Goal: Information Seeking & Learning: Check status

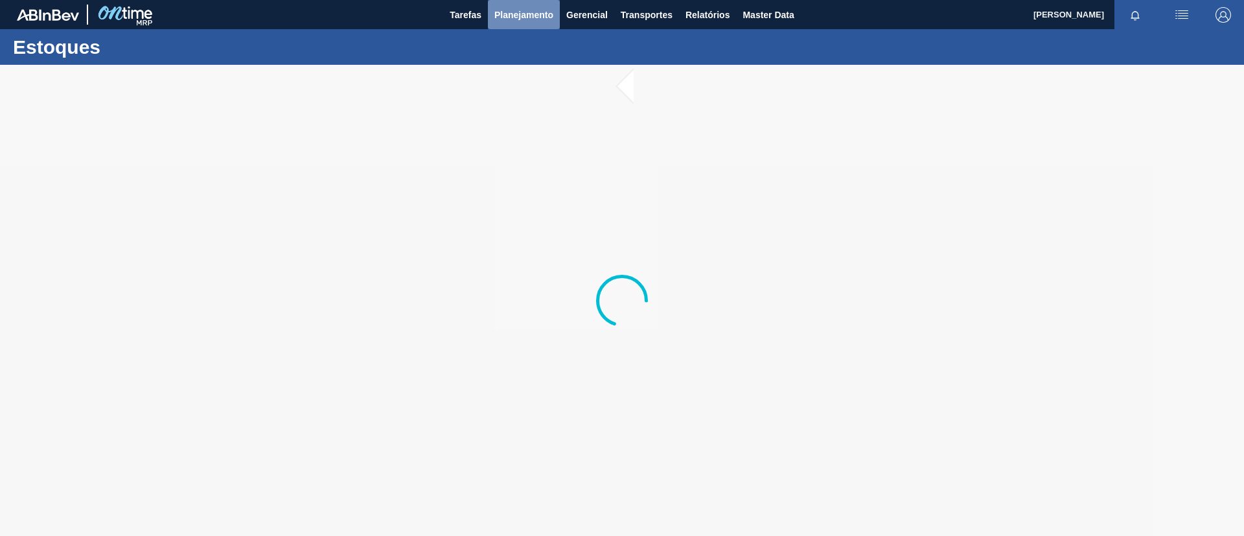
click at [509, 21] on span "Planejamento" at bounding box center [523, 15] width 59 height 16
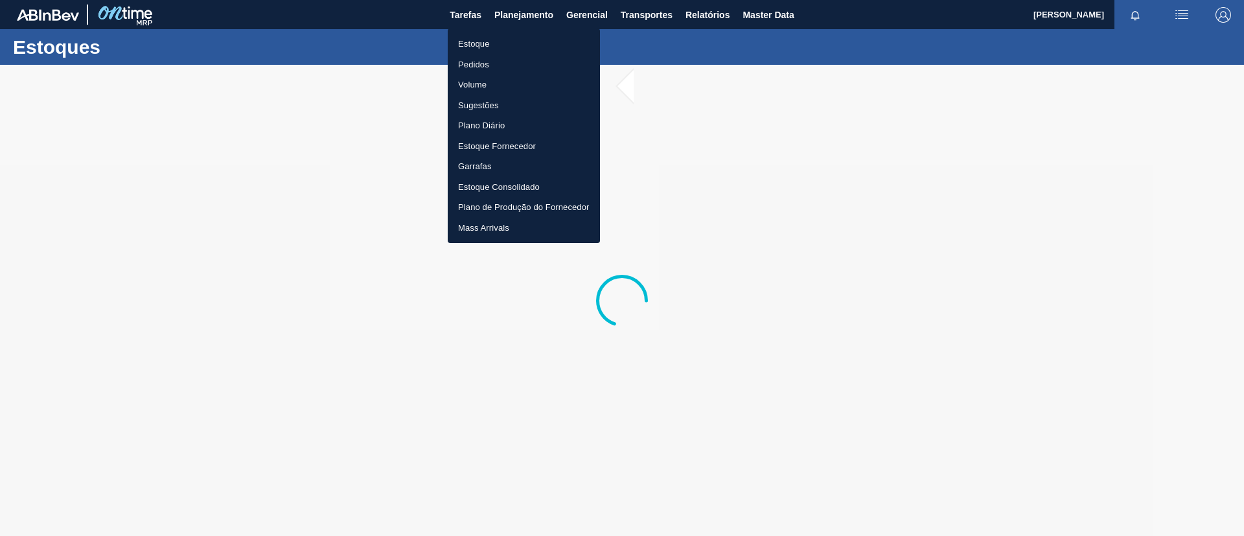
click at [509, 36] on li "Estoque" at bounding box center [524, 44] width 152 height 21
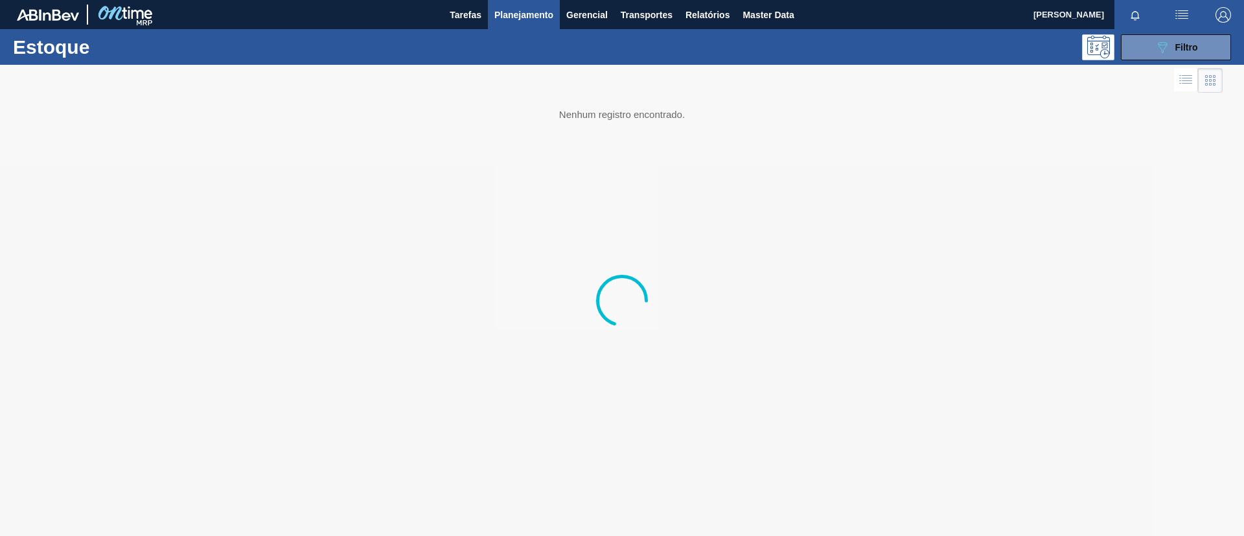
click at [1140, 32] on div "Estoque 089F7B8B-B2A5-4AFE-B5C0-19BA573D28AC Filtro" at bounding box center [622, 47] width 1244 height 36
click at [1145, 37] on button "089F7B8B-B2A5-4AFE-B5C0-19BA573D28AC Filtro" at bounding box center [1176, 47] width 110 height 26
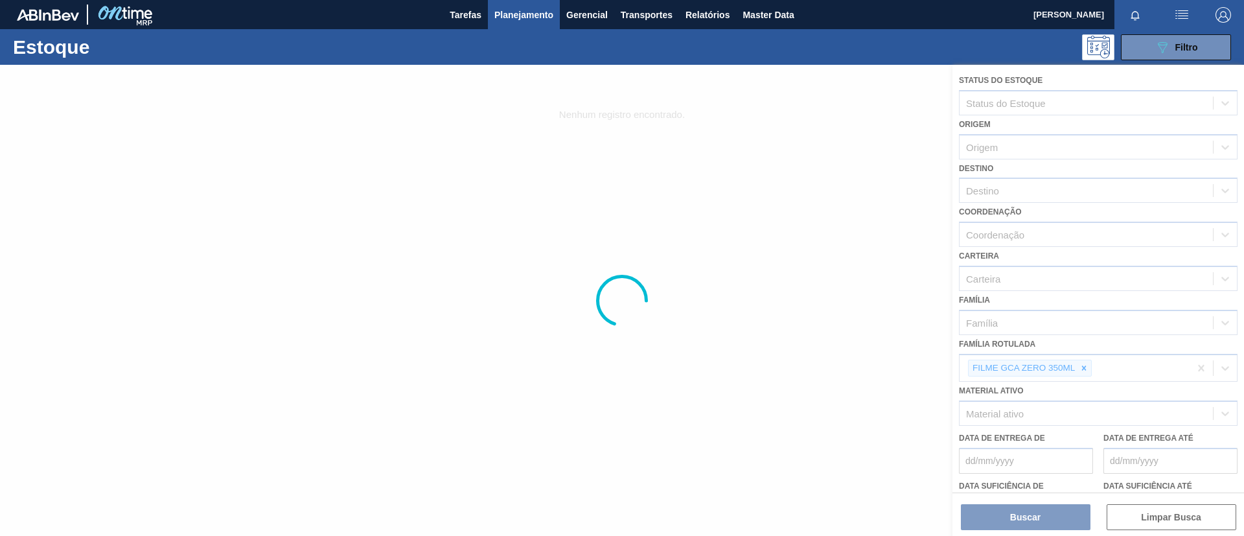
click at [1092, 385] on div at bounding box center [622, 300] width 1244 height 471
click at [1087, 372] on div at bounding box center [622, 300] width 1244 height 471
drag, startPoint x: 1087, startPoint y: 372, endPoint x: 1108, endPoint y: 378, distance: 22.3
click at [1108, 378] on div at bounding box center [622, 300] width 1244 height 471
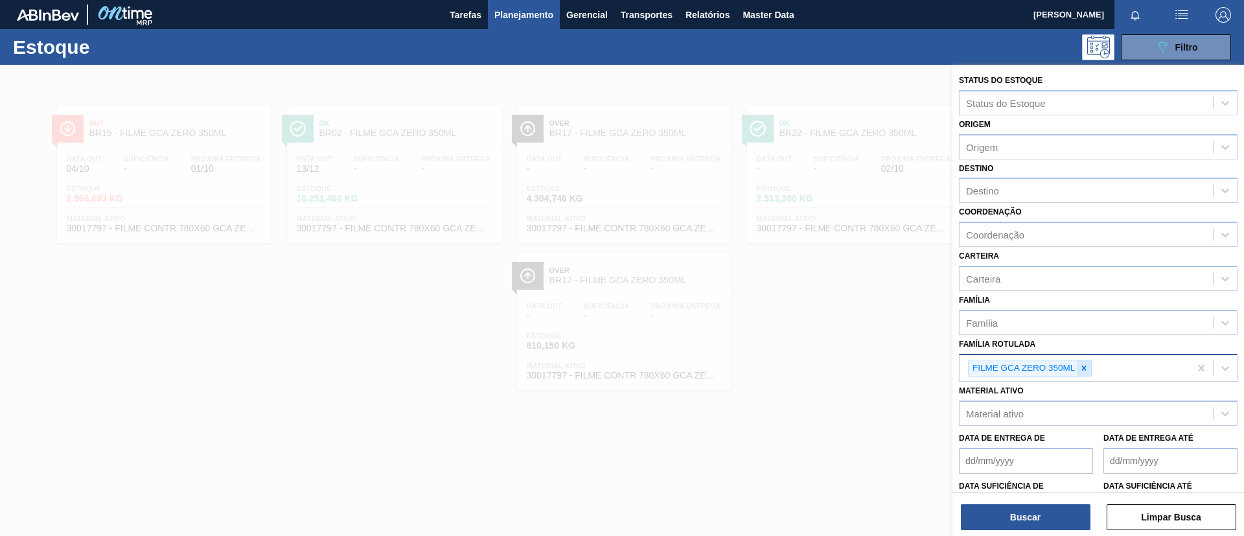
click at [1082, 367] on icon at bounding box center [1083, 367] width 9 height 9
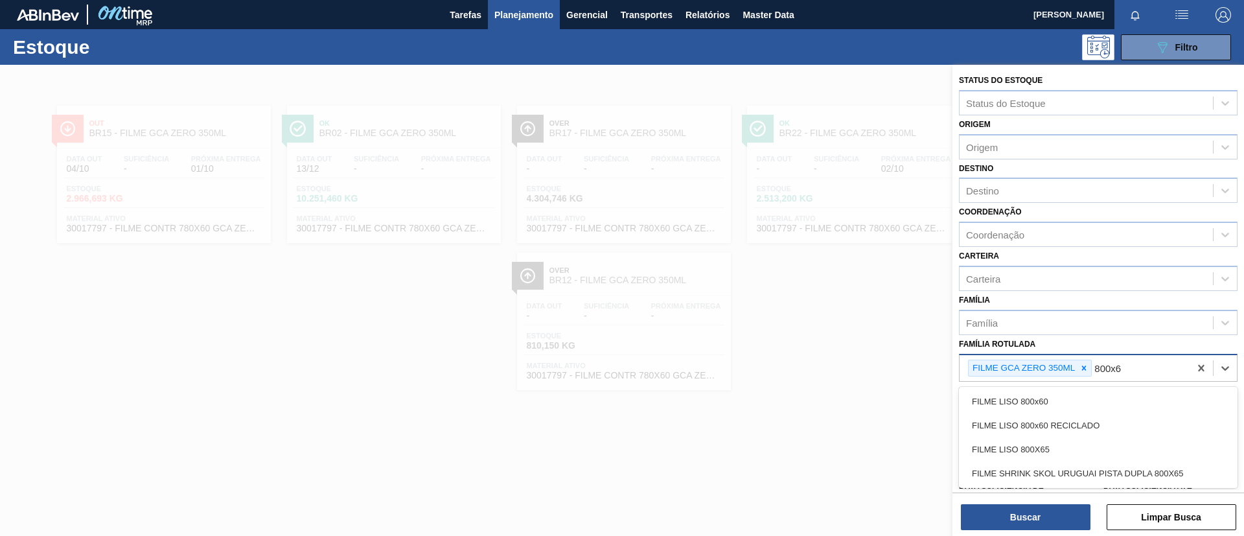
type Rotulada "800x60"
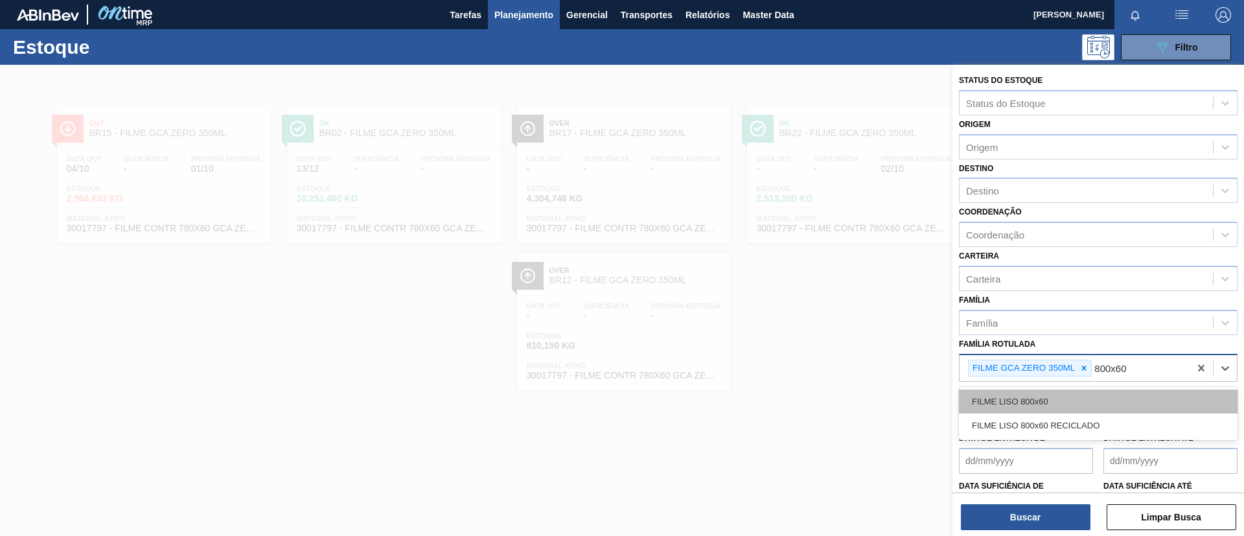
click at [1074, 394] on div "FILME LISO 800x60" at bounding box center [1098, 401] width 279 height 24
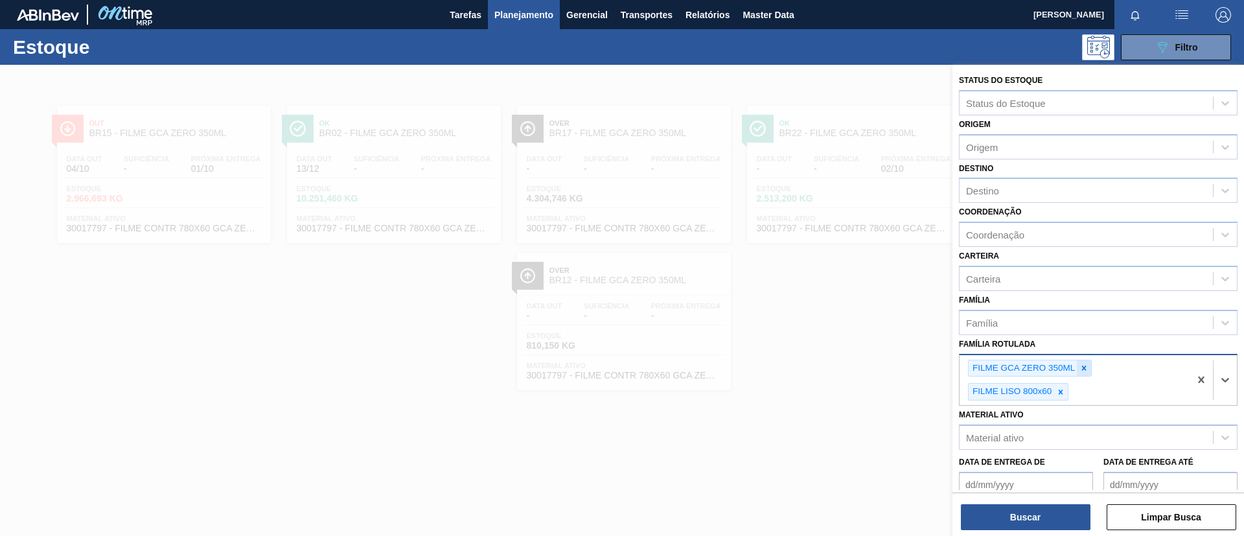
click at [1085, 365] on icon at bounding box center [1083, 367] width 9 height 9
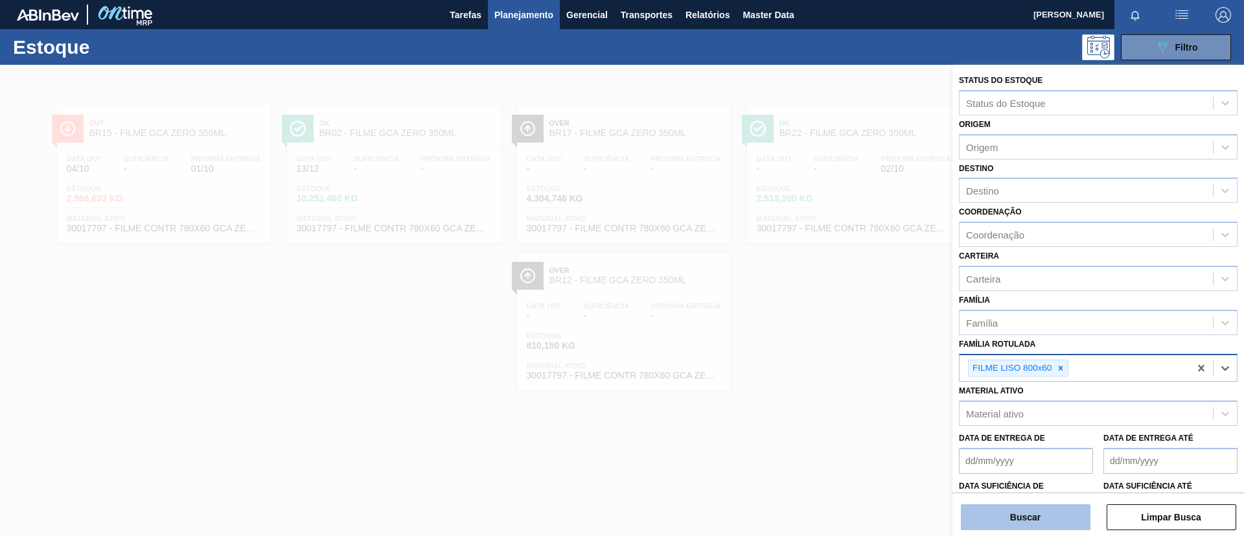
click at [1033, 507] on button "Buscar" at bounding box center [1026, 517] width 130 height 26
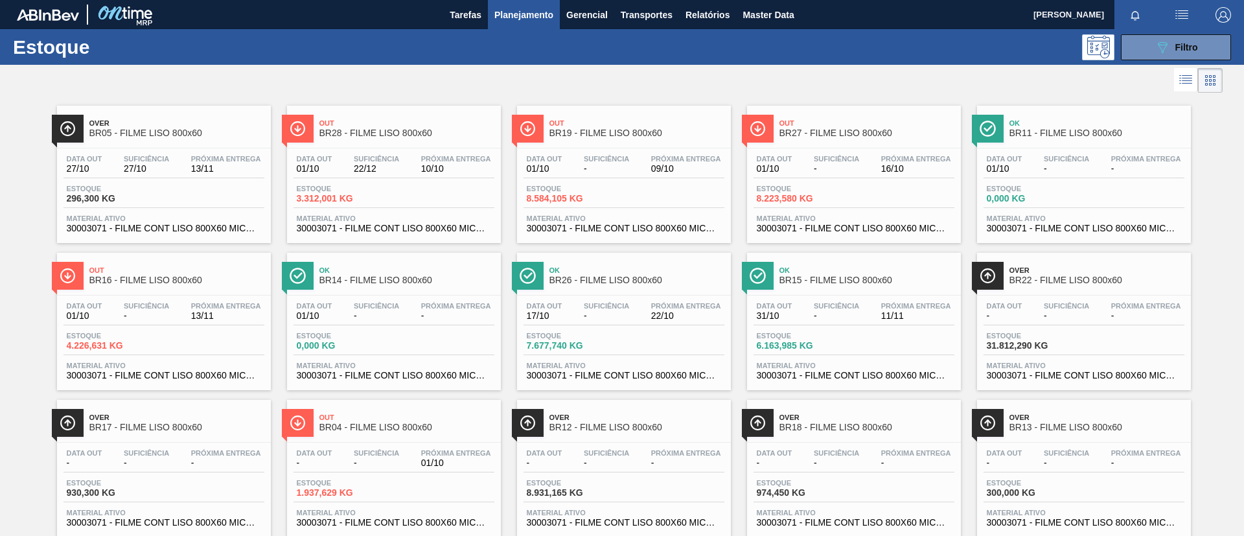
click at [391, 89] on div at bounding box center [611, 80] width 1223 height 31
click at [12, 85] on div at bounding box center [611, 80] width 1223 height 31
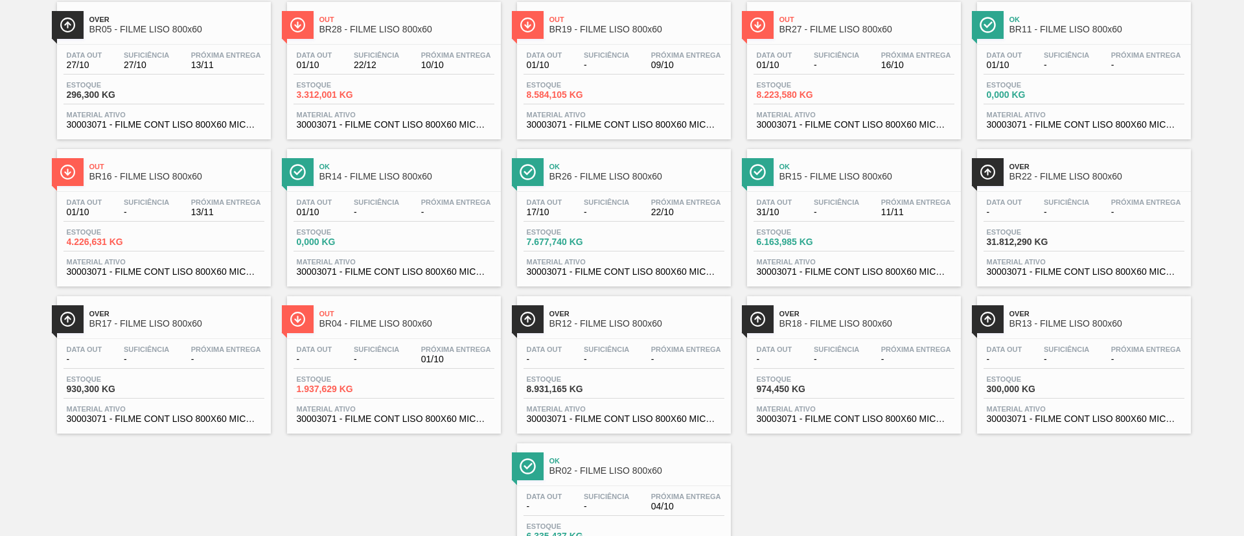
scroll to position [181, 0]
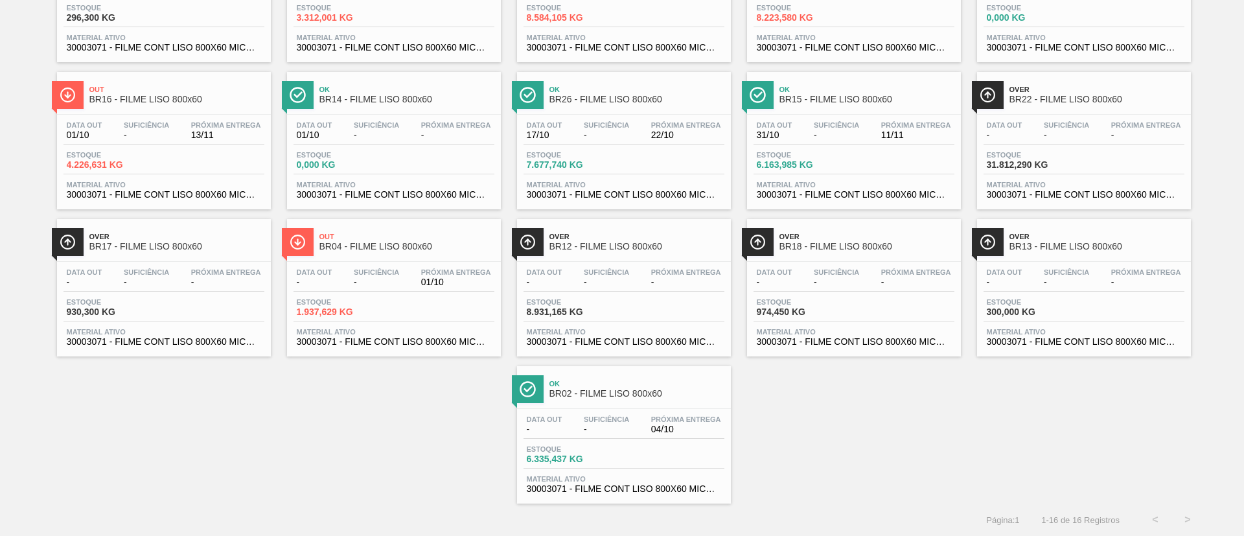
click at [849, 247] on span "BR18 - FILME LISO 800x60" at bounding box center [866, 247] width 175 height 10
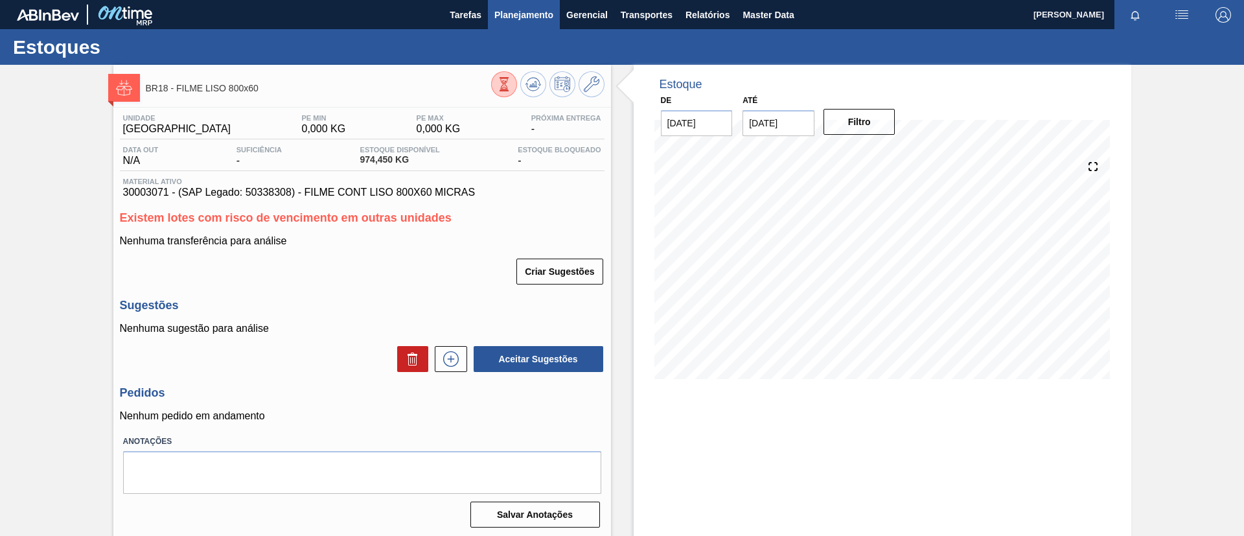
click at [509, 22] on button "Planejamento" at bounding box center [524, 14] width 72 height 29
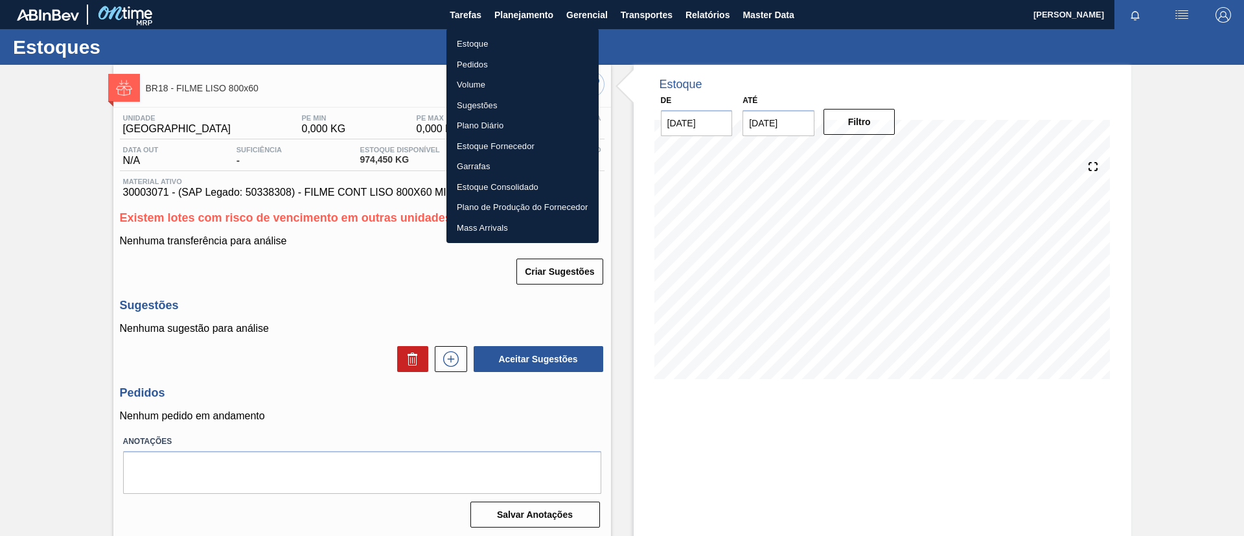
click at [487, 65] on li "Pedidos" at bounding box center [522, 64] width 152 height 21
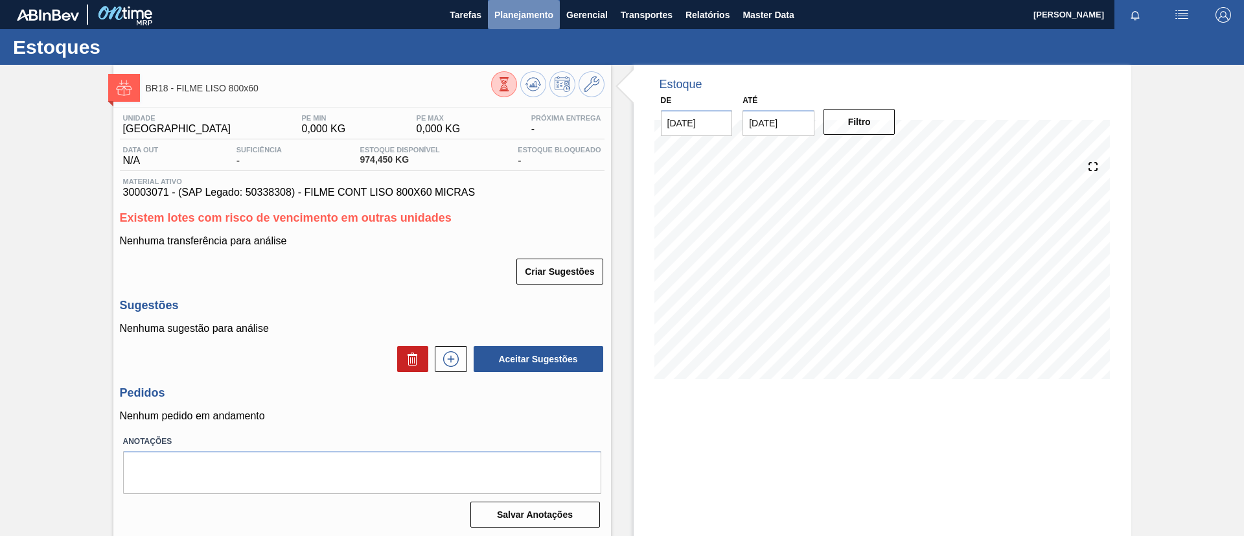
click at [522, 19] on span "Planejamento" at bounding box center [523, 15] width 59 height 16
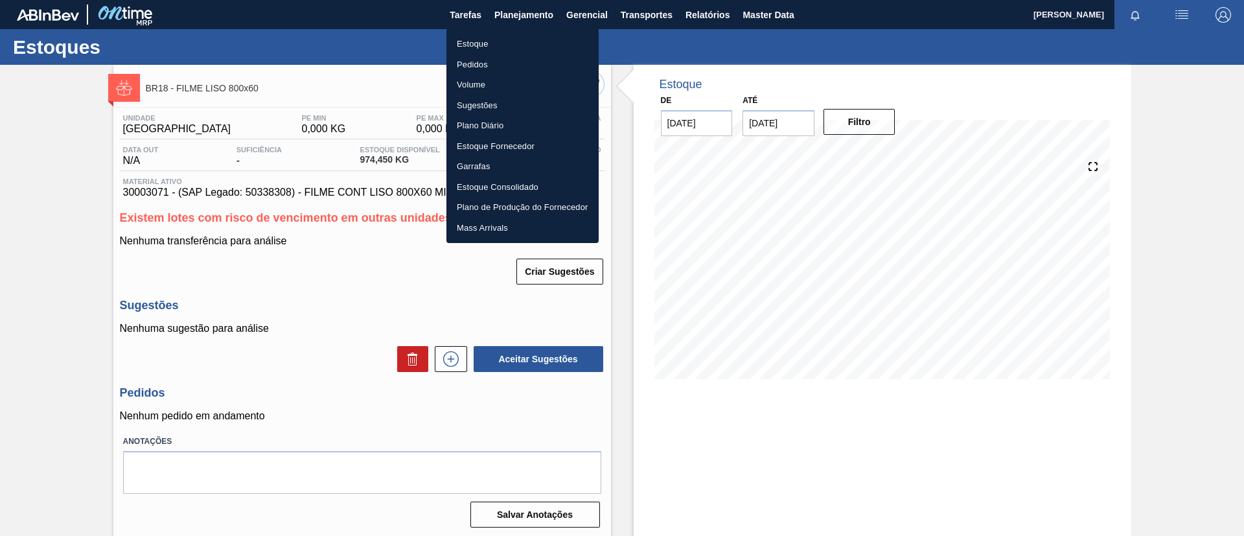
click at [503, 71] on li "Pedidos" at bounding box center [522, 64] width 152 height 21
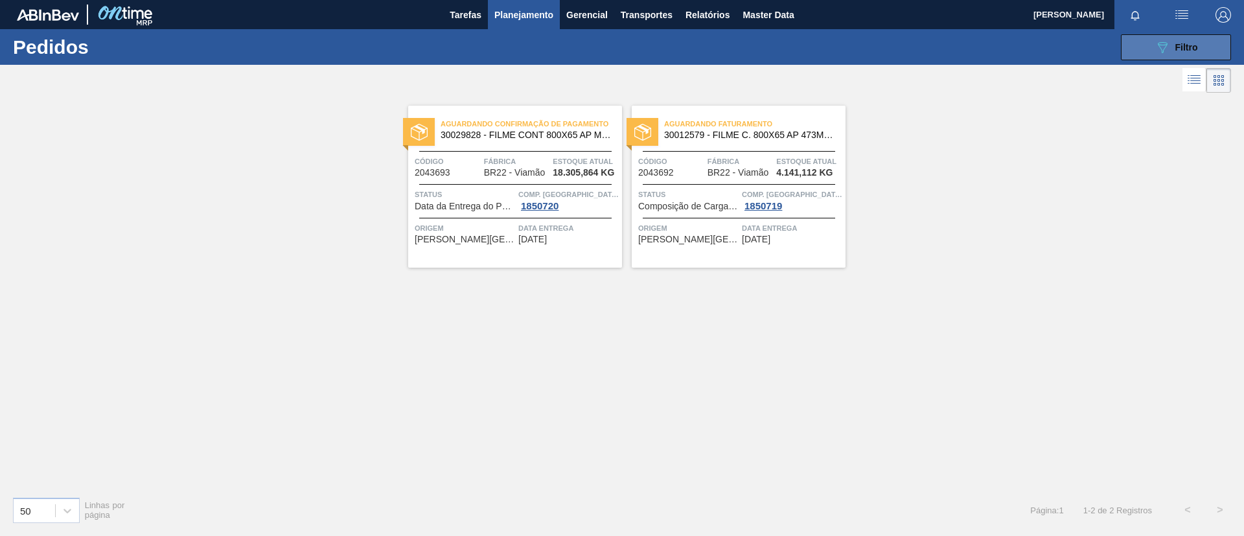
click at [1193, 40] on div "089F7B8B-B2A5-4AFE-B5C0-19BA573D28AC Filtro" at bounding box center [1176, 48] width 43 height 16
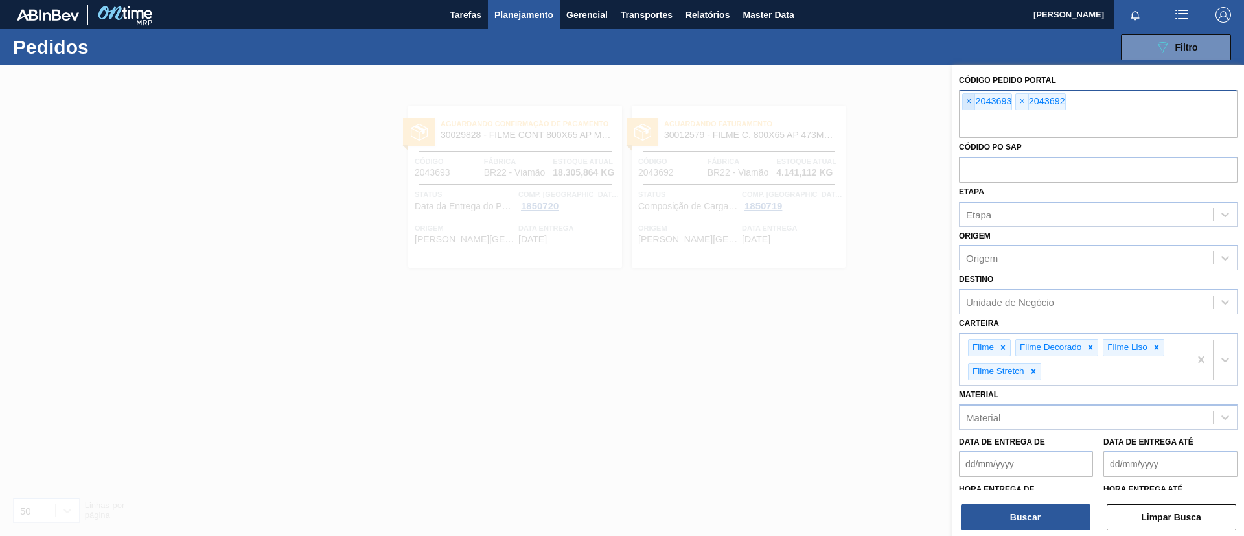
click at [972, 100] on span "×" at bounding box center [969, 102] width 12 height 16
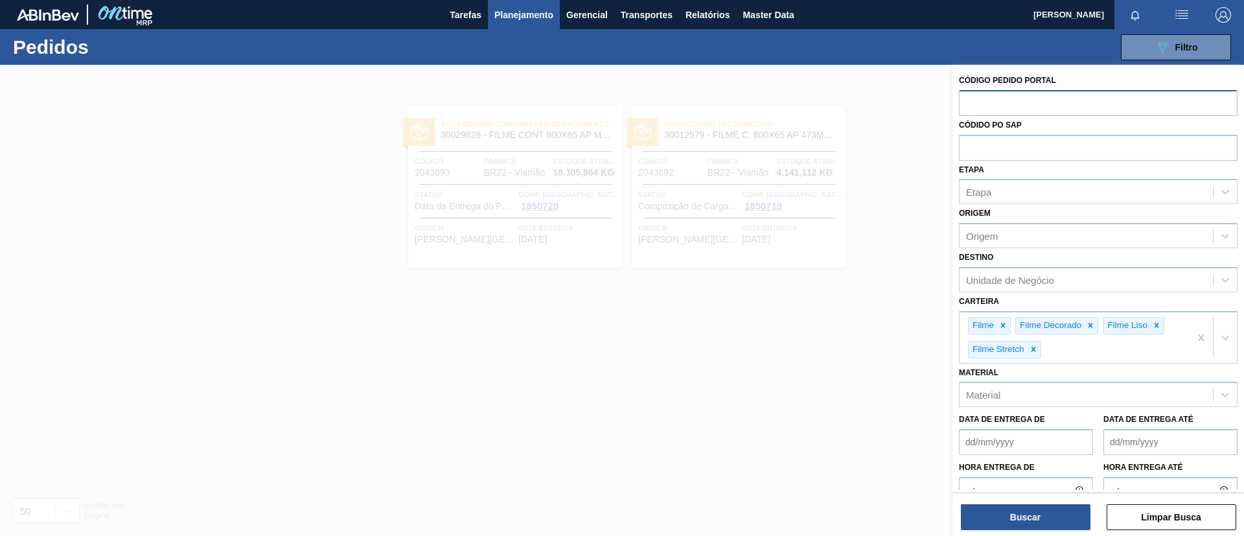
paste input "1821559"
type input "1821559"
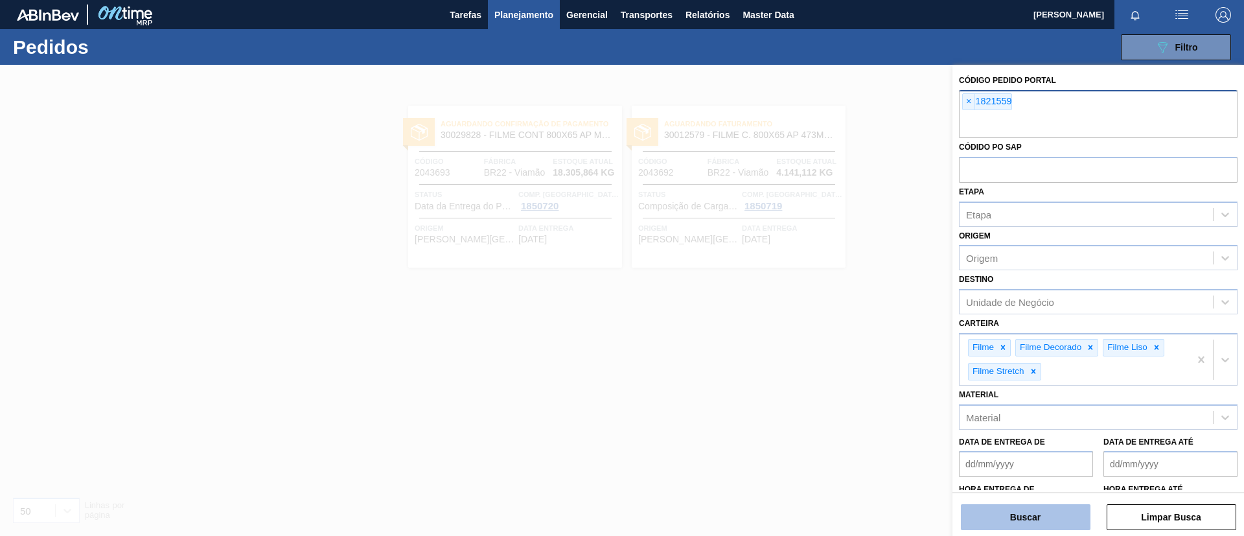
click at [1024, 510] on button "Buscar" at bounding box center [1026, 517] width 130 height 26
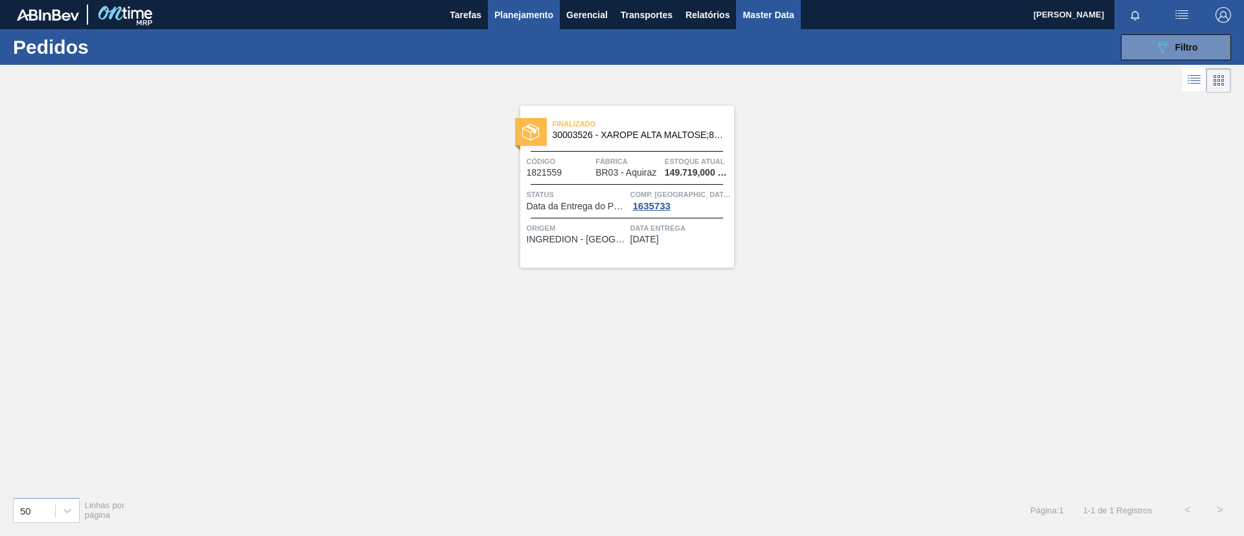
drag, startPoint x: 1197, startPoint y: 43, endPoint x: 788, endPoint y: 1, distance: 411.0
click at [1194, 45] on span "Filtro" at bounding box center [1186, 47] width 23 height 10
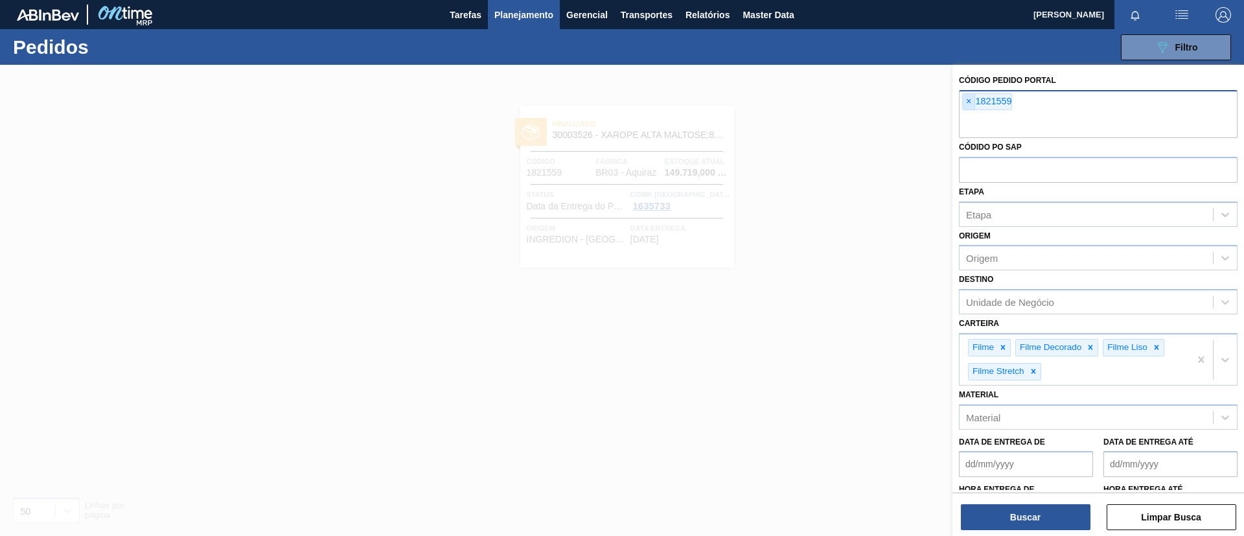
click at [970, 97] on span "×" at bounding box center [969, 102] width 12 height 16
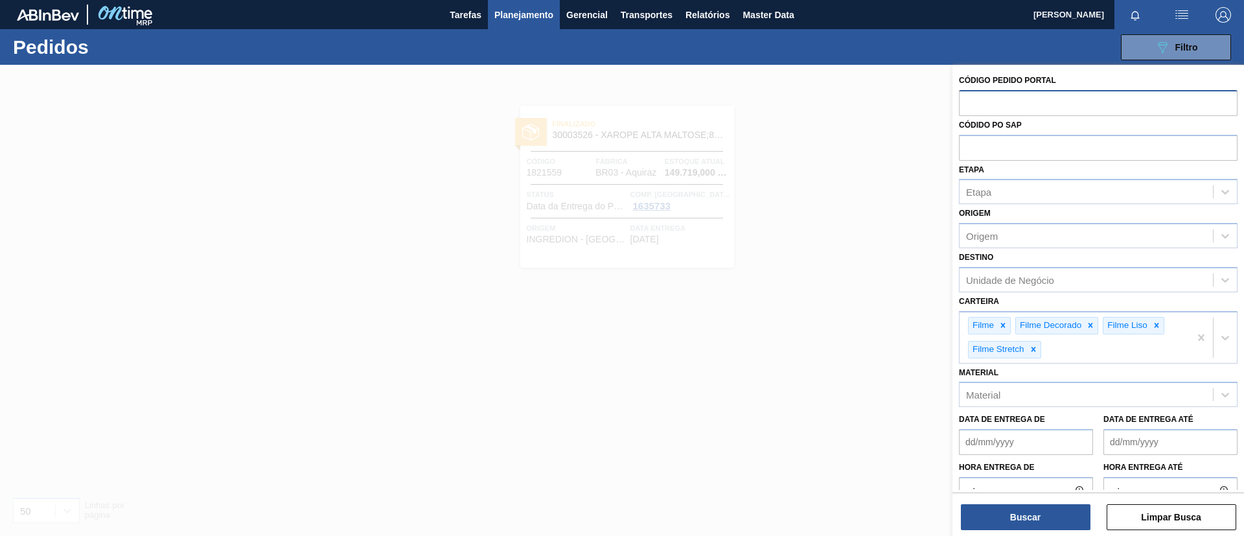
paste input "1821559"
type input "1821559"
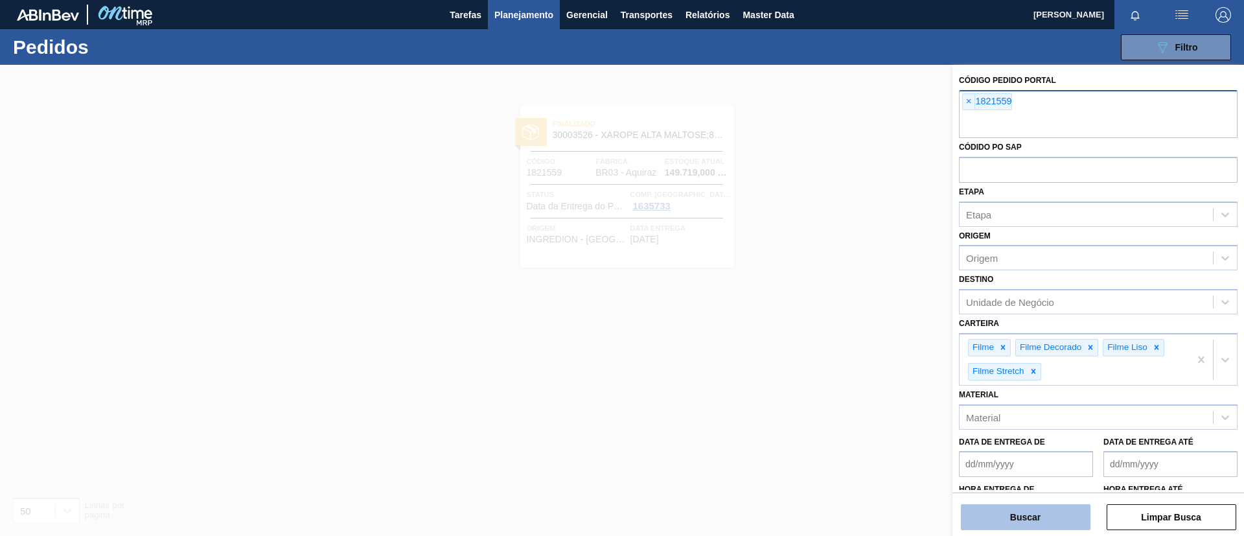
click at [1020, 509] on button "Buscar" at bounding box center [1026, 517] width 130 height 26
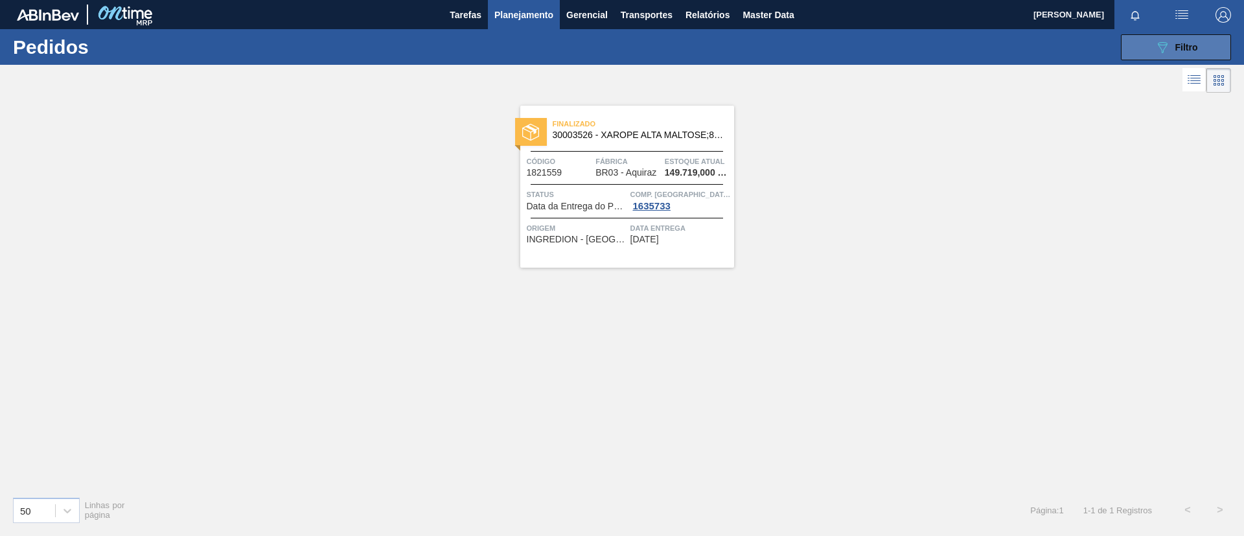
click at [1189, 38] on button "089F7B8B-B2A5-4AFE-B5C0-19BA573D28AC Filtro" at bounding box center [1176, 47] width 110 height 26
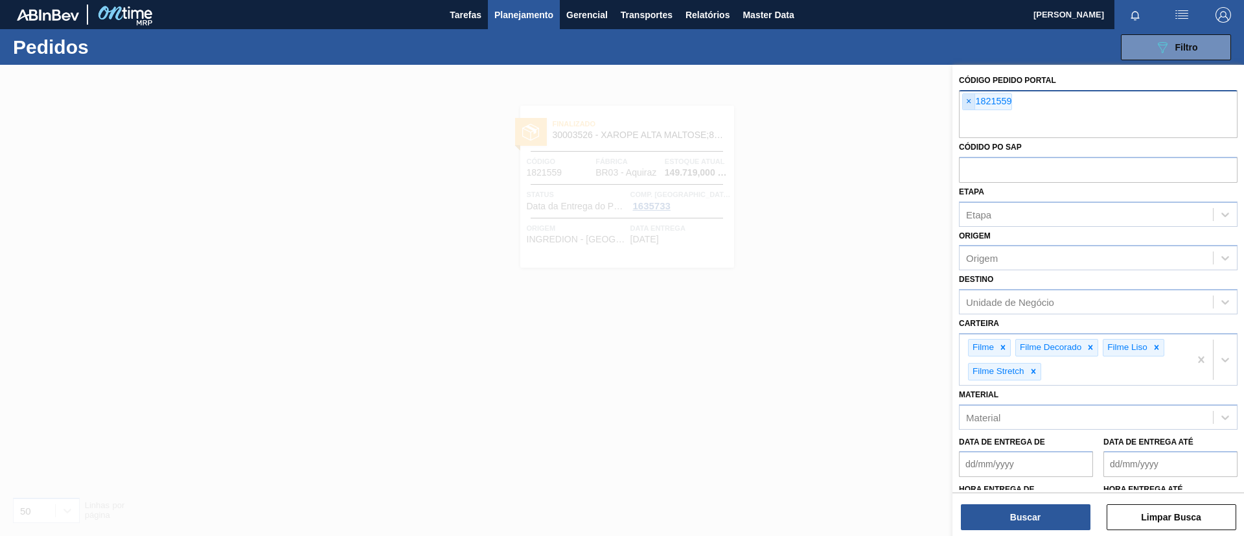
click at [969, 101] on span "×" at bounding box center [969, 102] width 12 height 16
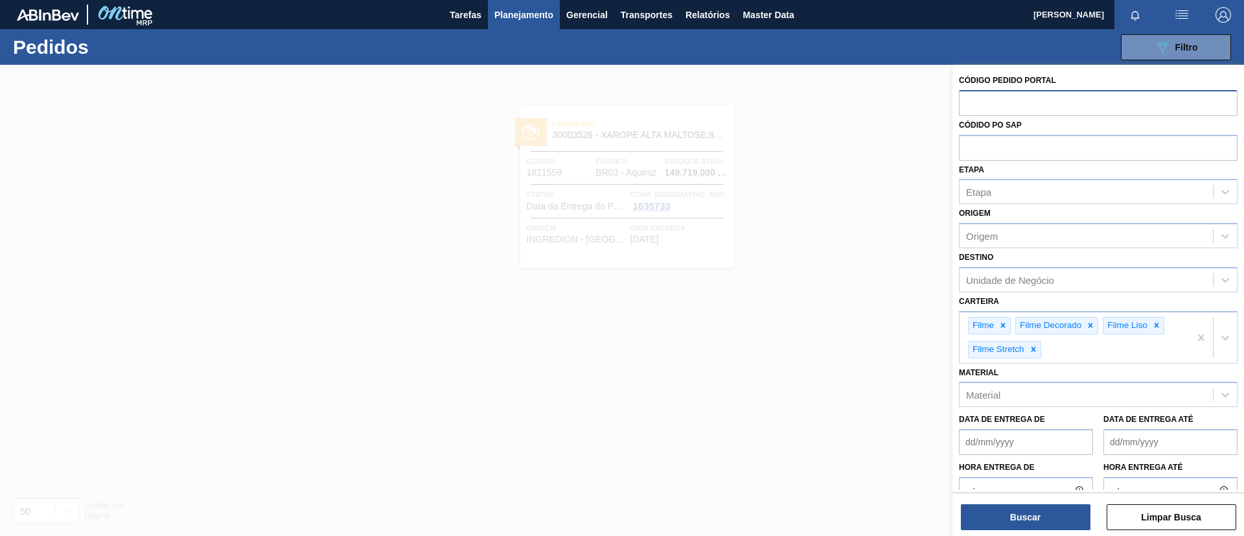
paste input "1821559"
type input "1821559"
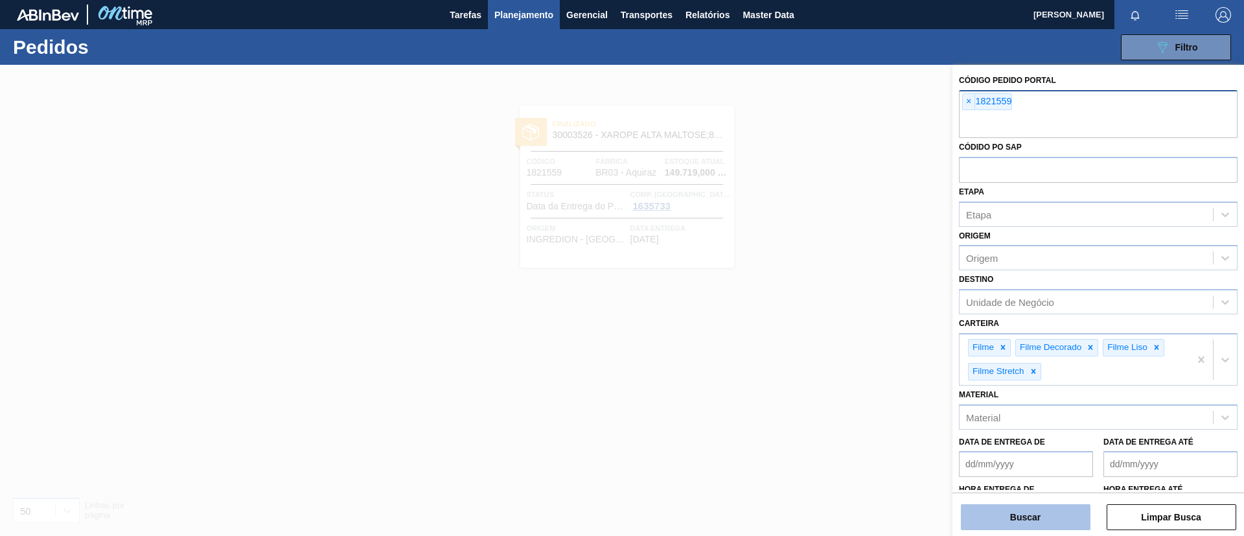
click at [1029, 517] on button "Buscar" at bounding box center [1026, 517] width 130 height 26
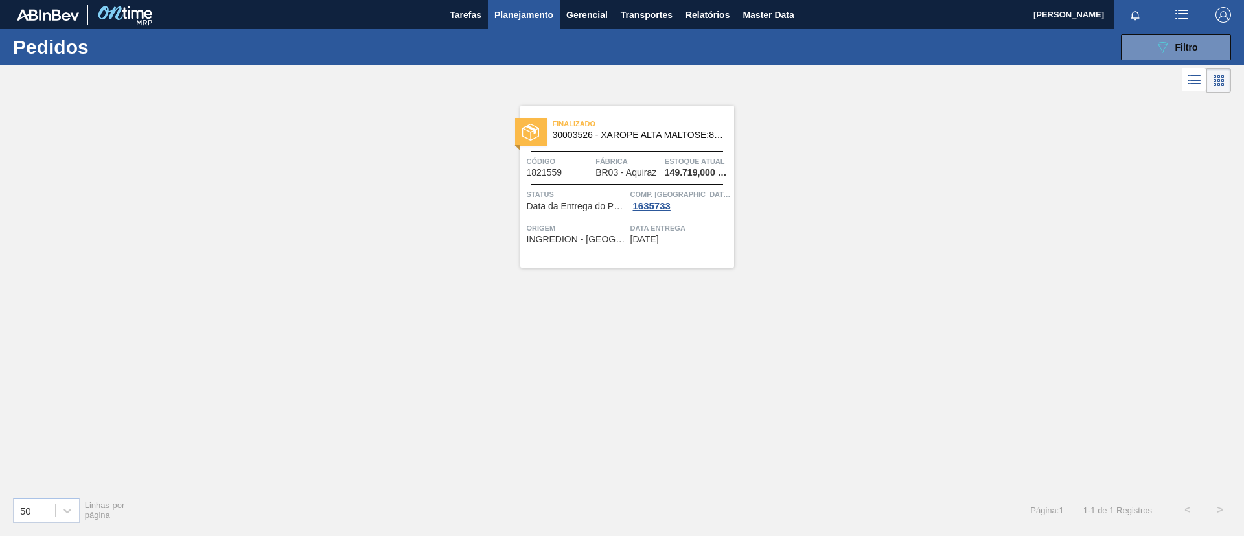
click at [533, 21] on span "Planejamento" at bounding box center [523, 15] width 59 height 16
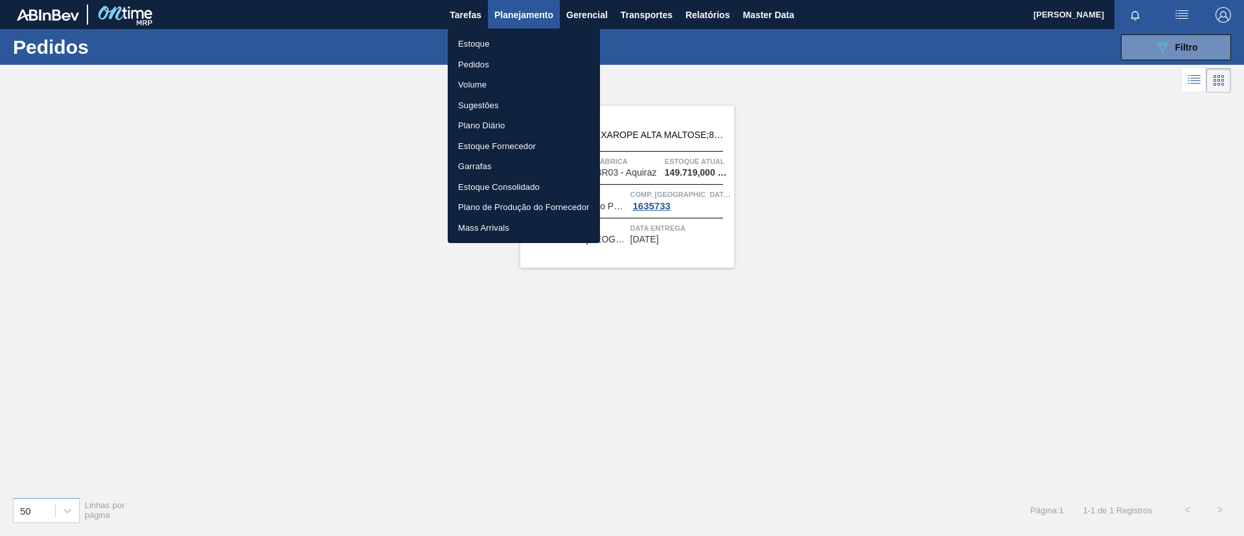
click at [523, 38] on li "Estoque" at bounding box center [524, 44] width 152 height 21
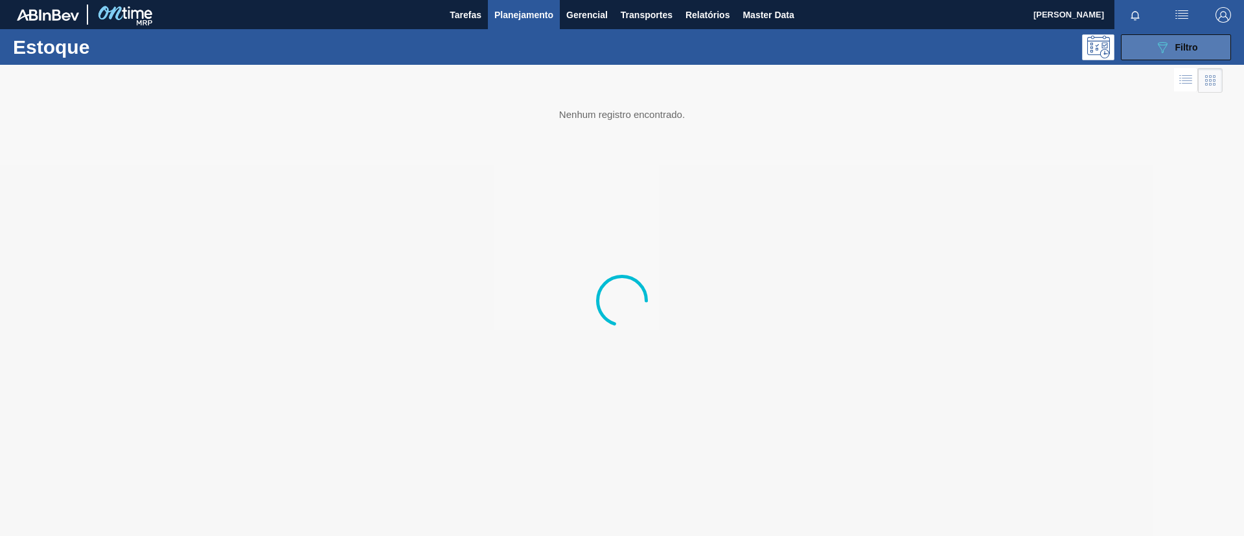
click at [1173, 48] on div "089F7B8B-B2A5-4AFE-B5C0-19BA573D28AC Filtro" at bounding box center [1176, 48] width 43 height 16
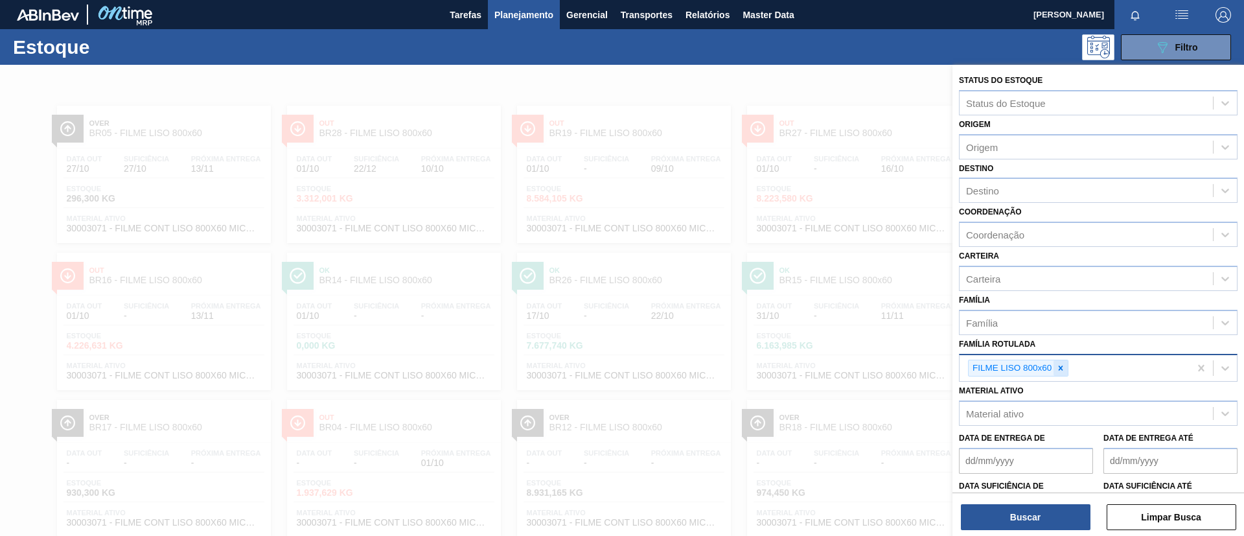
click at [1059, 358] on div "FILME LISO 800x60" at bounding box center [1075, 368] width 230 height 27
click at [1063, 366] on icon at bounding box center [1060, 367] width 9 height 9
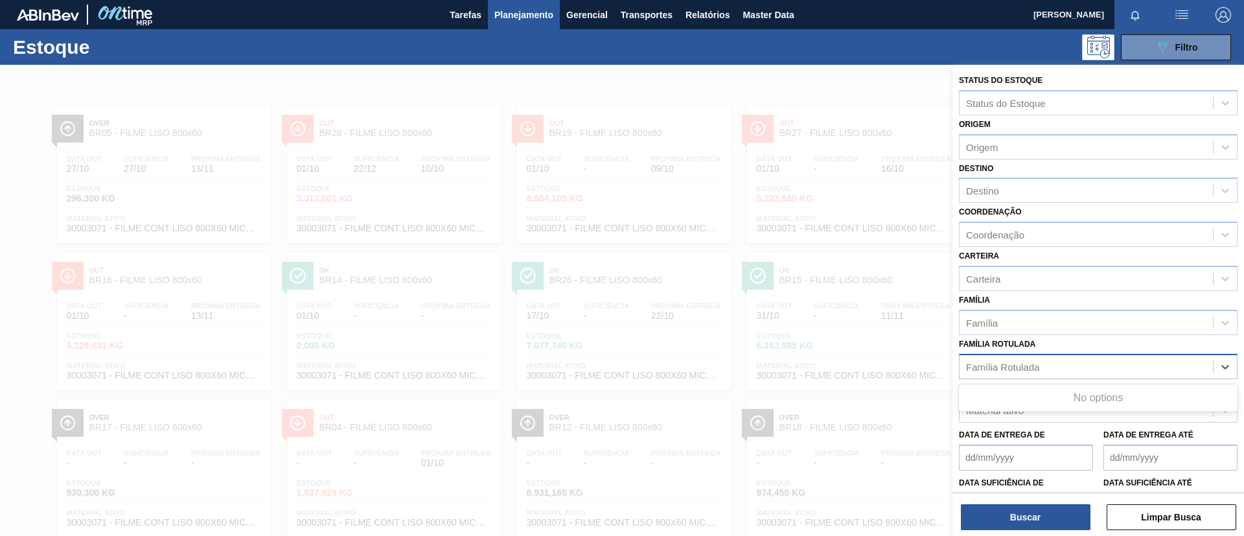
click at [1063, 366] on div "Família Rotulada" at bounding box center [1086, 366] width 253 height 19
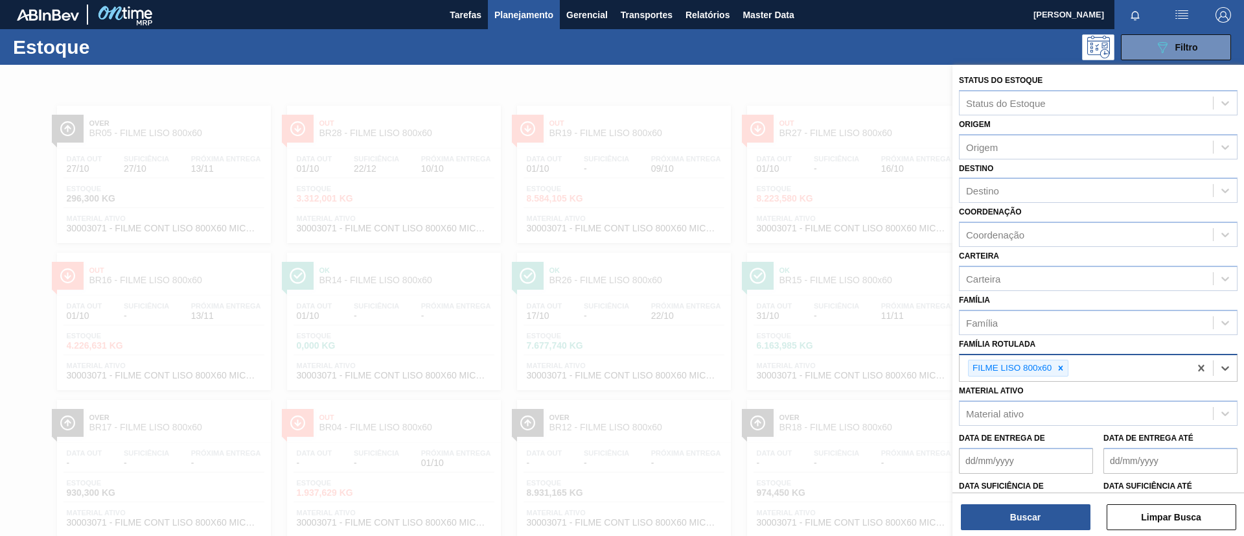
click at [1063, 366] on icon at bounding box center [1060, 367] width 9 height 9
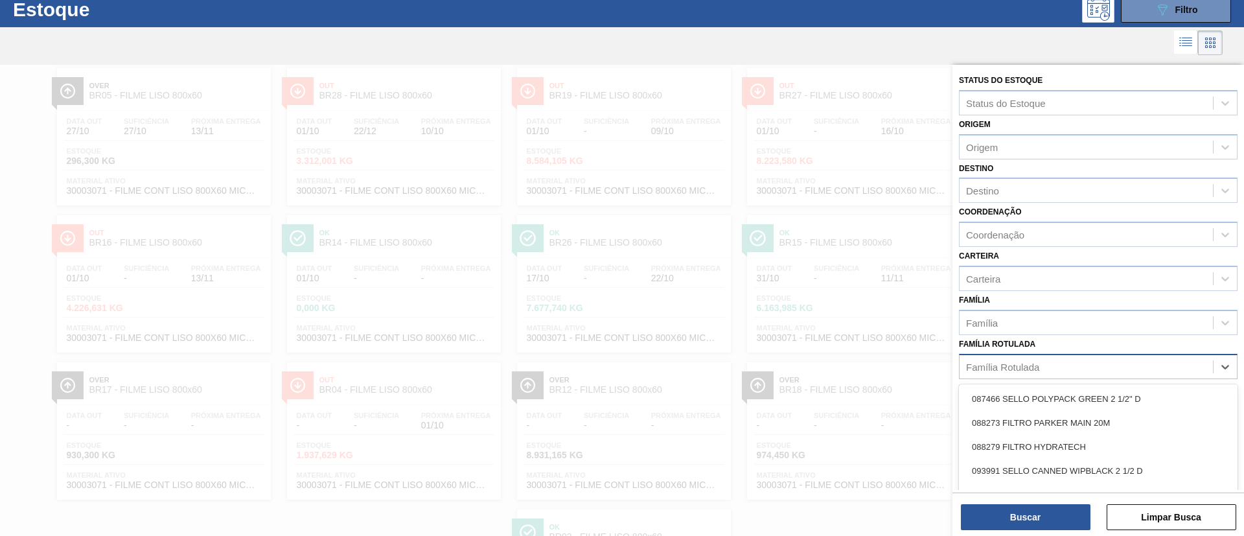
click at [1063, 366] on div "Família Rotulada" at bounding box center [1086, 366] width 253 height 19
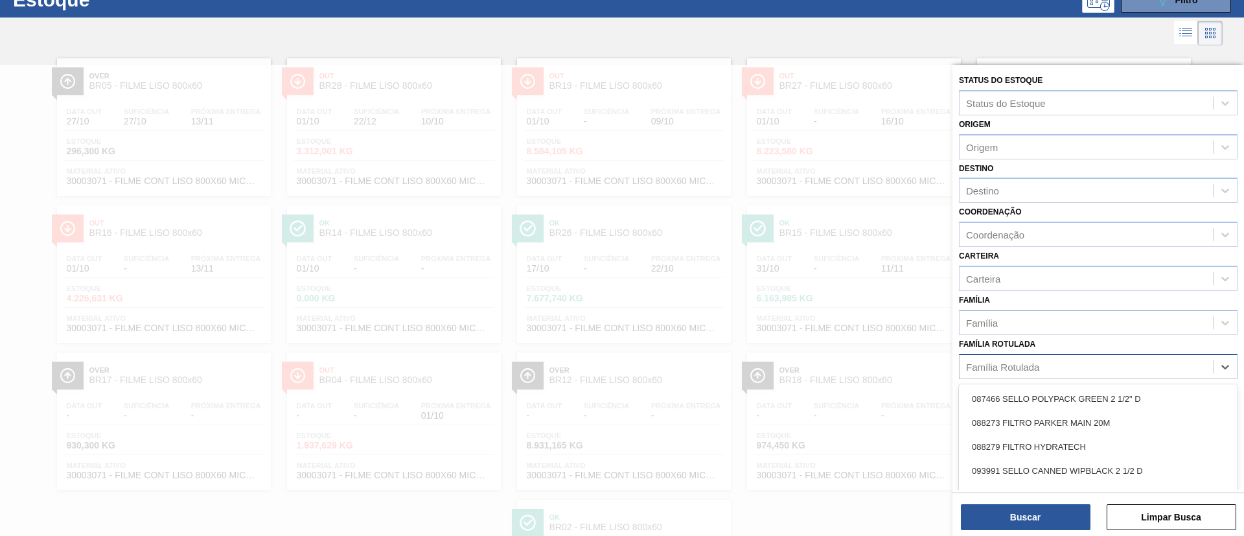
scroll to position [48, 0]
type Rotulada "PC 350ML"
click at [1050, 385] on div "FILME PC 350ML FILME PC 350ML C/6 LATA PC 350ML LATA PC 350ML C/6" at bounding box center [1098, 434] width 279 height 101
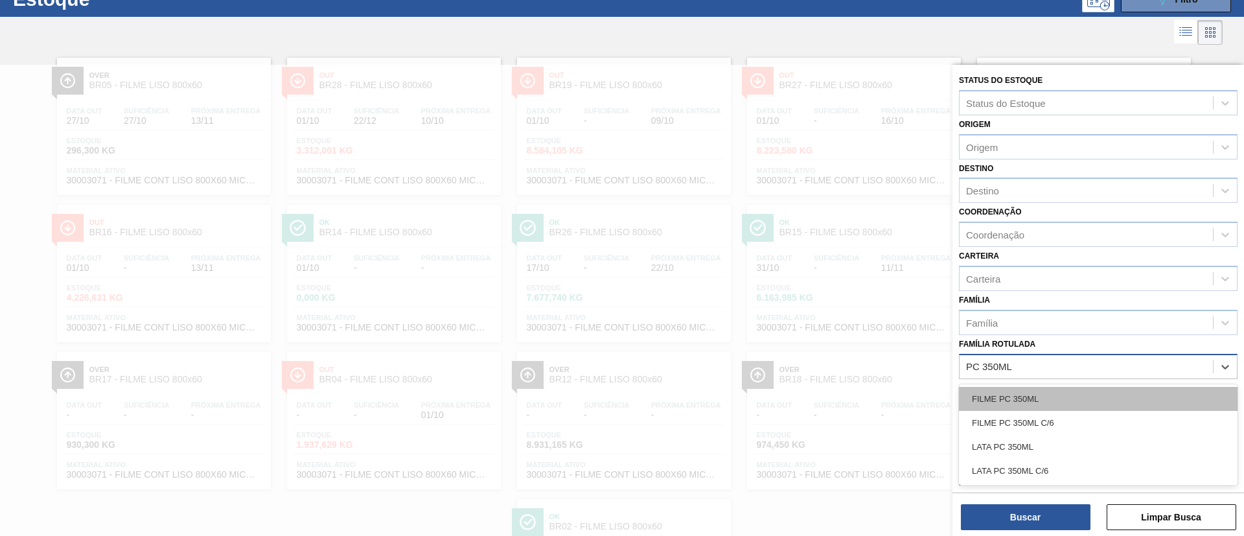
click at [1052, 391] on div "FILME PC 350ML" at bounding box center [1098, 399] width 279 height 24
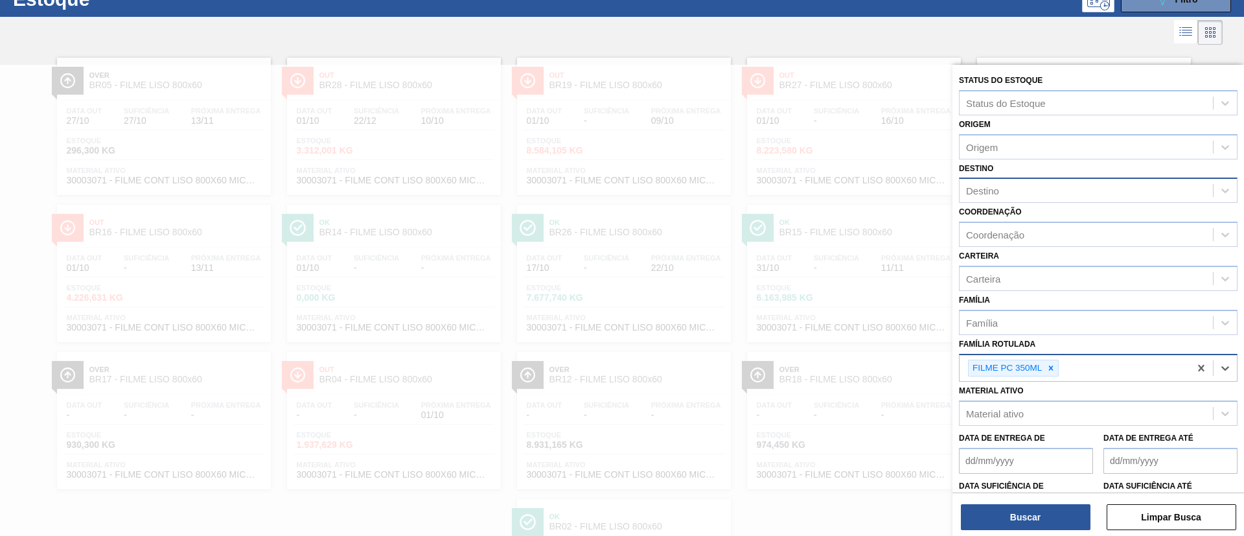
click at [1028, 184] on div "Destino" at bounding box center [1086, 190] width 253 height 19
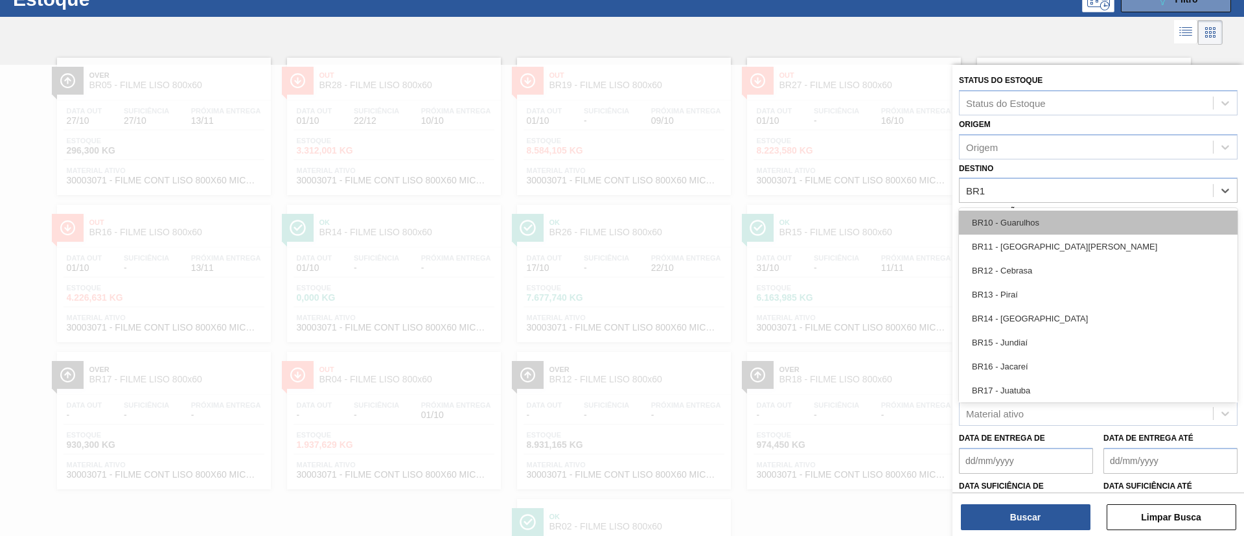
type input "BR15"
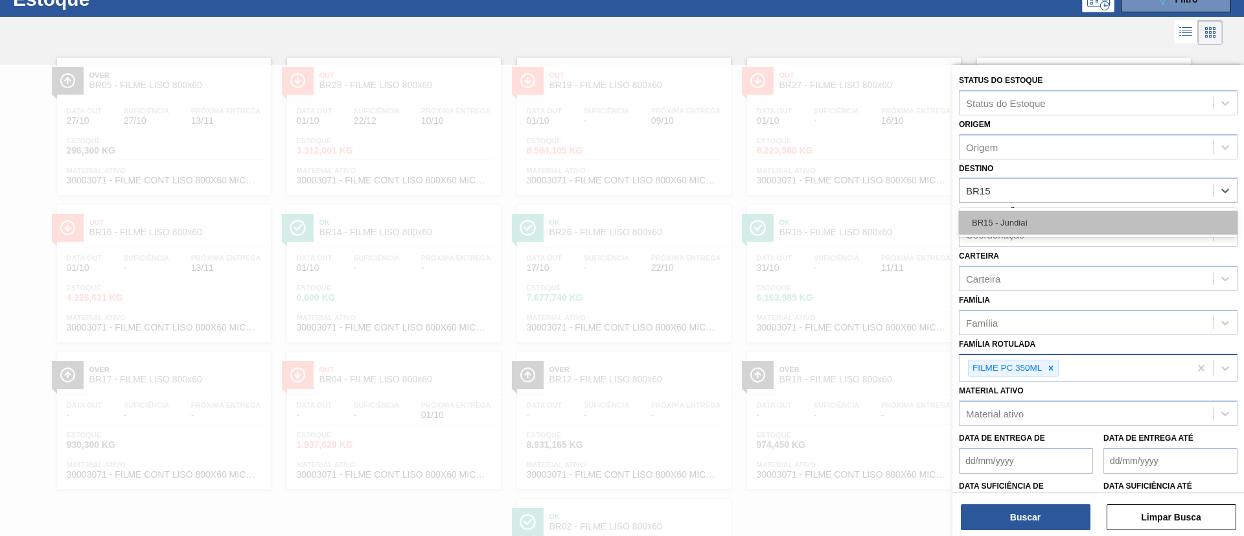
click at [1025, 211] on div "BR15 - Jundiaí" at bounding box center [1098, 223] width 279 height 24
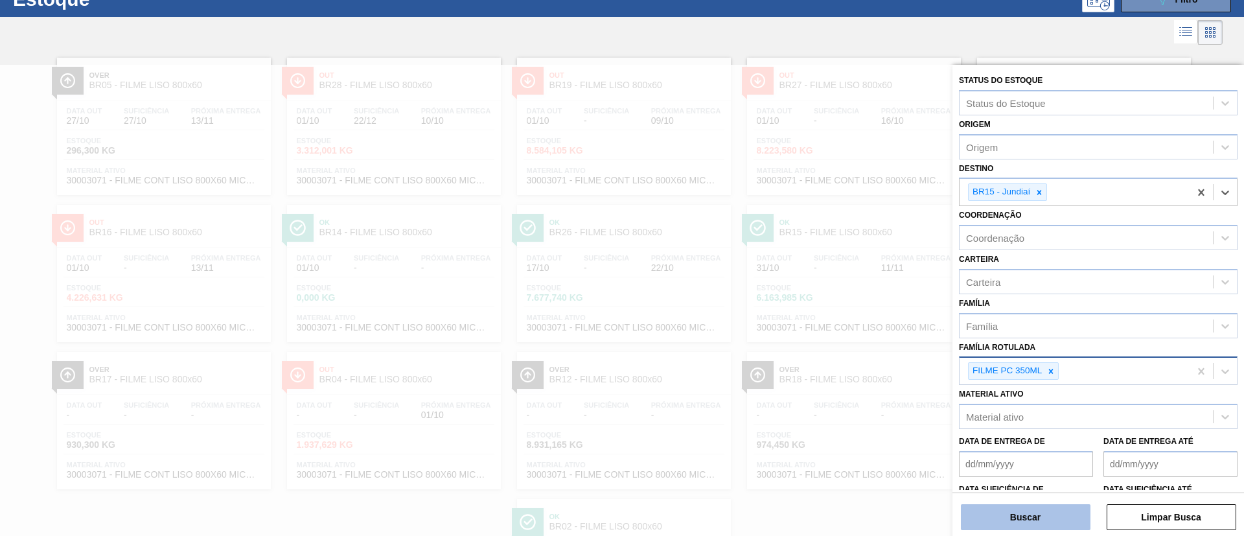
click at [1033, 527] on button "Buscar" at bounding box center [1026, 517] width 130 height 26
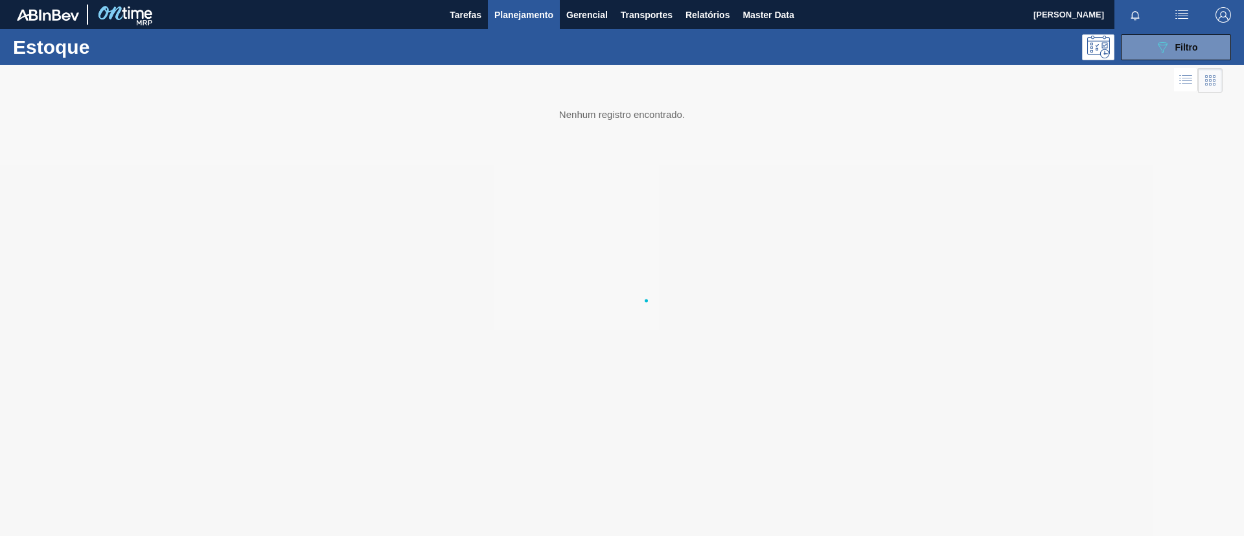
scroll to position [0, 0]
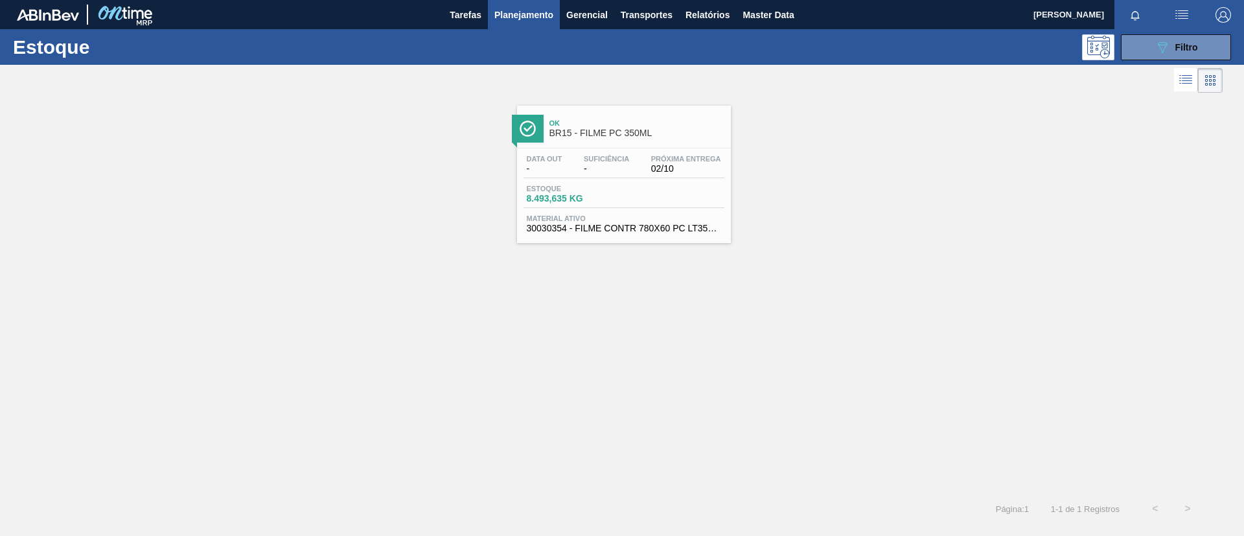
click at [617, 157] on span "Suficiência" at bounding box center [606, 159] width 45 height 8
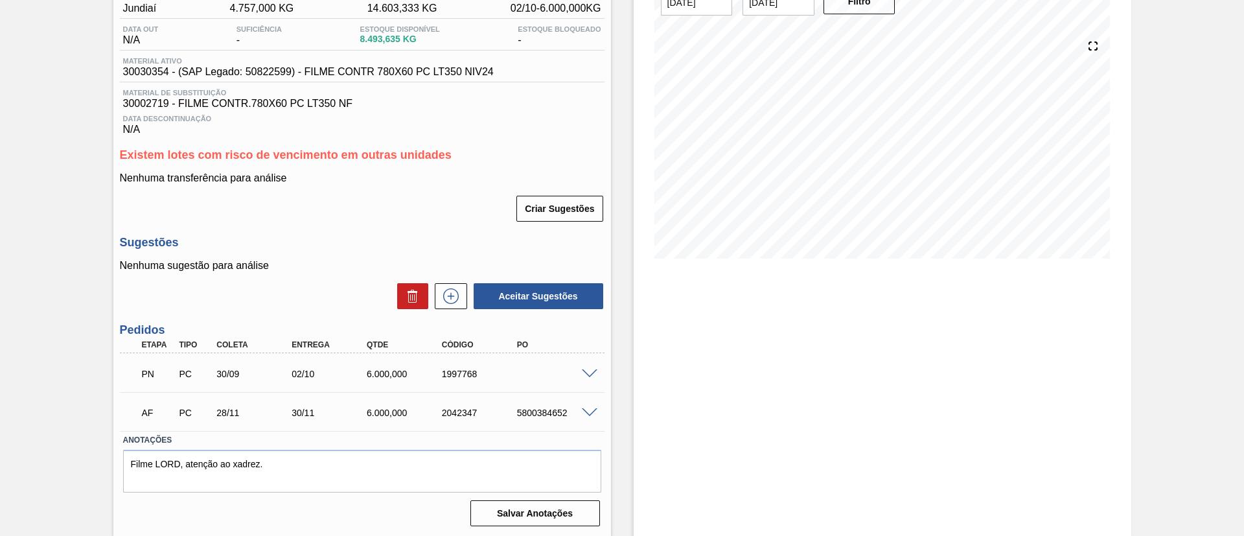
scroll to position [122, 0]
click at [585, 371] on span at bounding box center [590, 373] width 16 height 10
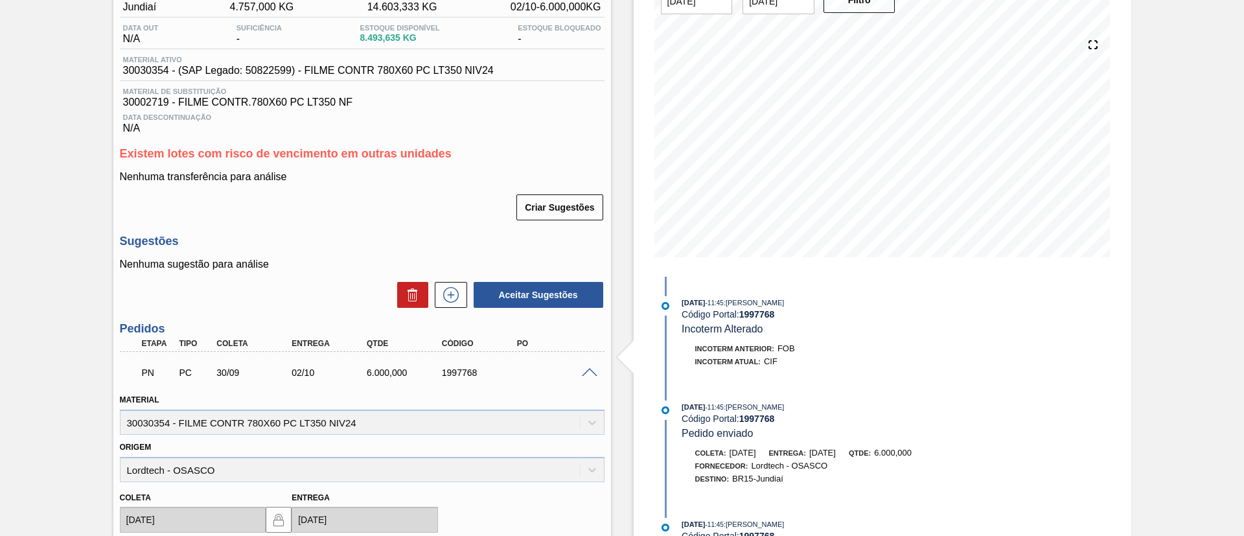
click at [585, 371] on span at bounding box center [590, 373] width 16 height 10
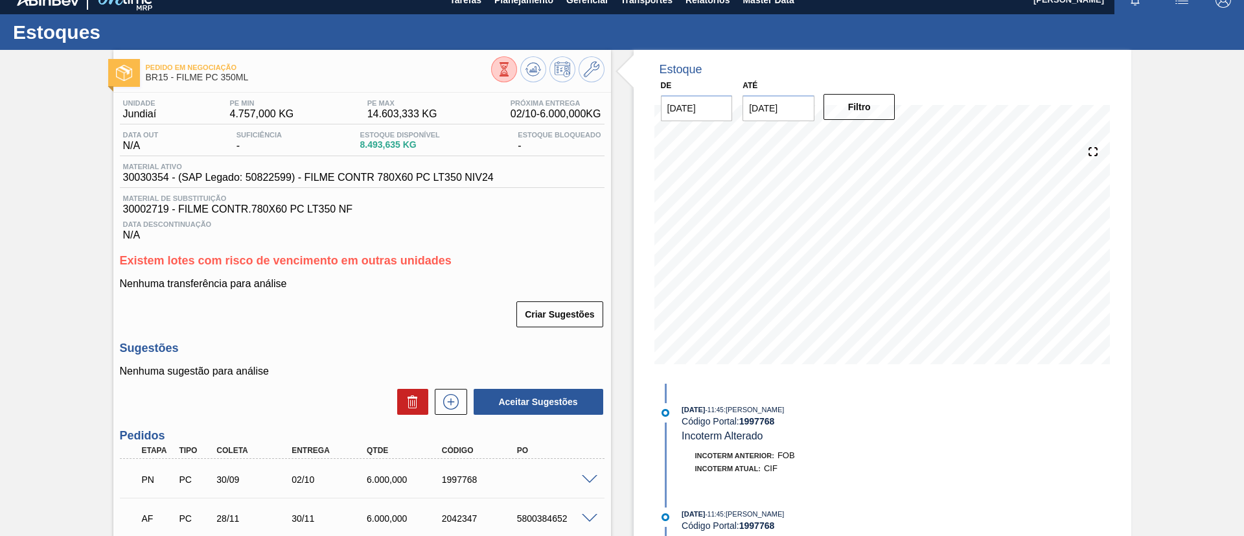
scroll to position [0, 0]
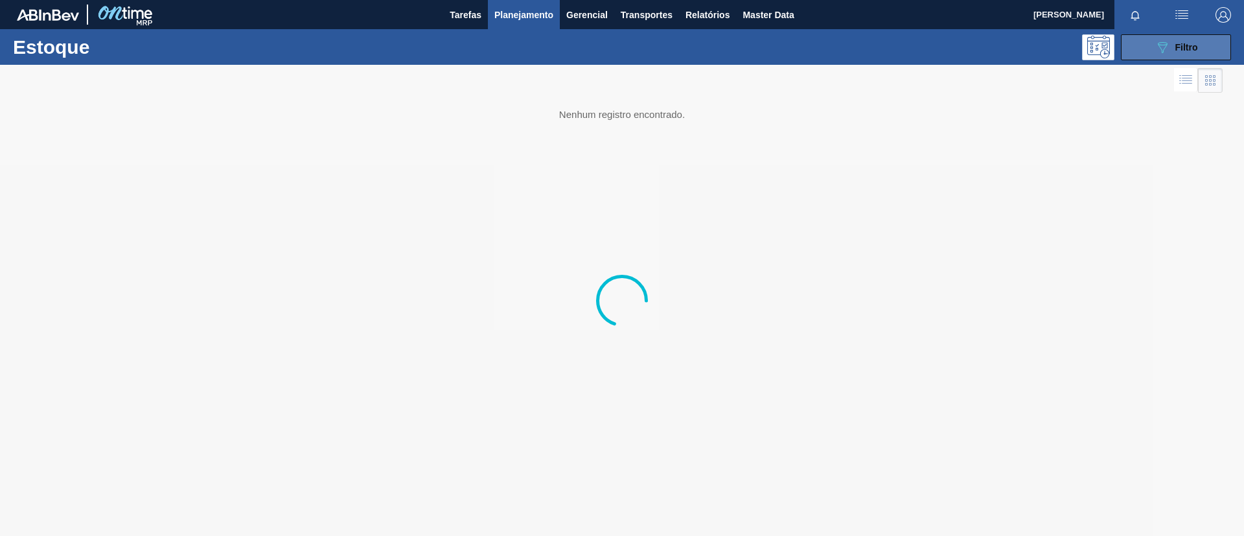
click at [1193, 54] on div "089F7B8B-B2A5-4AFE-B5C0-19BA573D28AC Filtro" at bounding box center [1176, 48] width 43 height 16
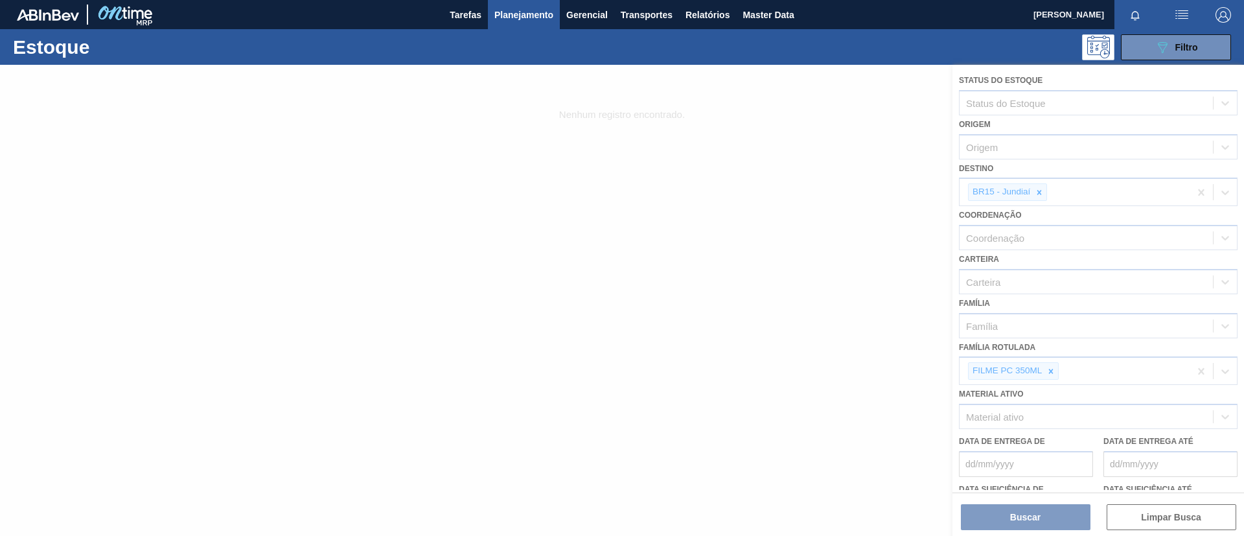
click at [1040, 367] on div at bounding box center [622, 300] width 1244 height 471
click at [1049, 368] on div at bounding box center [622, 300] width 1244 height 471
click at [1050, 368] on div at bounding box center [622, 300] width 1244 height 471
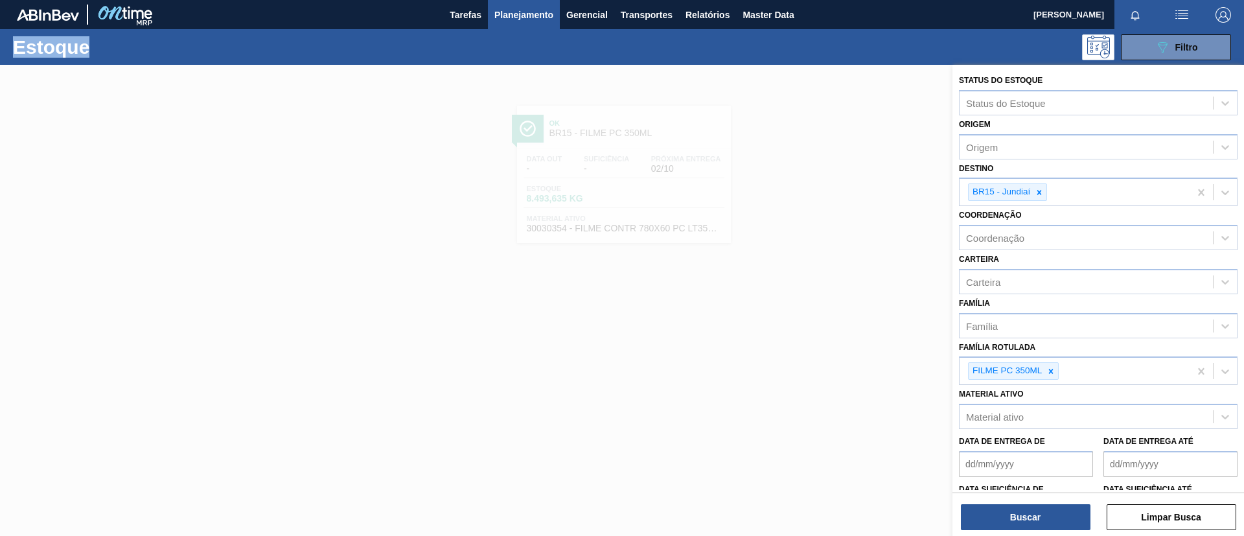
click at [1050, 368] on icon at bounding box center [1050, 371] width 9 height 9
type Rotulada "PC ZERO 350ML"
click at [1050, 368] on icon at bounding box center [1050, 371] width 9 height 9
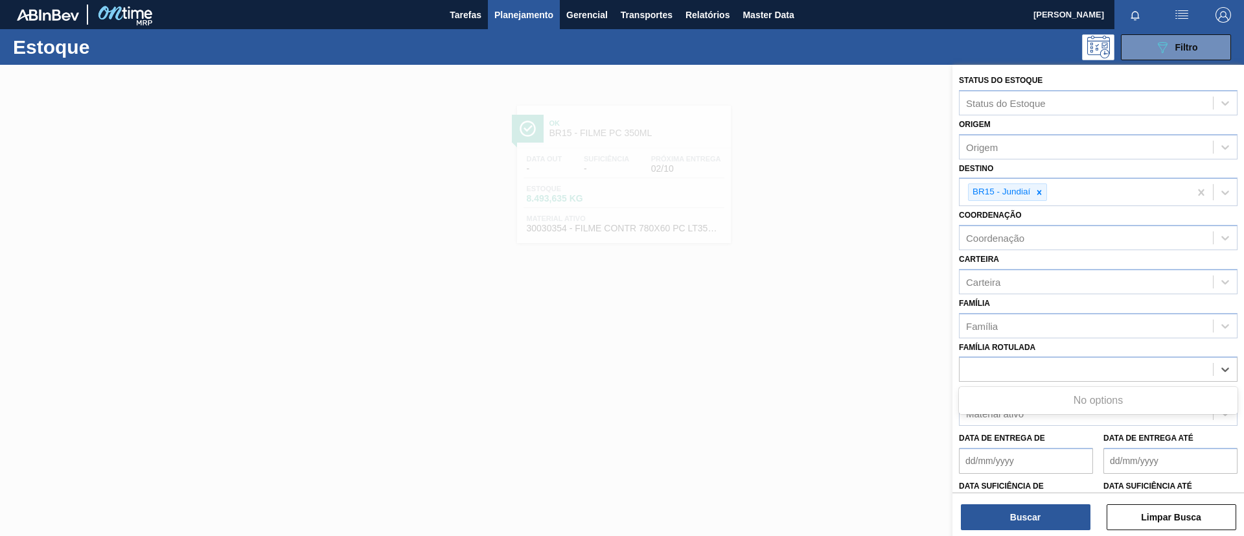
click at [1050, 368] on div "PC ZERO 350ML" at bounding box center [1086, 369] width 253 height 19
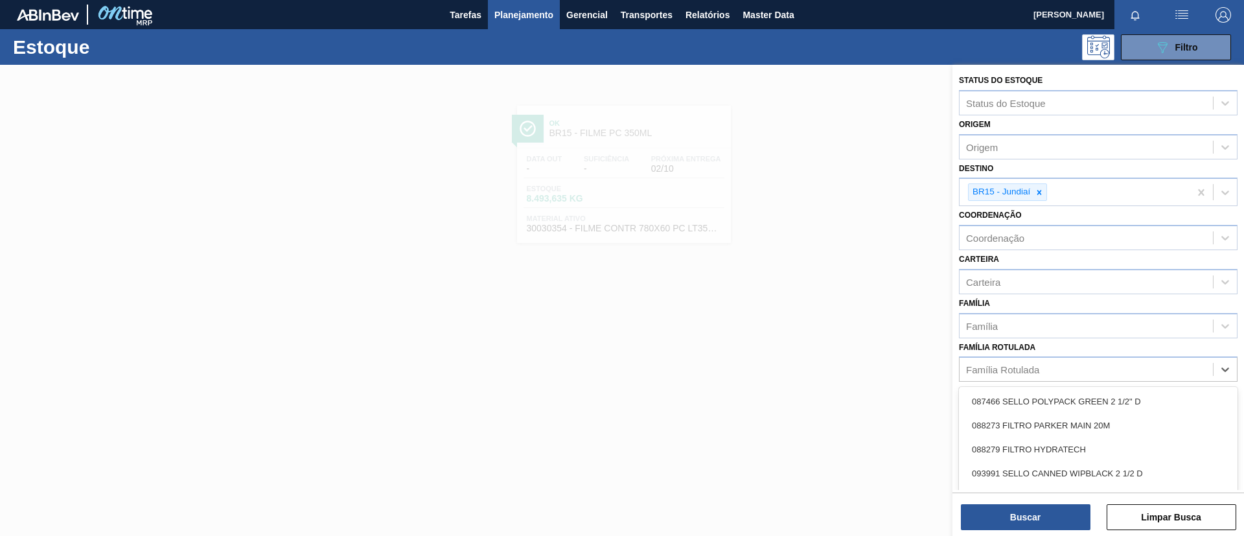
click at [1050, 368] on div "Família Rotulada" at bounding box center [1086, 369] width 253 height 19
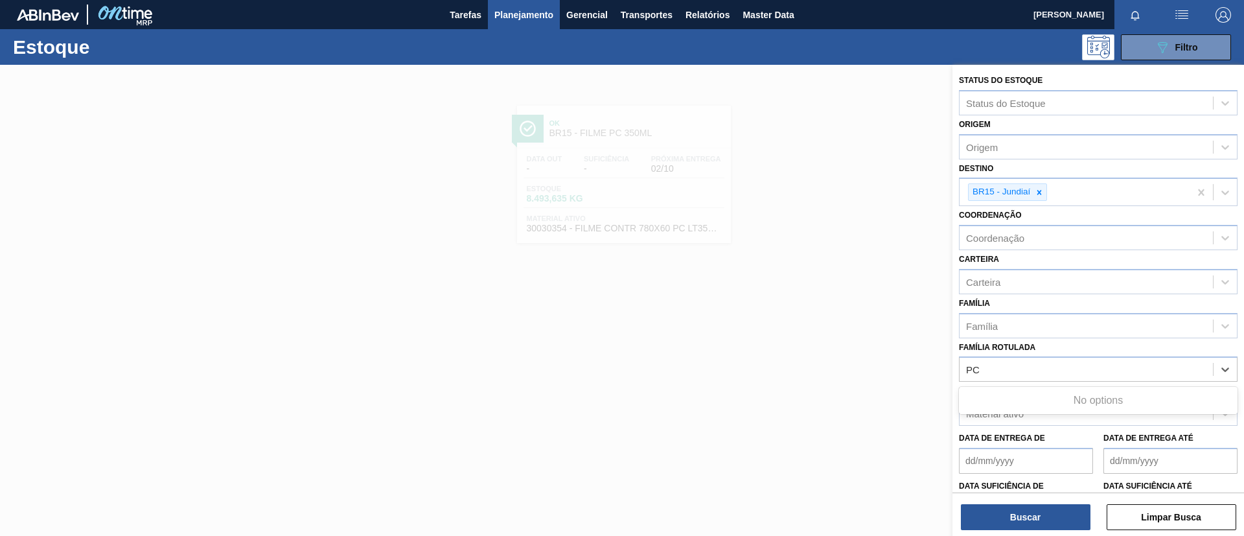
type Rotulada "P"
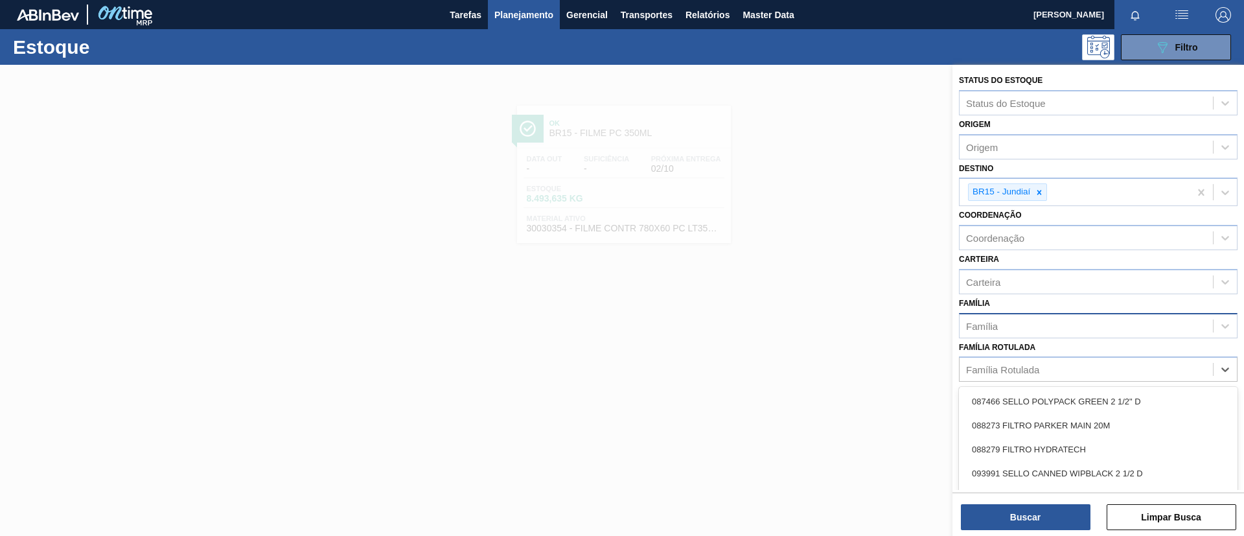
click at [1033, 338] on div "Status do Estoque Status do Estoque Origem Origem Destino BR15 - Jundiaí Coorde…" at bounding box center [1098, 320] width 292 height 511
click at [1035, 317] on div "Família" at bounding box center [1086, 325] width 253 height 19
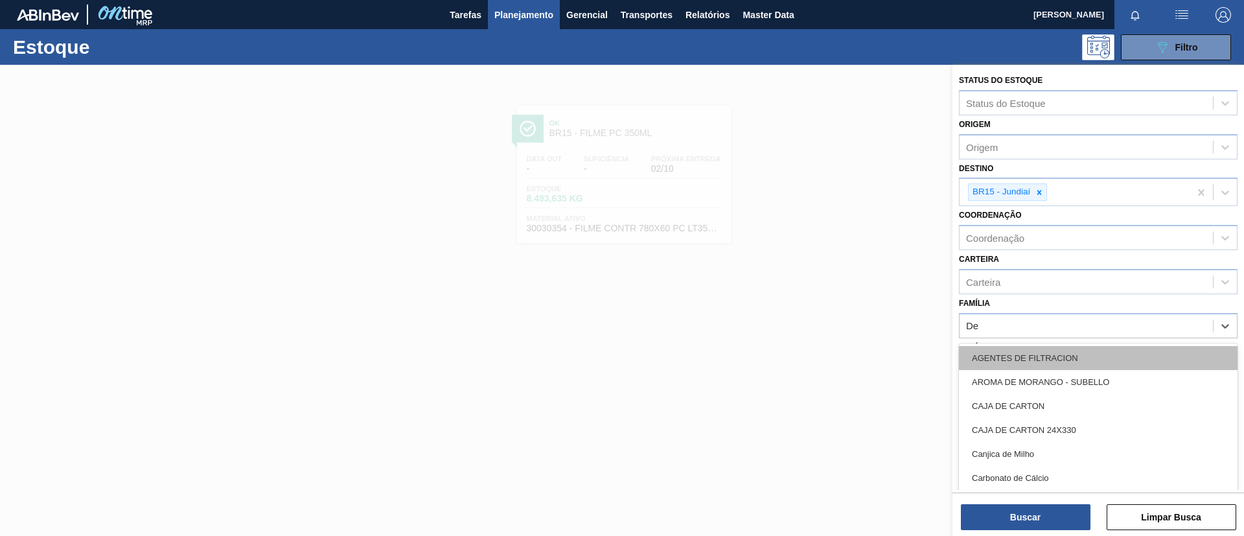
type input "Dec"
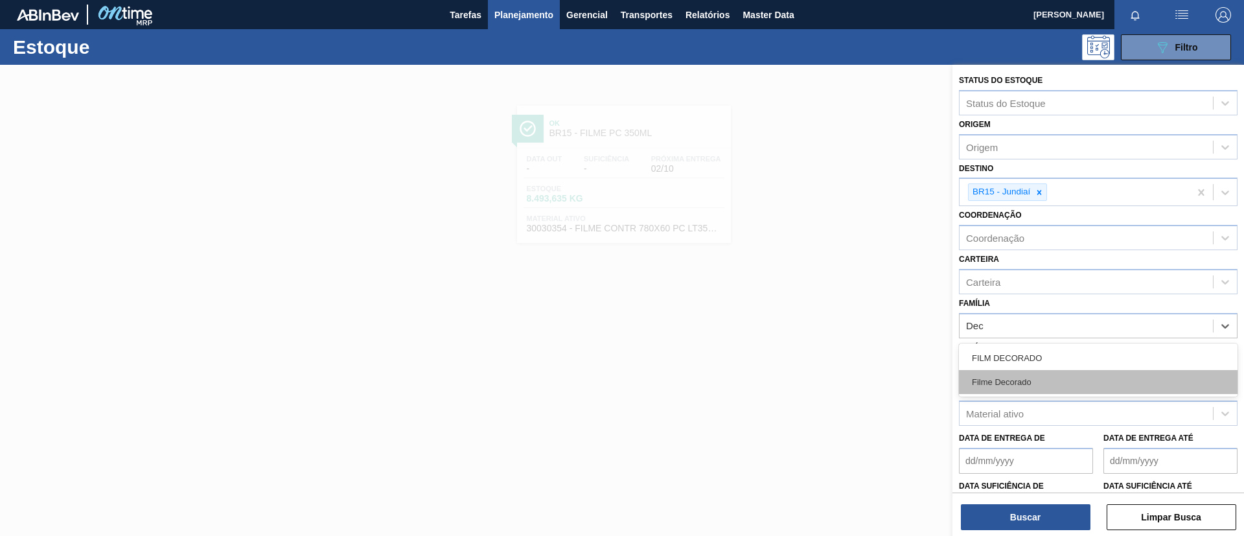
click at [1037, 378] on div "Filme Decorado" at bounding box center [1098, 382] width 279 height 24
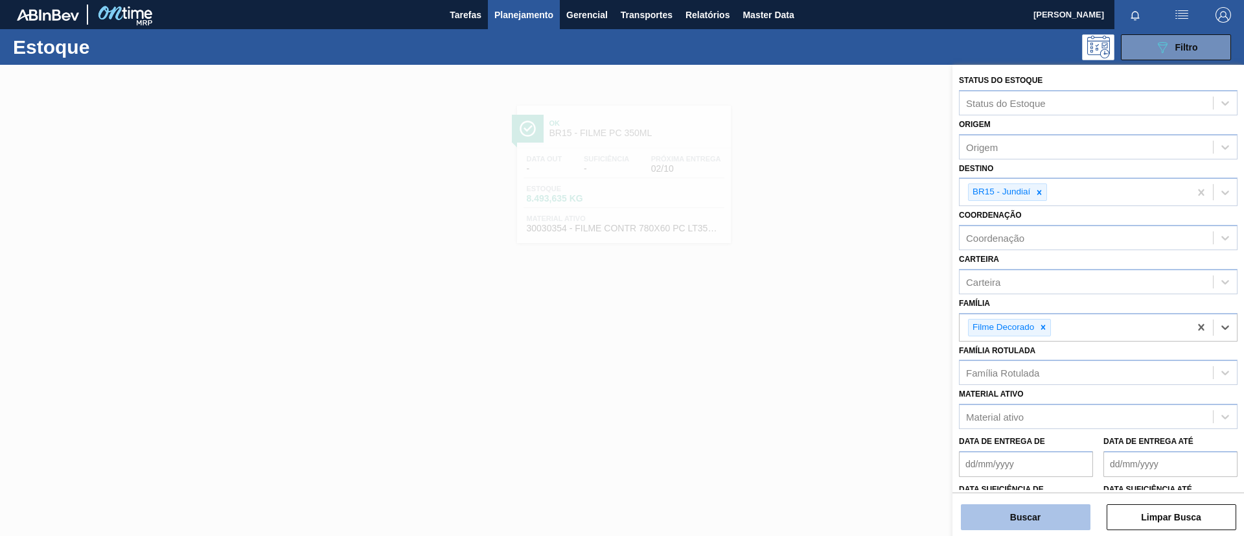
click at [1026, 509] on button "Buscar" at bounding box center [1026, 517] width 130 height 26
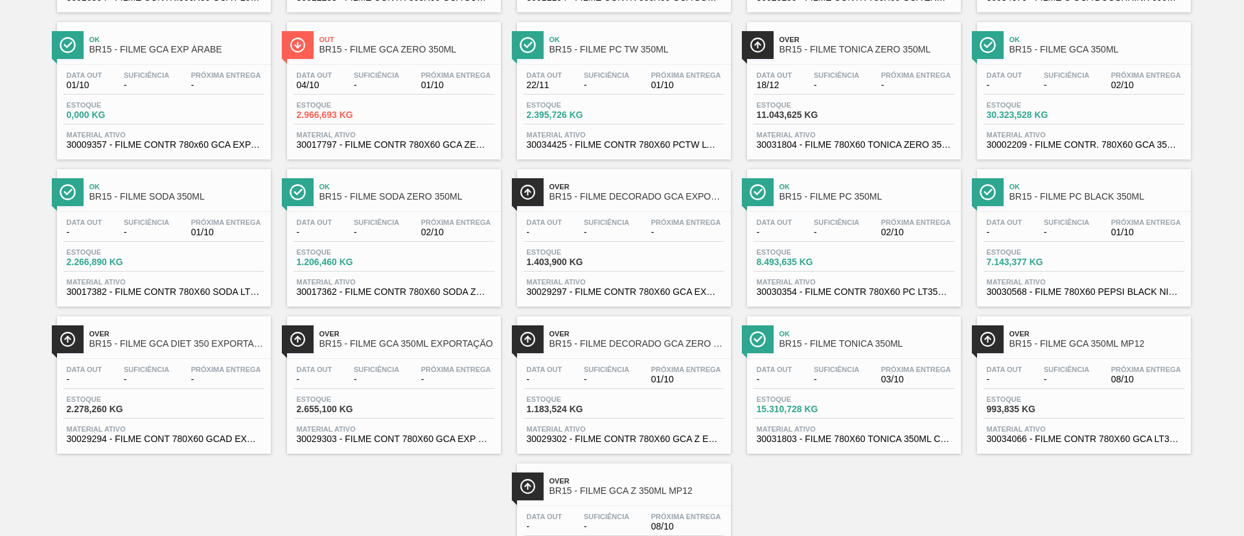
scroll to position [133, 0]
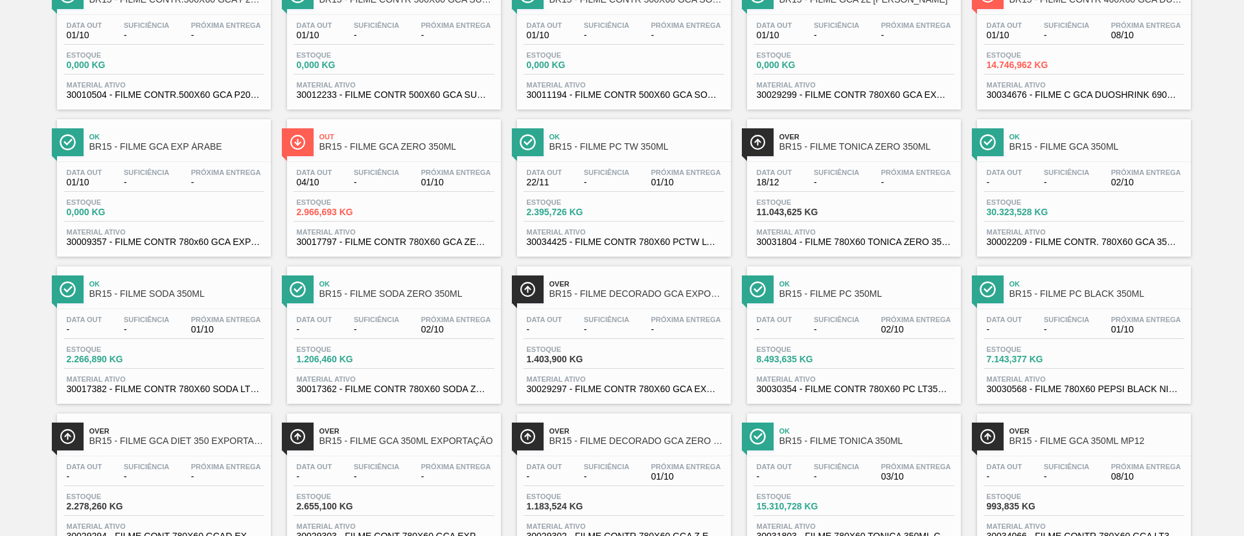
click at [1063, 298] on span "BR15 - FILME PC BLACK 350ML" at bounding box center [1096, 294] width 175 height 10
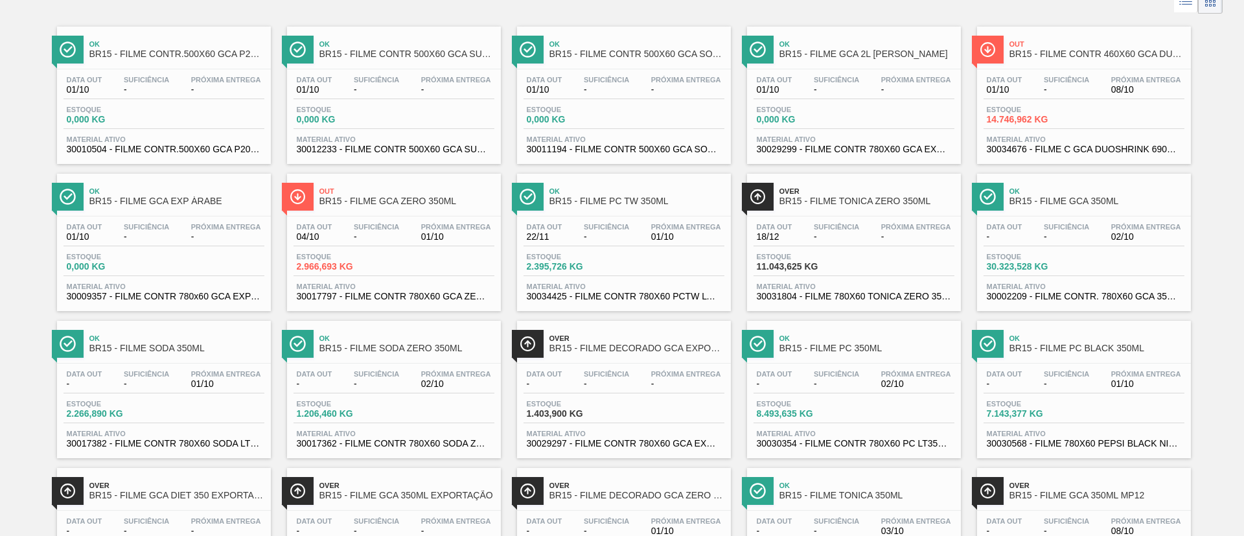
scroll to position [97, 0]
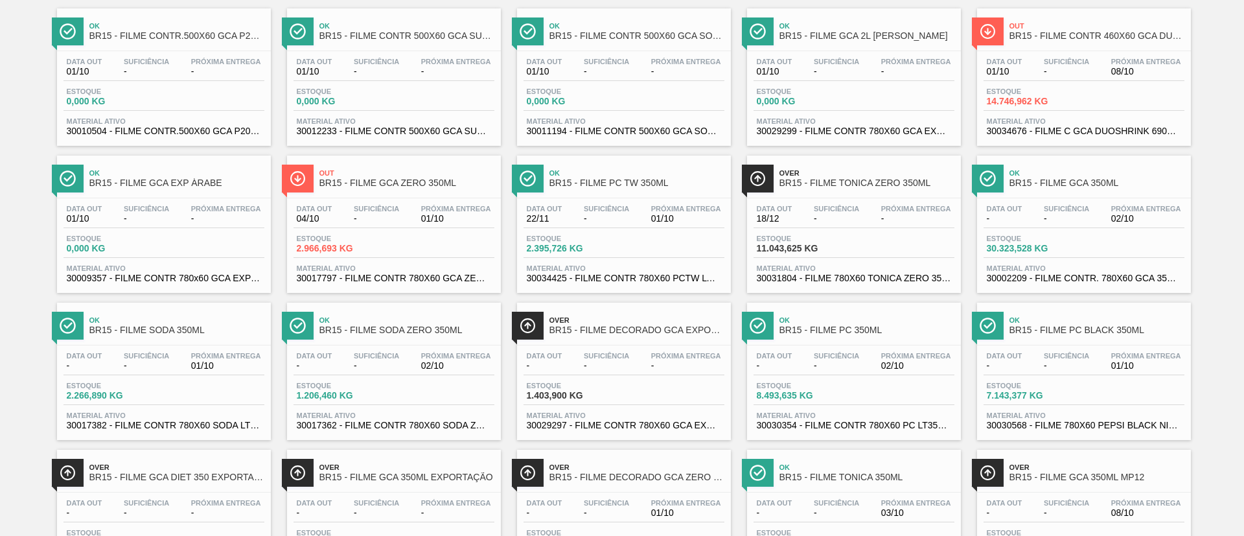
click at [667, 198] on div "Data out 22/11 Suficiência - Próxima Entrega 01/10 Estoque 2.395,726 KG Materia…" at bounding box center [624, 242] width 214 height 88
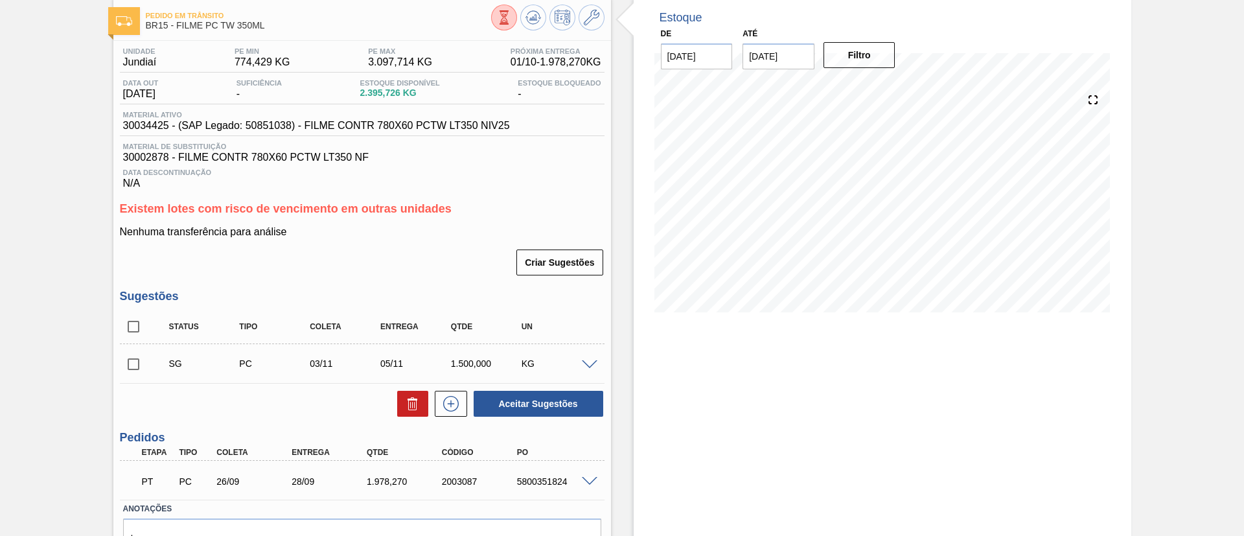
scroll to position [97, 0]
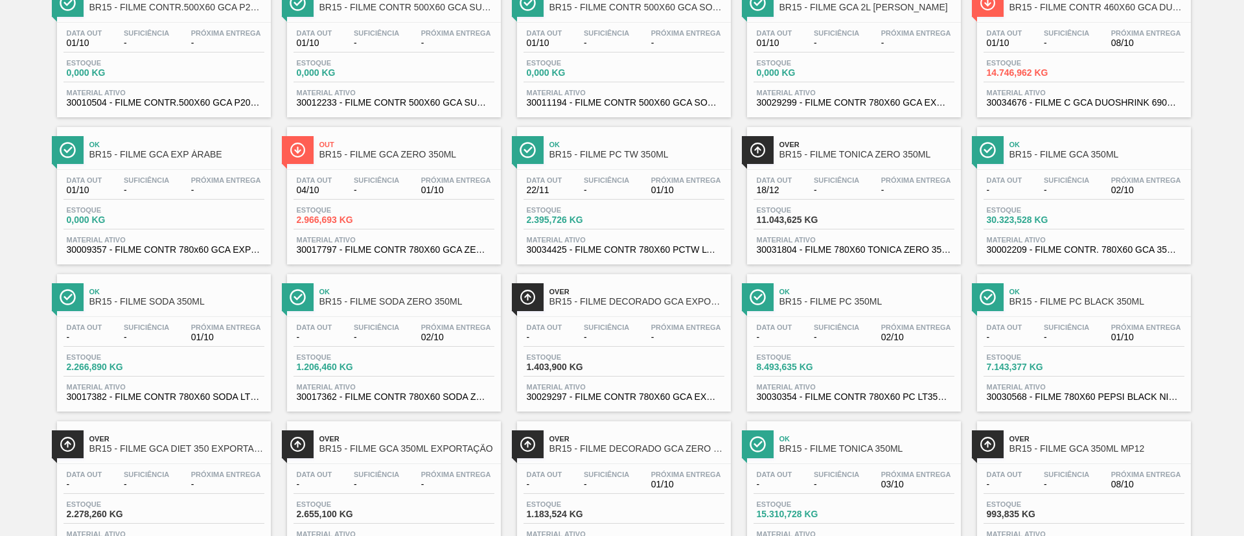
scroll to position [194, 0]
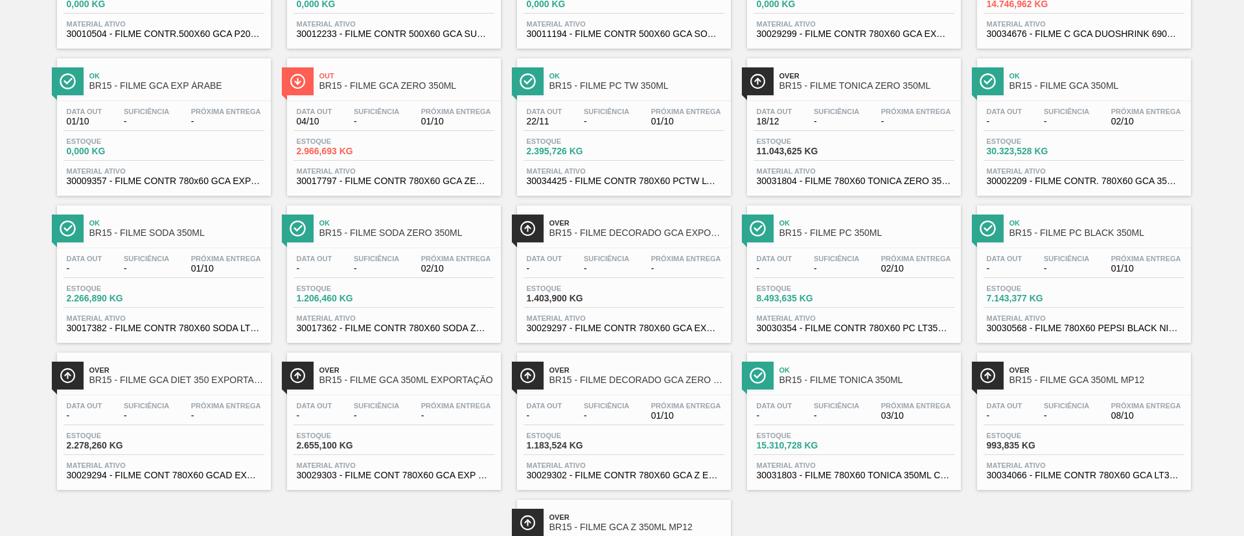
click at [845, 194] on div "Over BR15 - FILME TONICA ZERO 350ML Data out 18/12 Suficiência - Próxima Entreg…" at bounding box center [854, 126] width 214 height 137
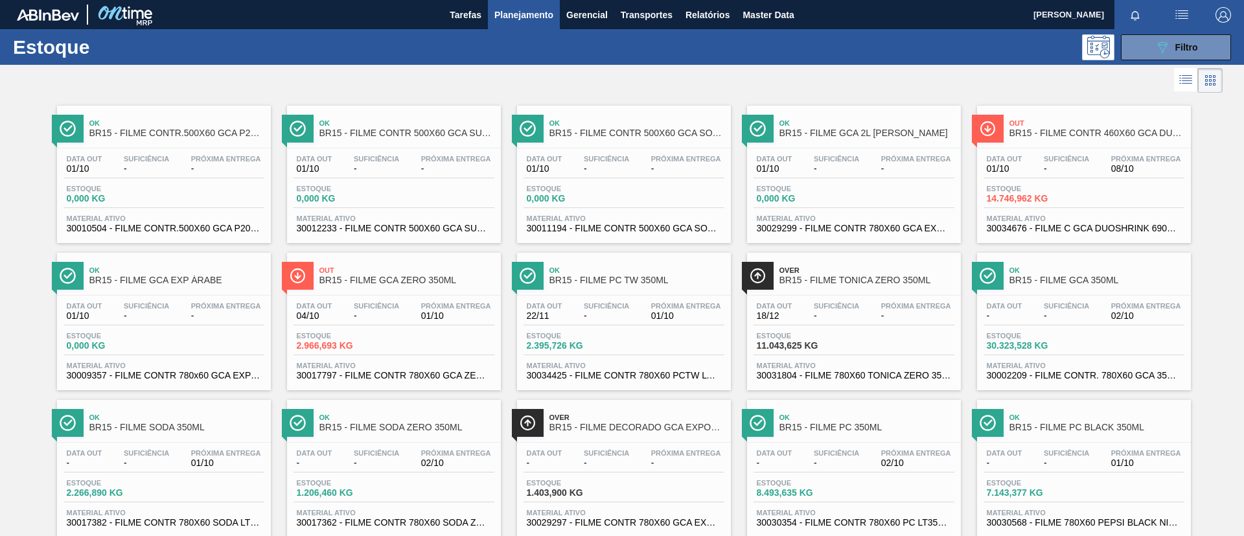
click at [879, 429] on span "BR15 - FILME PC 350ML" at bounding box center [866, 427] width 175 height 10
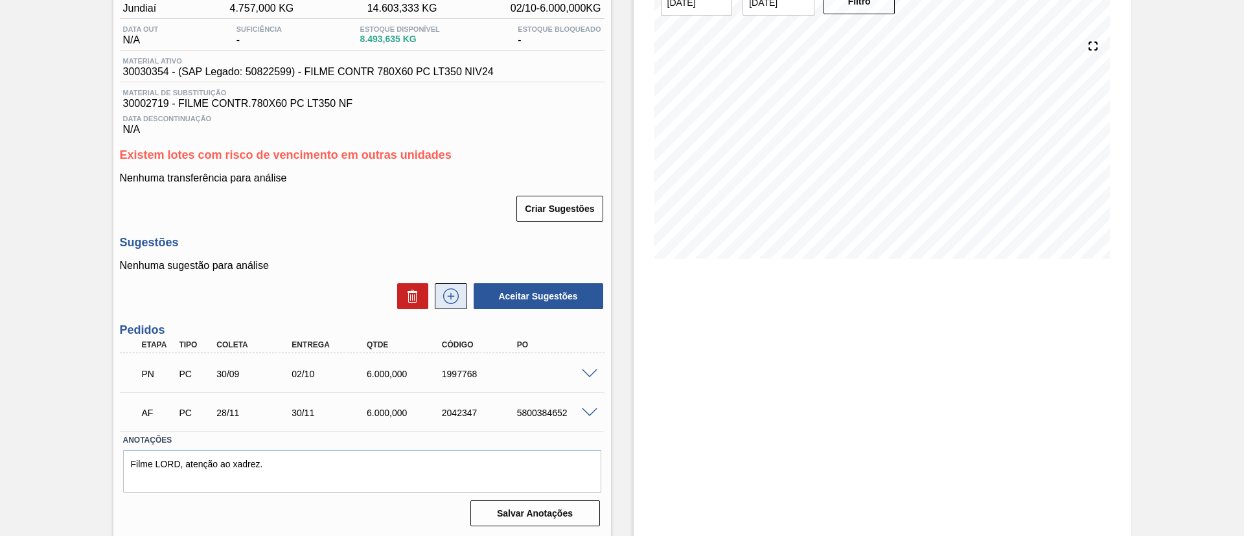
scroll to position [122, 0]
drag, startPoint x: 585, startPoint y: 364, endPoint x: 593, endPoint y: 371, distance: 10.1
click at [588, 365] on div "PN PC 30/09 02/10 6.000,000 1997768" at bounding box center [362, 371] width 485 height 32
click at [593, 371] on span at bounding box center [590, 373] width 16 height 10
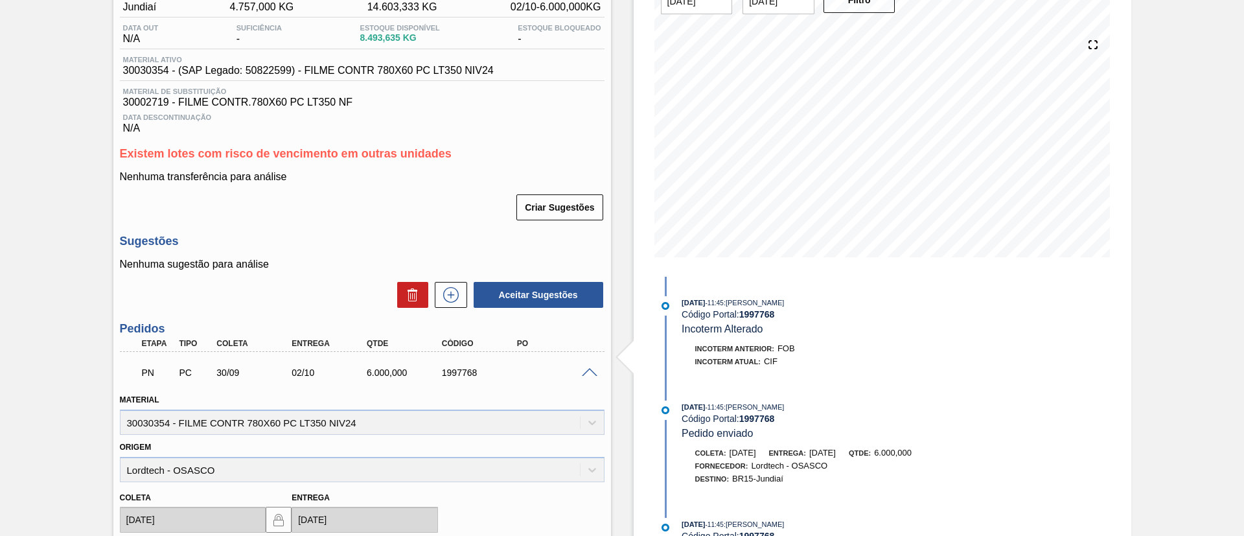
click at [593, 371] on span at bounding box center [590, 373] width 16 height 10
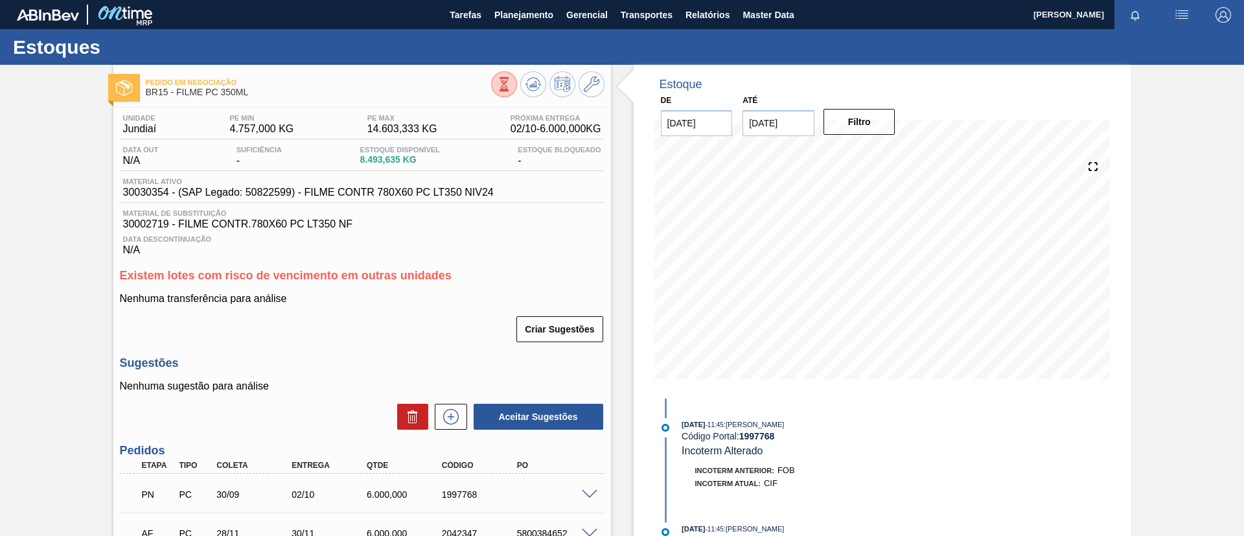
scroll to position [97, 0]
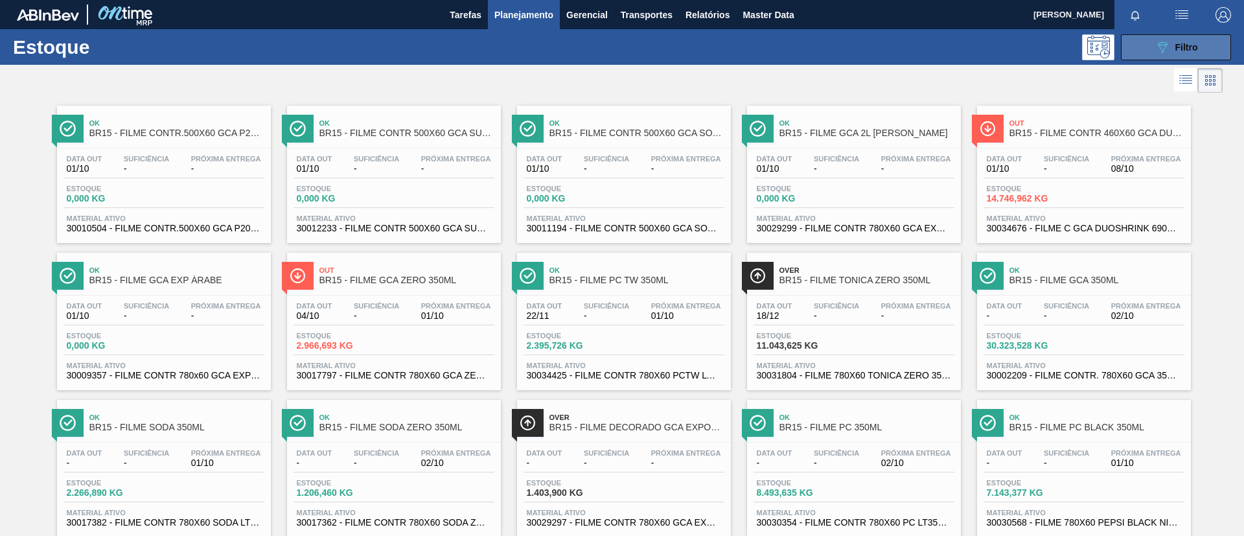
click at [1158, 56] on button "089F7B8B-B2A5-4AFE-B5C0-19BA573D28AC Filtro" at bounding box center [1176, 47] width 110 height 26
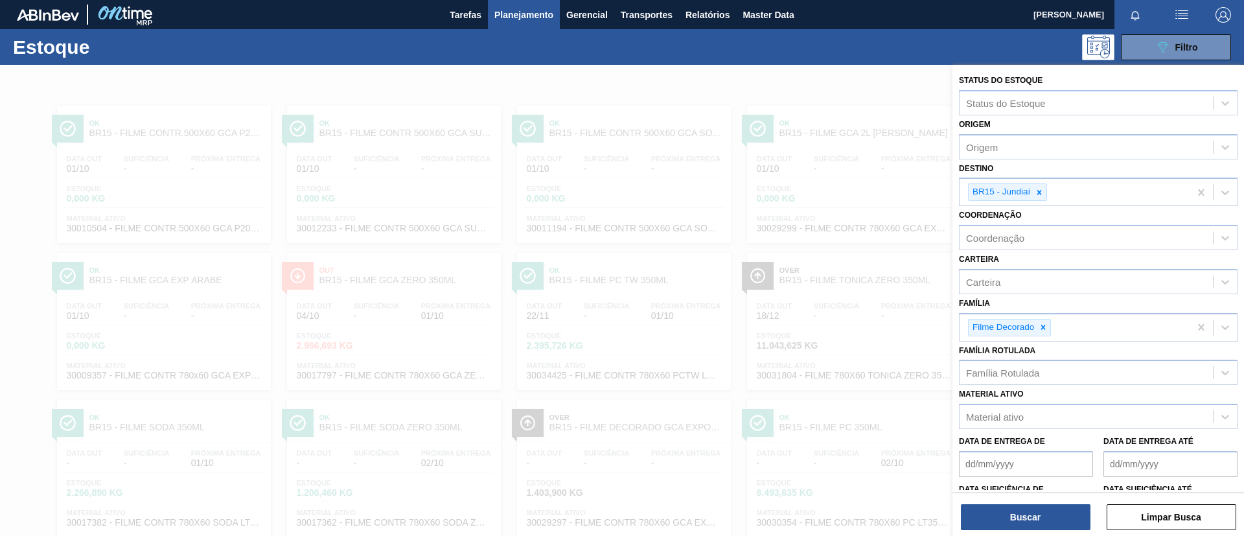
click at [895, 72] on div at bounding box center [622, 333] width 1244 height 536
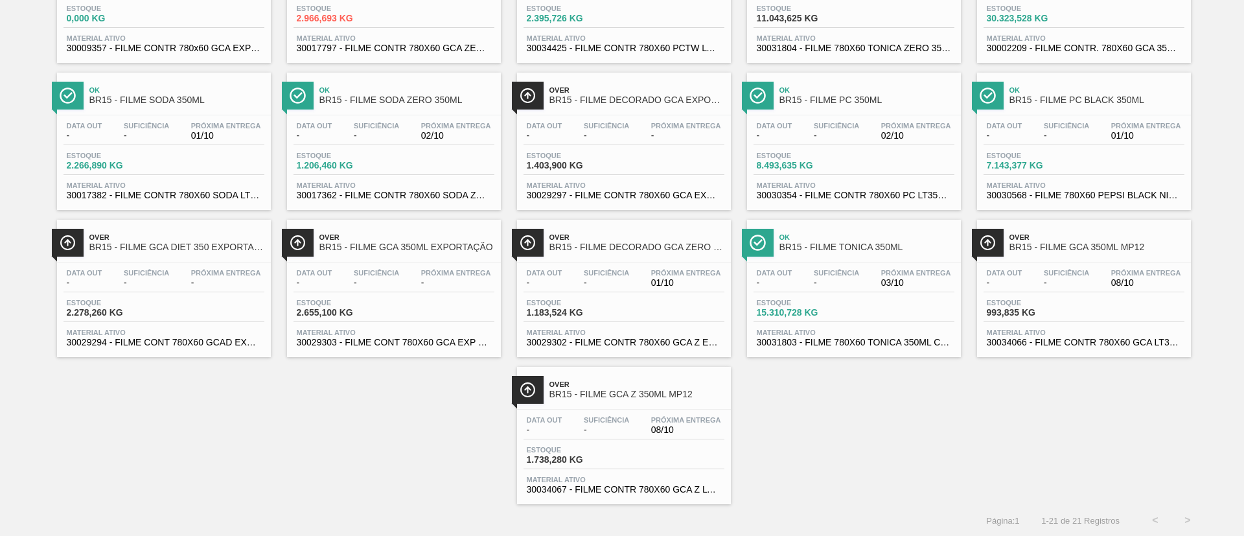
scroll to position [328, 0]
click at [1041, 133] on div "Suficiência -" at bounding box center [1067, 130] width 52 height 19
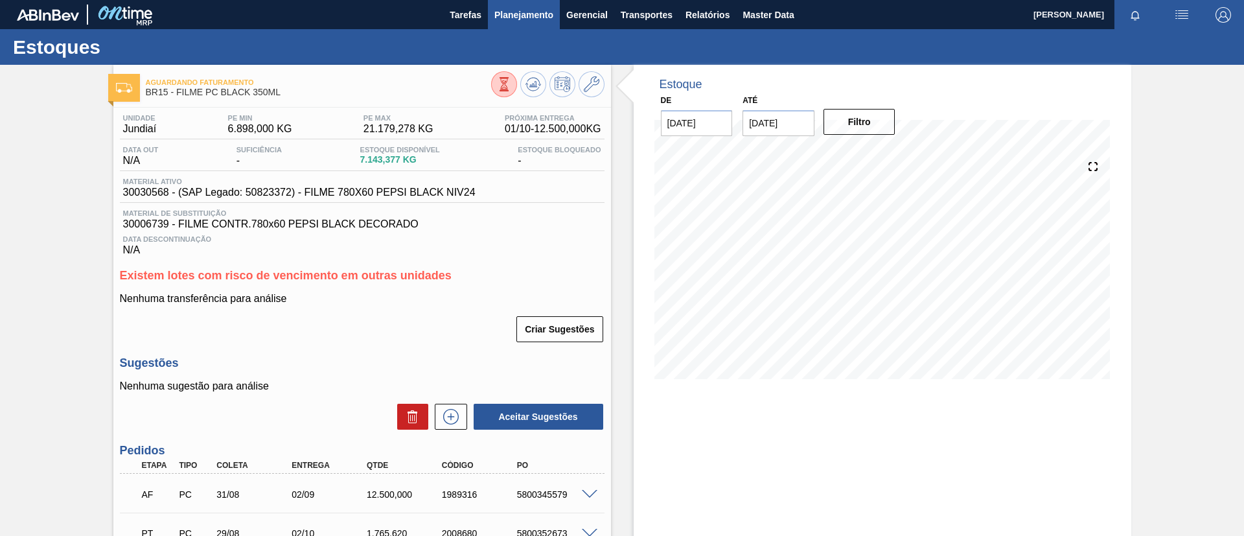
click at [520, 12] on span "Planejamento" at bounding box center [523, 15] width 59 height 16
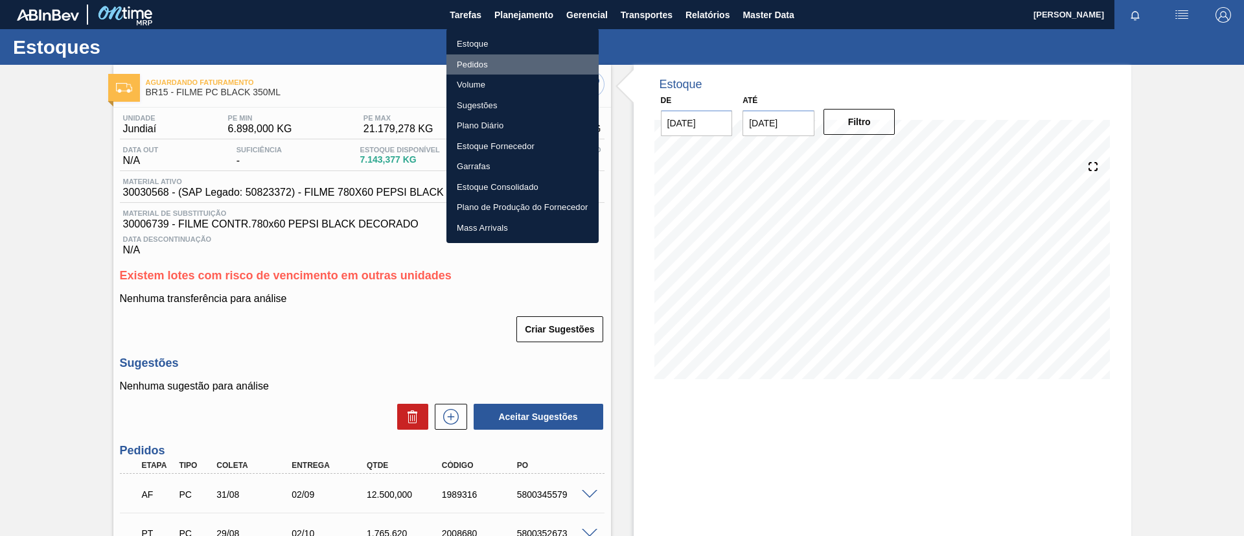
click at [490, 63] on li "Pedidos" at bounding box center [522, 64] width 152 height 21
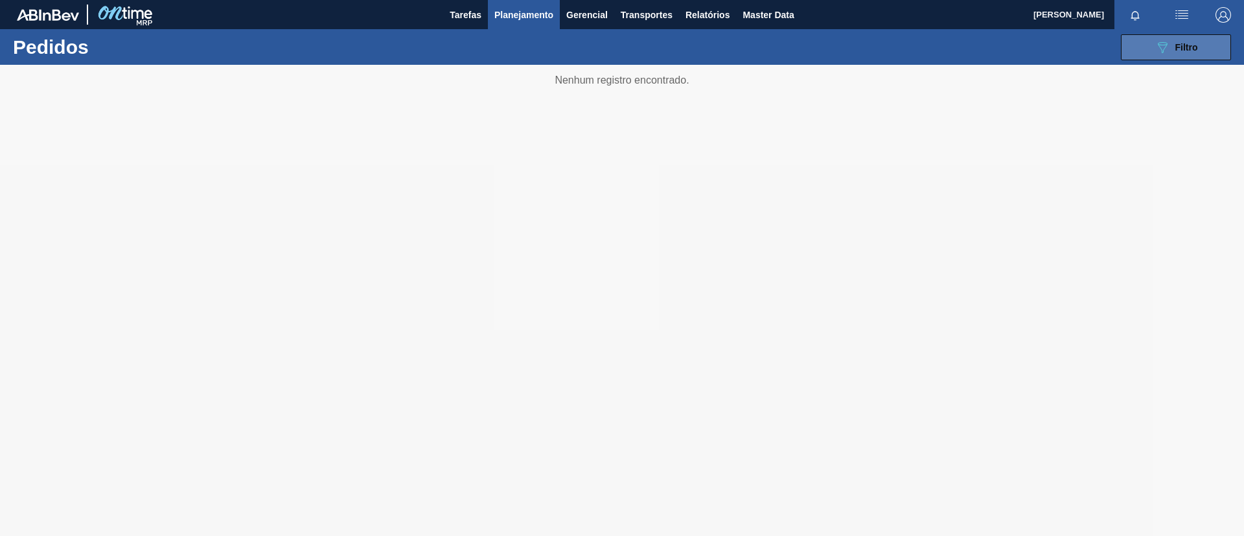
click at [1177, 54] on div "089F7B8B-B2A5-4AFE-B5C0-19BA573D28AC Filtro" at bounding box center [1176, 48] width 43 height 16
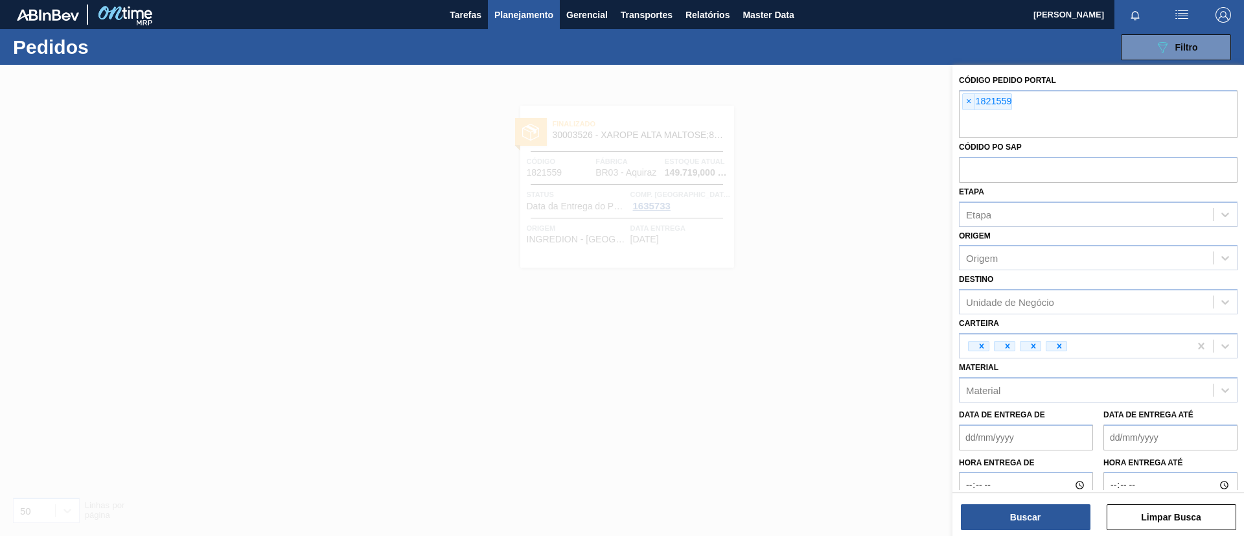
click at [969, 101] on span "×" at bounding box center [969, 102] width 12 height 16
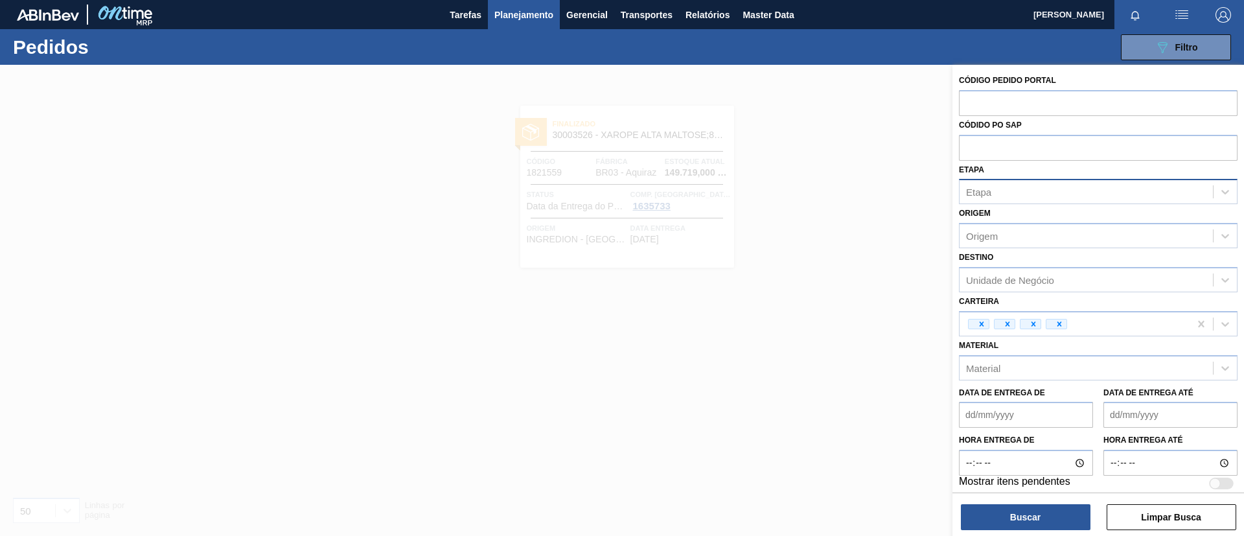
paste input "11819469"
type input "11819469"
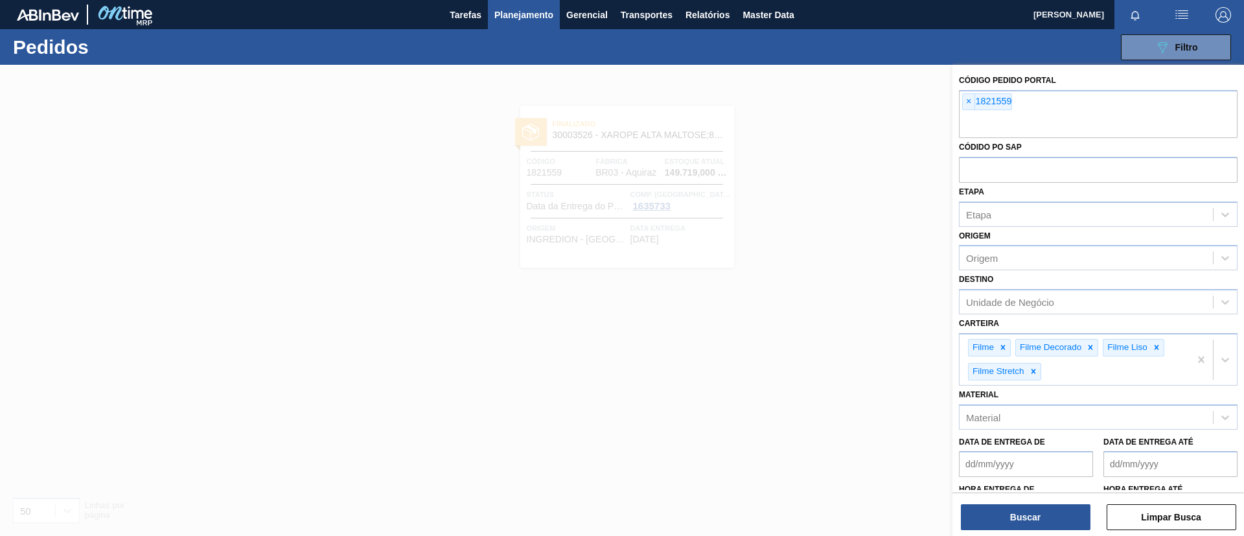
click at [743, 141] on div at bounding box center [622, 333] width 1244 height 536
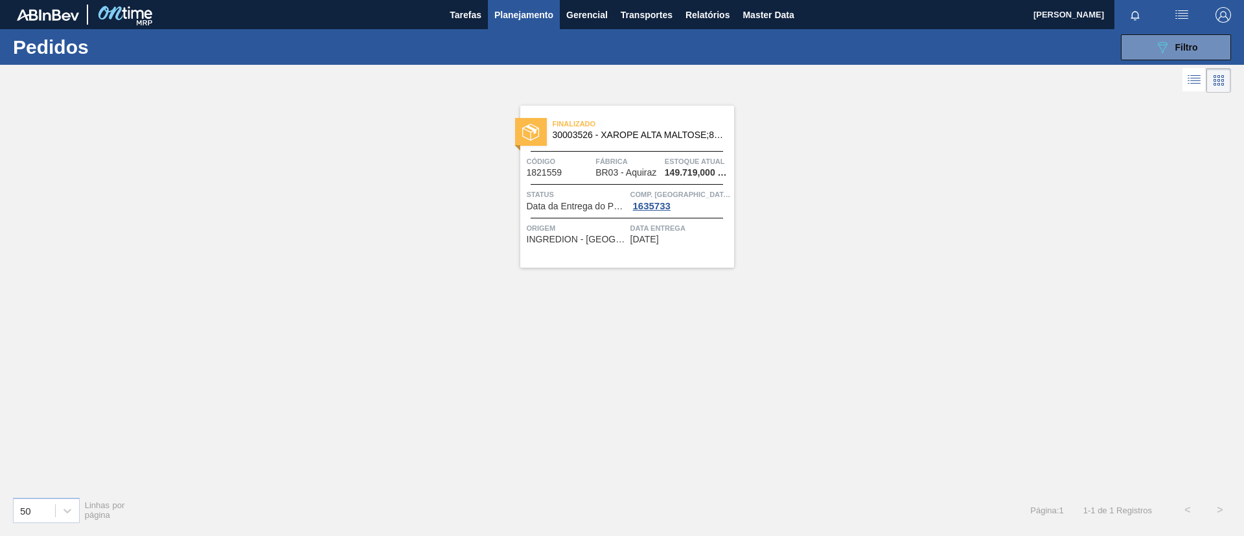
click at [529, 29] on button "Planejamento" at bounding box center [524, 14] width 72 height 29
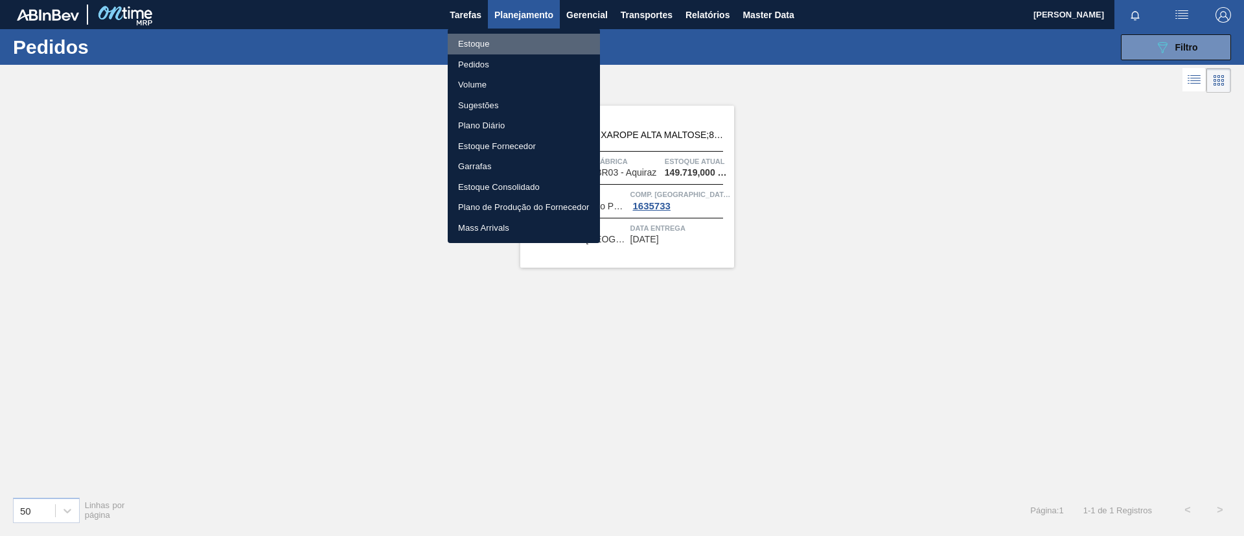
click at [529, 38] on li "Estoque" at bounding box center [524, 44] width 152 height 21
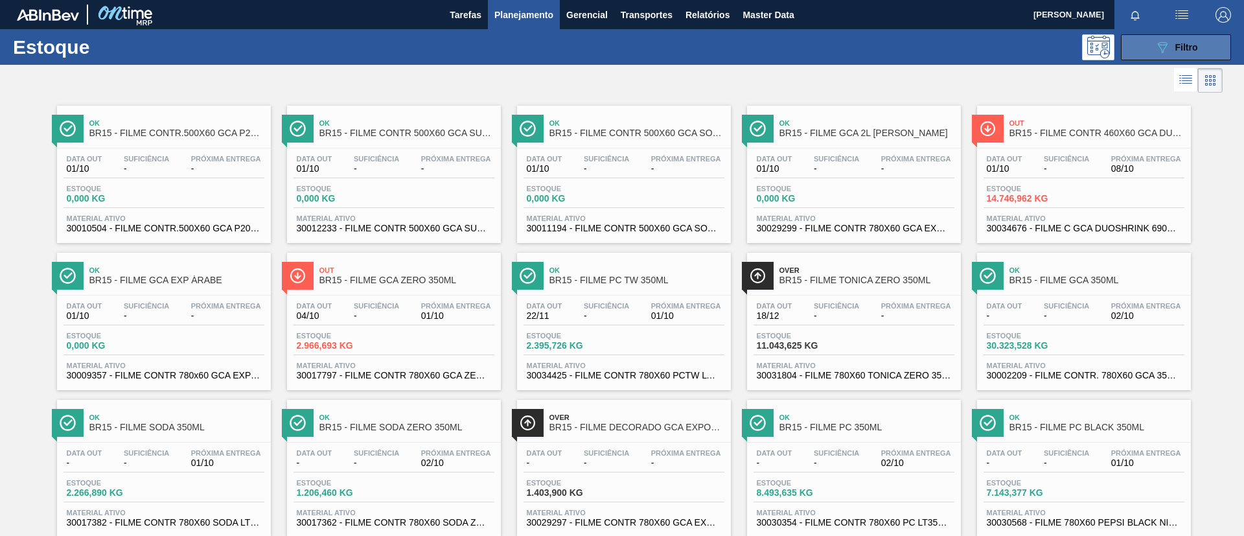
click at [1184, 52] on div "089F7B8B-B2A5-4AFE-B5C0-19BA573D28AC Filtro" at bounding box center [1176, 48] width 43 height 16
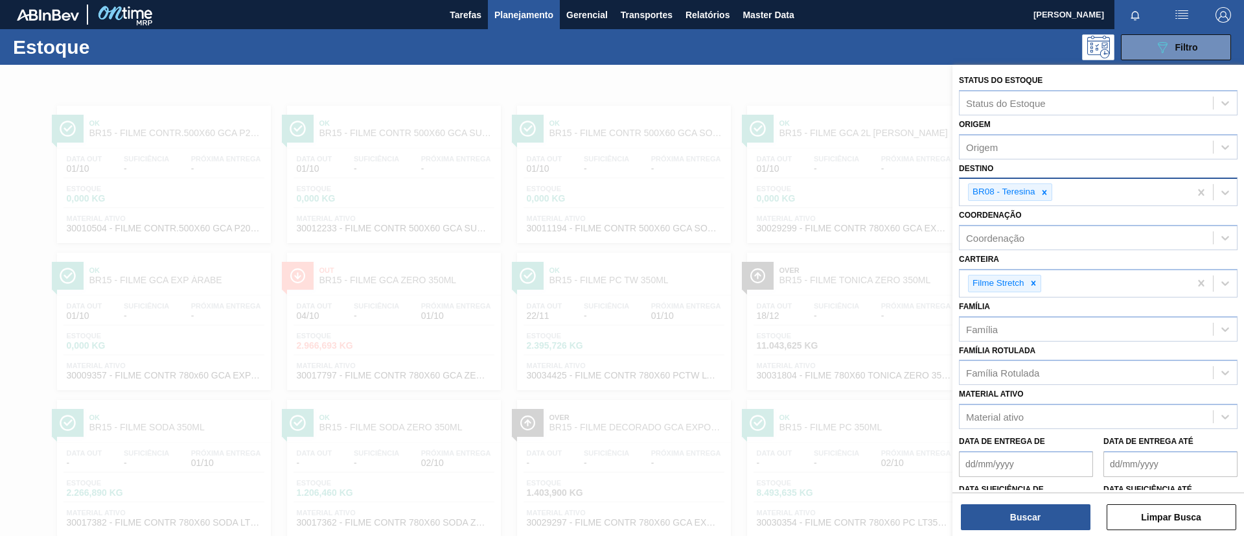
click at [1047, 190] on icon at bounding box center [1044, 192] width 9 height 9
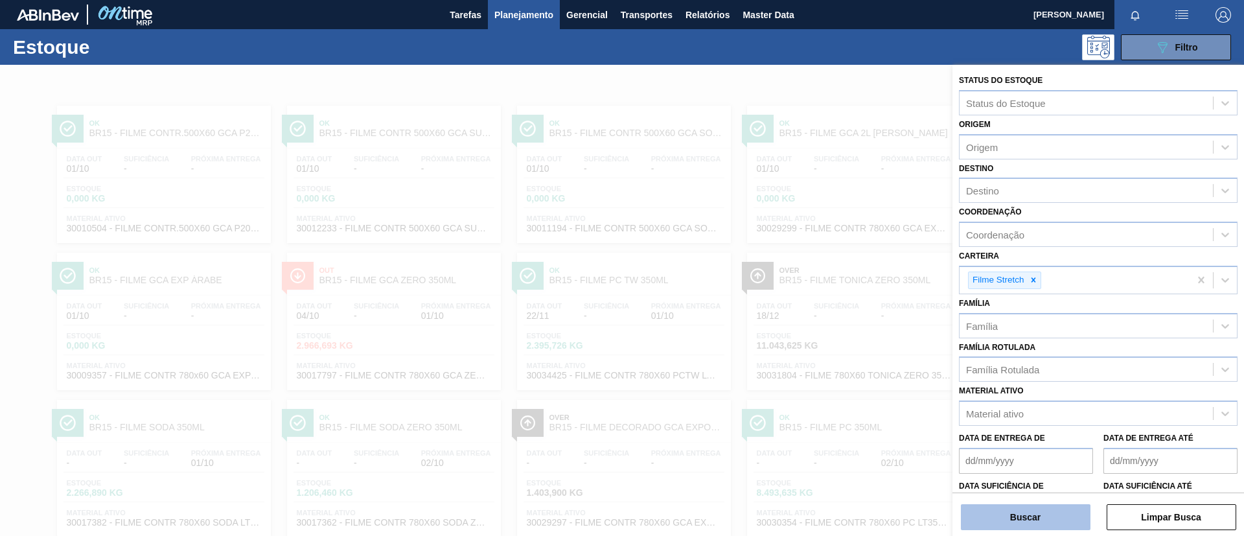
click at [1026, 504] on button "Buscar" at bounding box center [1026, 517] width 130 height 26
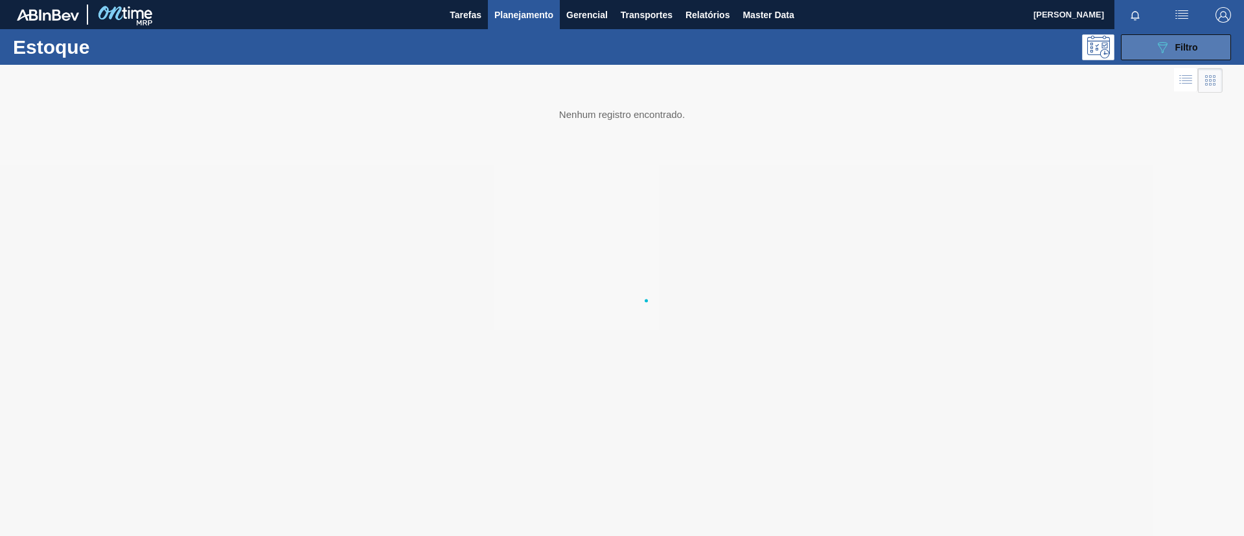
click at [1145, 56] on button "089F7B8B-B2A5-4AFE-B5C0-19BA573D28AC Filtro" at bounding box center [1176, 47] width 110 height 26
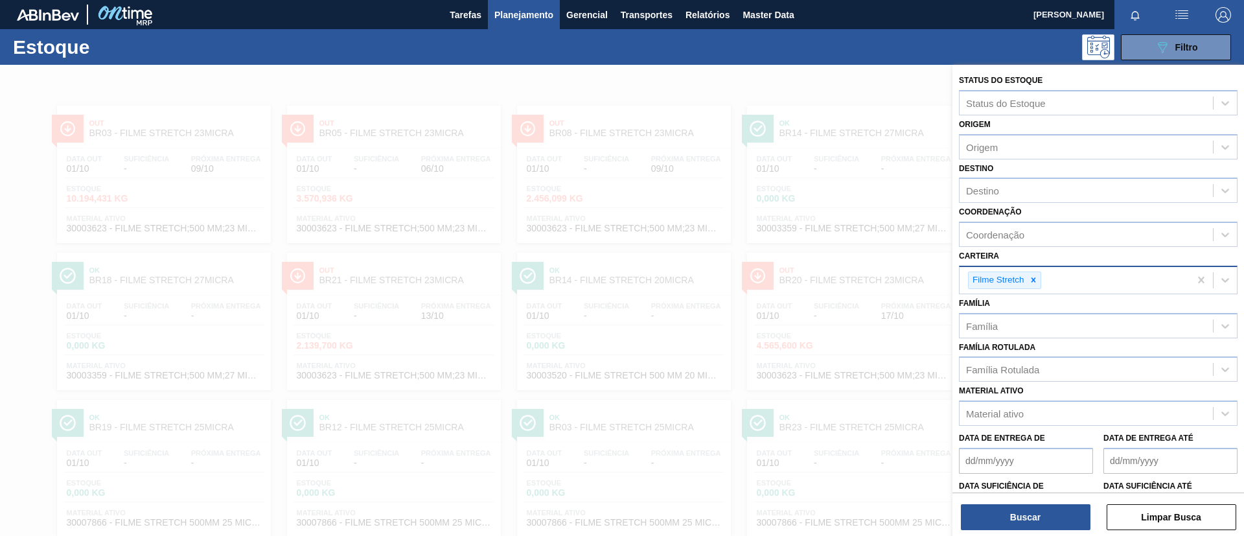
click at [1041, 282] on div "Filme Stretch" at bounding box center [1075, 280] width 230 height 27
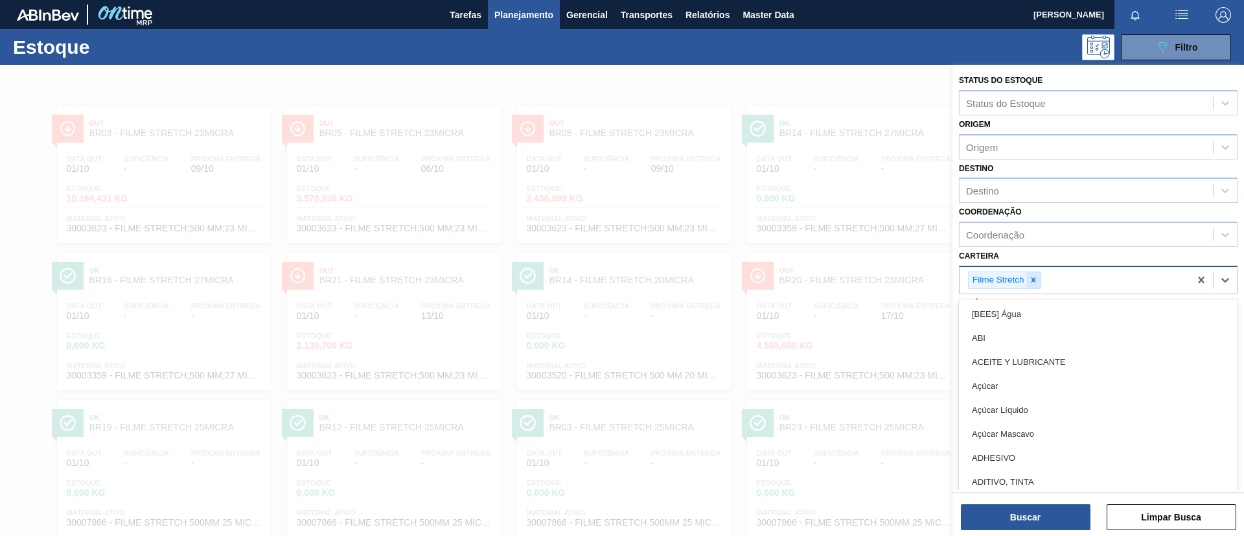
click at [1039, 282] on div at bounding box center [1033, 280] width 14 height 16
click at [1059, 261] on div "Carteira option Filme Stretch, deselected. option [BEES] Água focused, 1 of 101…" at bounding box center [1098, 269] width 279 height 44
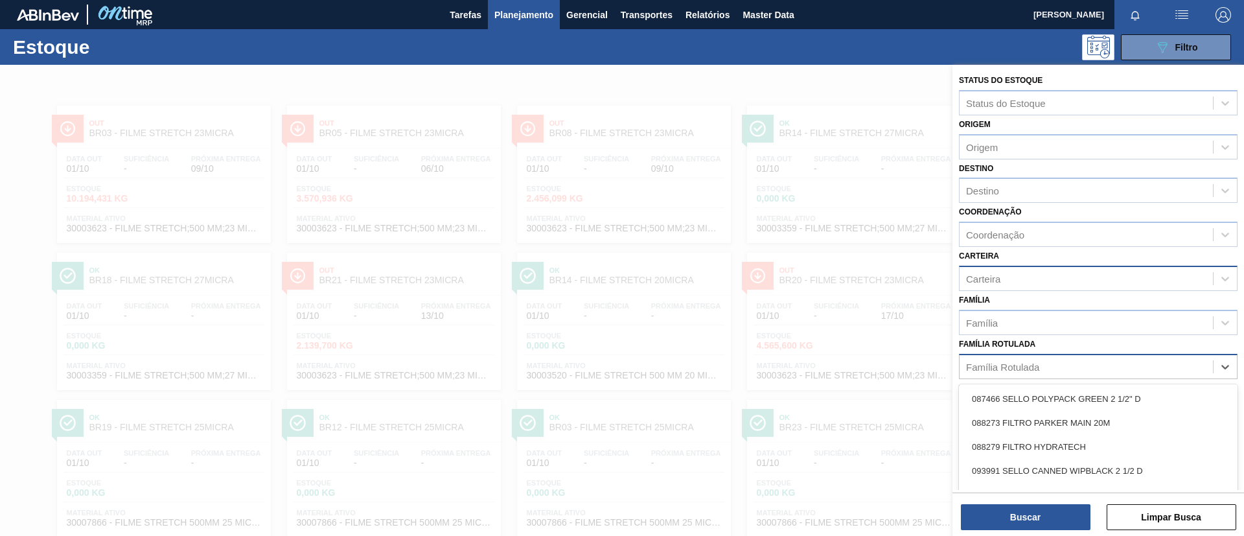
click at [1032, 374] on div "Família Rotulada" at bounding box center [1086, 366] width 253 height 19
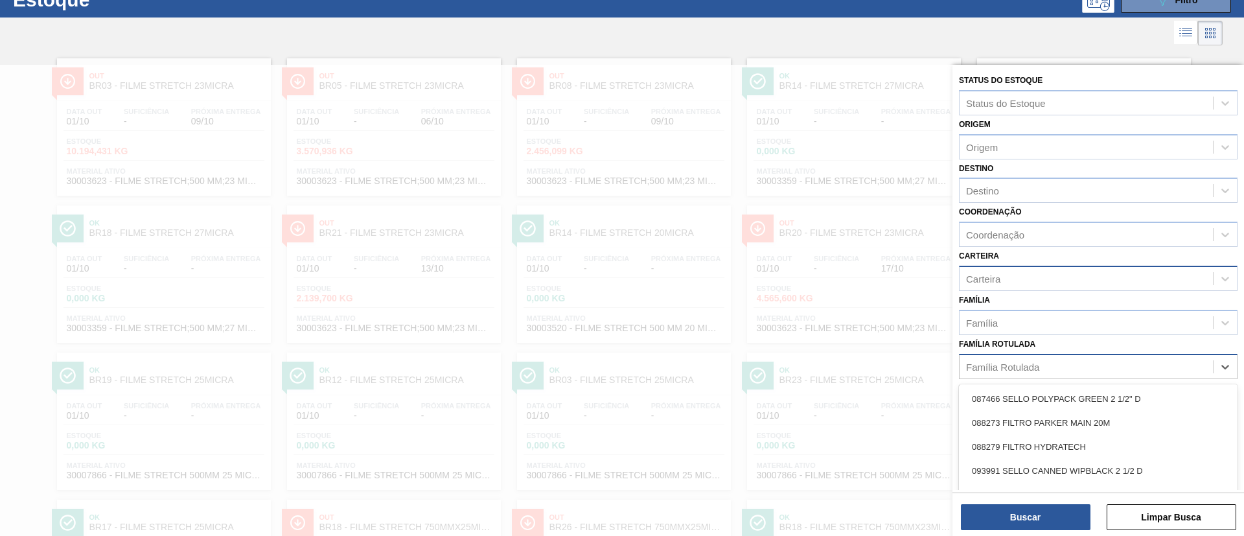
scroll to position [48, 0]
type Rotulada "BC 350ML MP"
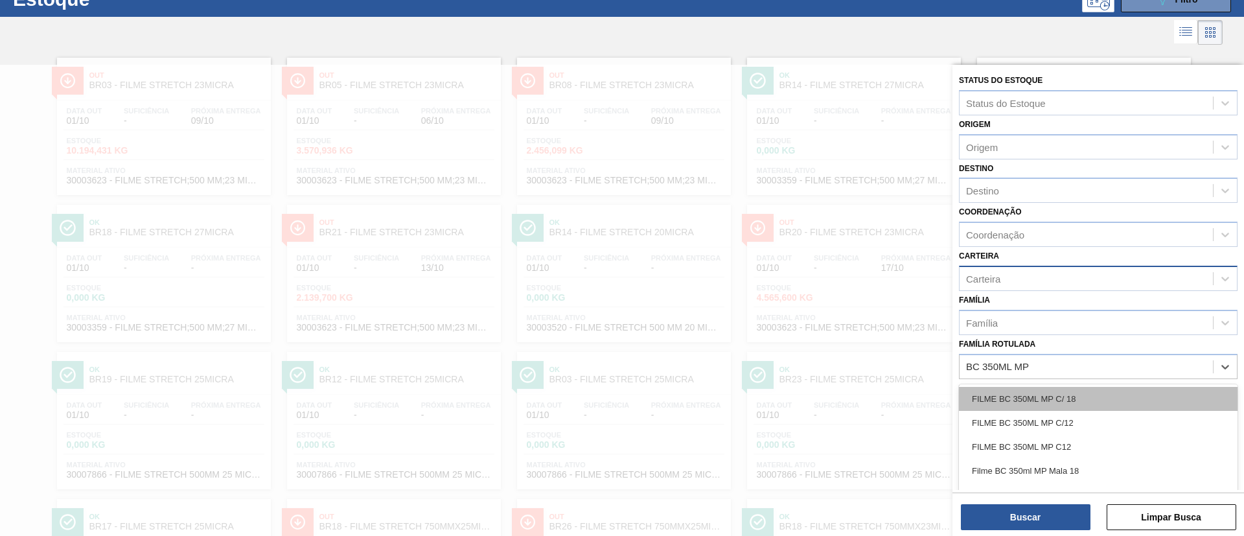
click at [1061, 402] on div "FILME BC 350ML MP C/ 18" at bounding box center [1098, 399] width 279 height 24
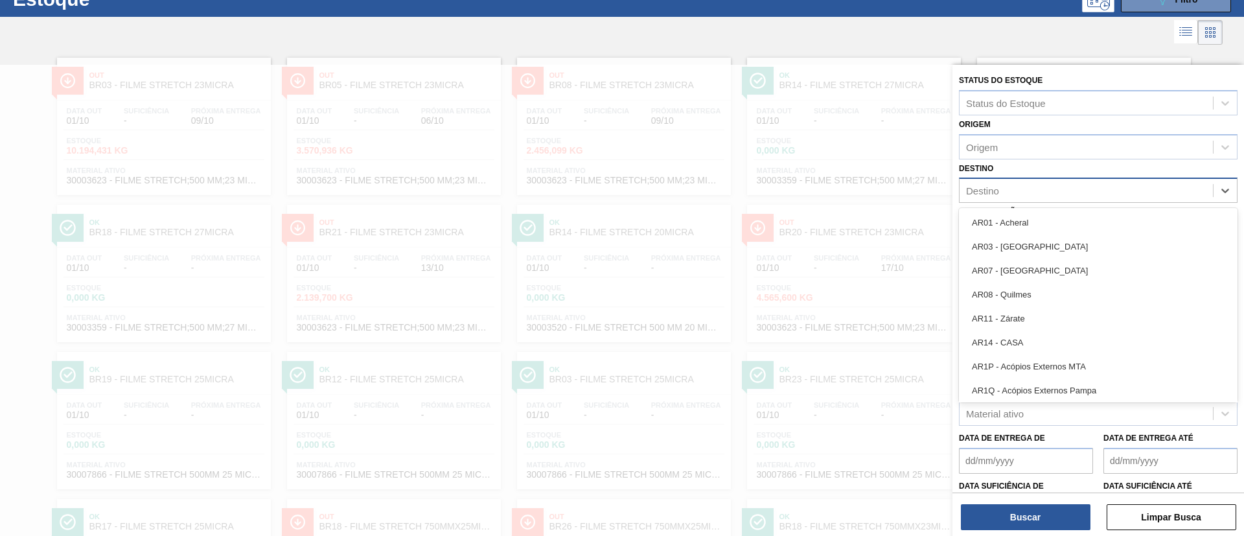
click at [1017, 195] on div "Destino" at bounding box center [1086, 190] width 253 height 19
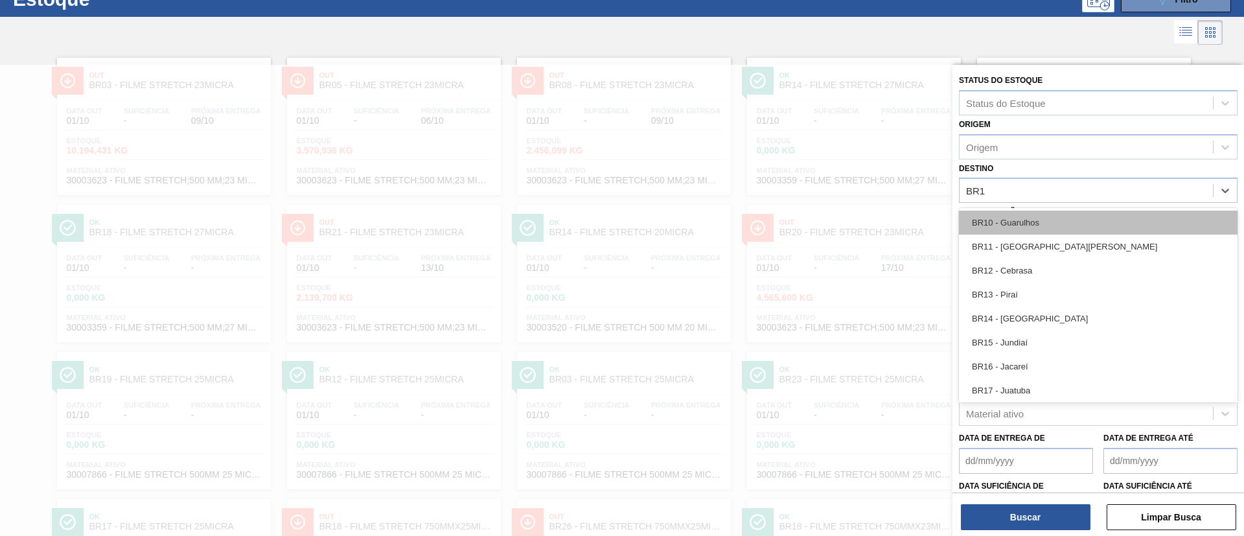
type input "BR17"
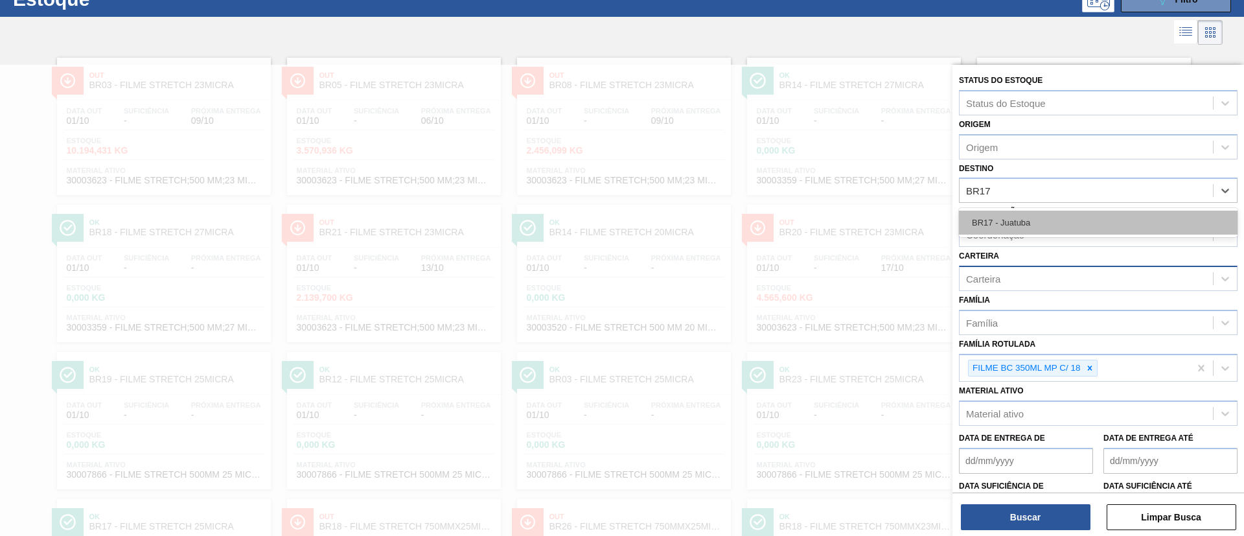
click at [1021, 215] on div "BR17 - Juatuba" at bounding box center [1098, 223] width 279 height 24
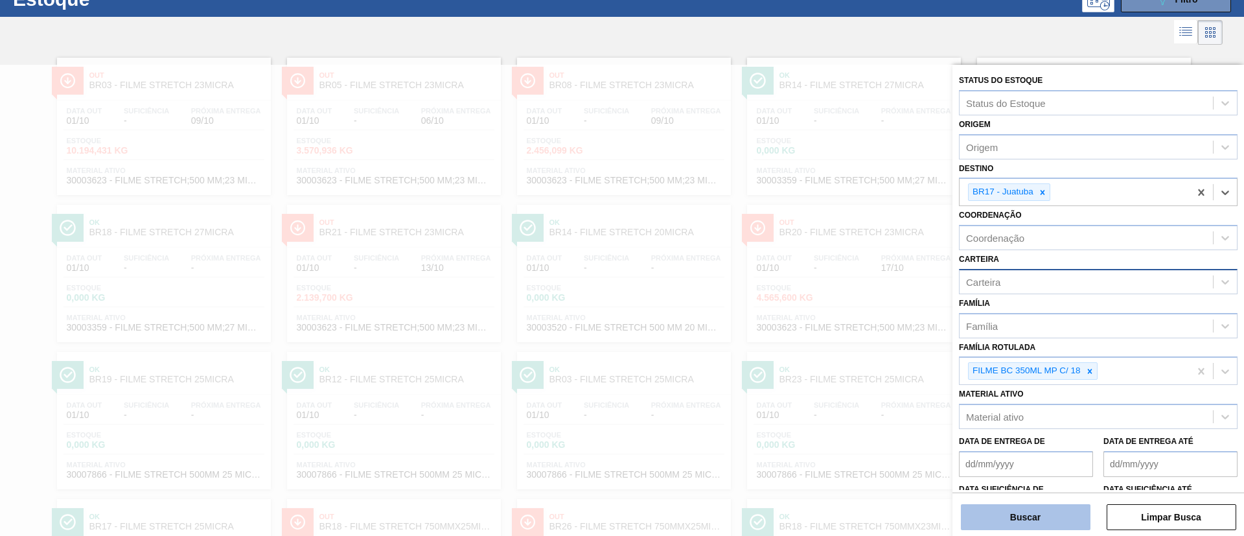
click at [1060, 513] on button "Buscar" at bounding box center [1026, 517] width 130 height 26
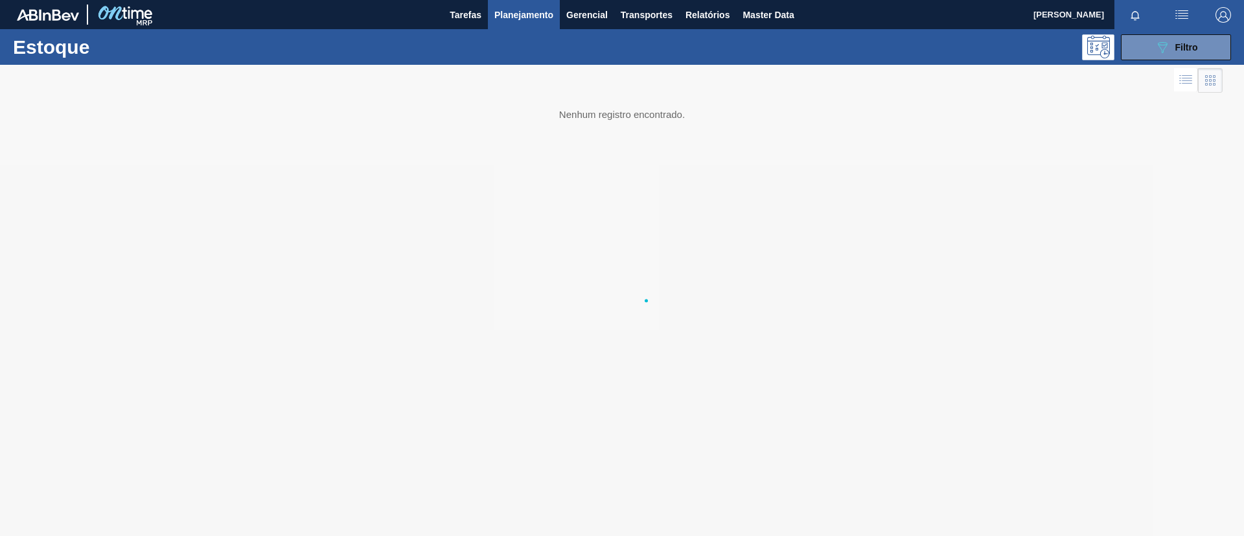
scroll to position [0, 0]
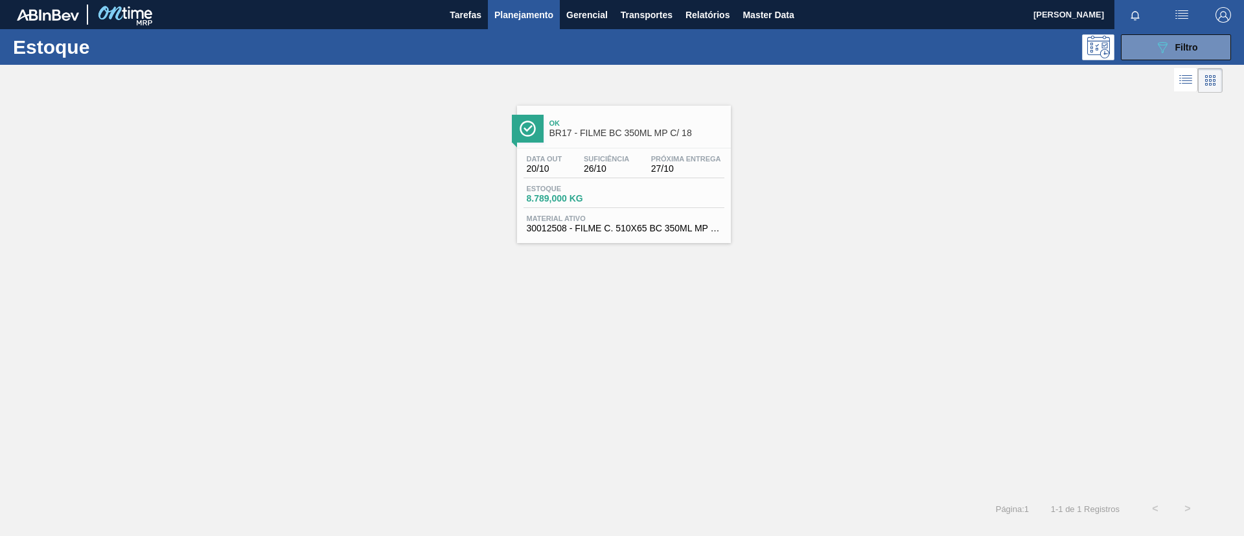
click at [588, 141] on div "Ok BR17 - FILME BC 350ML MP C/ 18" at bounding box center [636, 128] width 175 height 29
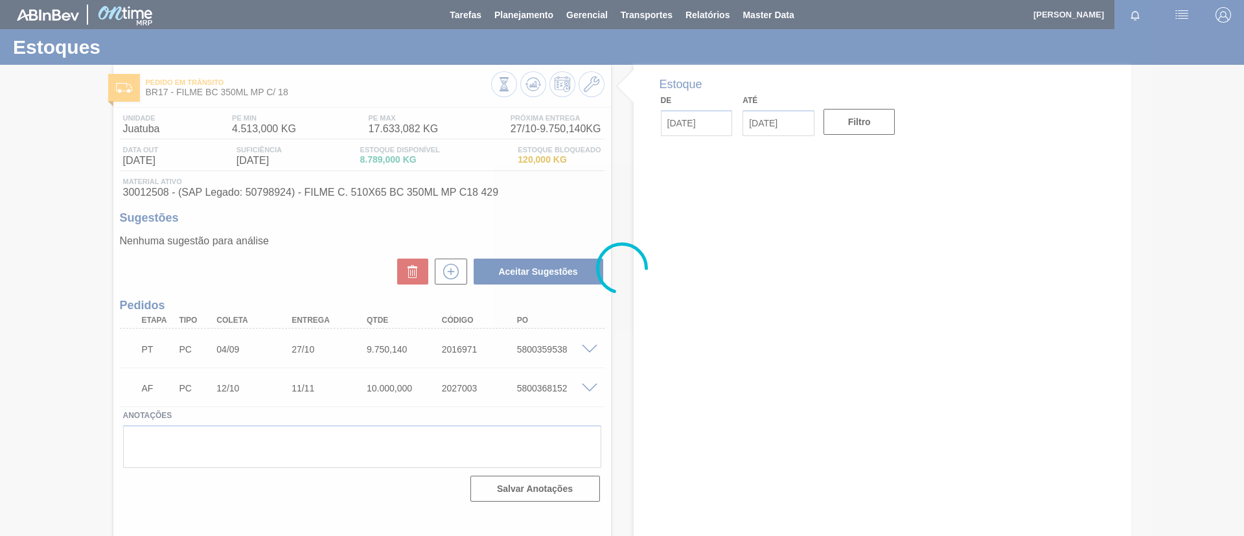
click at [0, 378] on div at bounding box center [622, 268] width 1244 height 536
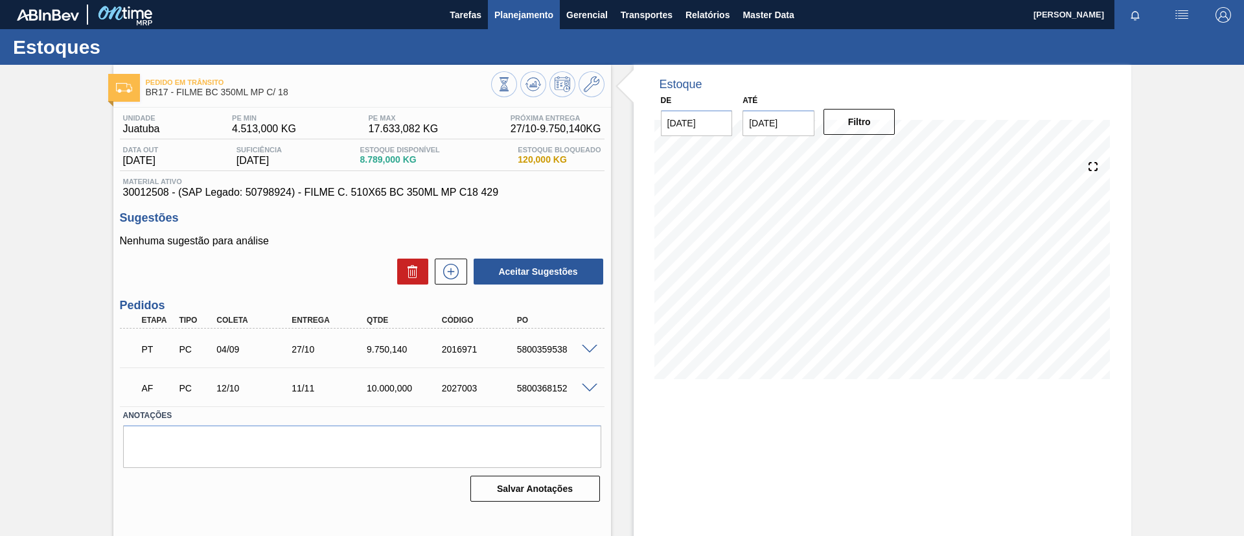
click at [530, 19] on span "Planejamento" at bounding box center [523, 15] width 59 height 16
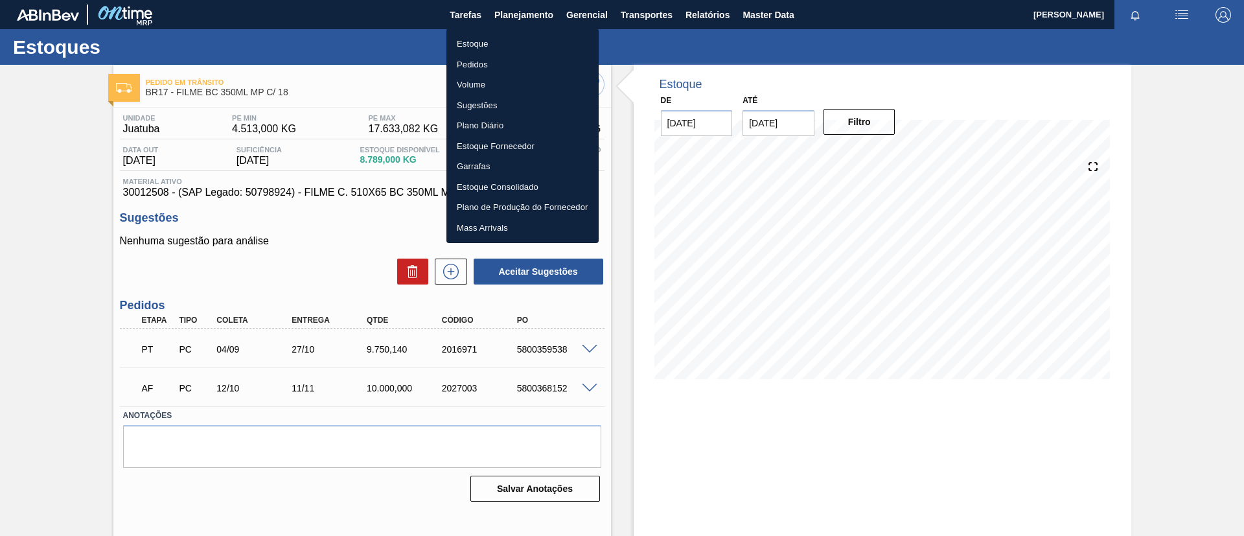
click at [528, 25] on div at bounding box center [622, 268] width 1244 height 536
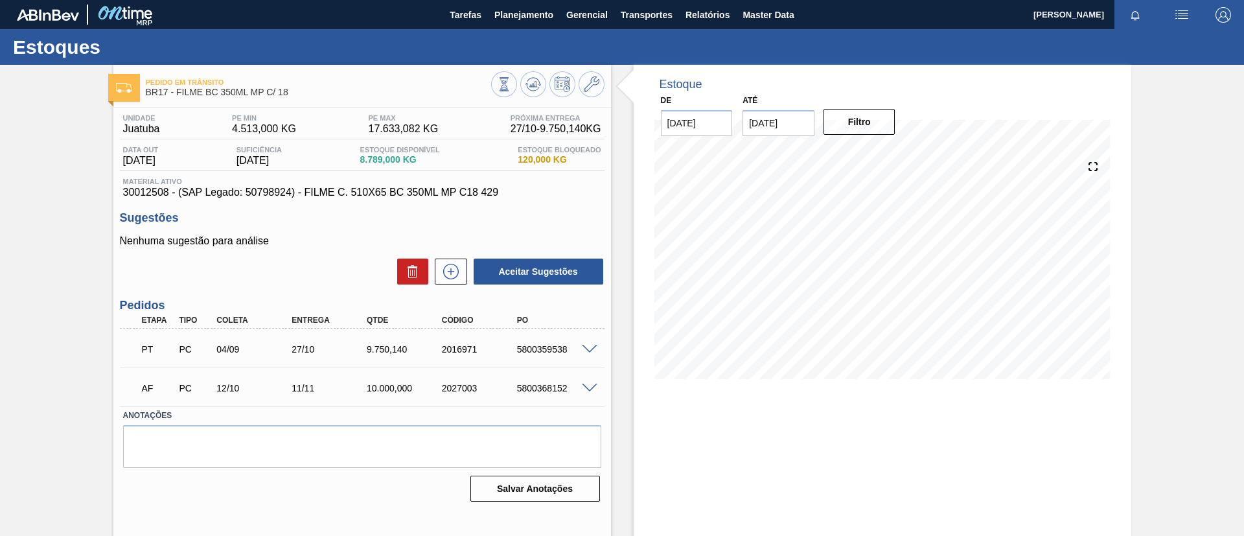
click at [528, 0] on body "Tarefas Planejamento Gerencial Transportes Relatórios Master Data TOMAS SIMOES …" at bounding box center [622, 0] width 1244 height 0
click at [527, 27] on button "Planejamento" at bounding box center [524, 14] width 72 height 29
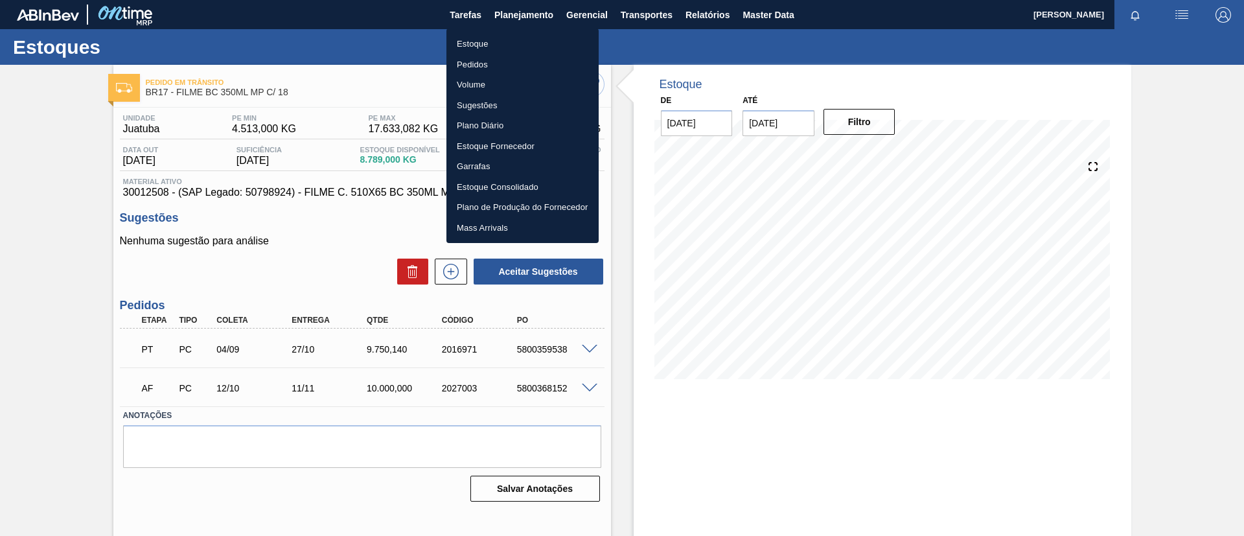
click at [511, 41] on li "Estoque" at bounding box center [522, 44] width 152 height 21
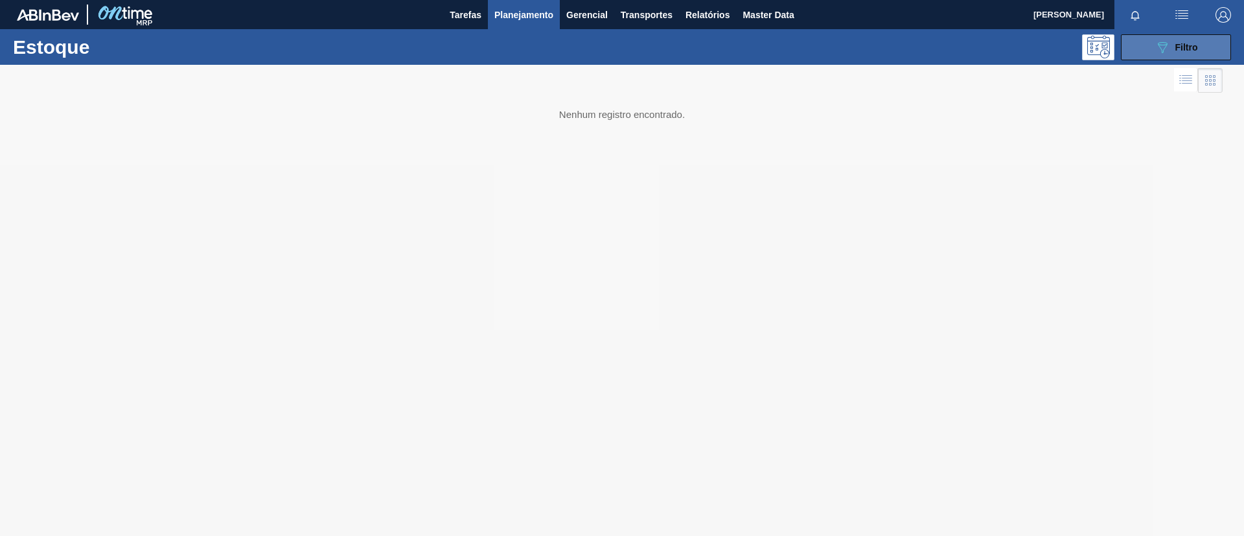
click at [1172, 58] on button "089F7B8B-B2A5-4AFE-B5C0-19BA573D28AC Filtro" at bounding box center [1176, 47] width 110 height 26
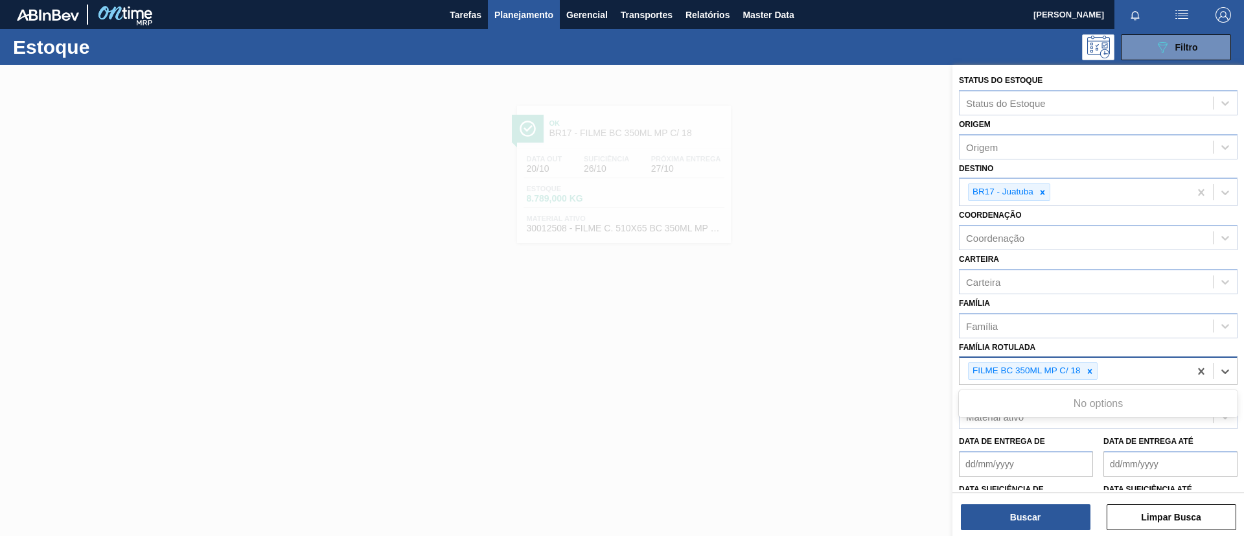
click at [1091, 359] on div "FILME BC 350ML MP C/ 18" at bounding box center [1075, 371] width 230 height 27
click at [1087, 365] on div at bounding box center [1090, 371] width 14 height 16
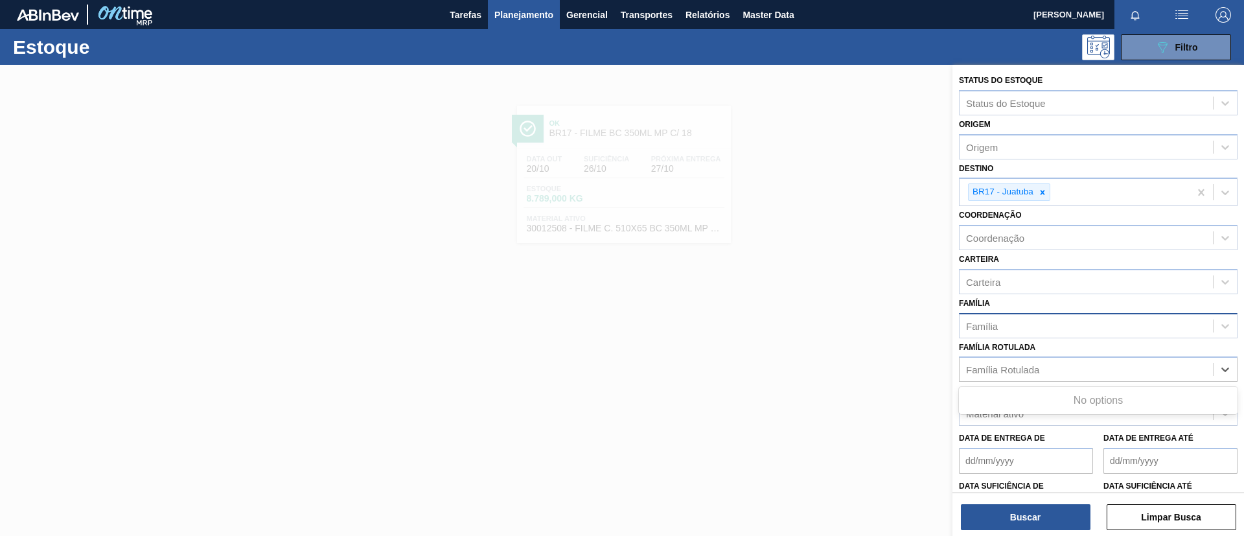
click at [1068, 332] on div "Família" at bounding box center [1086, 325] width 253 height 19
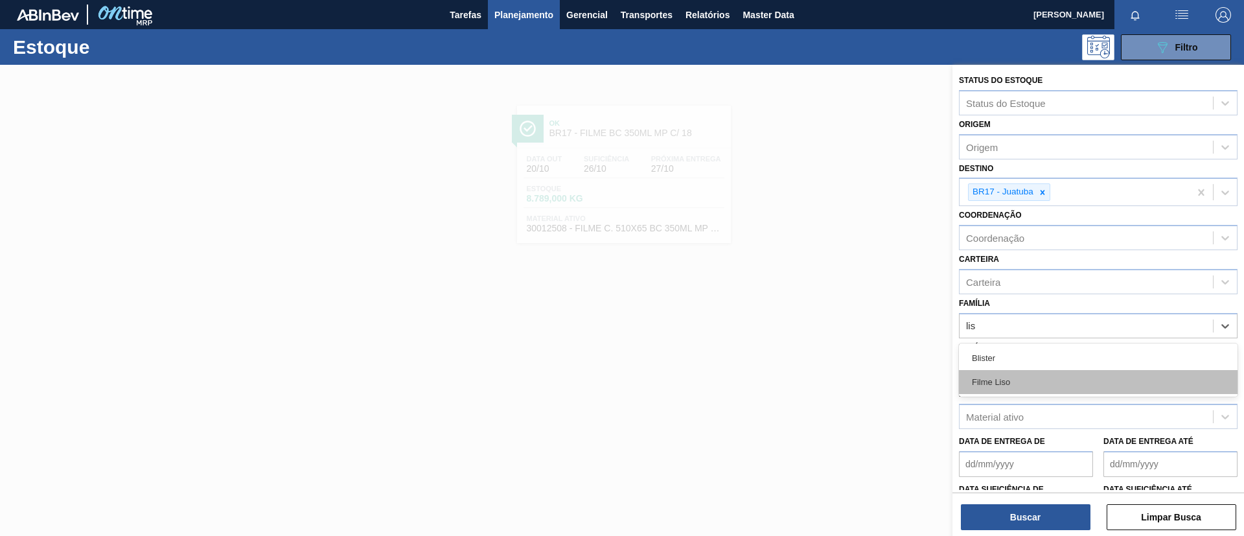
type input "lis"
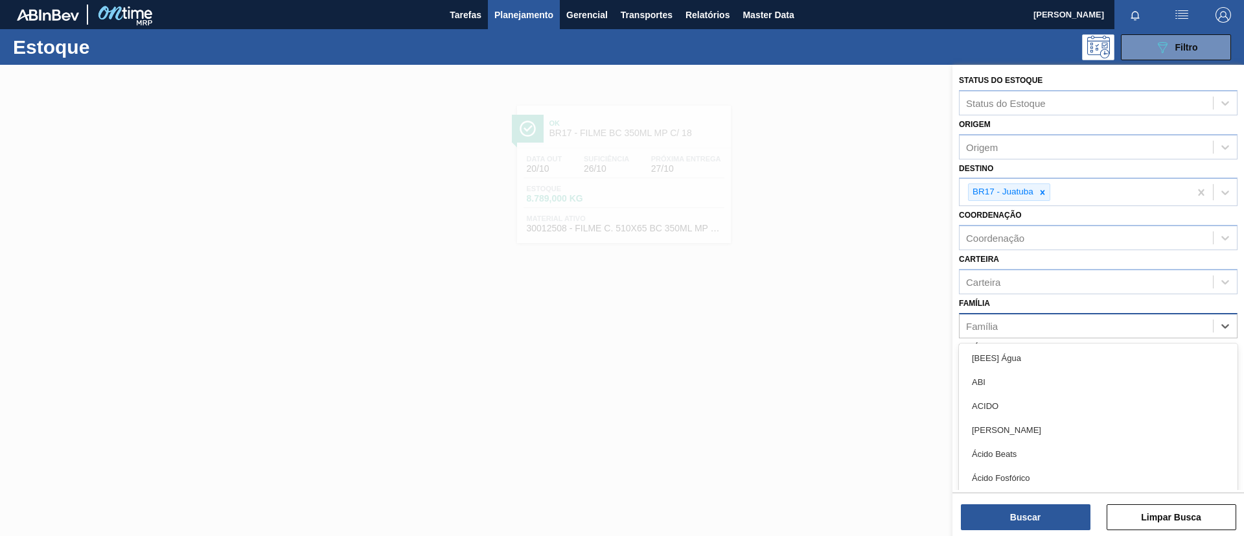
click at [1080, 317] on div "Família" at bounding box center [1086, 325] width 253 height 19
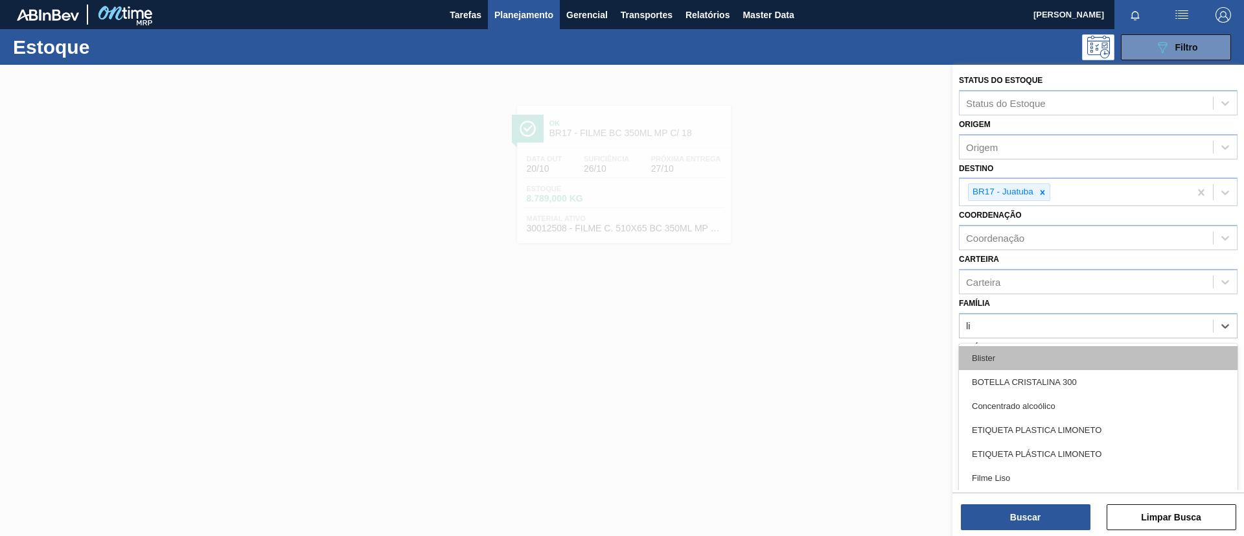
type input "lis"
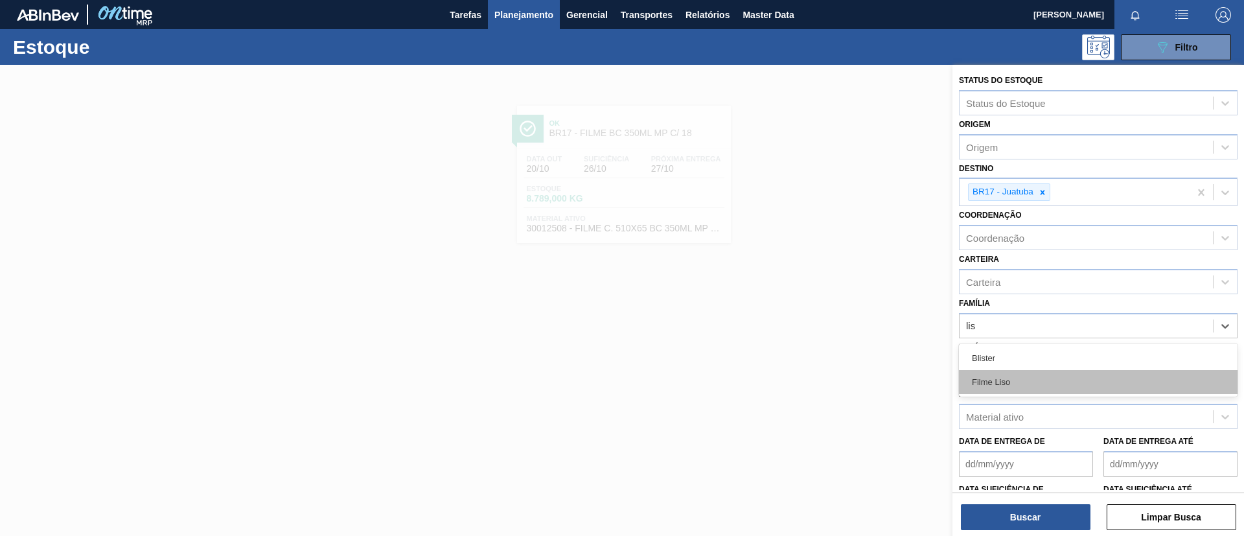
click at [1039, 370] on div "Filme Liso" at bounding box center [1098, 382] width 279 height 24
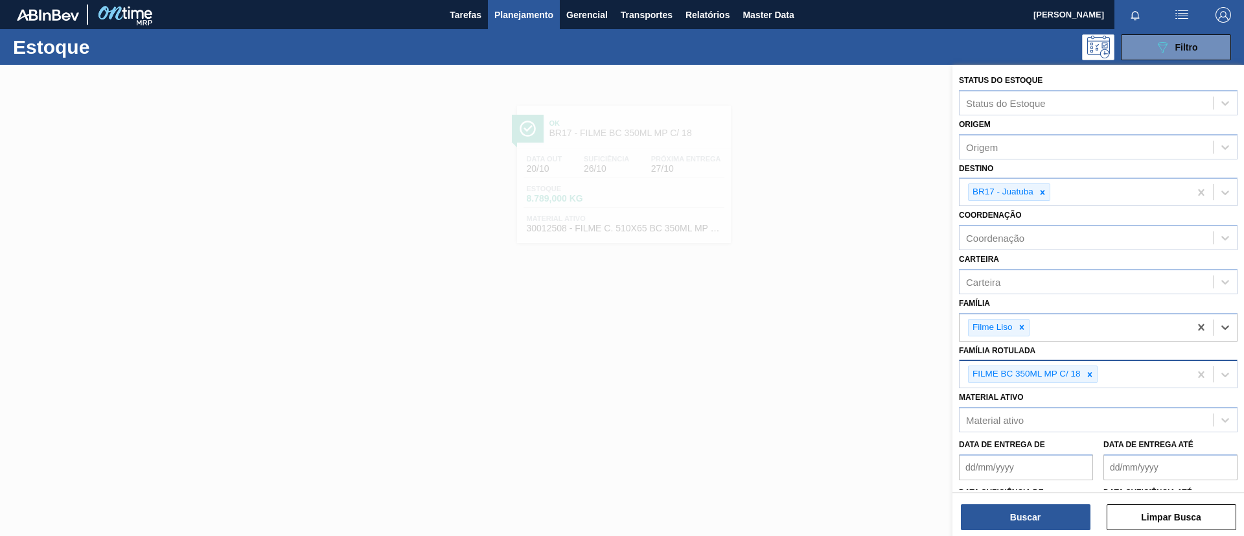
drag, startPoint x: 1093, startPoint y: 369, endPoint x: 1085, endPoint y: 368, distance: 7.8
click at [1085, 368] on div at bounding box center [1090, 374] width 14 height 16
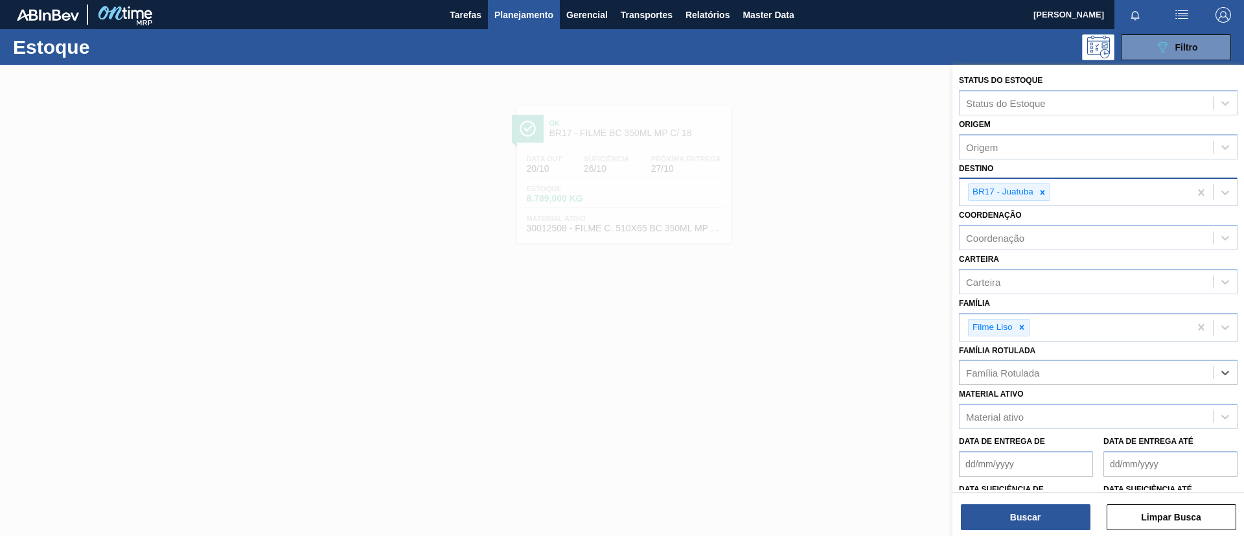
click at [1033, 185] on div "BR17 - Juatuba" at bounding box center [1002, 192] width 67 height 16
click at [1034, 185] on div "BR17 - Juatuba" at bounding box center [1002, 192] width 67 height 16
type input "B"
click at [1034, 185] on div "BR17 - Juatuba" at bounding box center [1002, 192] width 67 height 16
click at [1040, 189] on icon at bounding box center [1042, 192] width 9 height 9
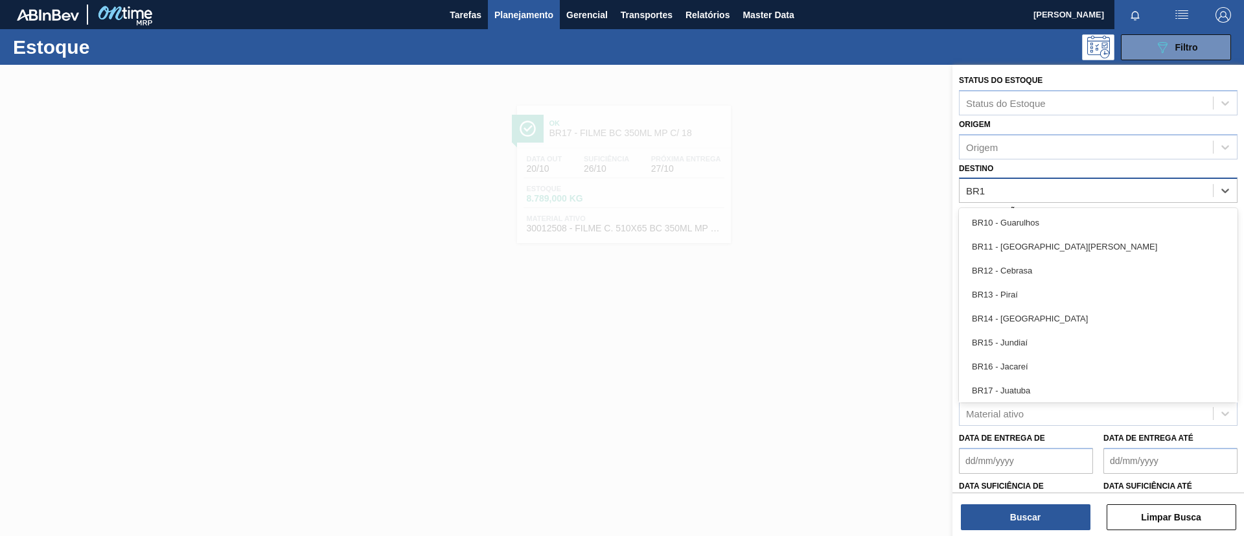
type input "BR13"
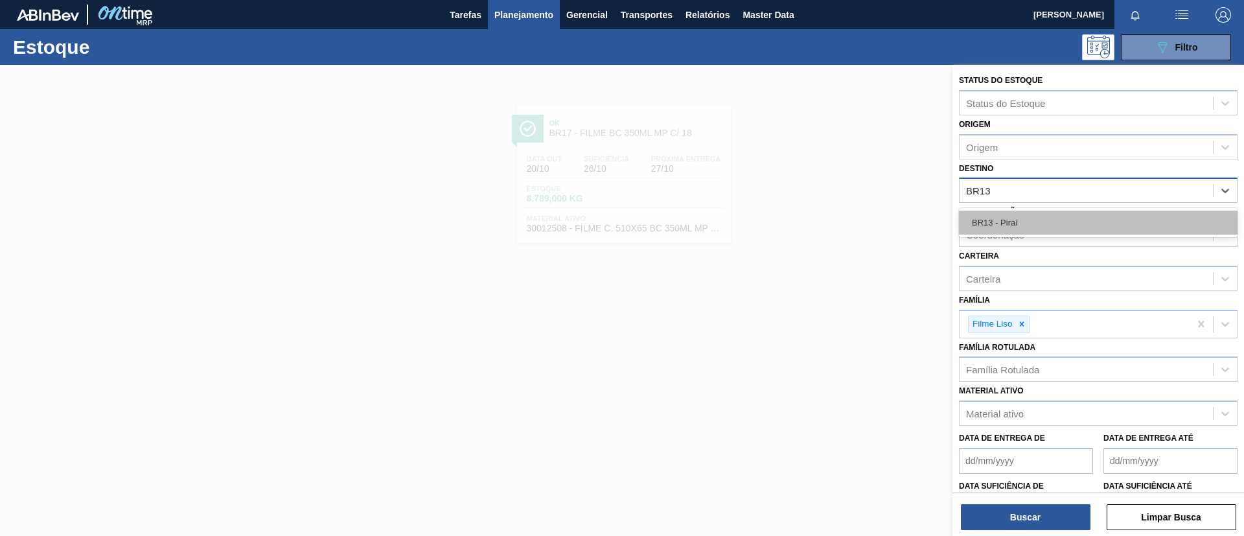
click at [1028, 222] on div "BR13 - Piraí" at bounding box center [1098, 223] width 279 height 24
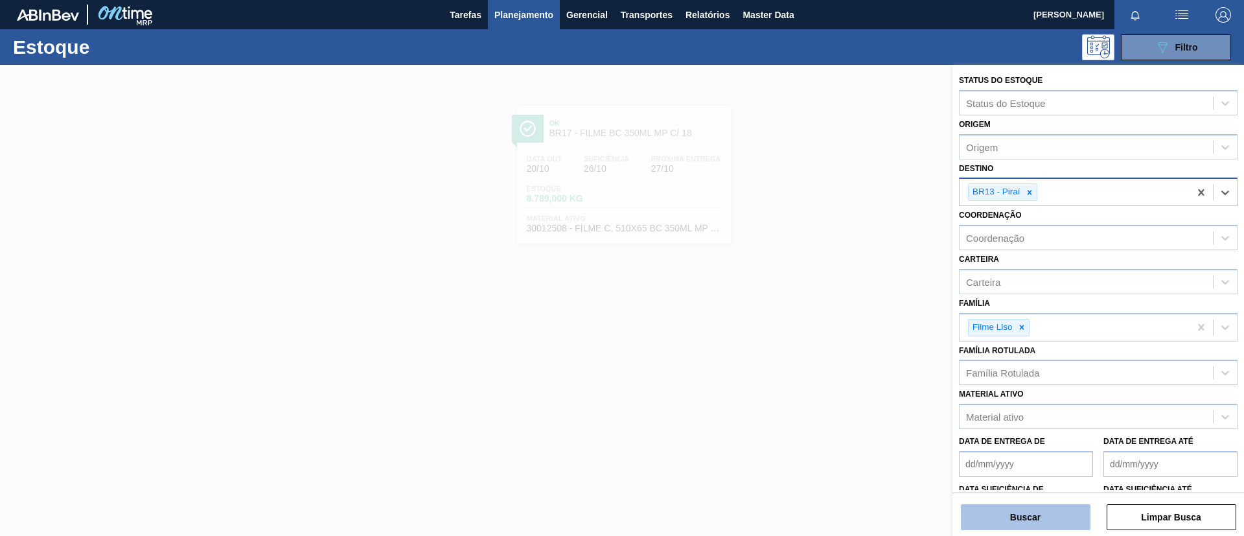
click at [1020, 514] on button "Buscar" at bounding box center [1026, 517] width 130 height 26
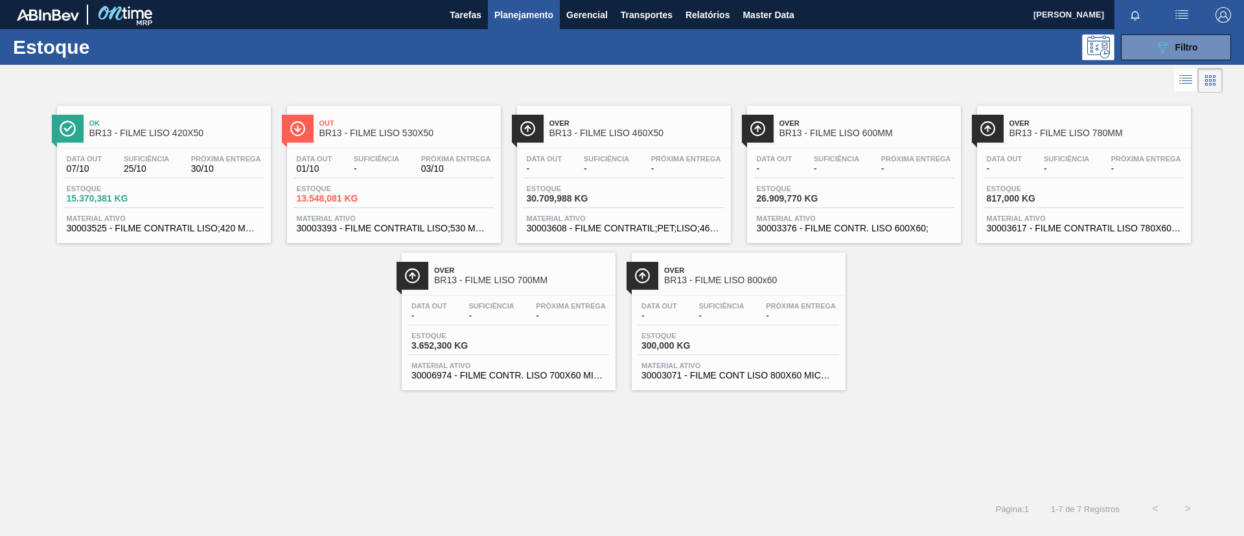
click at [194, 136] on span "BR13 - FILME LISO 420X50" at bounding box center [176, 133] width 175 height 10
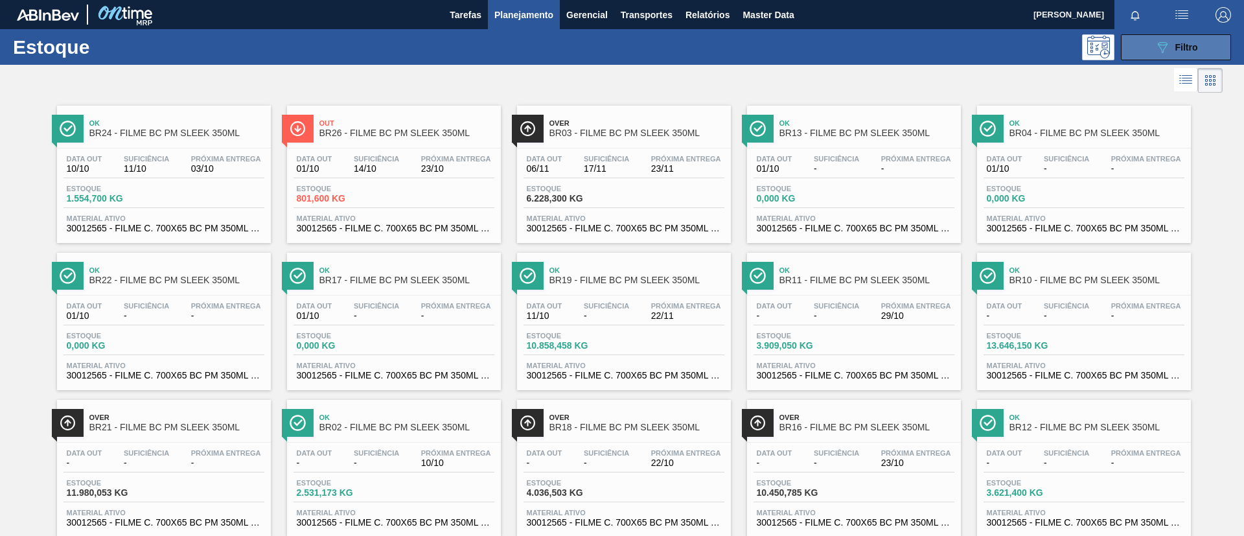
click at [1173, 54] on div "089F7B8B-B2A5-4AFE-B5C0-19BA573D28AC Filtro" at bounding box center [1176, 48] width 43 height 16
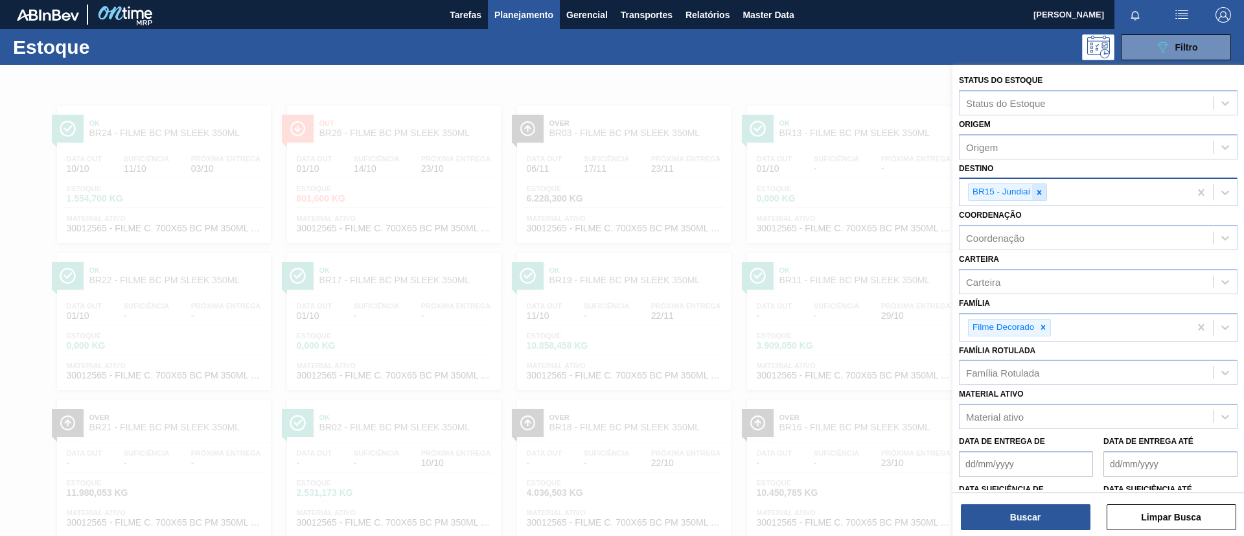
click at [1045, 194] on div at bounding box center [1039, 192] width 14 height 16
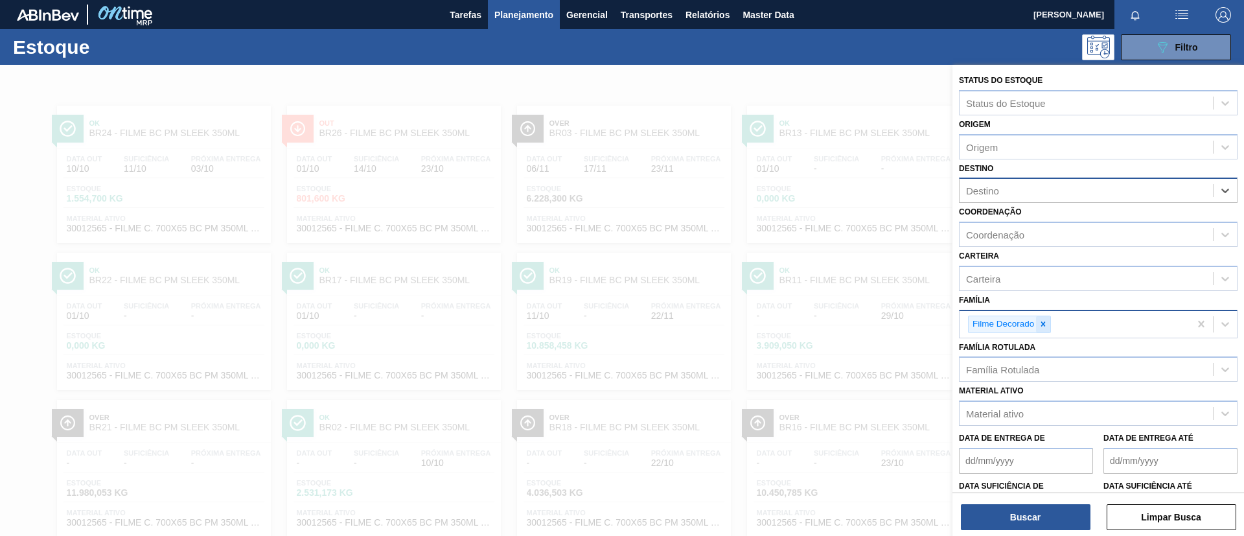
click at [1042, 322] on icon at bounding box center [1043, 324] width 5 height 5
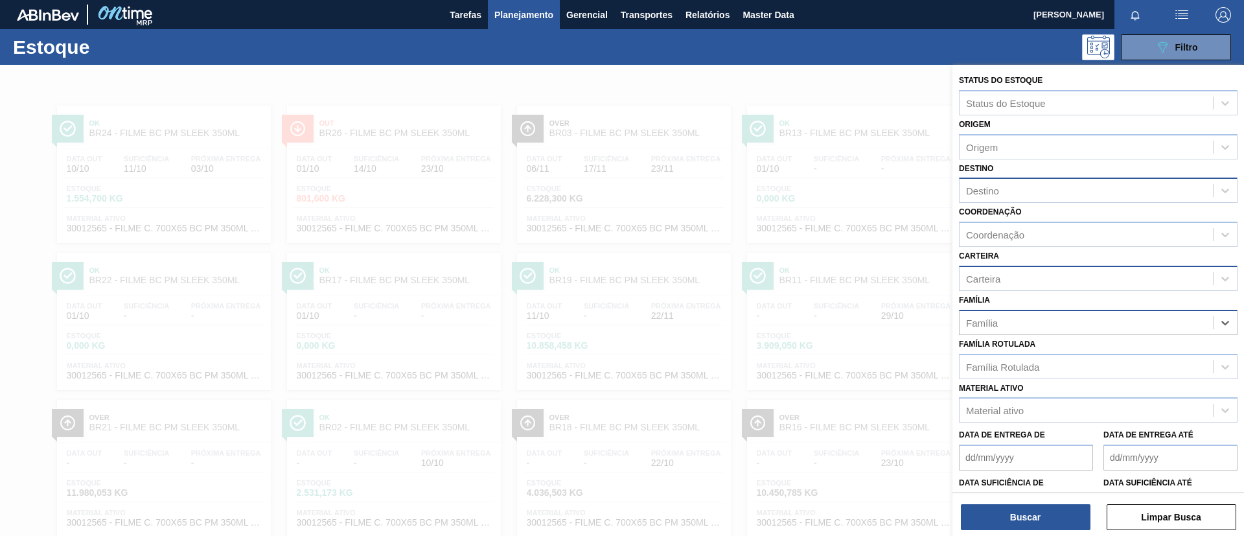
click at [1046, 284] on div "Carteira" at bounding box center [1086, 278] width 253 height 19
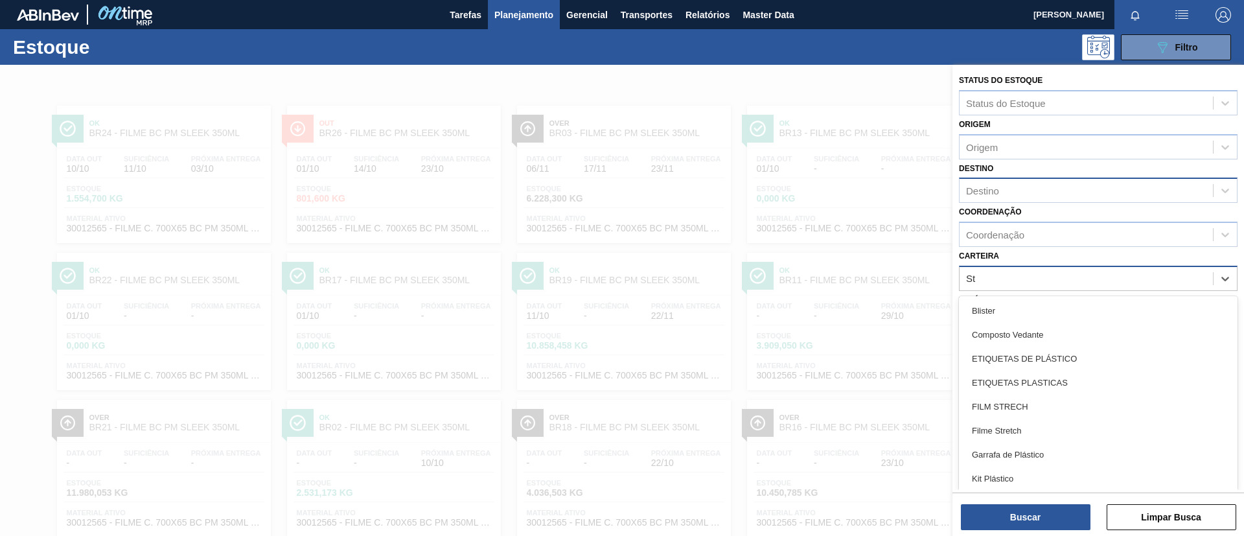
type input "Str"
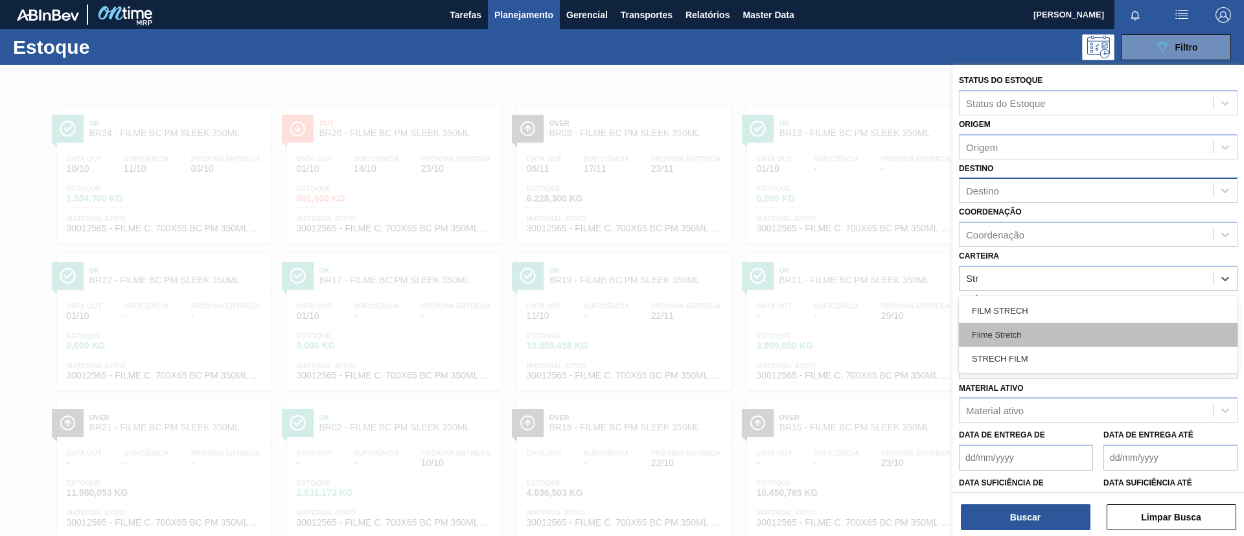
click at [1037, 326] on div "Filme Stretch" at bounding box center [1098, 335] width 279 height 24
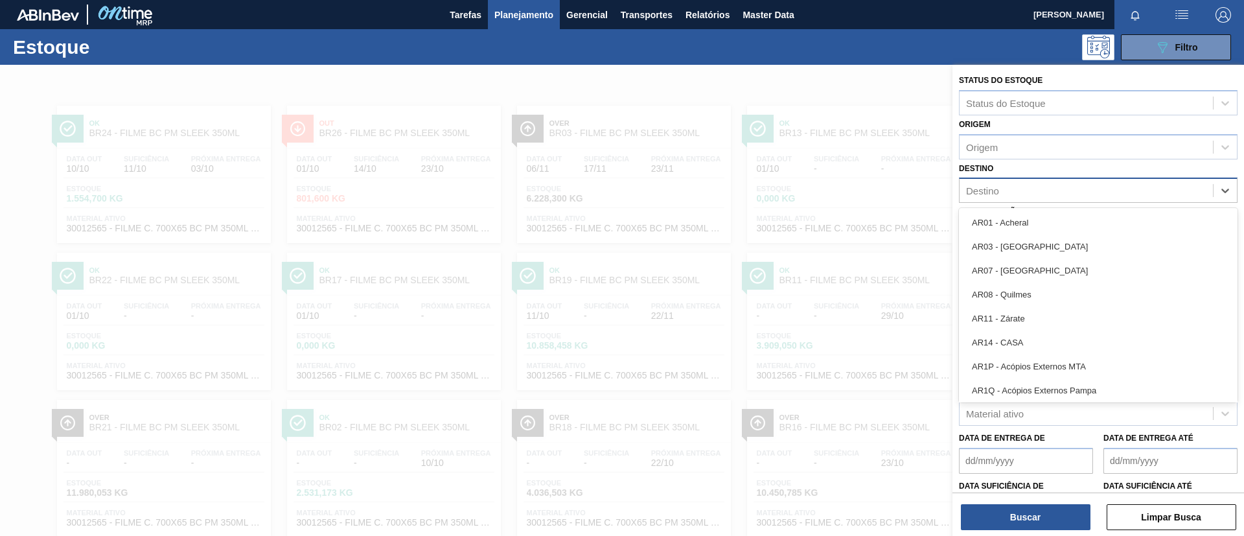
click at [998, 194] on div "Destino" at bounding box center [982, 190] width 33 height 11
type input "BR08"
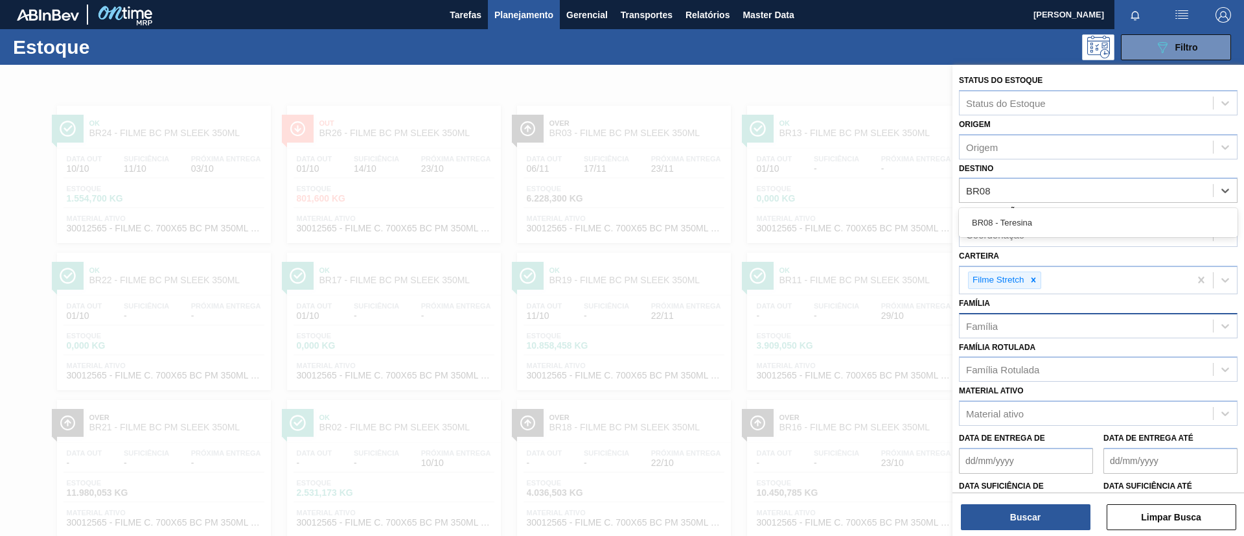
click at [1030, 225] on div "BR08 - Teresina" at bounding box center [1098, 223] width 279 height 24
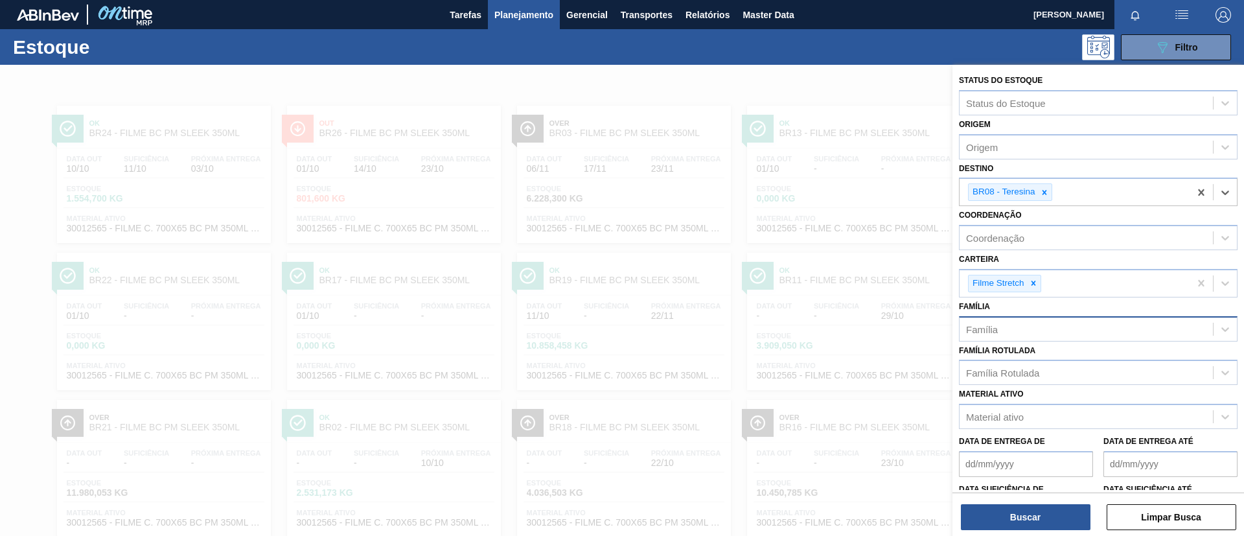
click at [1031, 499] on div "Buscar Limpar Busca" at bounding box center [1098, 510] width 292 height 36
click at [1029, 510] on button "Buscar" at bounding box center [1026, 517] width 130 height 26
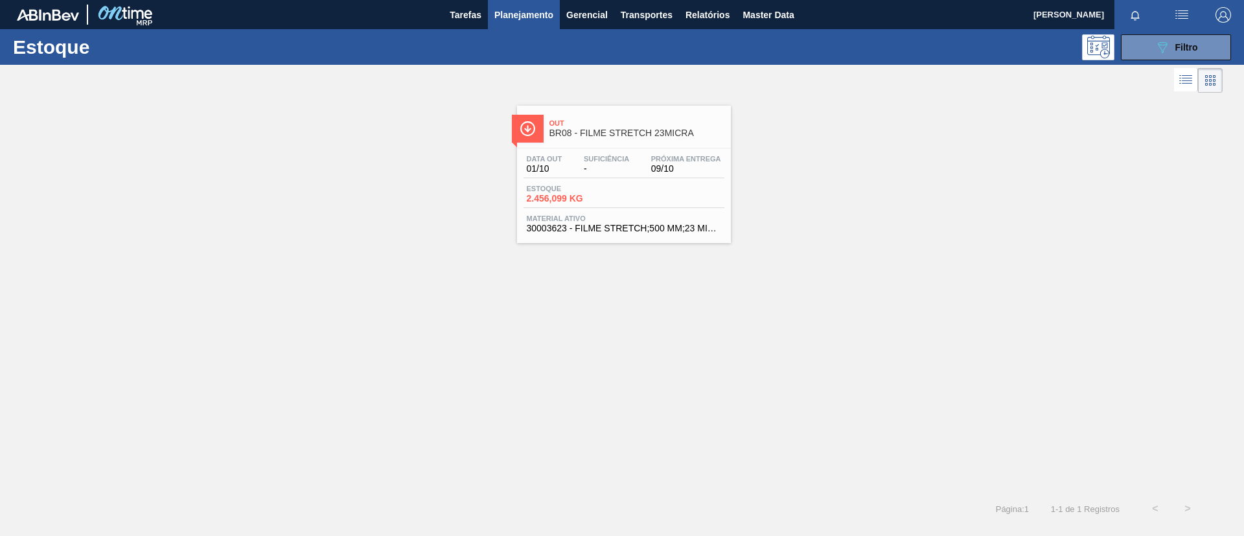
click at [613, 135] on span "BR08 - FILME STRETCH 23MICRA" at bounding box center [636, 133] width 175 height 10
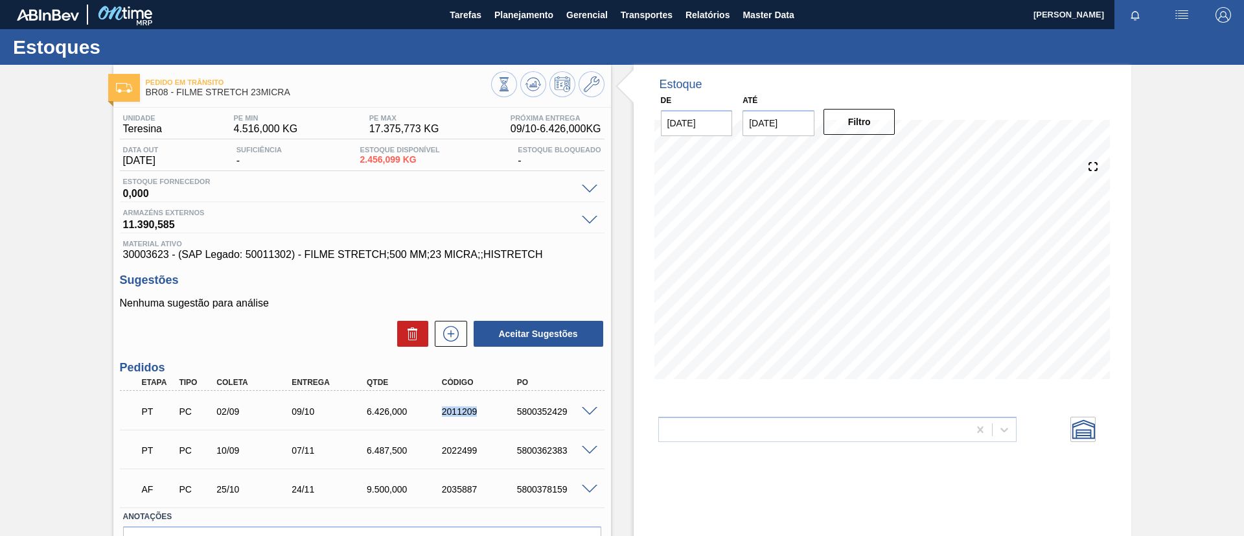
drag, startPoint x: 431, startPoint y: 412, endPoint x: 490, endPoint y: 417, distance: 58.5
click at [490, 417] on div "PT PC 02/09 09/10 6.426,000 2011209 5800352429" at bounding box center [358, 410] width 450 height 26
copy div "2011209"
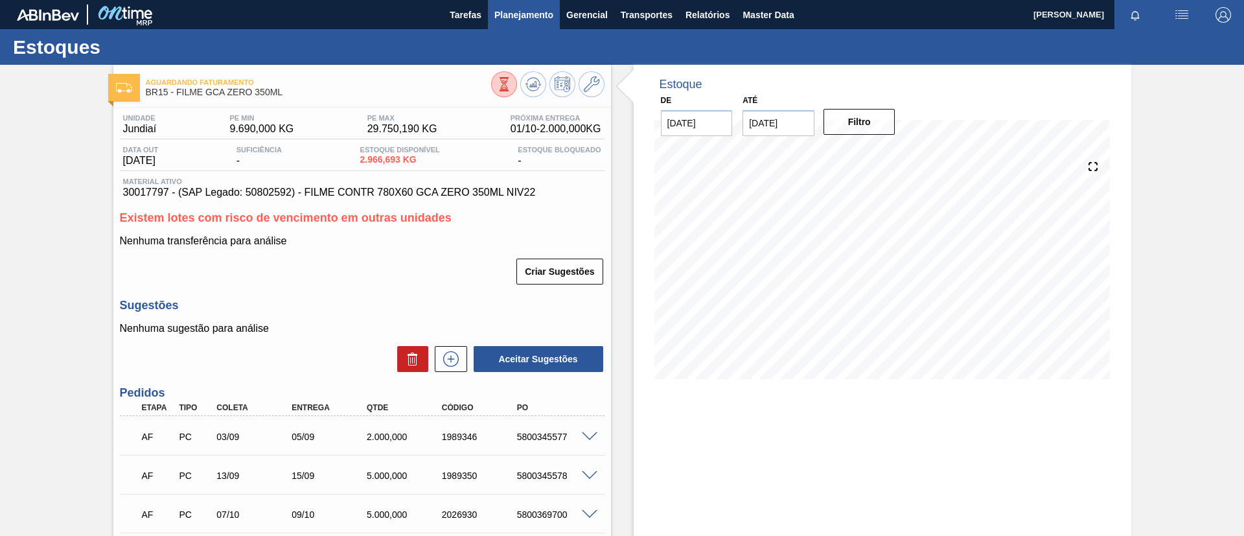
click at [523, 12] on span "Planejamento" at bounding box center [523, 15] width 59 height 16
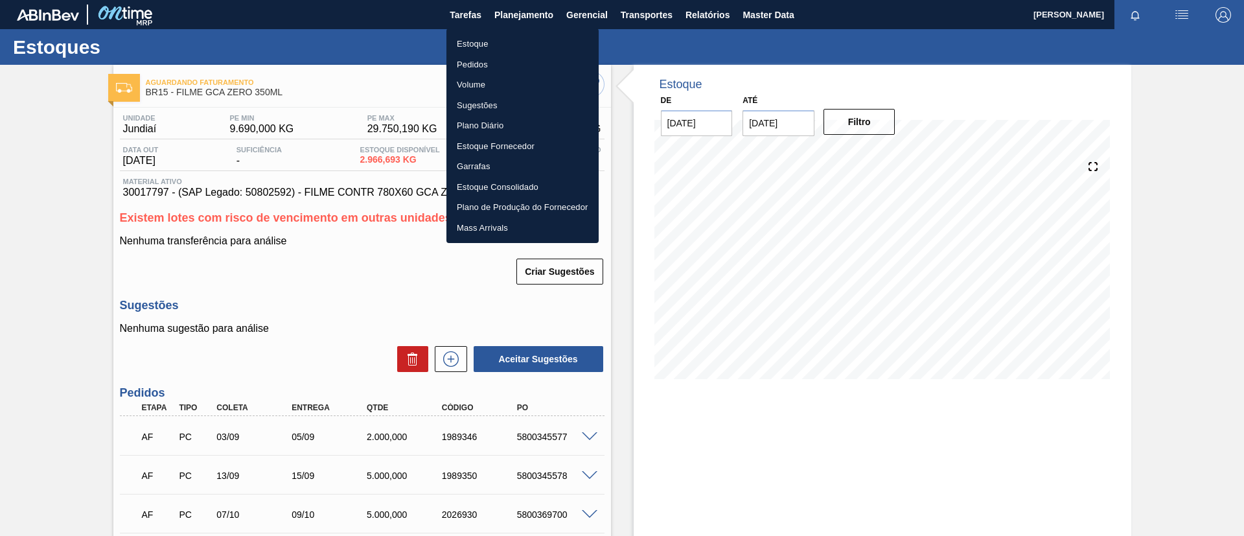
click at [516, 27] on div at bounding box center [622, 268] width 1244 height 536
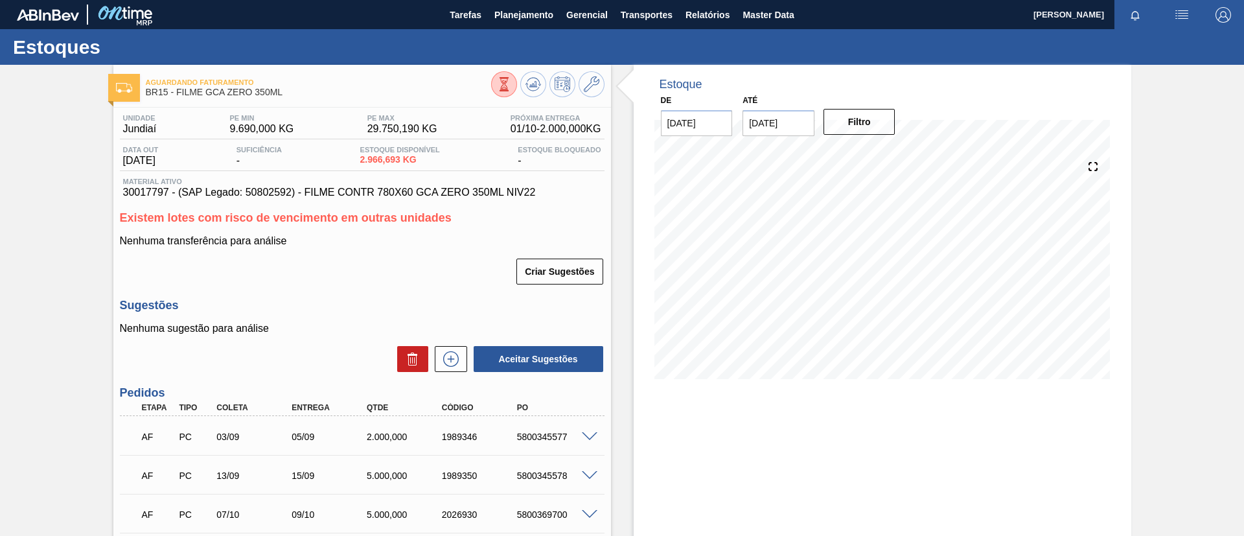
click at [515, 0] on body "Tarefas Planejamento Gerencial Transportes Relatórios Master Data TOMAS SIMOES …" at bounding box center [622, 0] width 1244 height 0
click at [515, 19] on span "Planejamento" at bounding box center [523, 15] width 59 height 16
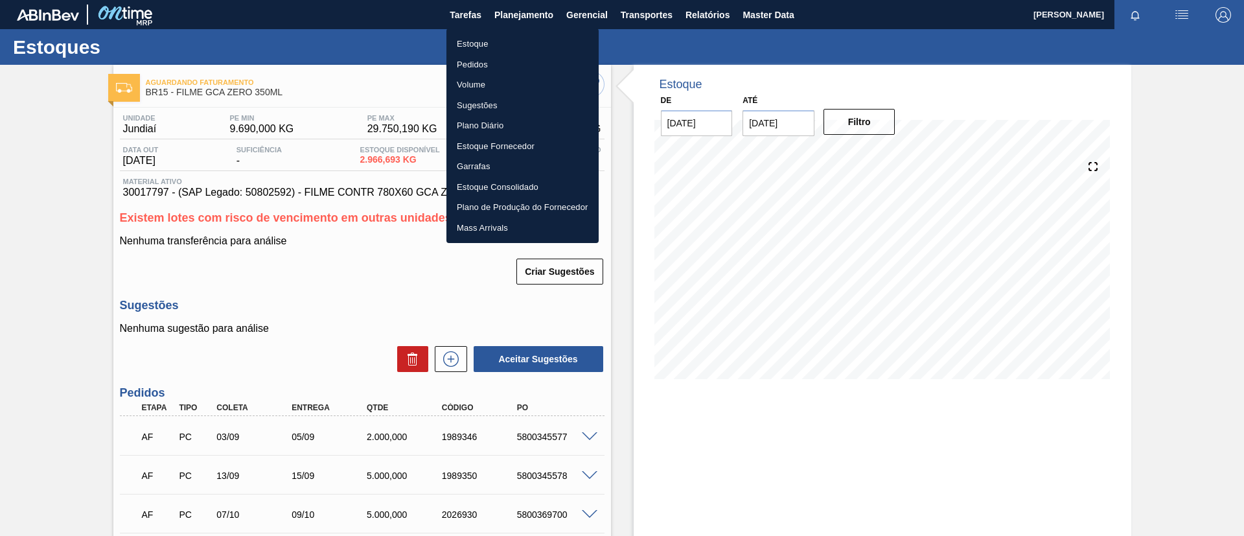
click at [510, 38] on li "Estoque" at bounding box center [522, 44] width 152 height 21
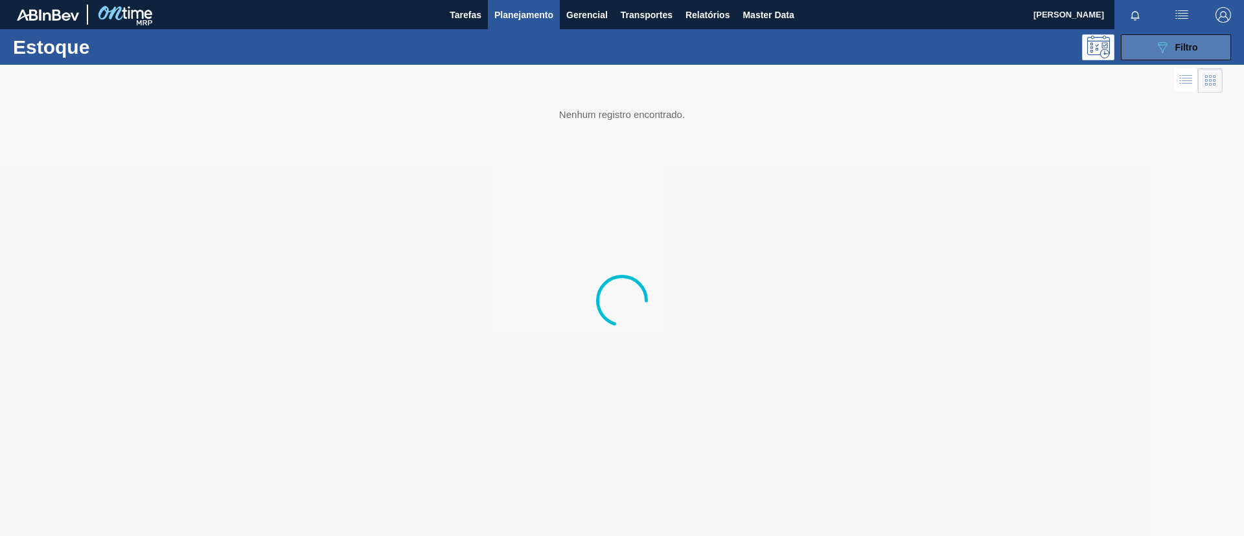
click at [1160, 51] on icon "089F7B8B-B2A5-4AFE-B5C0-19BA573D28AC" at bounding box center [1163, 48] width 16 height 16
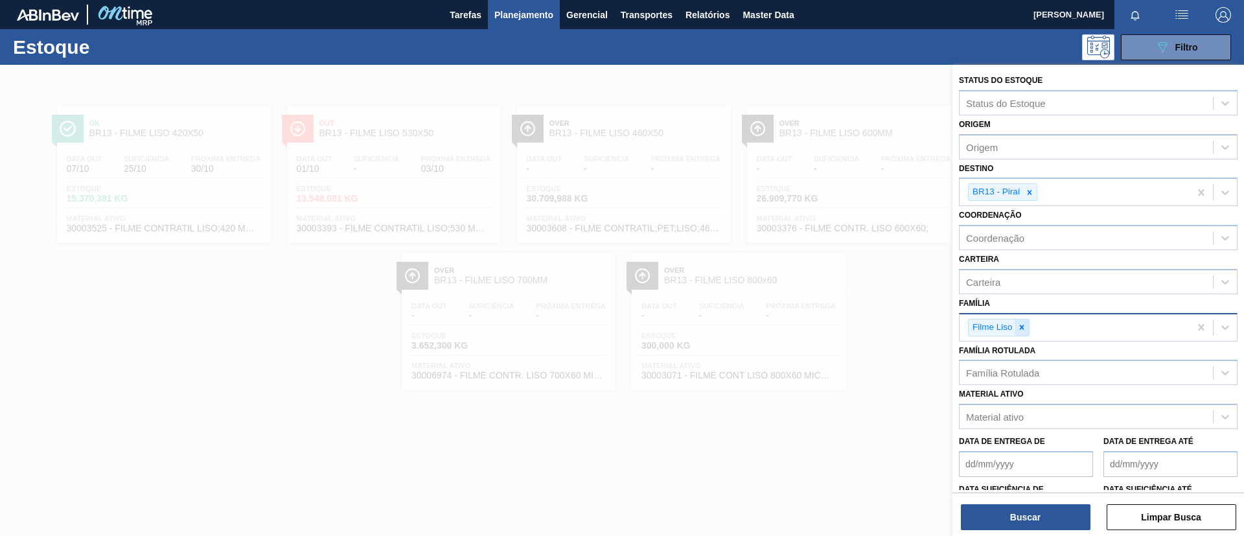
click at [1024, 323] on icon at bounding box center [1021, 327] width 9 height 9
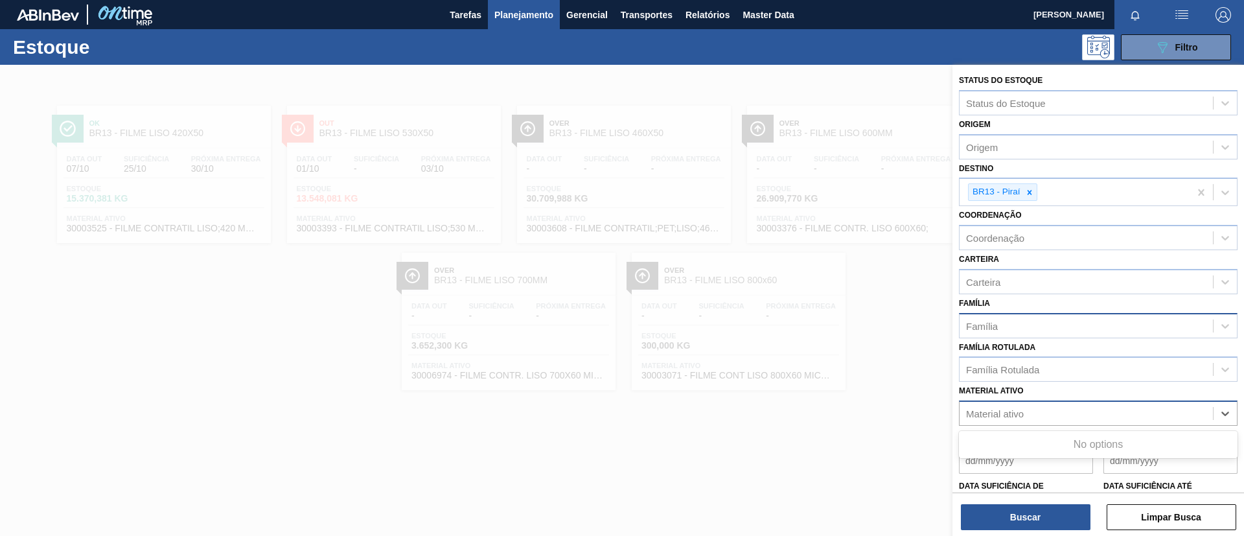
click at [1022, 406] on div "Material ativo" at bounding box center [1086, 413] width 253 height 19
click at [1042, 363] on div "Família Rotulada" at bounding box center [1086, 369] width 253 height 19
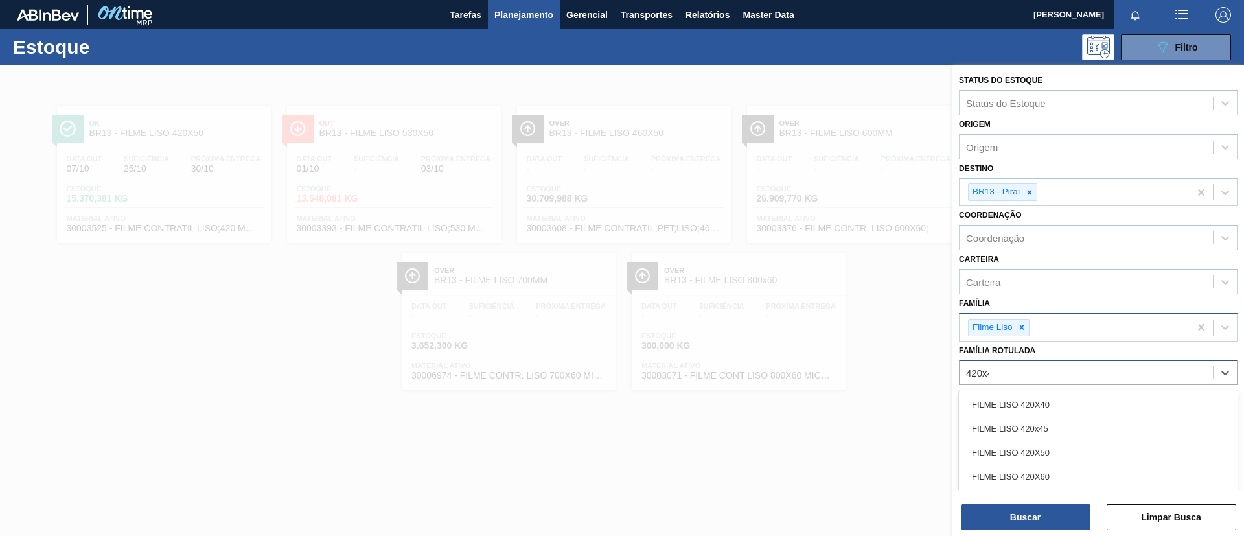
type Rotulada "420x45"
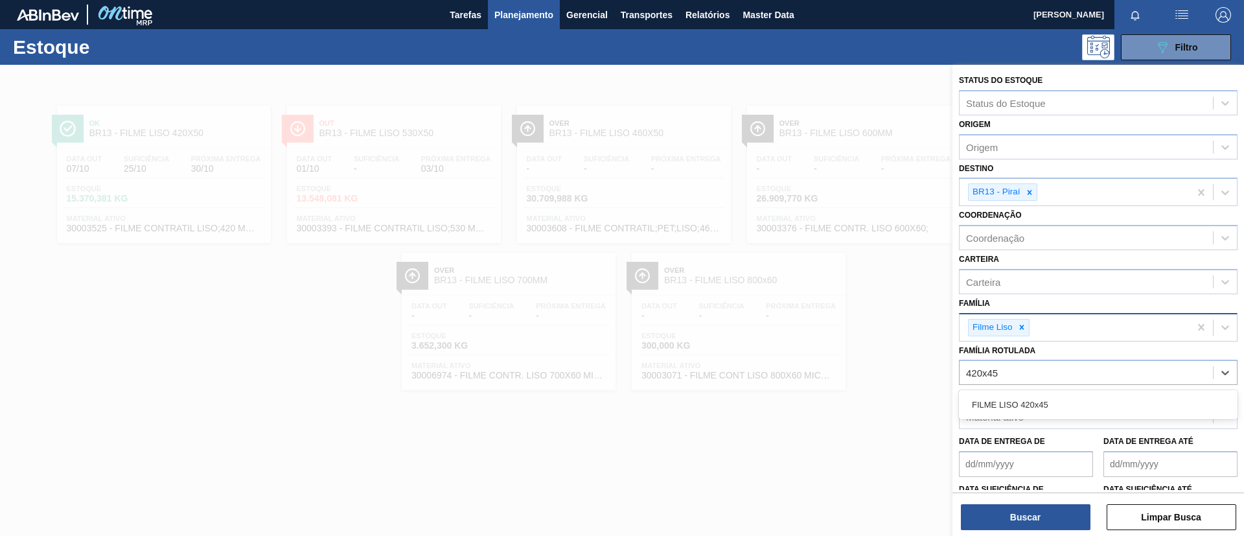
drag, startPoint x: 1071, startPoint y: 405, endPoint x: 1044, endPoint y: 336, distance: 73.6
click at [1072, 404] on div "FILME LISO 420x45" at bounding box center [1098, 405] width 279 height 24
click at [1028, 325] on div at bounding box center [1022, 327] width 14 height 16
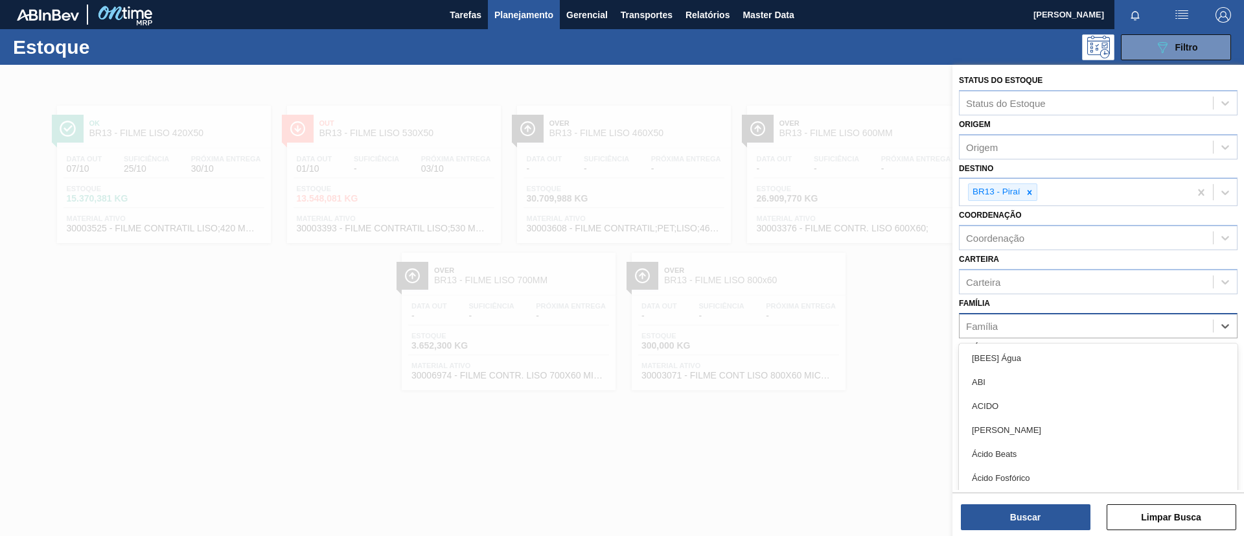
click at [1028, 334] on div "Família" at bounding box center [1086, 325] width 253 height 19
click at [1033, 194] on icon at bounding box center [1029, 192] width 9 height 9
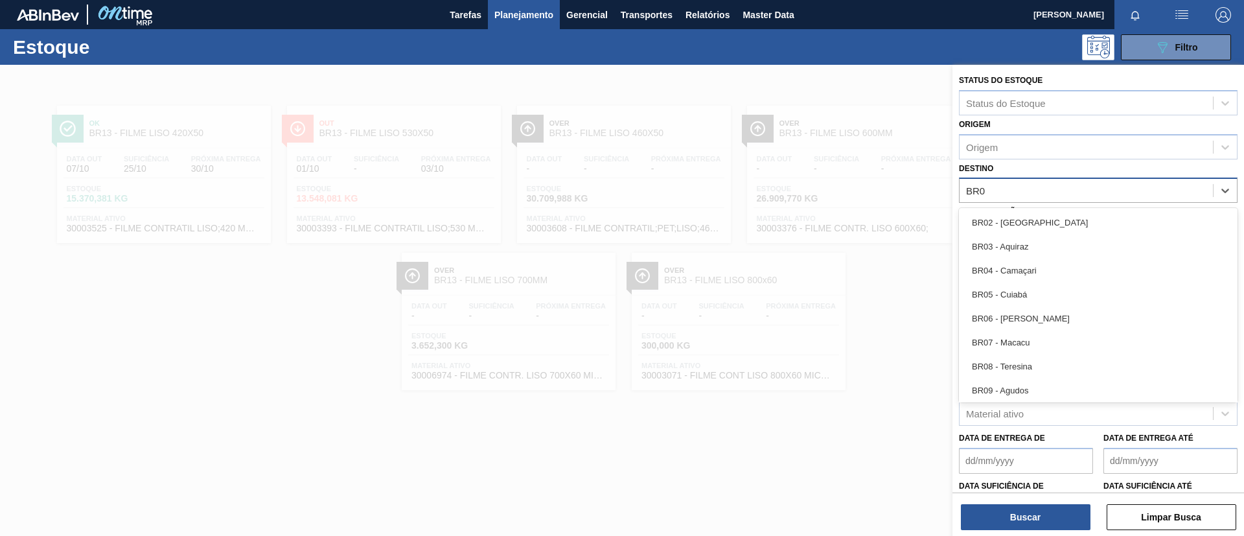
type input "BR07"
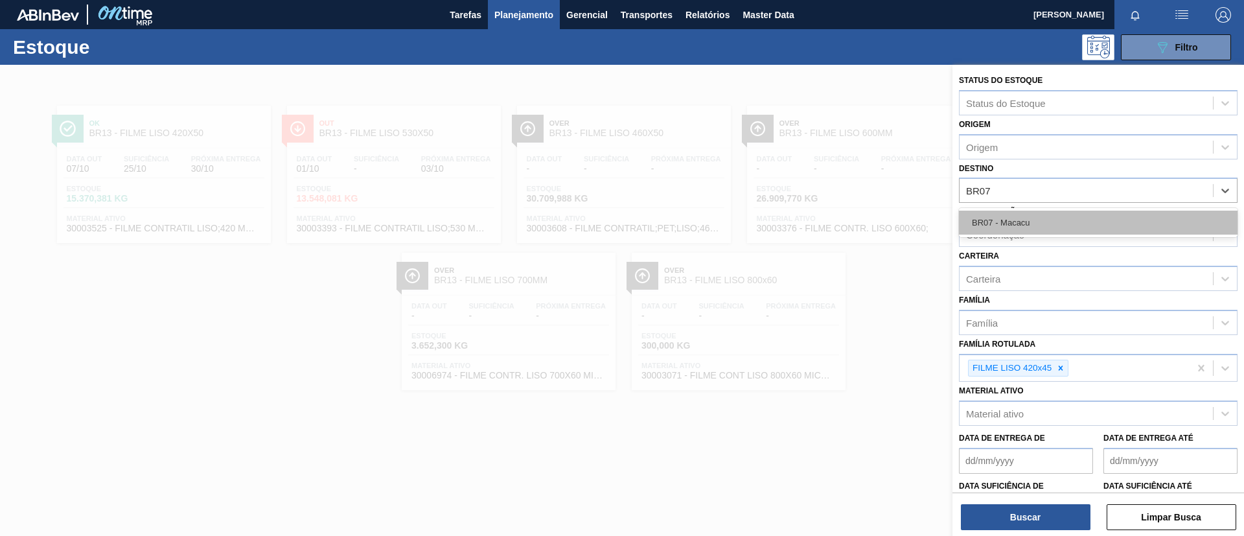
click at [1046, 223] on div "BR07 - Macacu" at bounding box center [1098, 223] width 279 height 24
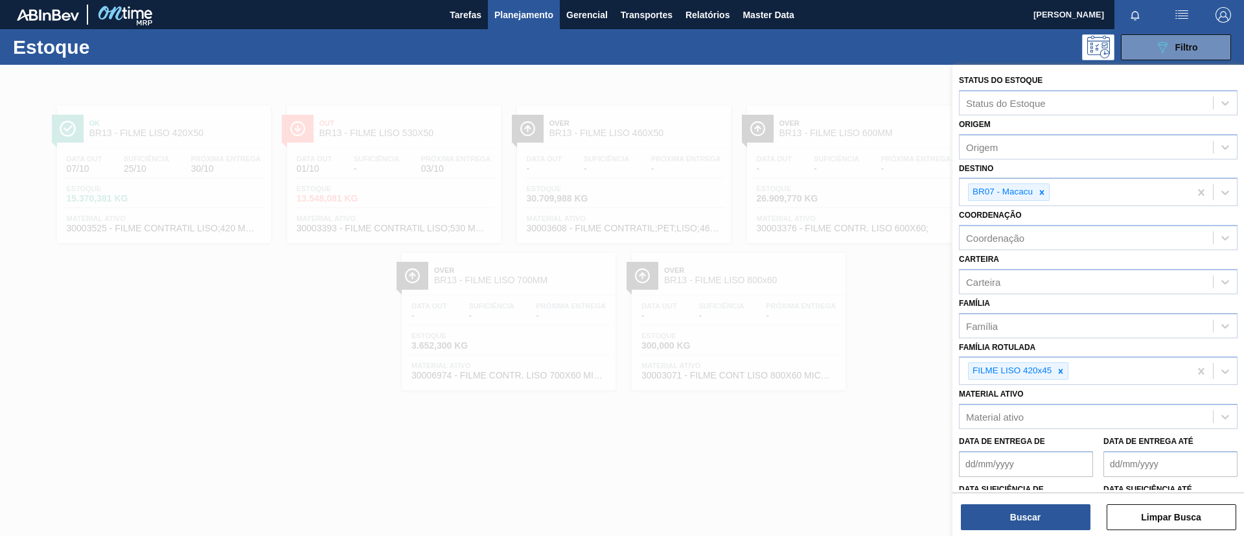
click at [1031, 494] on div "Buscar Limpar Busca" at bounding box center [1098, 510] width 292 height 36
click at [1032, 504] on button "Buscar" at bounding box center [1026, 517] width 130 height 26
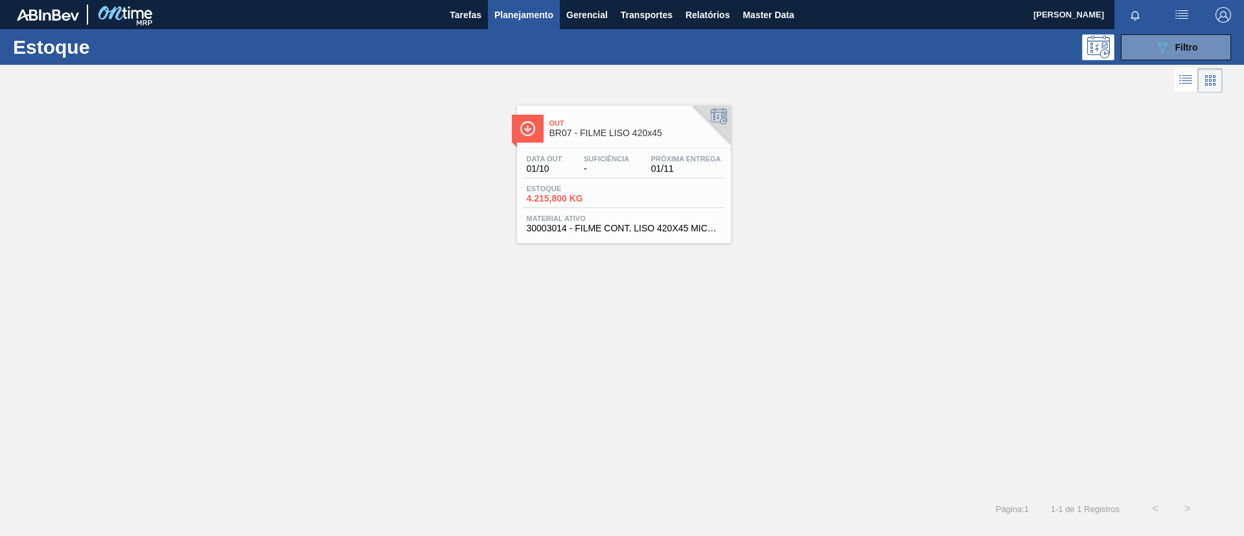
click at [546, 122] on div "Out BR07 - FILME LISO 420x45" at bounding box center [624, 126] width 214 height 29
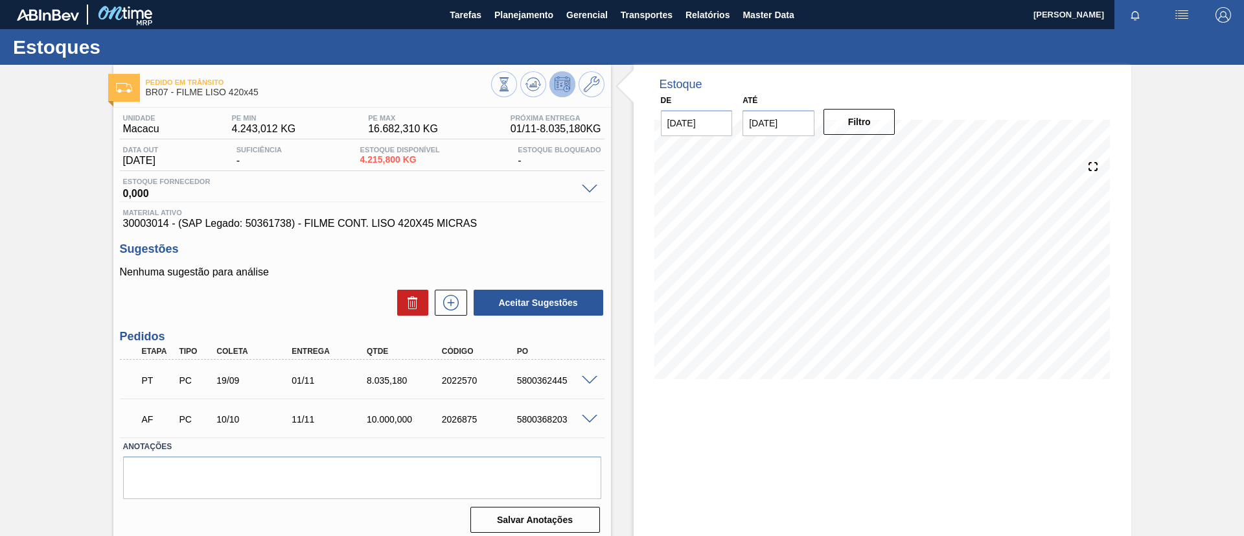
click at [528, 97] on div at bounding box center [547, 85] width 113 height 29
click at [532, 88] on icon at bounding box center [533, 84] width 16 height 16
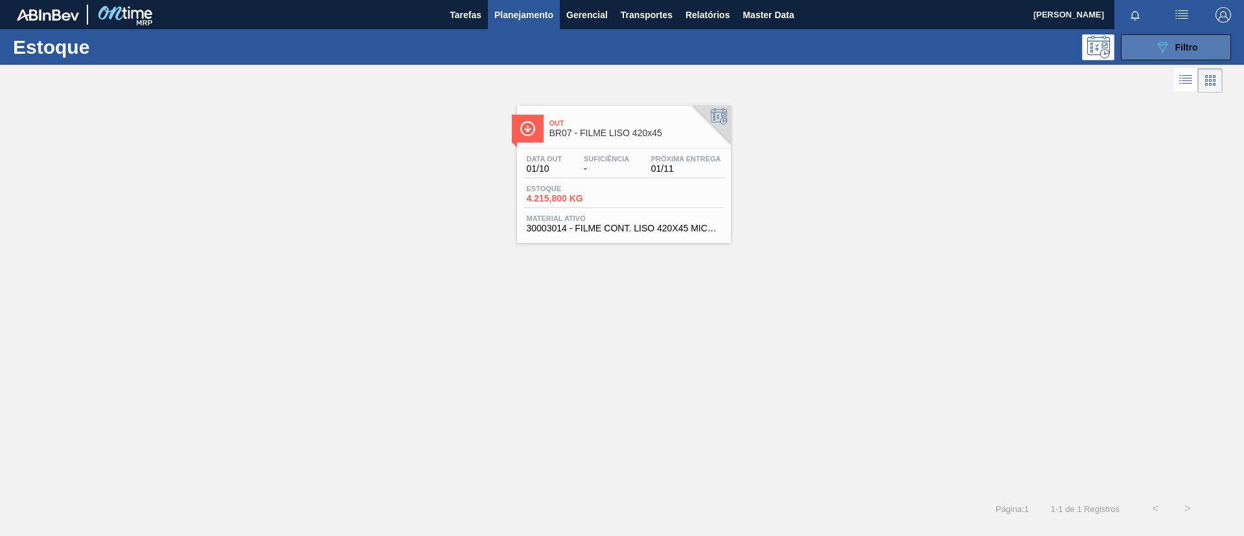
click at [1159, 43] on icon "089F7B8B-B2A5-4AFE-B5C0-19BA573D28AC" at bounding box center [1163, 48] width 16 height 16
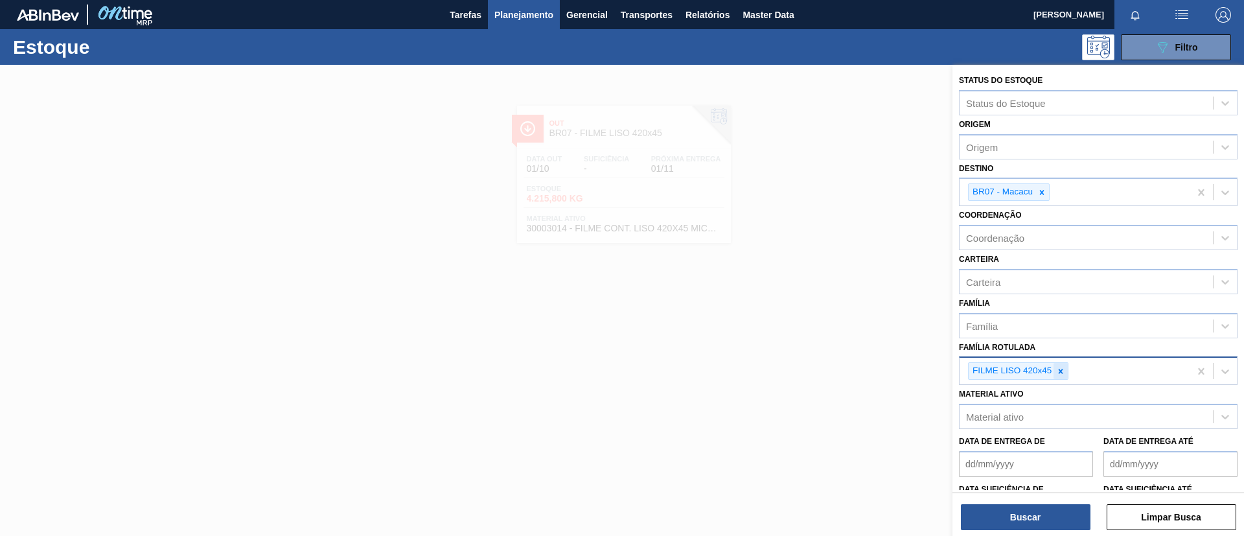
click at [1064, 367] on icon at bounding box center [1060, 371] width 9 height 9
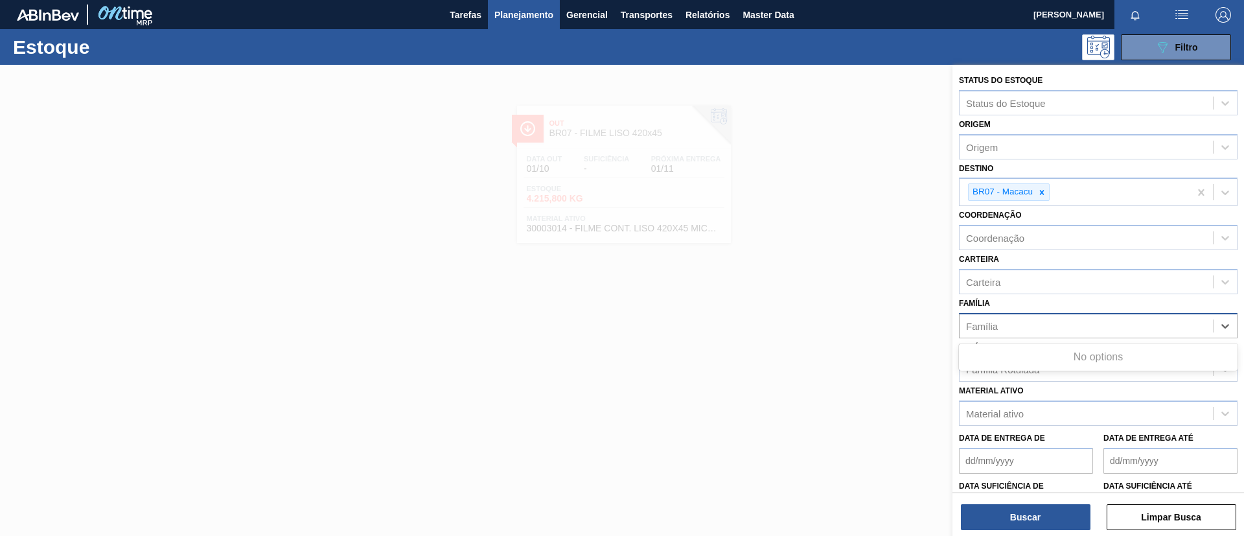
click at [1057, 334] on div "Família" at bounding box center [1086, 325] width 253 height 19
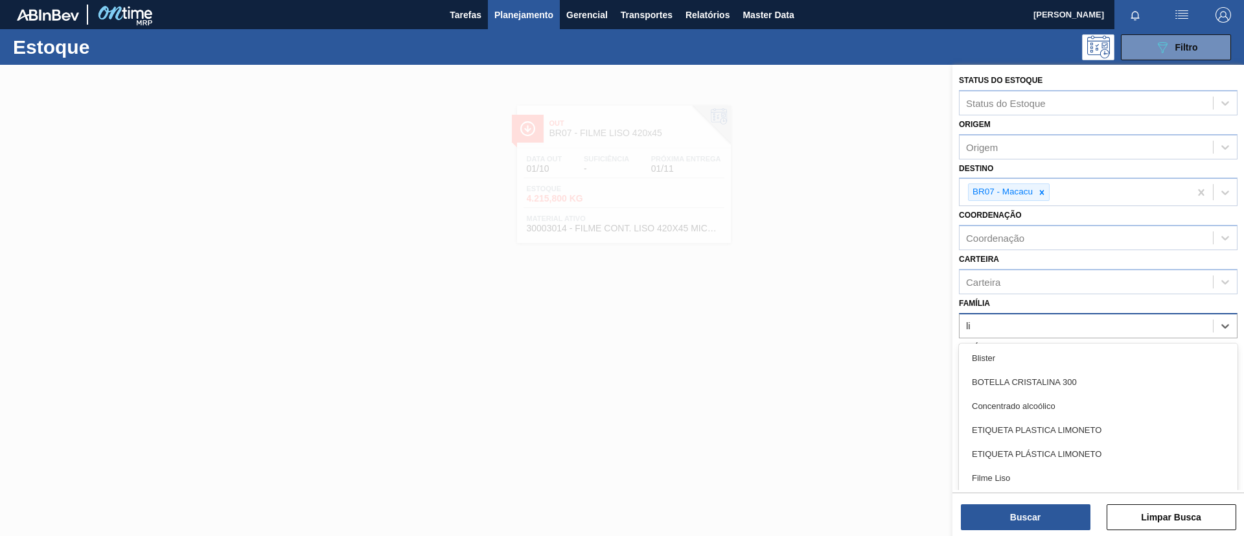
type input "lis"
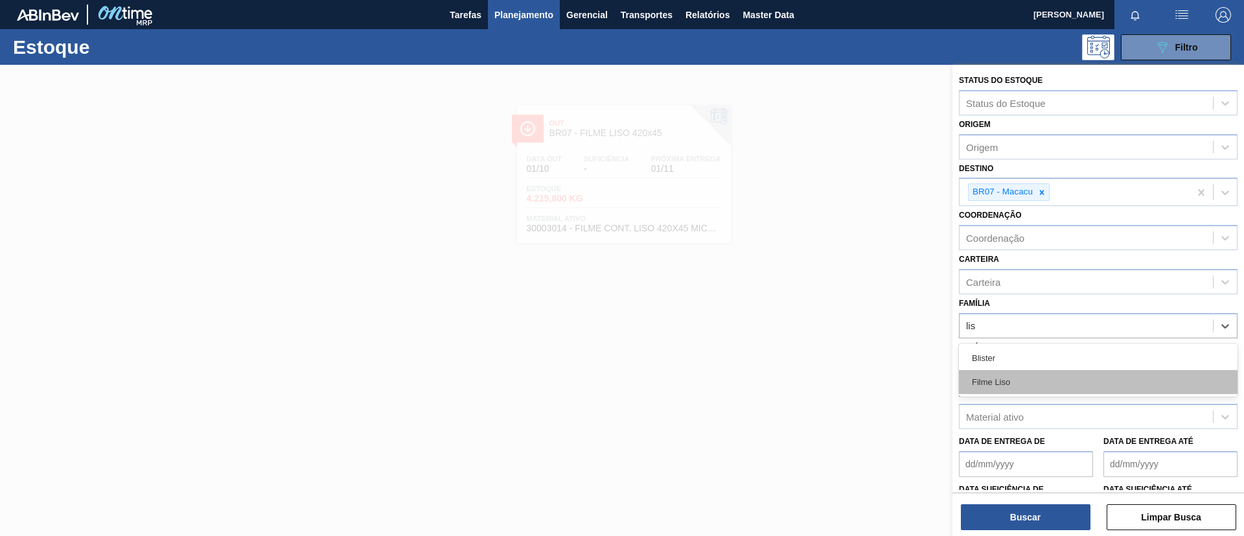
click at [1054, 377] on div "Filme Liso" at bounding box center [1098, 382] width 279 height 24
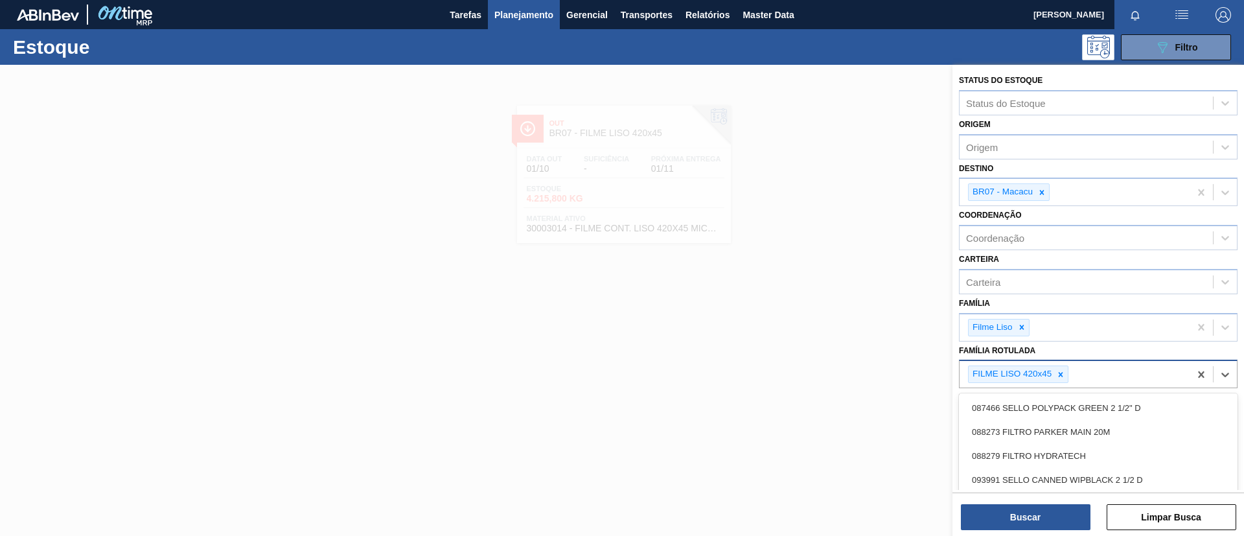
click at [1054, 363] on div "FILME LISO 420x45" at bounding box center [1075, 374] width 230 height 27
click at [1055, 366] on div at bounding box center [1060, 374] width 14 height 16
click at [1029, 515] on button "Buscar" at bounding box center [1026, 517] width 130 height 26
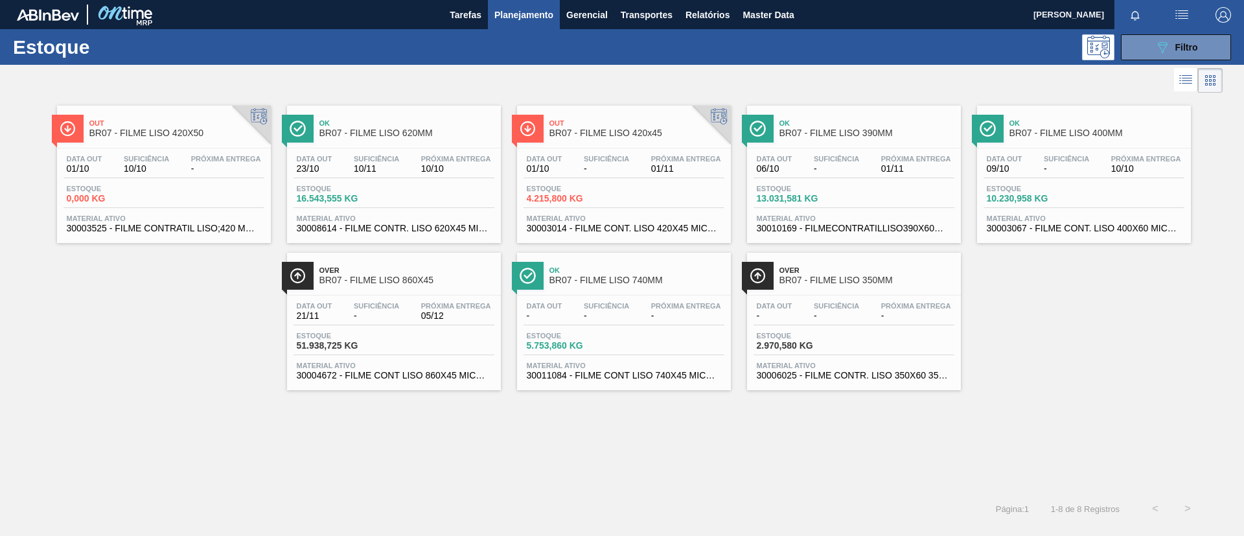
click at [213, 164] on span "-" at bounding box center [226, 169] width 70 height 10
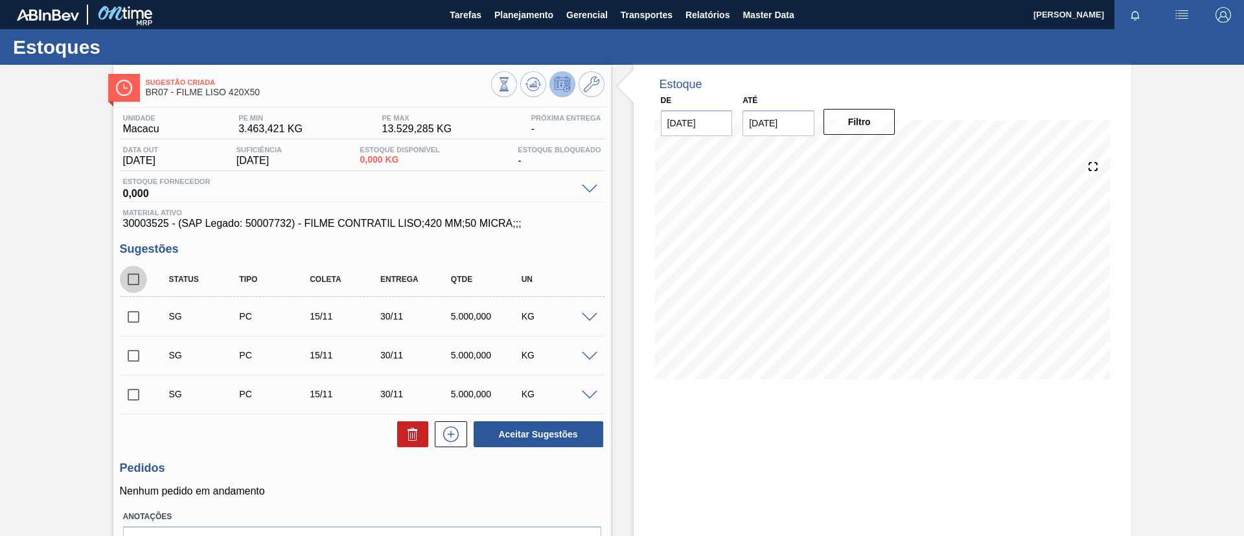
click at [144, 282] on input "checkbox" at bounding box center [133, 279] width 27 height 27
checkbox input "true"
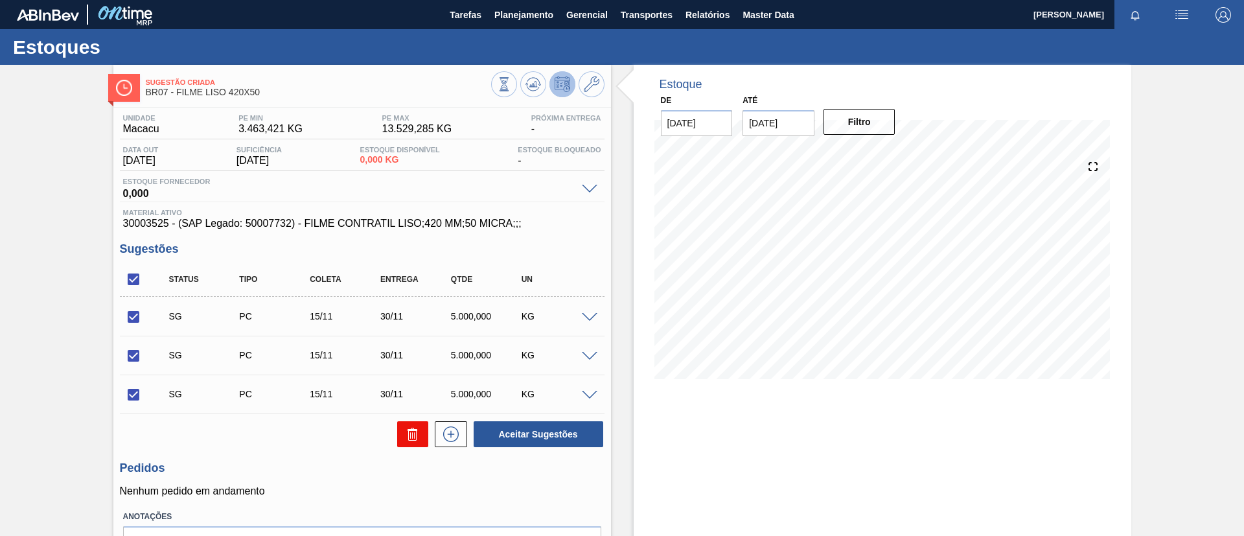
click at [398, 435] on button at bounding box center [412, 434] width 31 height 26
checkbox input "false"
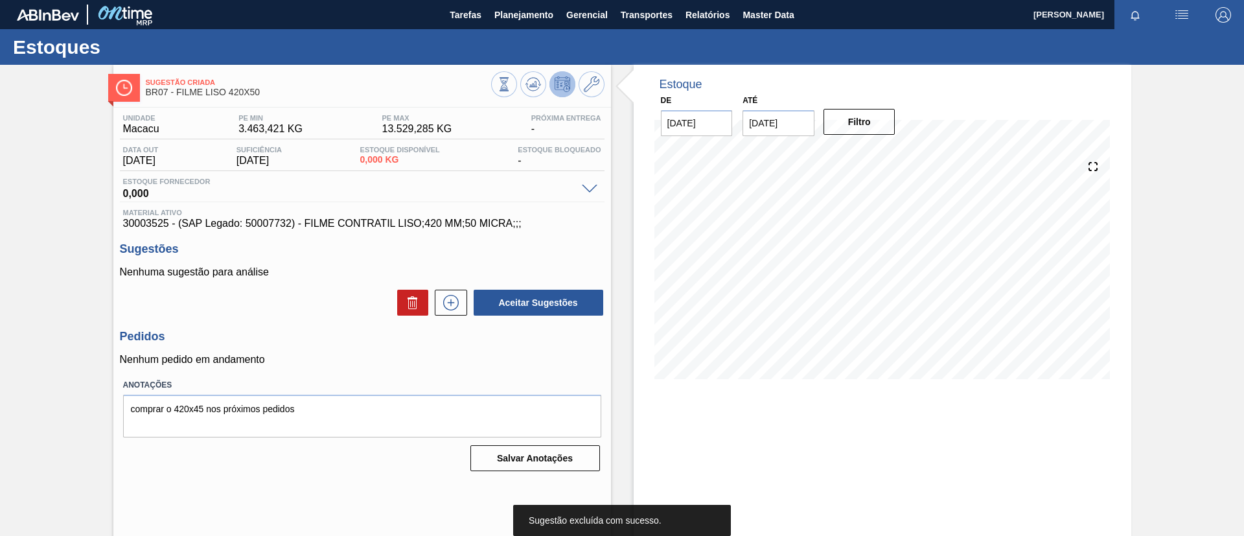
click at [25, 317] on div "Sugestão Criada BR07 - FILME LISO 420X50 Unidade Macacu PE MIN 3.463,421 KG PE …" at bounding box center [622, 311] width 1244 height 492
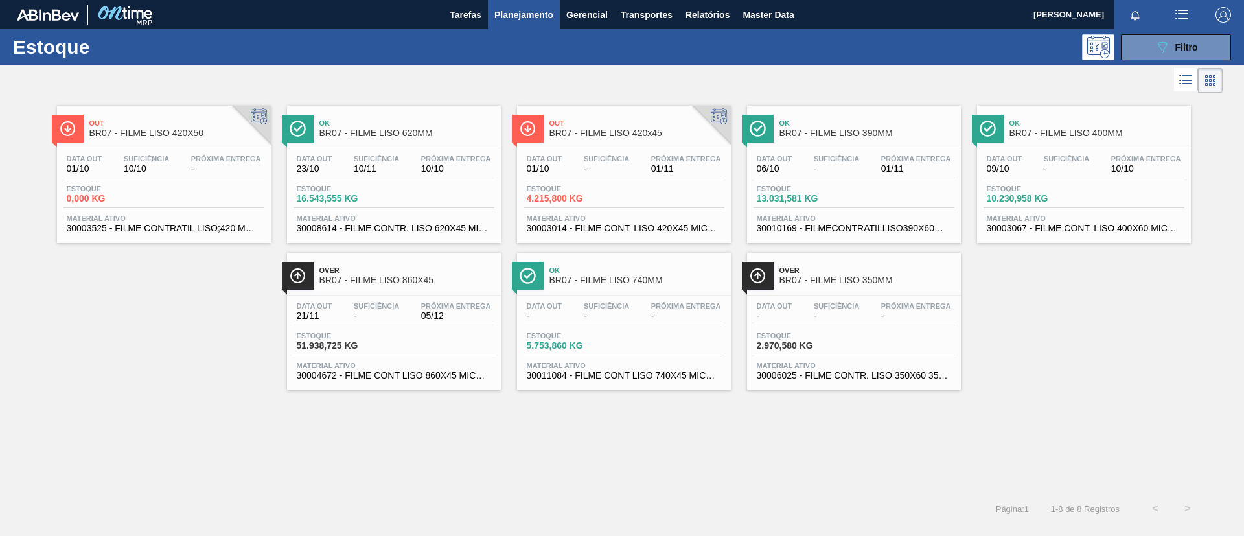
click at [625, 128] on span "BR07 - FILME LISO 420x45" at bounding box center [636, 133] width 175 height 10
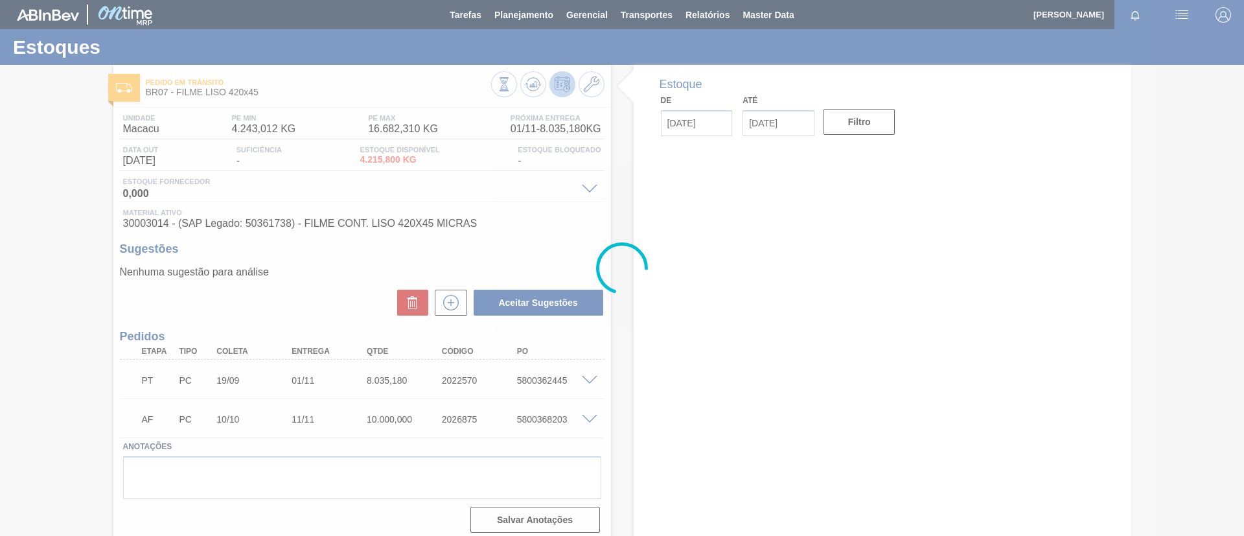
click at [51, 241] on div at bounding box center [622, 268] width 1244 height 536
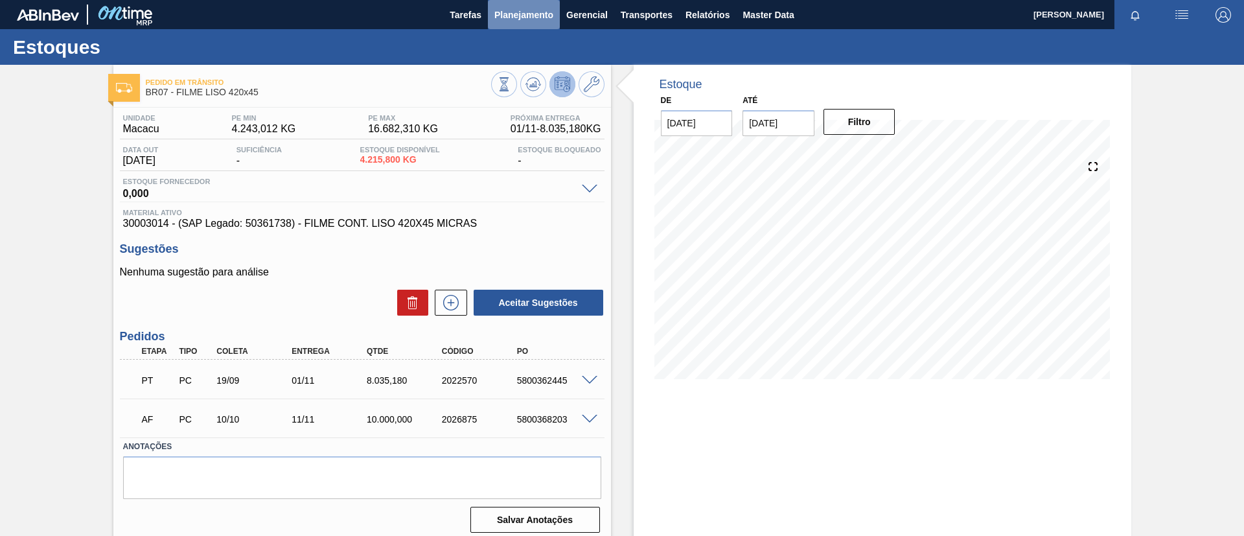
click at [510, 12] on span "Planejamento" at bounding box center [523, 15] width 59 height 16
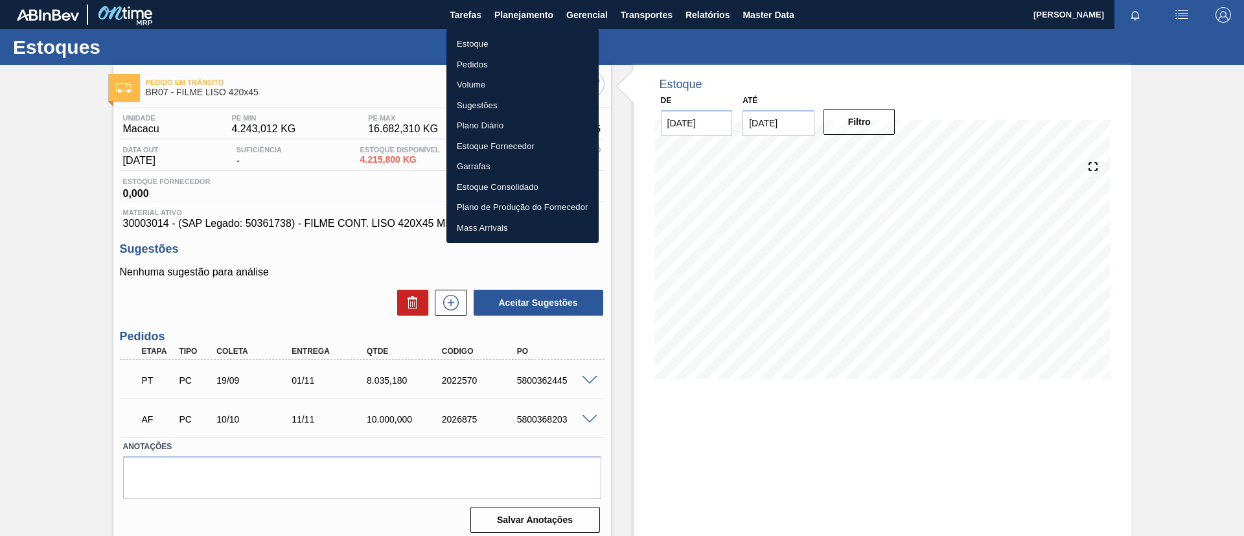
click at [520, 34] on li "Estoque" at bounding box center [522, 44] width 152 height 21
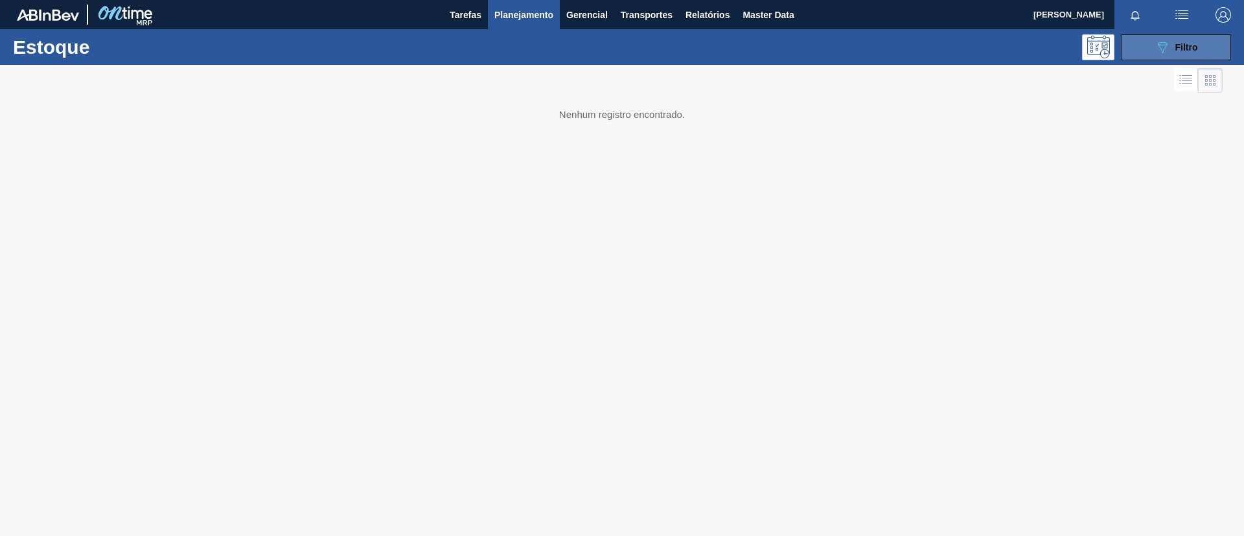
click at [1177, 54] on button "089F7B8B-B2A5-4AFE-B5C0-19BA573D28AC Filtro" at bounding box center [1176, 47] width 110 height 26
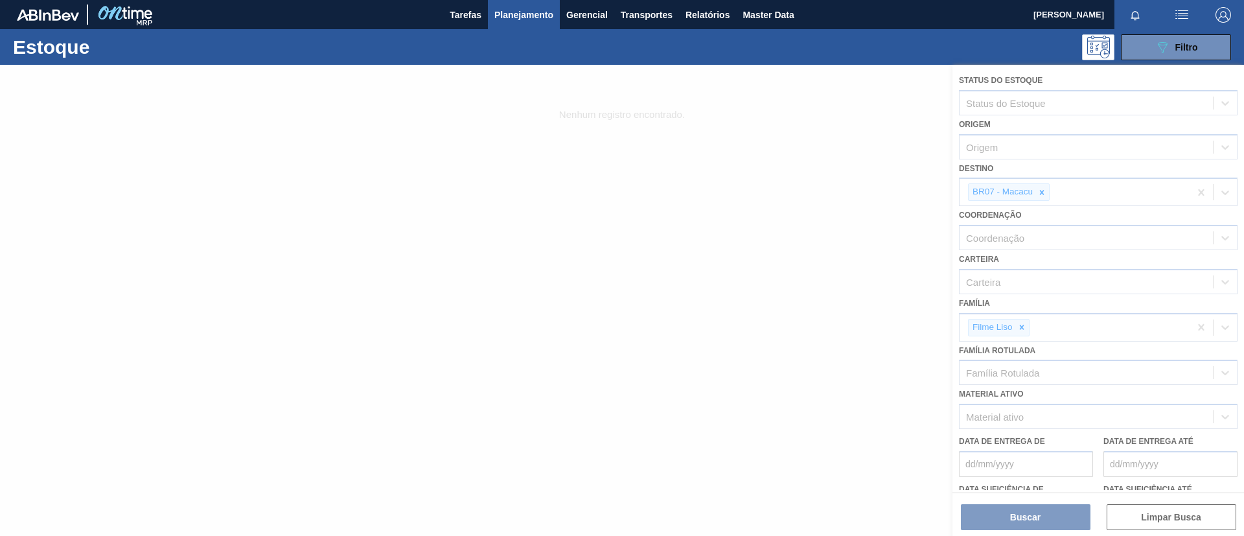
click at [1027, 335] on div at bounding box center [622, 300] width 1244 height 471
click at [1022, 325] on div at bounding box center [622, 300] width 1244 height 471
click at [1021, 330] on div at bounding box center [622, 300] width 1244 height 471
click at [1022, 325] on div at bounding box center [622, 300] width 1244 height 471
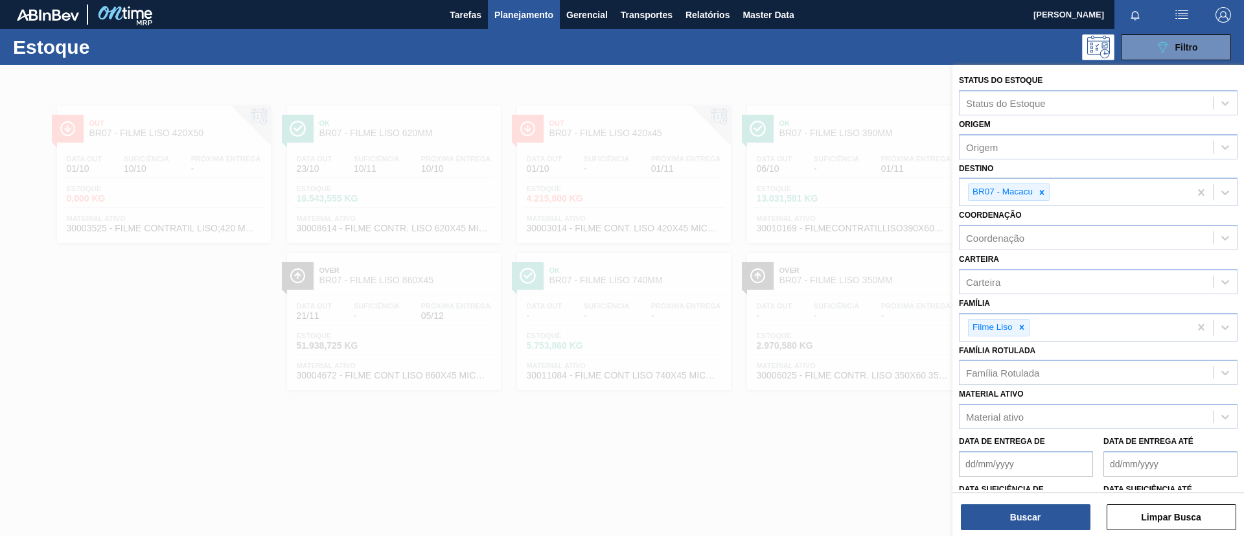
click at [1022, 325] on icon at bounding box center [1021, 327] width 5 height 5
click at [1030, 363] on div "Família Rotulada" at bounding box center [1086, 372] width 253 height 19
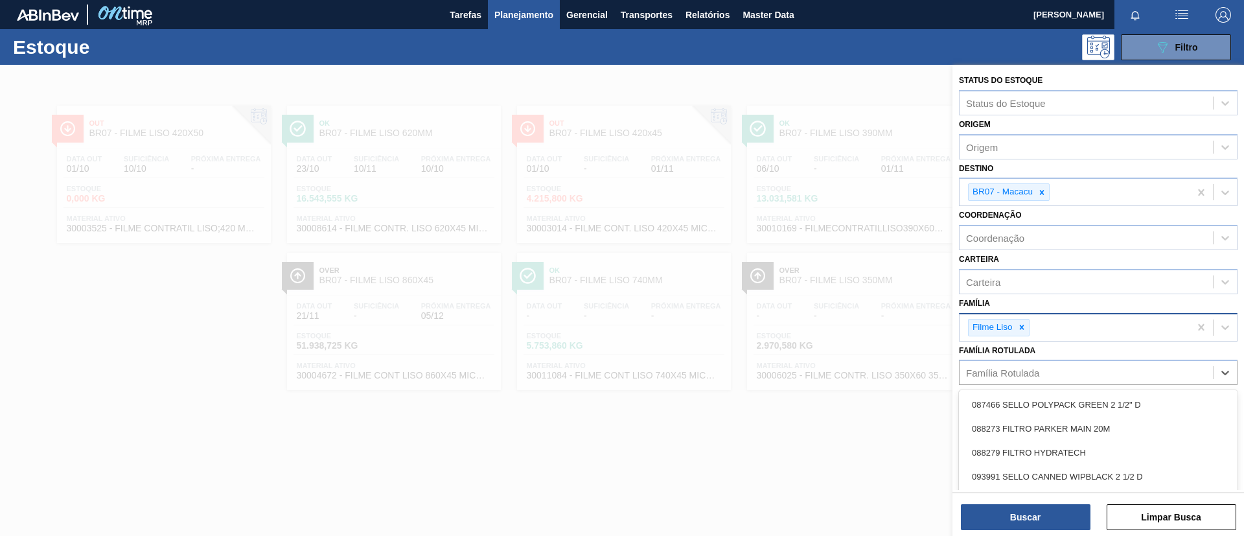
click at [1030, 334] on div "Filme Liso" at bounding box center [1075, 327] width 230 height 27
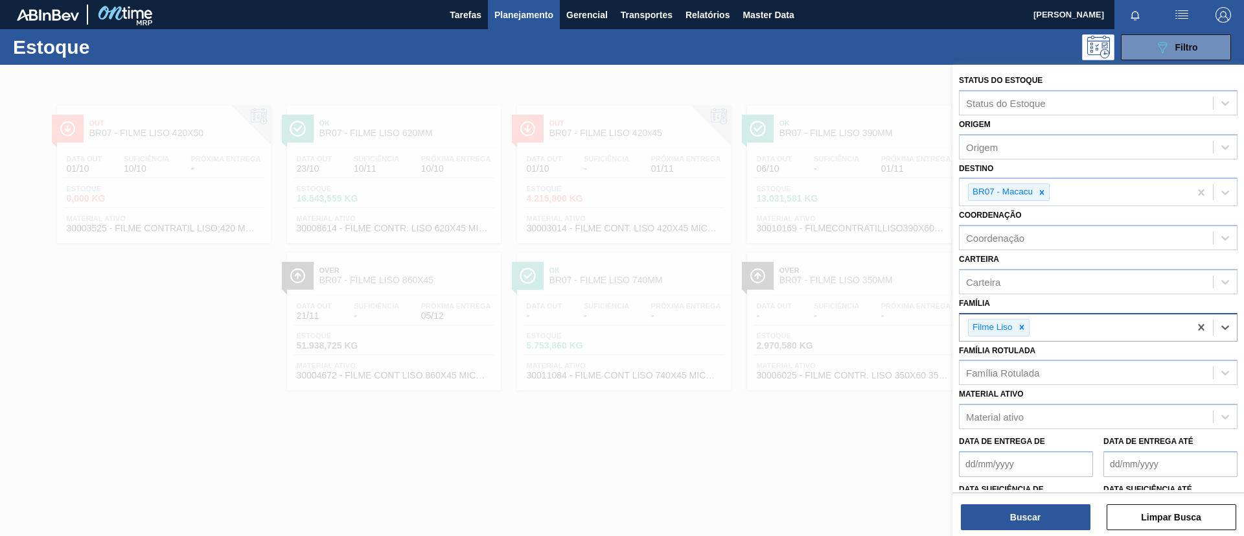
click at [1029, 330] on div "Filme Liso" at bounding box center [999, 327] width 62 height 17
click at [1034, 321] on div "Filme Liso" at bounding box center [1075, 327] width 230 height 27
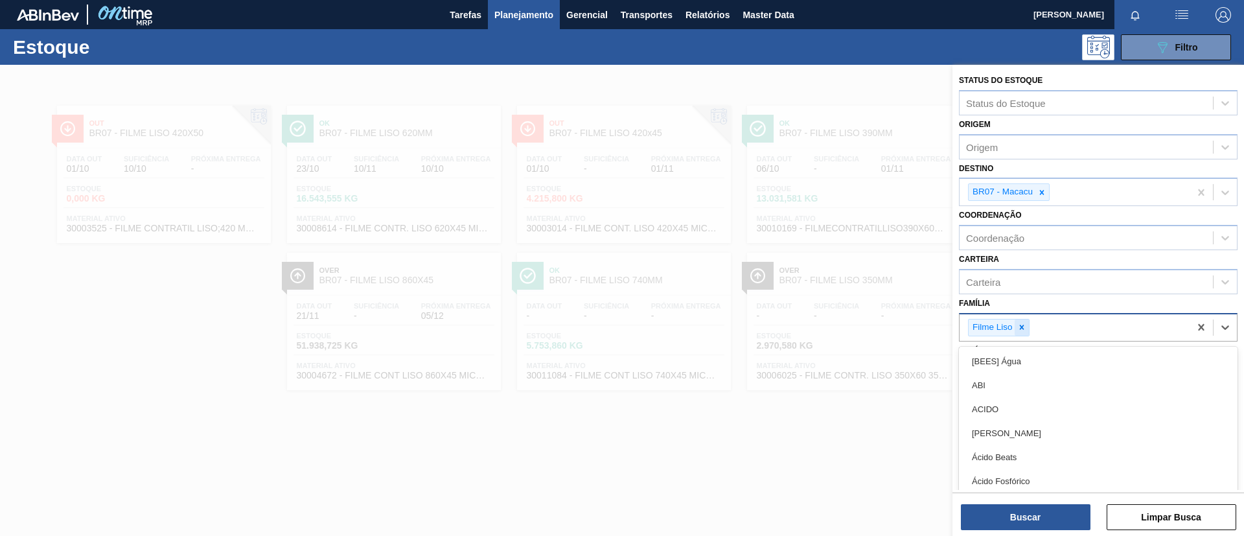
click at [1019, 330] on icon at bounding box center [1021, 327] width 9 height 9
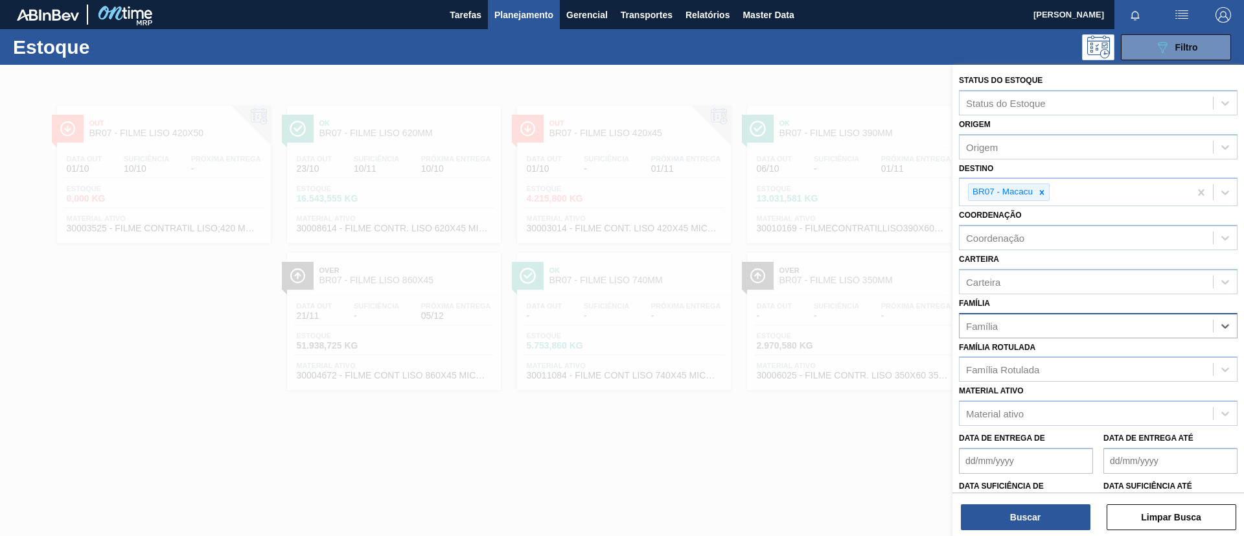
click at [1035, 316] on div "Família" at bounding box center [1086, 325] width 253 height 19
click at [1028, 359] on div "Família Rotulada" at bounding box center [1098, 368] width 279 height 25
type Rotulada "420x45"
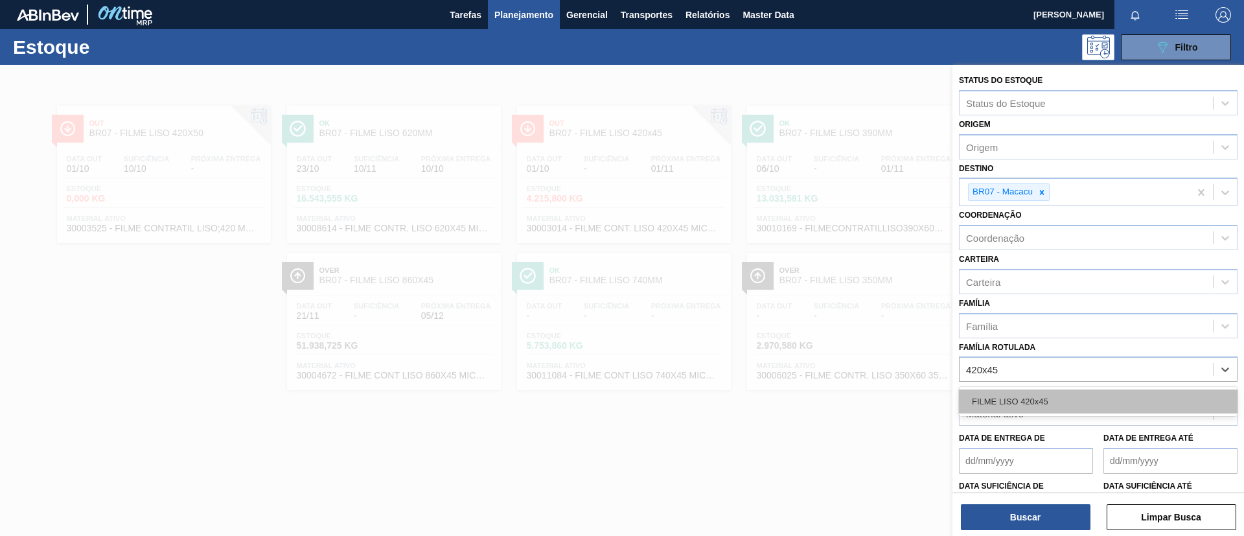
click at [1035, 394] on div "FILME LISO 420x45" at bounding box center [1098, 401] width 279 height 24
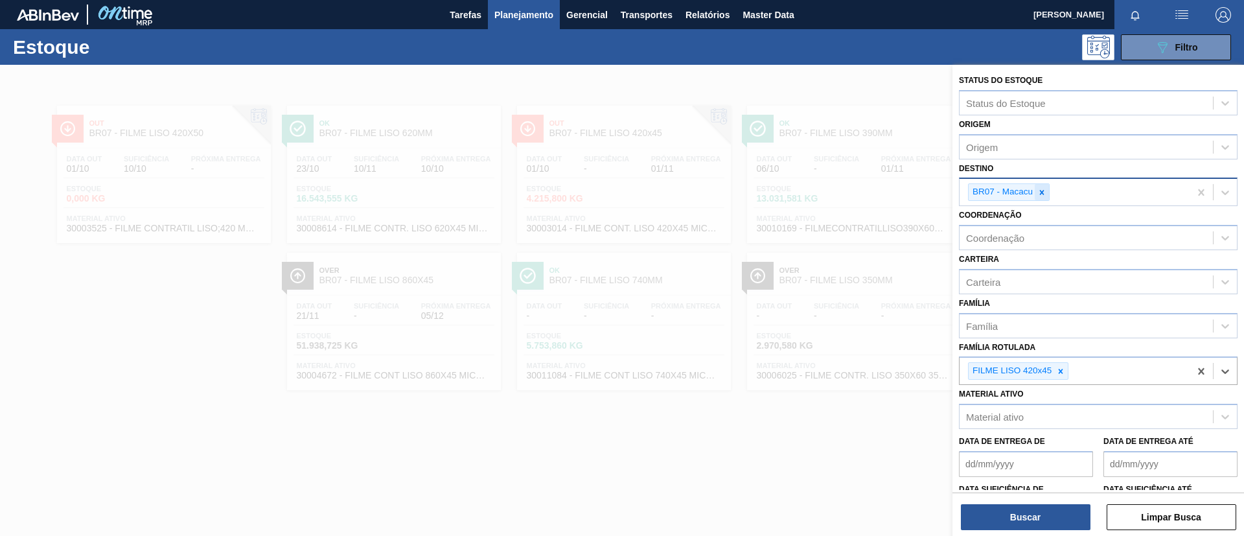
click at [1035, 199] on div at bounding box center [1042, 192] width 14 height 16
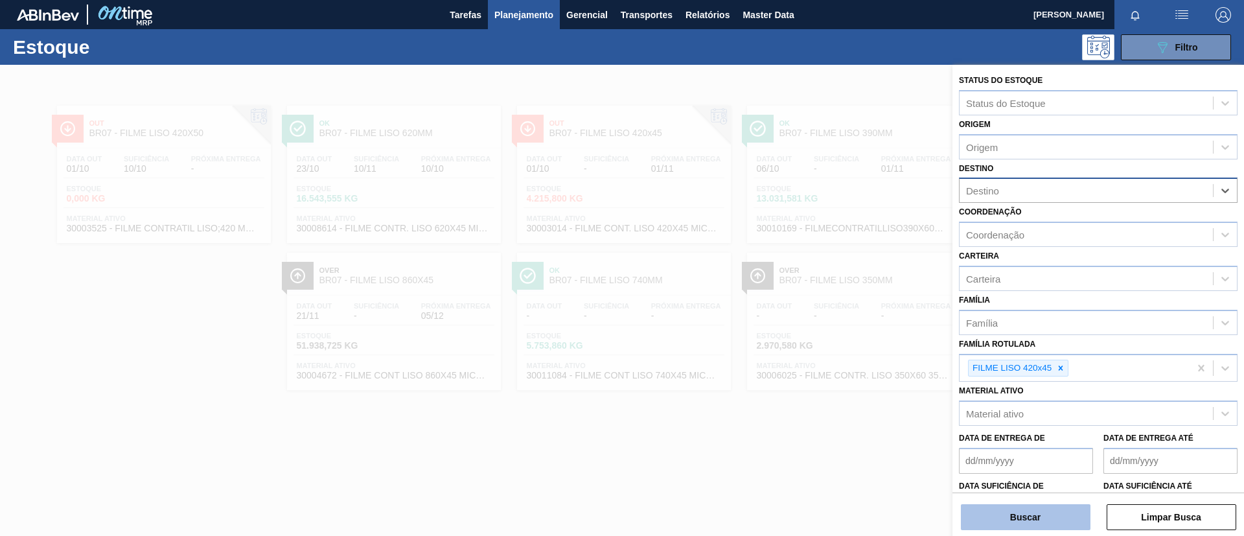
click at [1048, 506] on button "Buscar" at bounding box center [1026, 517] width 130 height 26
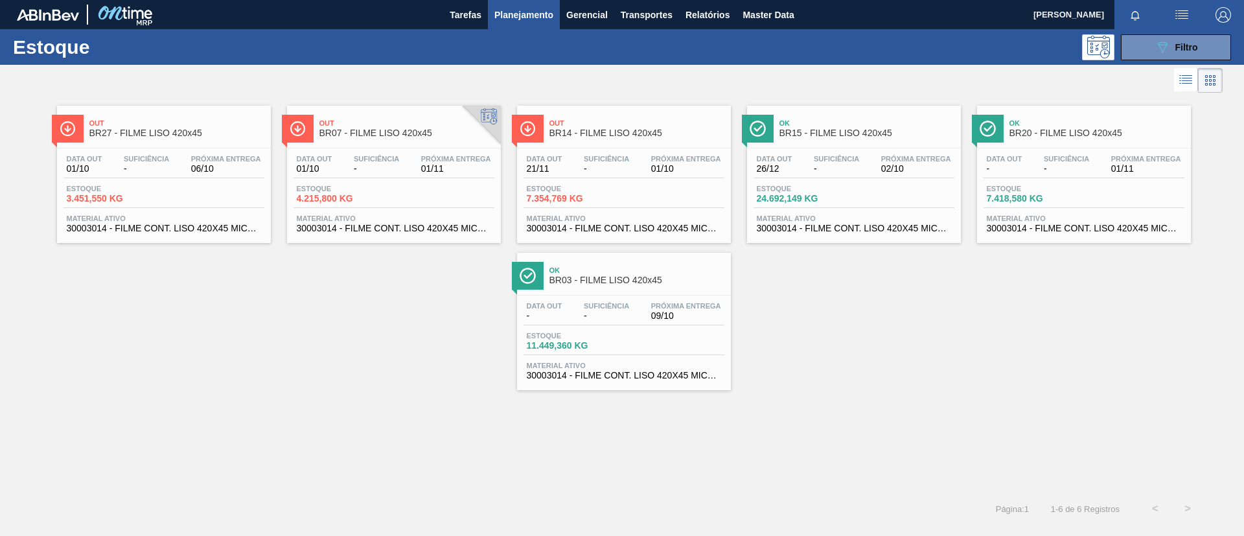
click at [204, 148] on div "Data out 01/10 Suficiência - Próxima Entrega 06/10 Estoque 3.451,550 KG Materia…" at bounding box center [164, 192] width 214 height 88
click at [236, 369] on div "Out BR27 - FILME LISO 420x45 Data out 01/10 Suficiência - Próxima Entrega 06/10…" at bounding box center [622, 243] width 1244 height 294
click at [874, 135] on span "BR15 - FILME LISO 420x45" at bounding box center [866, 133] width 175 height 10
click at [207, 153] on div "Data out 01/10 Suficiência - Próxima Entrega 06/10 Estoque 3.451,550 KG Materia…" at bounding box center [164, 192] width 214 height 88
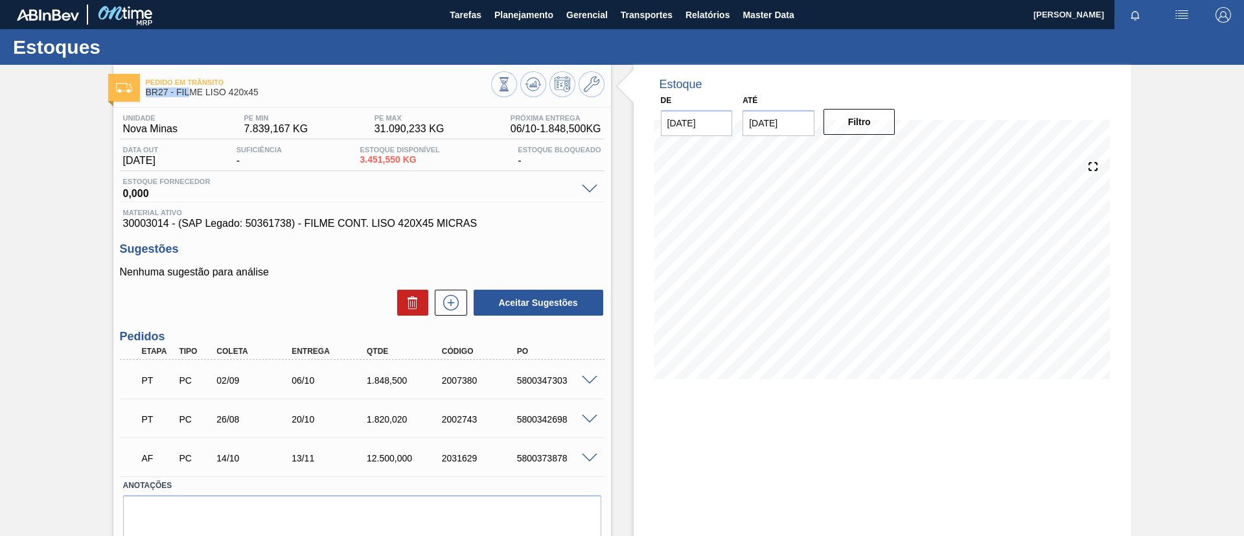
drag, startPoint x: 266, startPoint y: 84, endPoint x: 201, endPoint y: 93, distance: 65.4
click at [192, 92] on div "Pedido em Trânsito BR27 - FILME LISO 420x45" at bounding box center [318, 87] width 345 height 29
click at [200, 93] on span "BR27 - FILME LISO 420x45" at bounding box center [318, 92] width 345 height 10
drag, startPoint x: 271, startPoint y: 97, endPoint x: 211, endPoint y: 43, distance: 81.2
click at [176, 97] on div "Pedido em Trânsito BR27 - FILME LISO 420x45" at bounding box center [318, 87] width 345 height 29
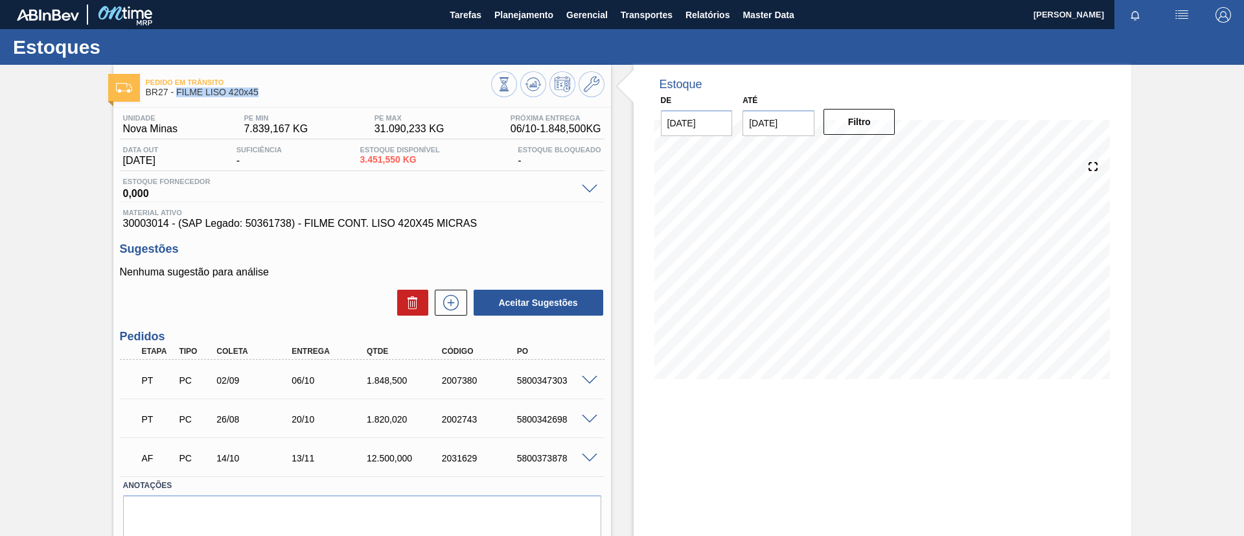
copy span "FILME LISO 420x45"
click at [12, 260] on div "Pedido em Trânsito BR27 - FILME LISO 420x45 Unidade Nova Minas PE MIN 7.839,167…" at bounding box center [622, 324] width 1244 height 518
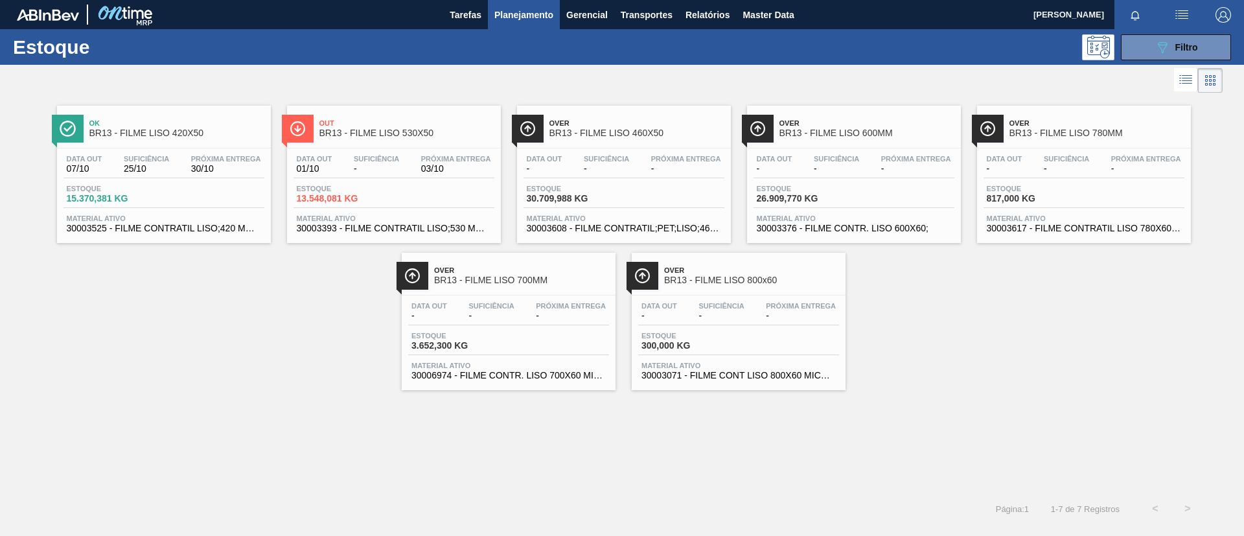
click at [1151, 40] on button "089F7B8B-B2A5-4AFE-B5C0-19BA573D28AC Filtro" at bounding box center [1176, 47] width 110 height 26
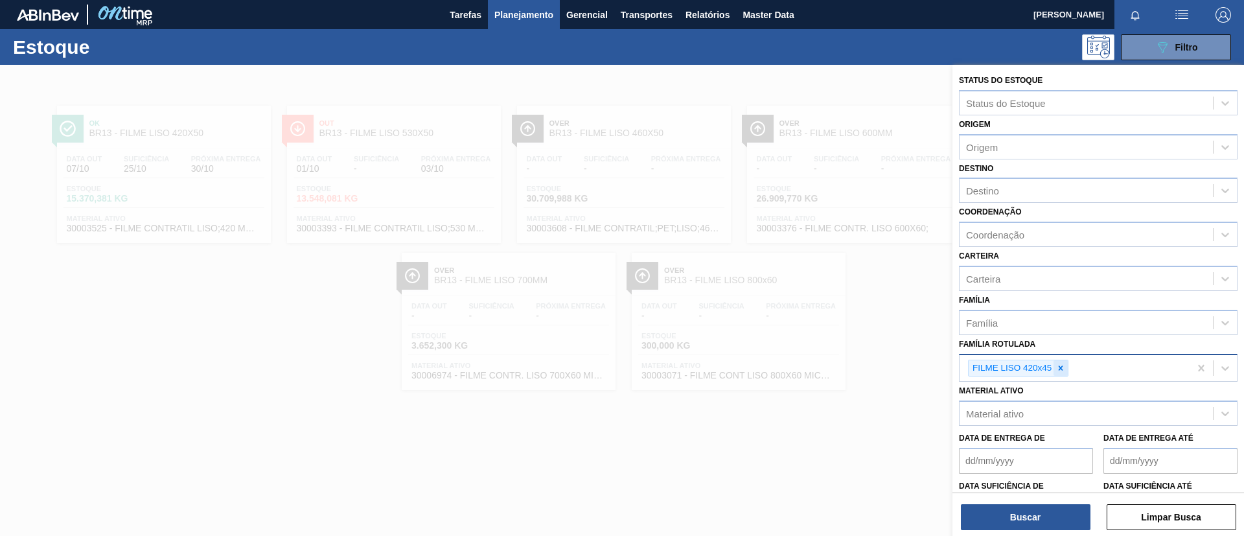
click at [1061, 366] on icon at bounding box center [1060, 367] width 9 height 9
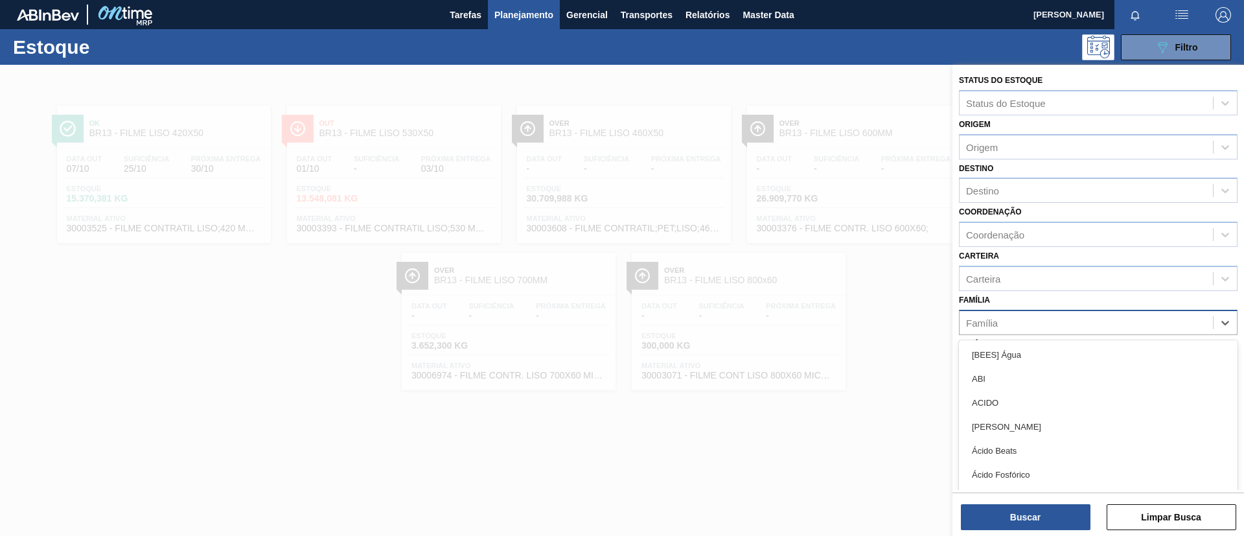
click at [1048, 325] on div "Família" at bounding box center [1086, 322] width 253 height 19
type input "lis"
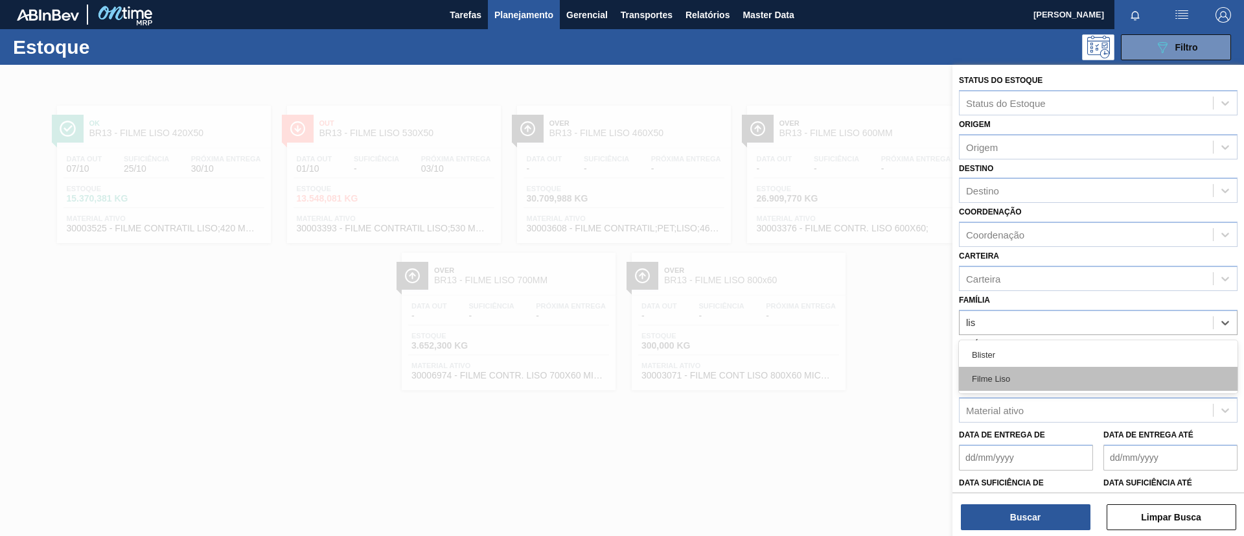
click at [1041, 374] on div "Filme Liso" at bounding box center [1098, 379] width 279 height 24
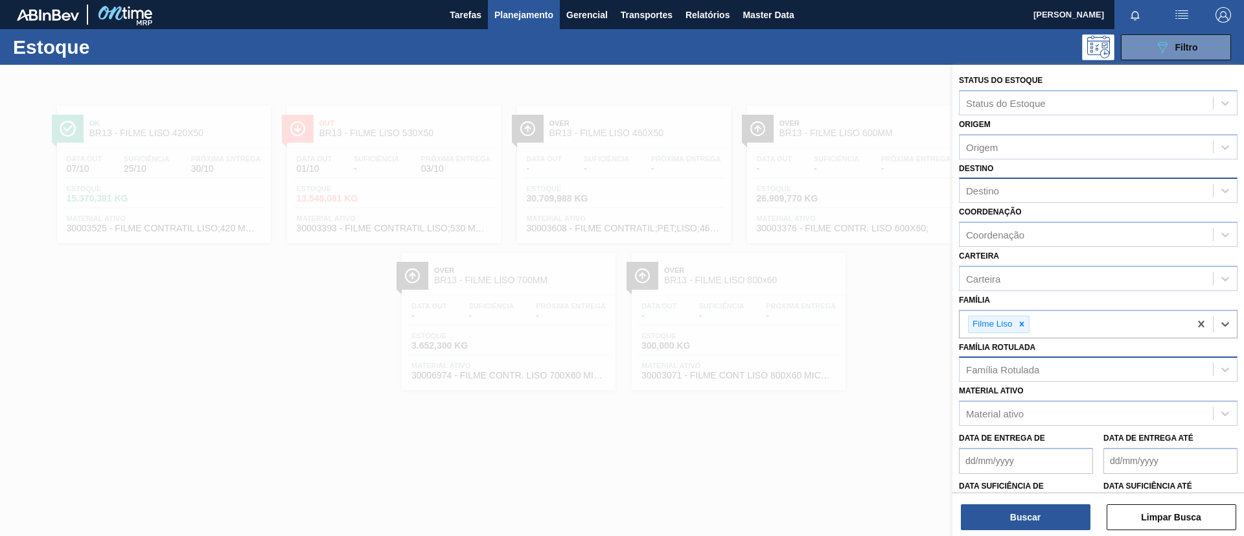
click at [1031, 191] on div "Destino" at bounding box center [1086, 190] width 253 height 19
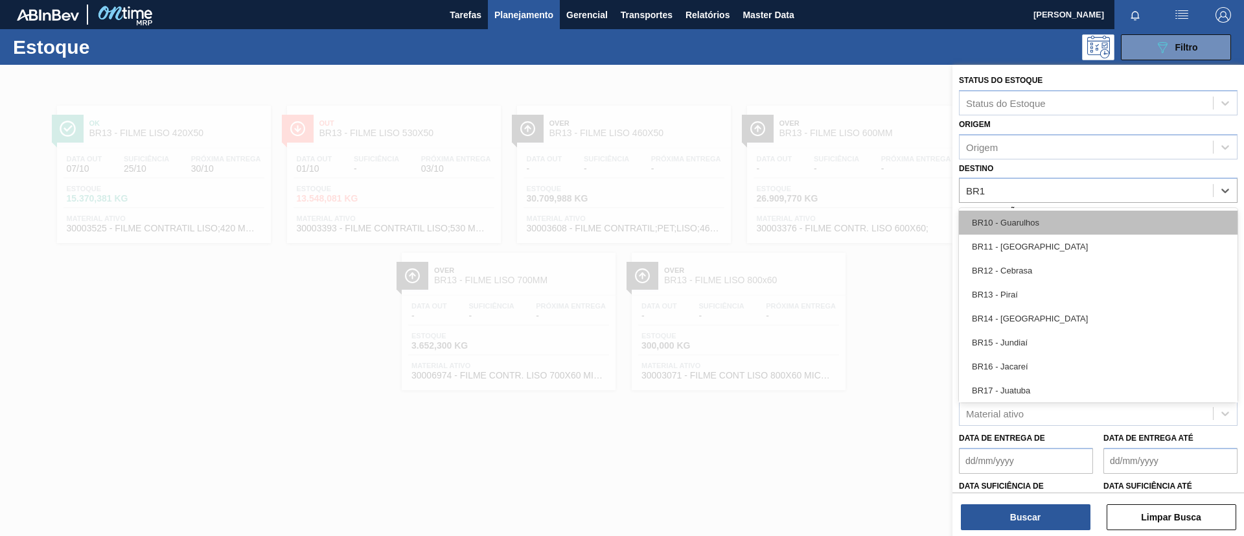
type input "BR12"
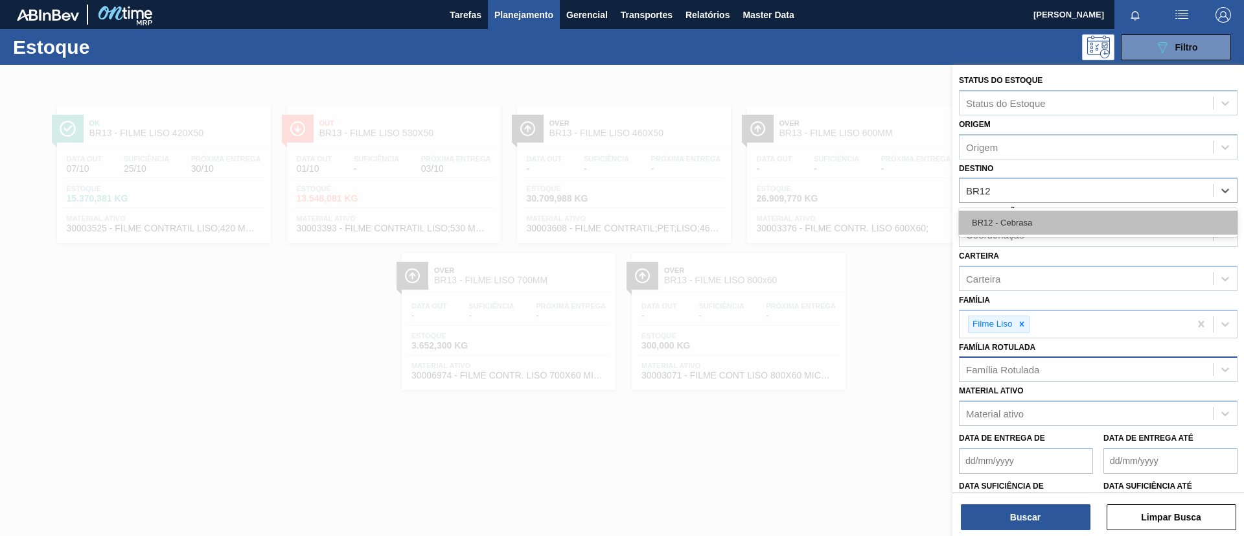
click at [1030, 212] on div "BR12 - Cebrasa" at bounding box center [1098, 223] width 279 height 24
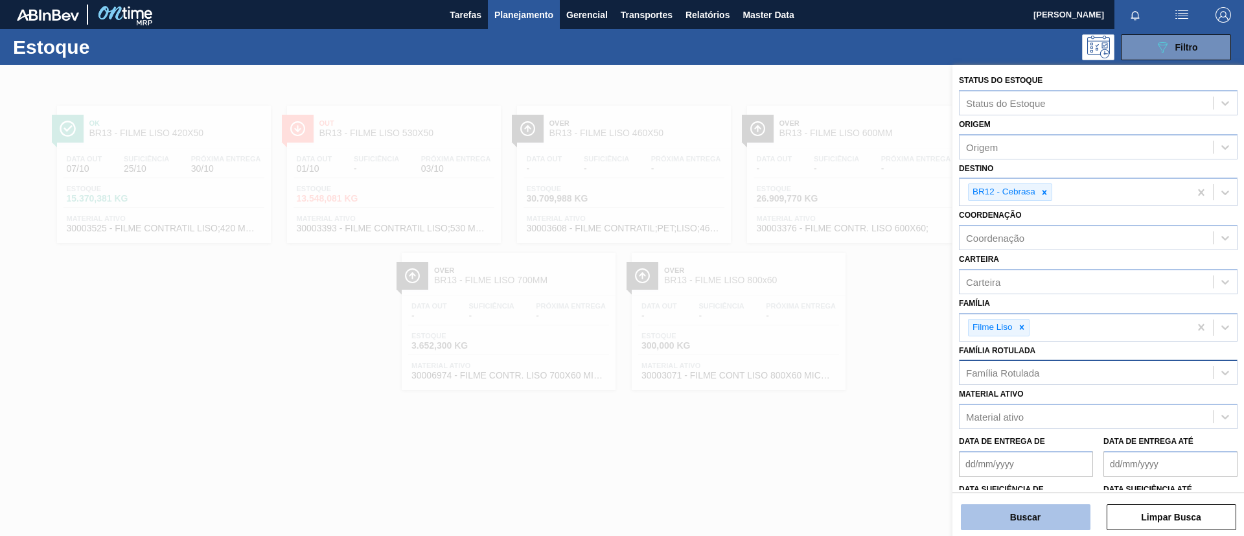
click at [1036, 504] on button "Buscar" at bounding box center [1026, 517] width 130 height 26
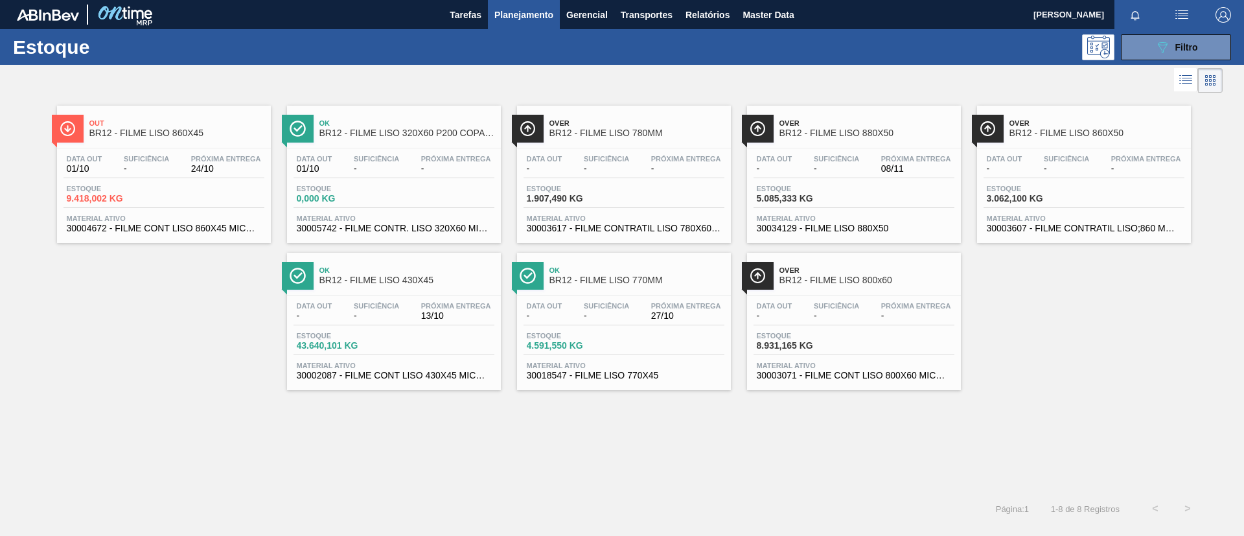
click at [667, 141] on div "Over BR12 - FILME LISO 780MM" at bounding box center [636, 128] width 175 height 29
click at [895, 154] on div "Data out - Suficiência - Próxima Entrega 08/11 Estoque 5.085,333 KG Material at…" at bounding box center [854, 192] width 214 height 88
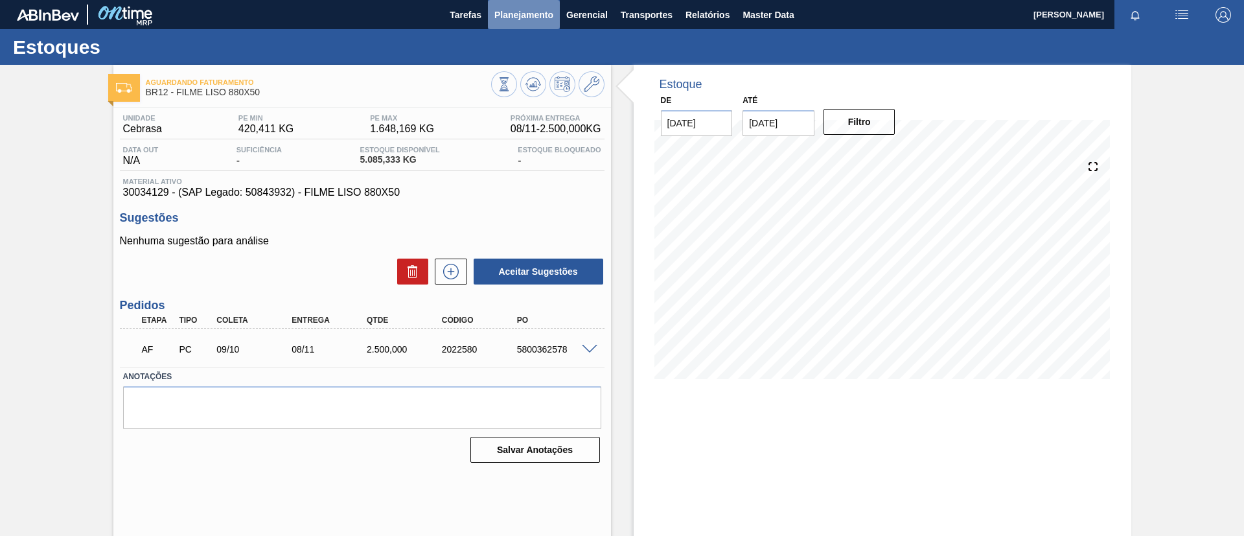
click at [516, 10] on span "Planejamento" at bounding box center [523, 15] width 59 height 16
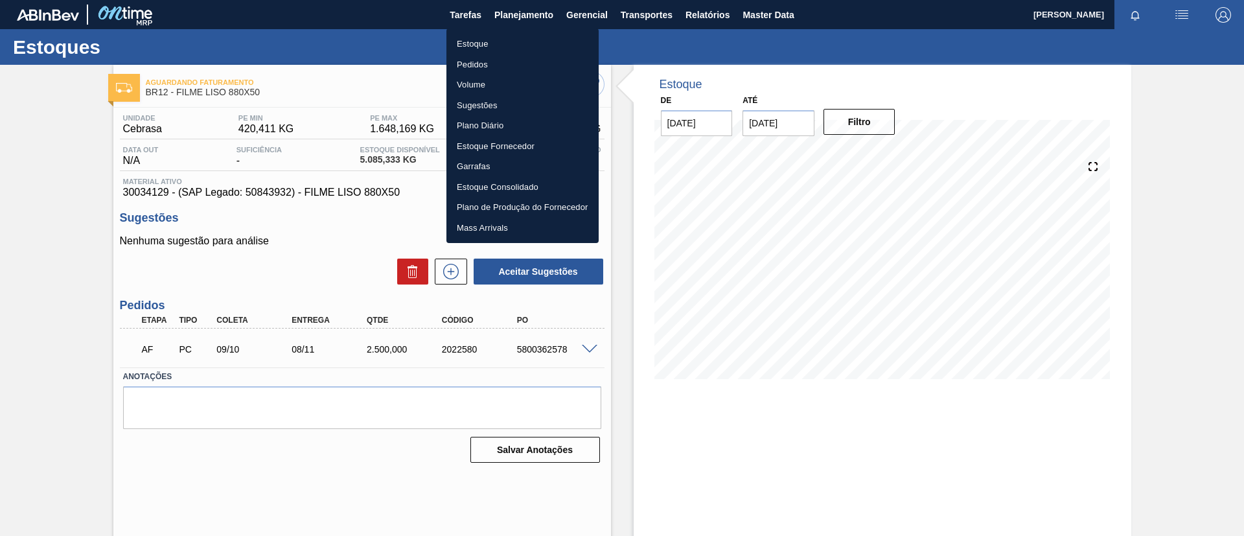
click at [516, 39] on li "Estoque" at bounding box center [522, 44] width 152 height 21
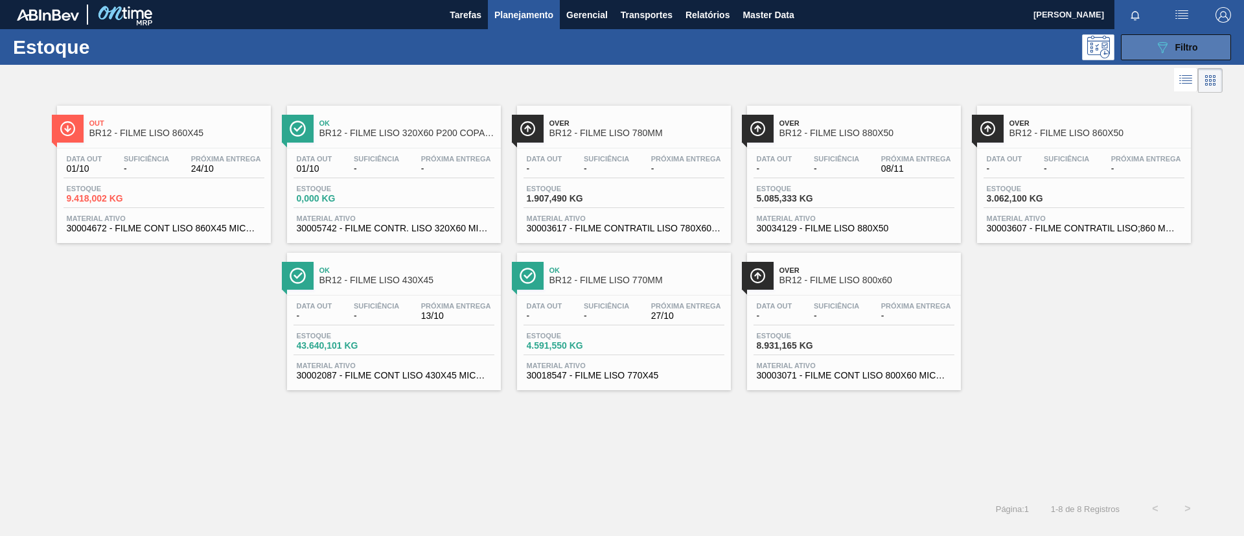
click at [1190, 43] on span "Filtro" at bounding box center [1186, 47] width 23 height 10
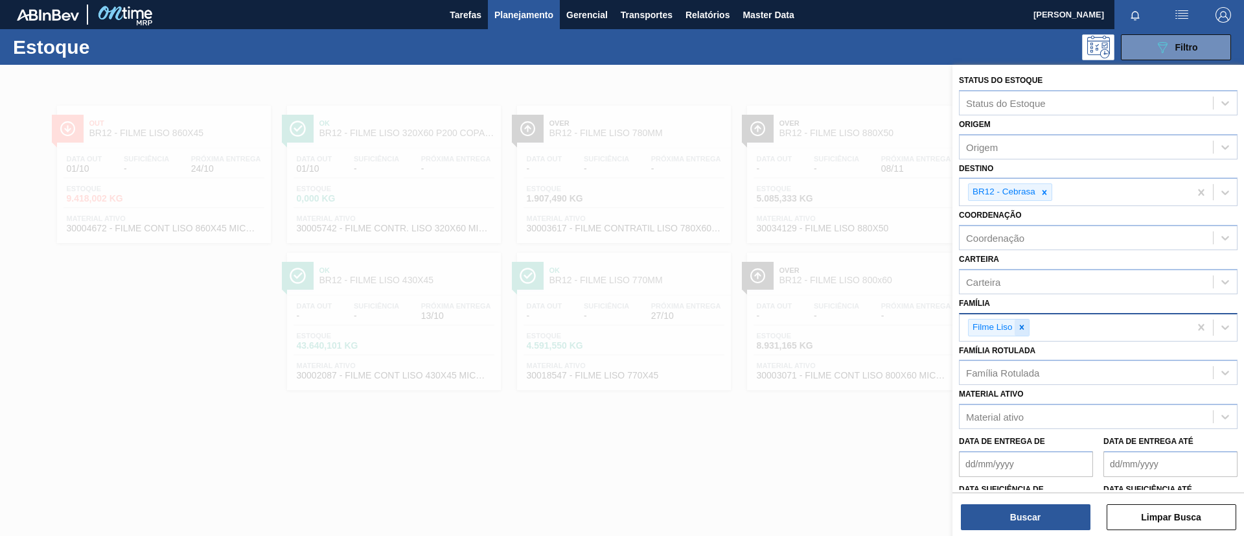
click at [1027, 332] on div at bounding box center [1022, 327] width 14 height 16
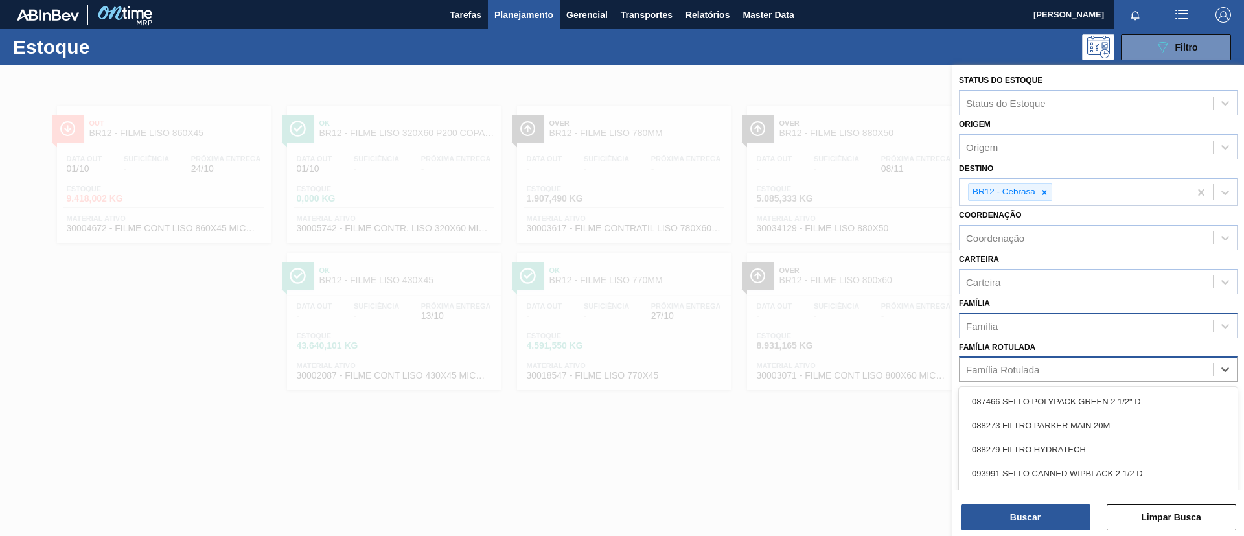
click at [1029, 358] on div "Família Rotulada" at bounding box center [1098, 368] width 279 height 25
type Rotulada "ap 350ml mp"
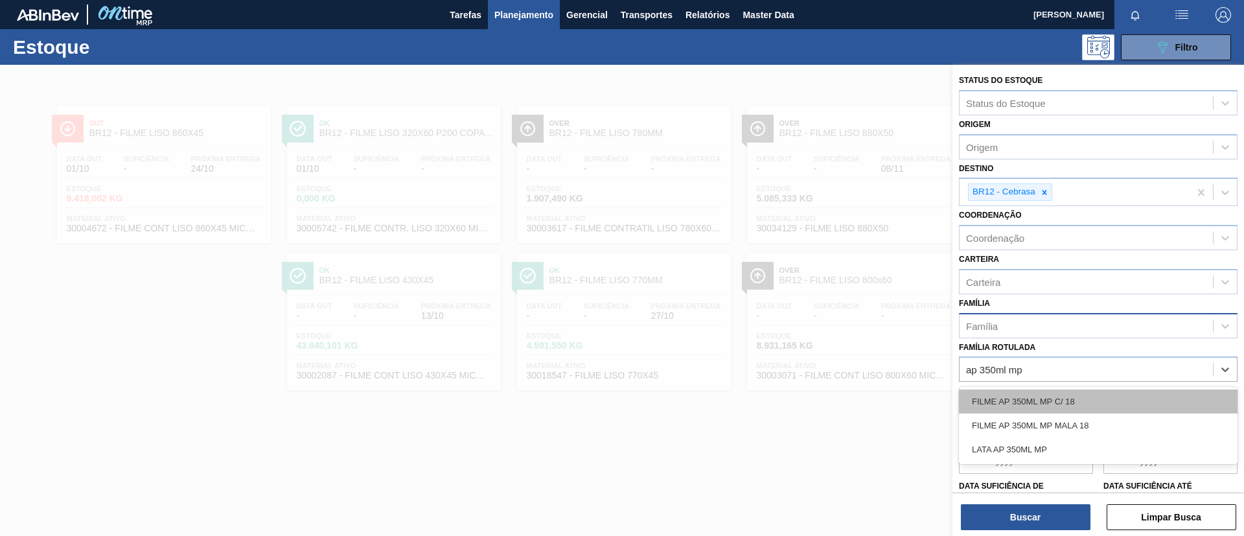
click at [1059, 400] on div "FILME AP 350ML MP C/ 18" at bounding box center [1098, 401] width 279 height 24
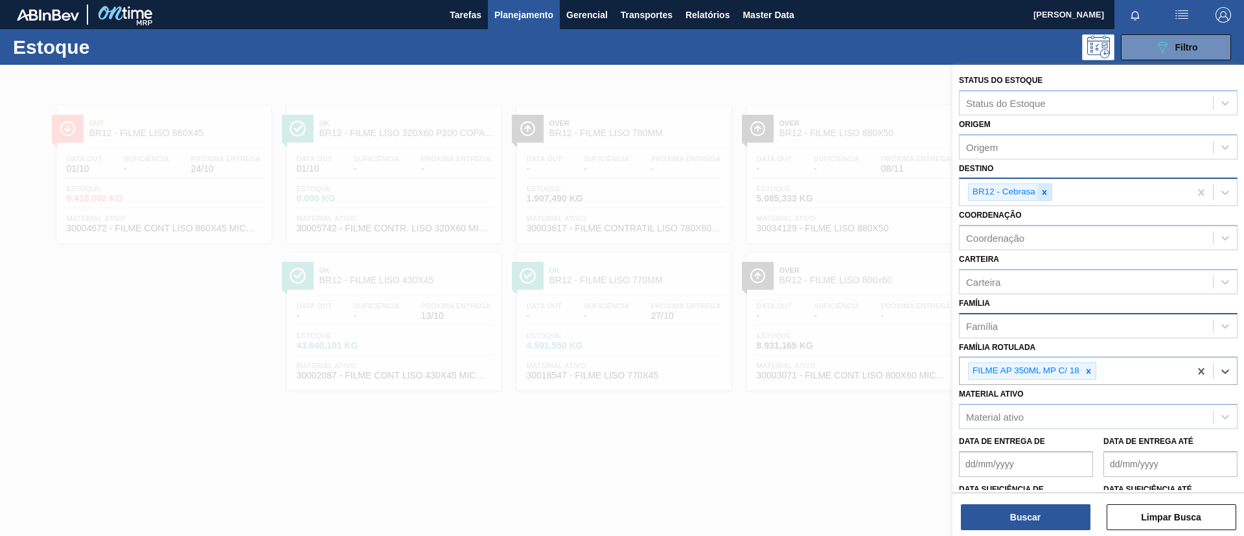
click at [1050, 198] on div at bounding box center [1044, 192] width 14 height 16
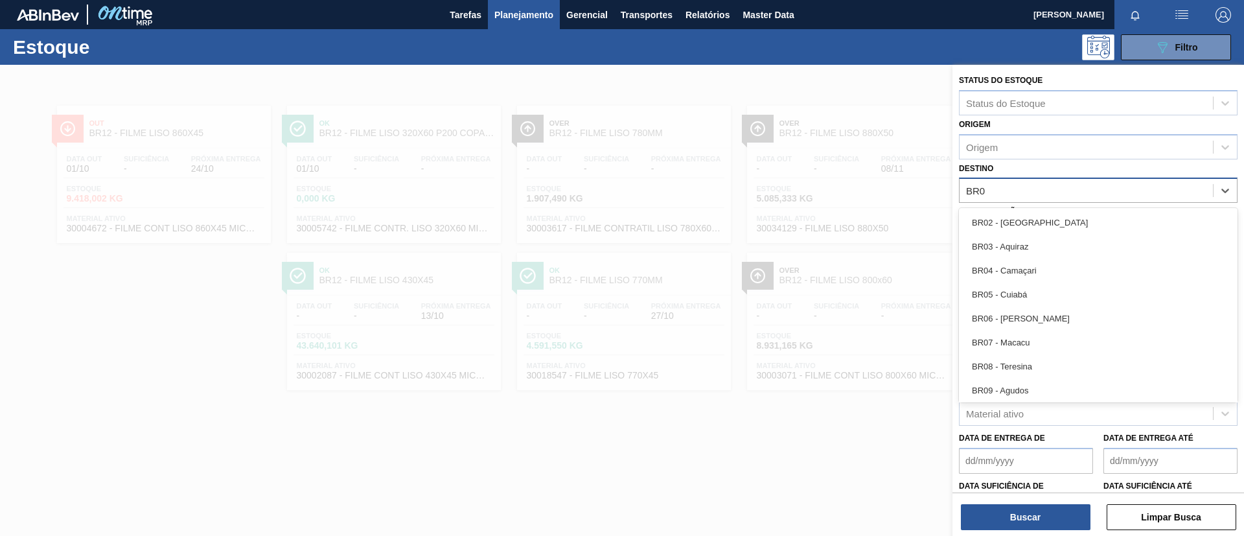
type input "BR07"
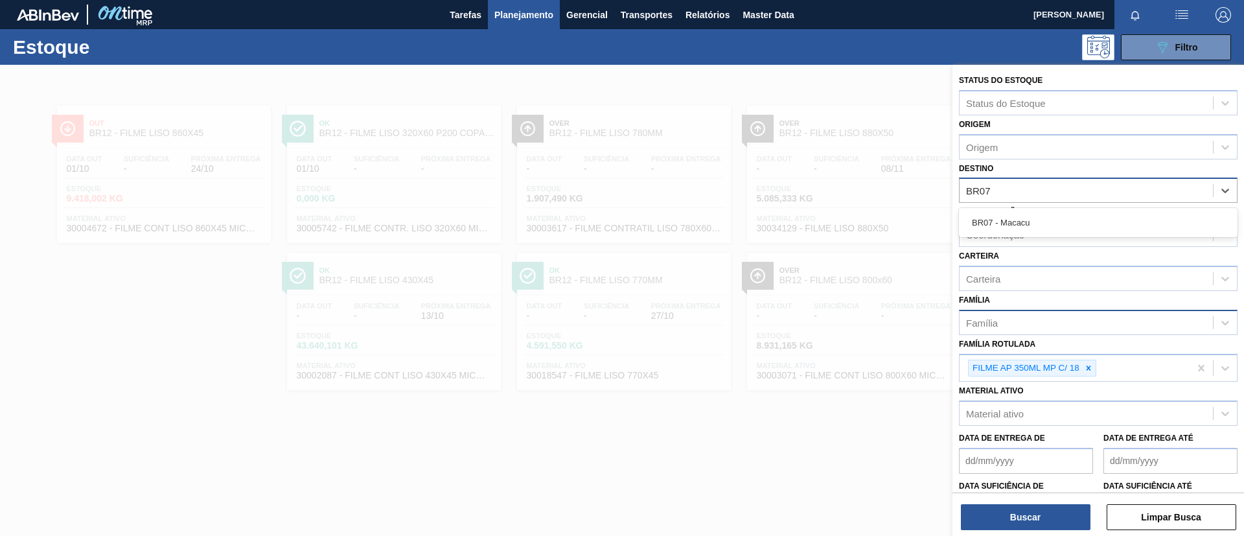
drag, startPoint x: 1046, startPoint y: 214, endPoint x: 1100, endPoint y: 511, distance: 300.9
click at [1046, 218] on div "BR07 - Macacu" at bounding box center [1098, 223] width 279 height 24
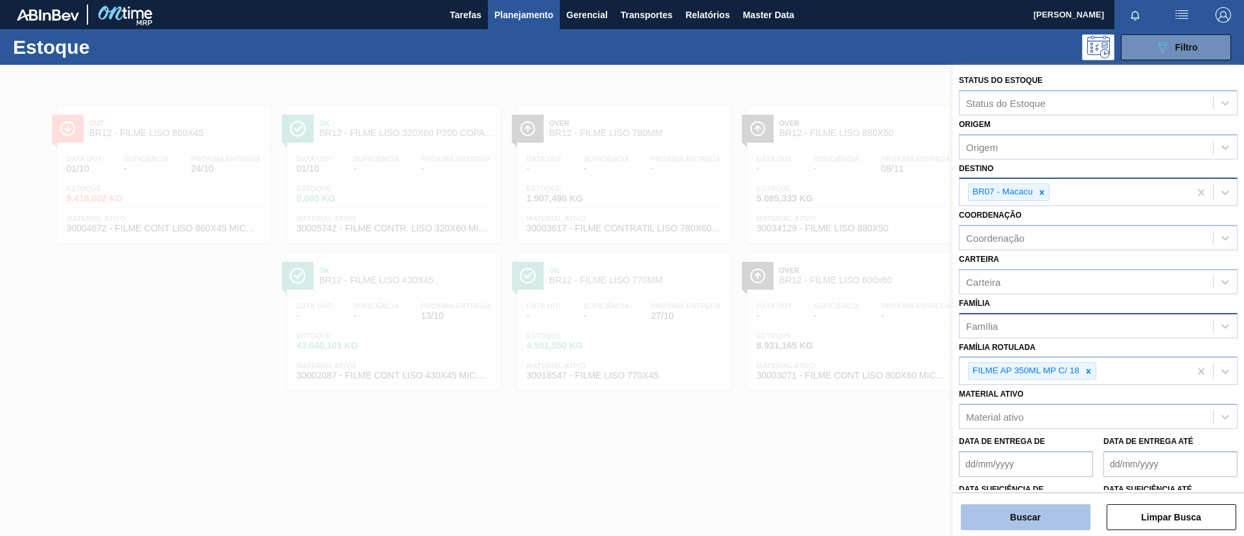
click at [1035, 520] on button "Buscar" at bounding box center [1026, 517] width 130 height 26
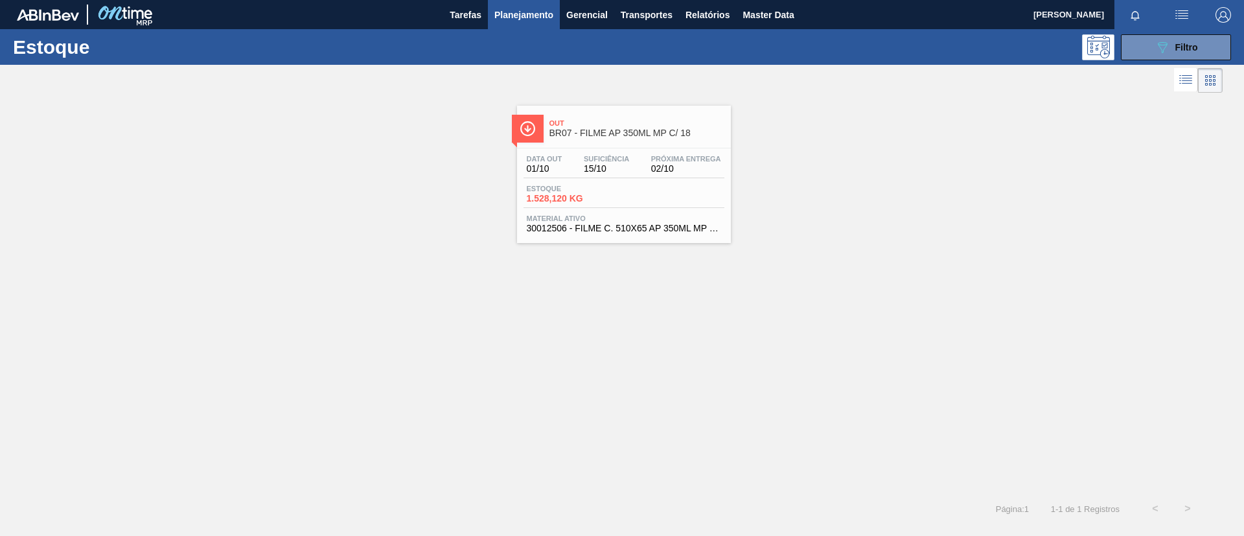
click at [560, 166] on span "01/10" at bounding box center [545, 169] width 36 height 10
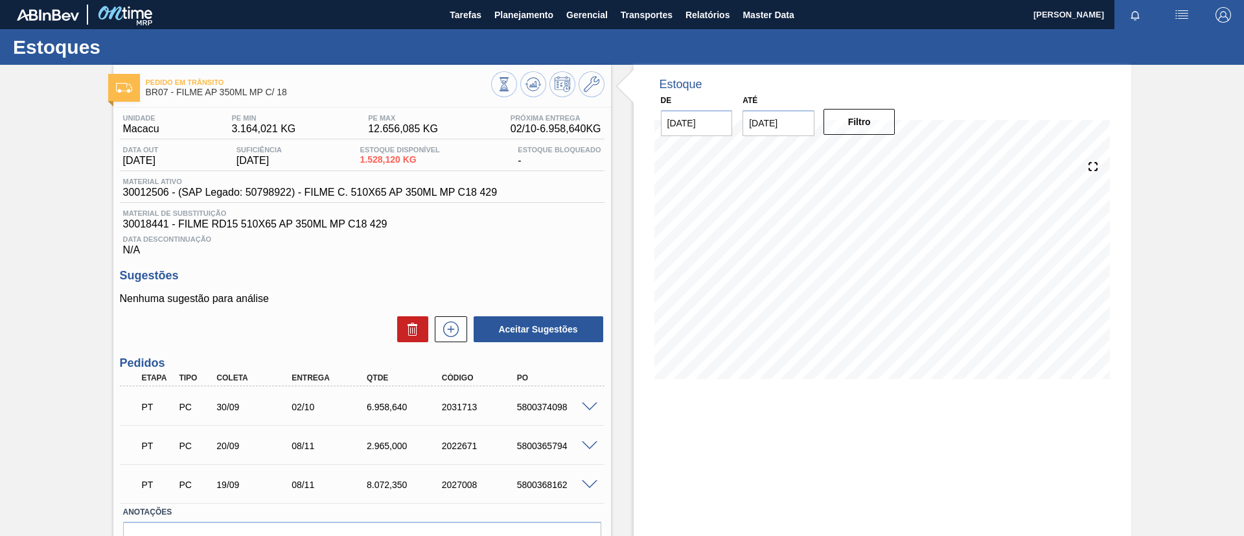
click at [51, 194] on div "Pedido em Trânsito BR07 - FILME AP 350ML MP C/ 18 Unidade Macacu PE MIN 3.164,0…" at bounding box center [622, 337] width 1244 height 544
click at [560, 17] on button "Gerencial" at bounding box center [587, 14] width 54 height 29
click at [541, 15] on div at bounding box center [622, 268] width 1244 height 536
click at [519, 6] on button "Planejamento" at bounding box center [524, 14] width 72 height 29
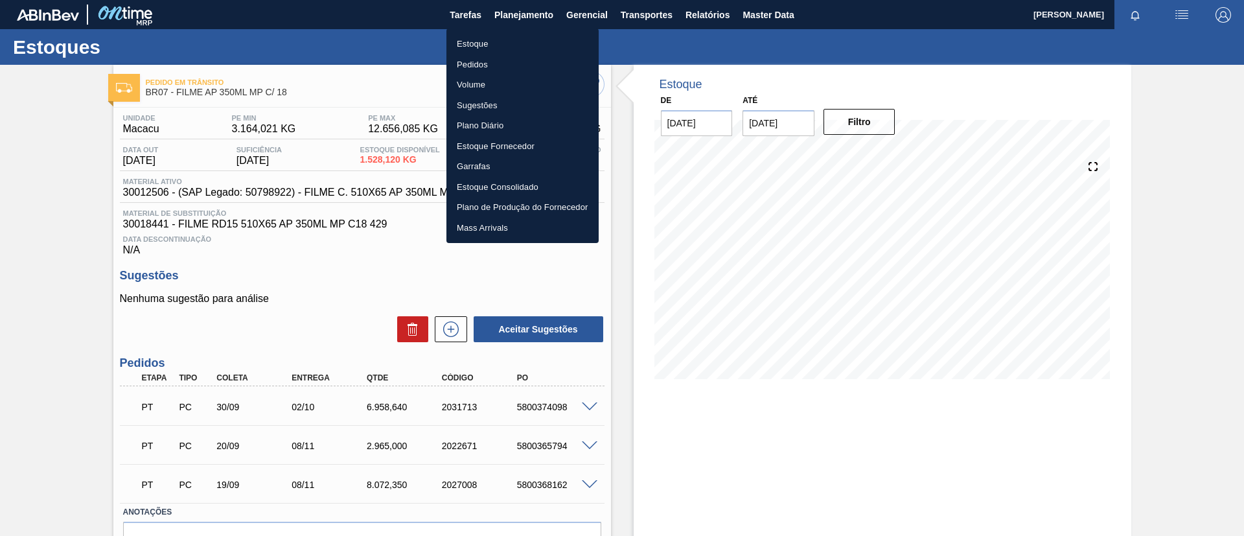
click at [523, 36] on li "Estoque" at bounding box center [522, 44] width 152 height 21
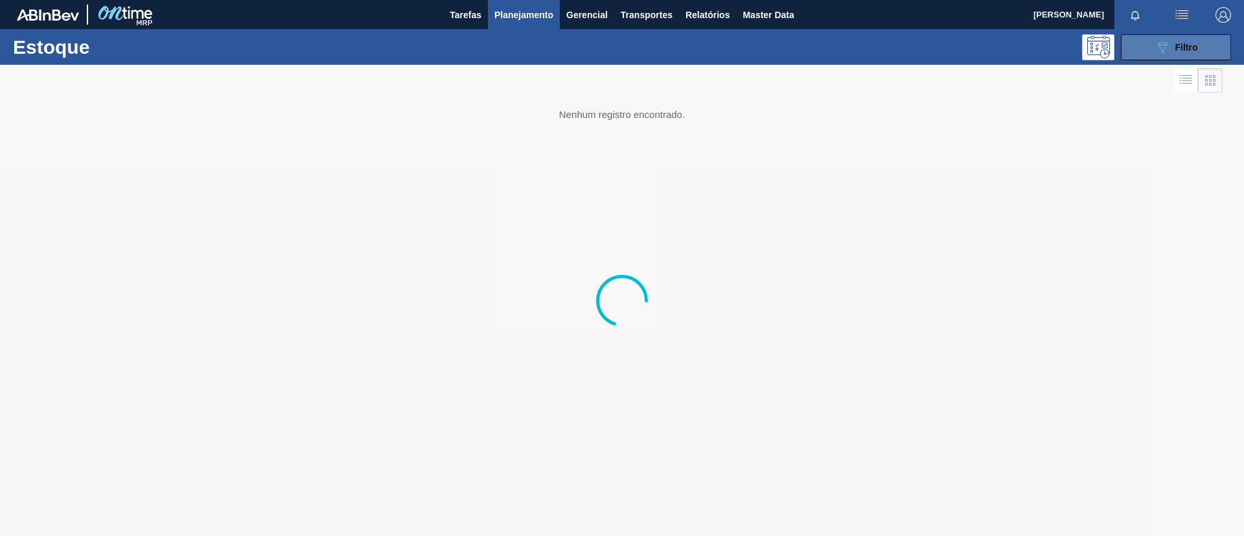
click at [1135, 48] on button "089F7B8B-B2A5-4AFE-B5C0-19BA573D28AC Filtro" at bounding box center [1176, 47] width 110 height 26
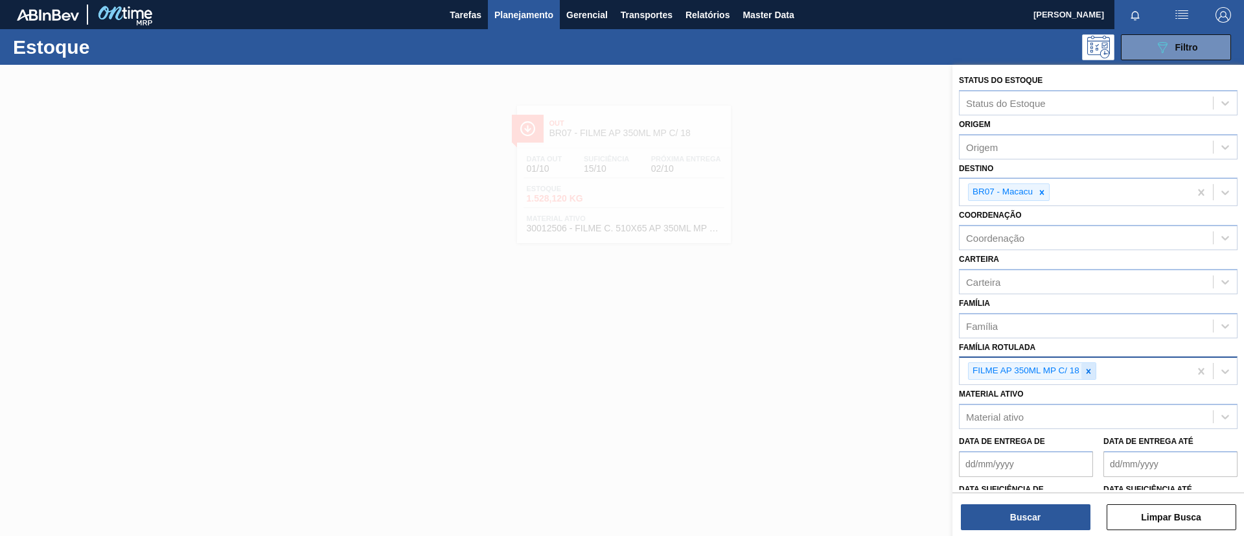
click at [1092, 374] on icon at bounding box center [1088, 371] width 9 height 9
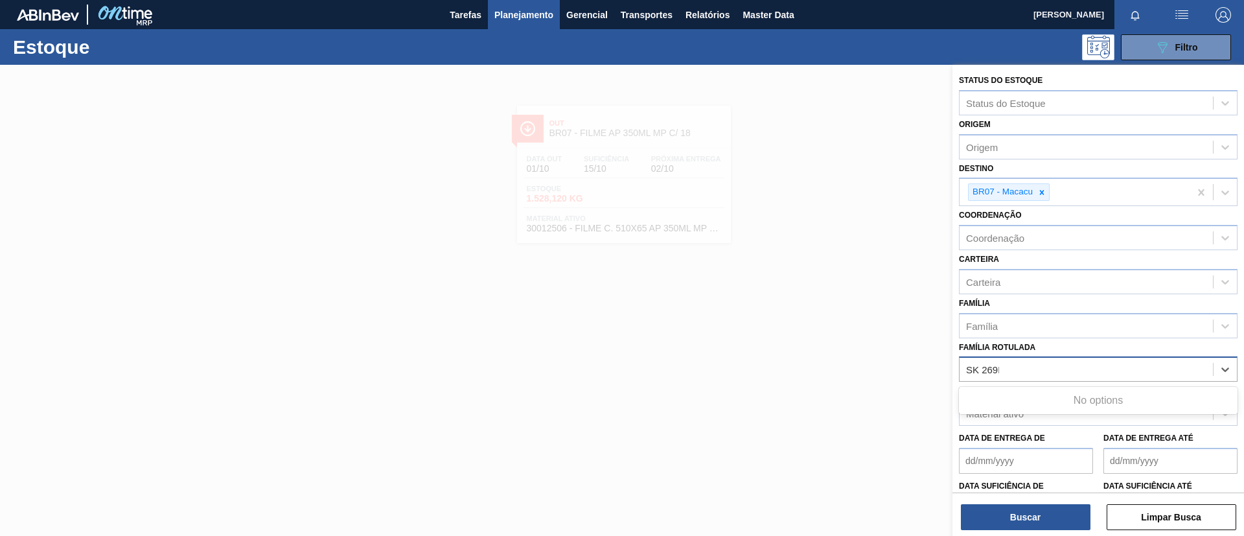
type Rotulada "SK 269ML"
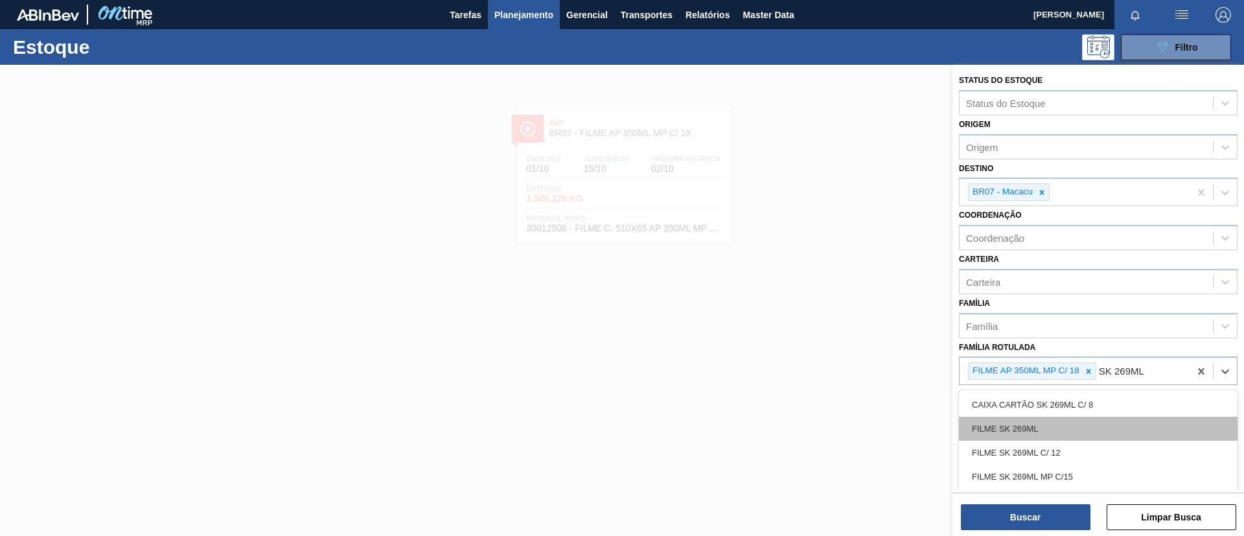
click at [1105, 422] on div "FILME SK 269ML" at bounding box center [1098, 429] width 279 height 24
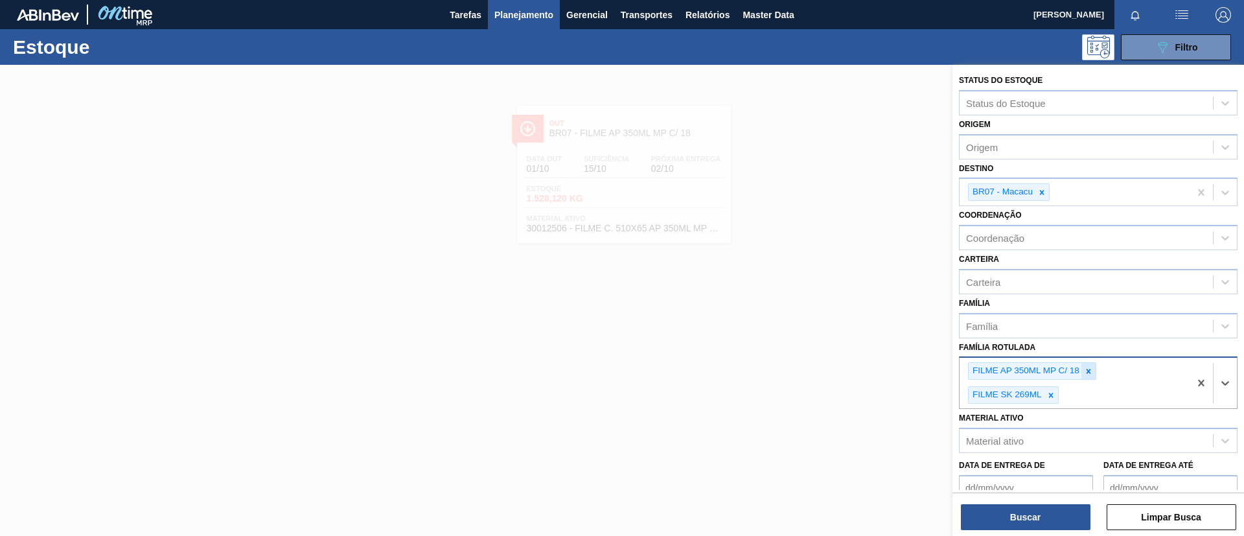
click at [1089, 370] on icon at bounding box center [1089, 371] width 5 height 5
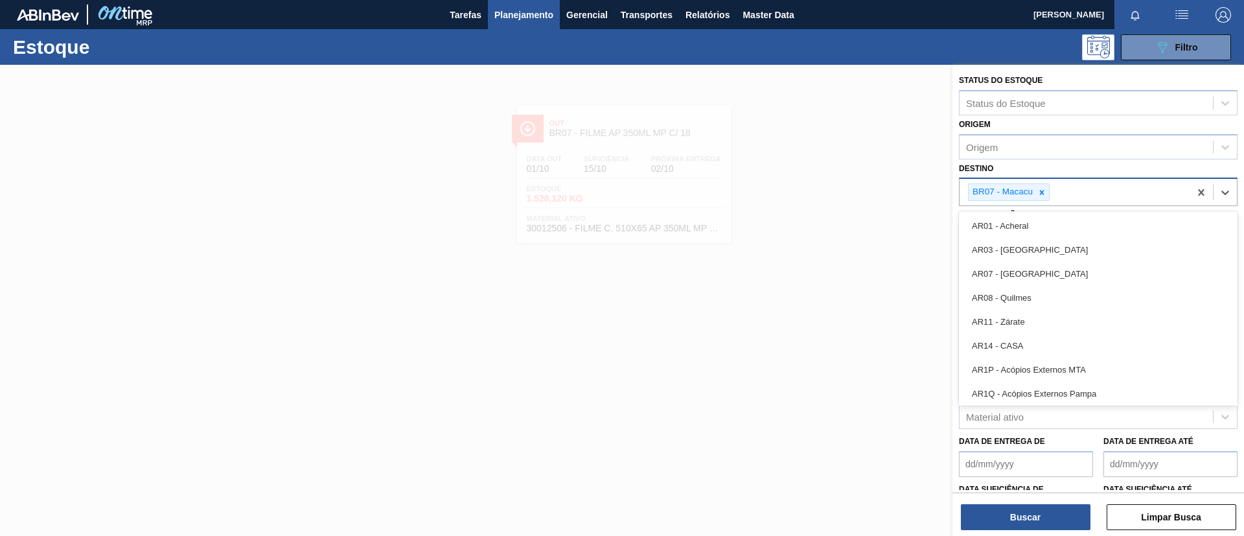
click at [1050, 194] on div "BR07 - Macacu" at bounding box center [1075, 192] width 230 height 27
click at [1044, 193] on icon at bounding box center [1041, 192] width 9 height 9
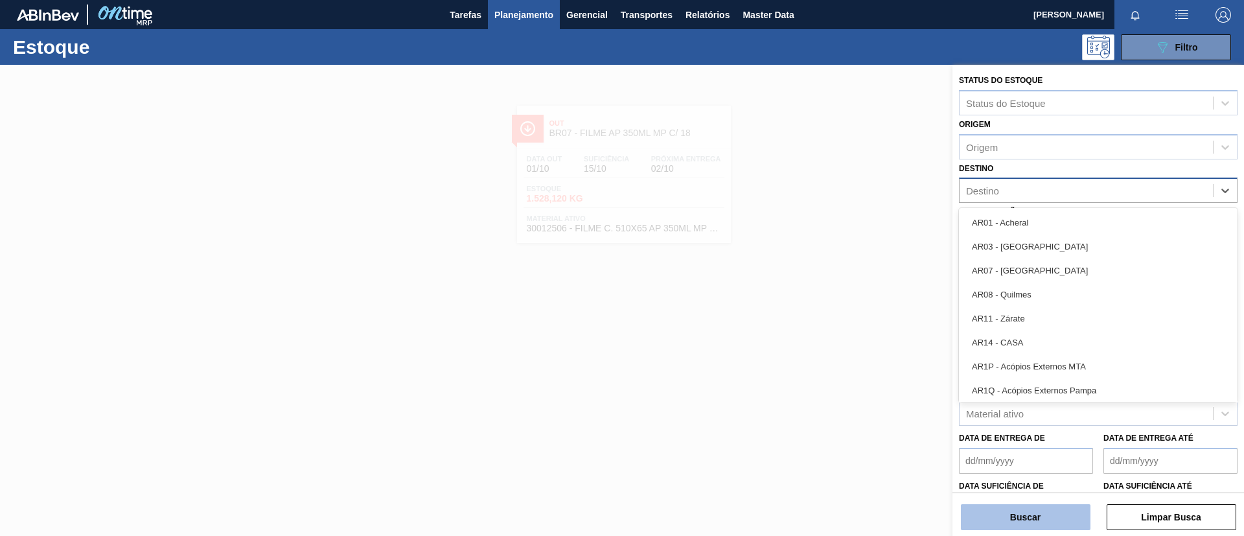
click at [1042, 522] on button "Buscar" at bounding box center [1026, 517] width 130 height 26
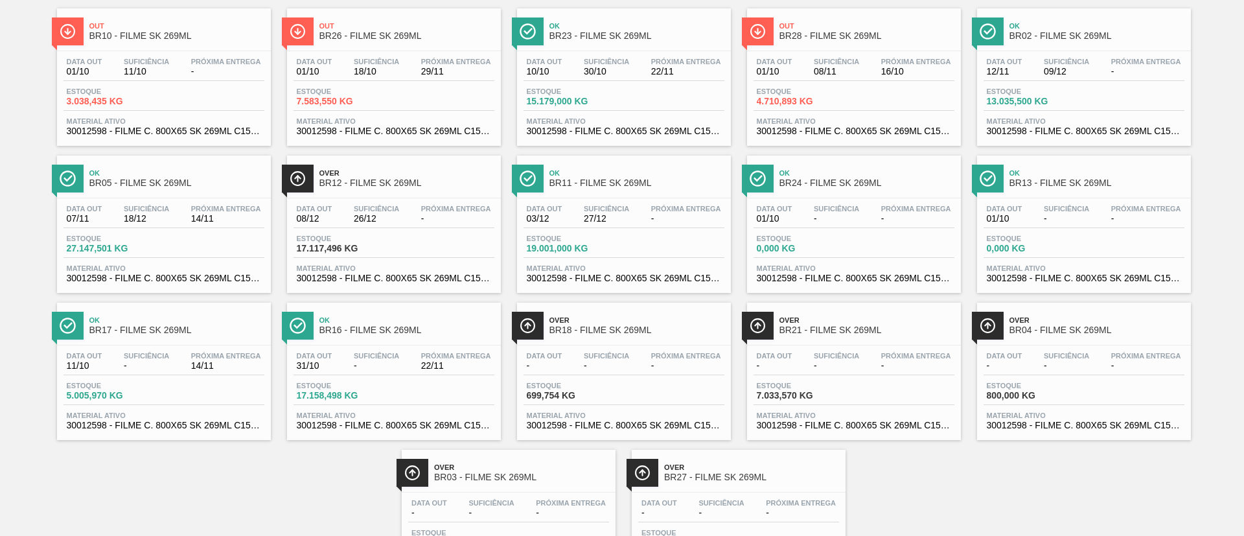
scroll to position [181, 0]
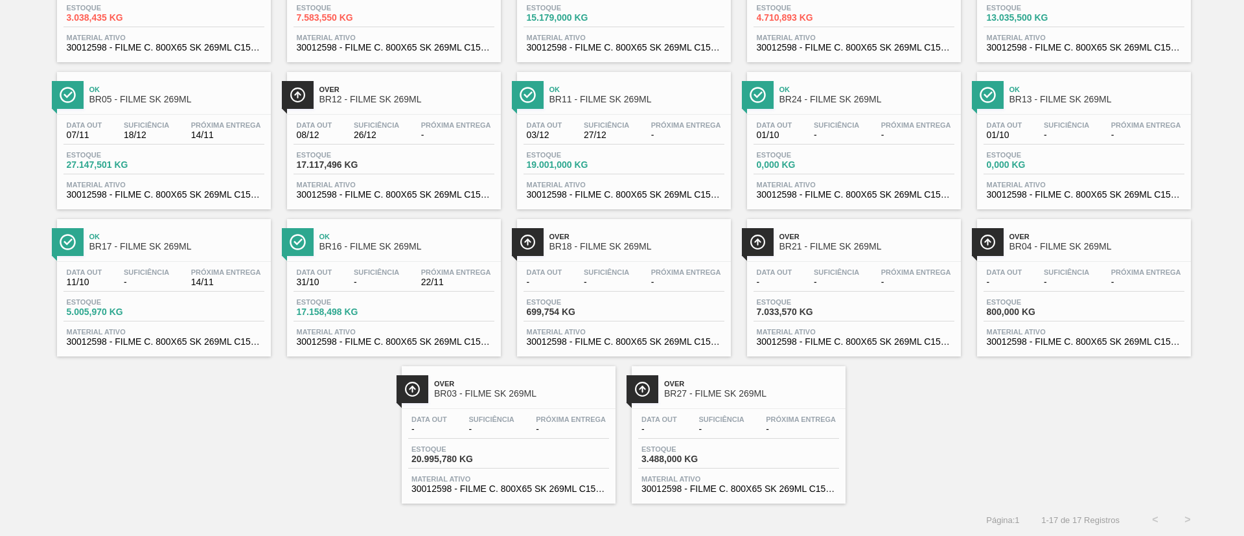
click at [761, 465] on div "Estoque 3.488,000 KG" at bounding box center [738, 456] width 201 height 23
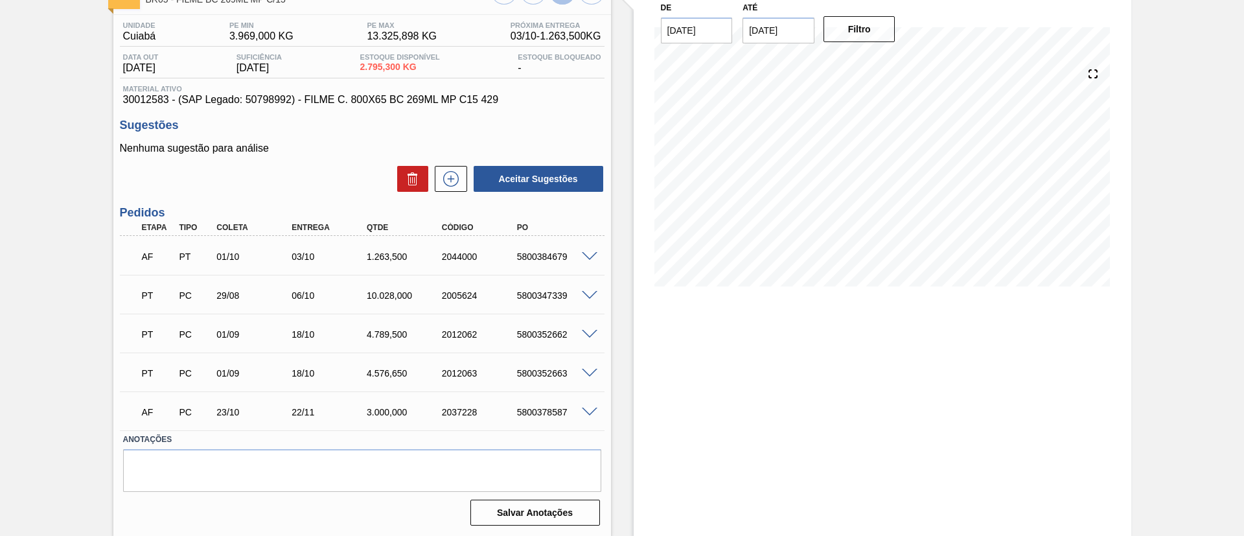
scroll to position [93, 0]
